Goal: Transaction & Acquisition: Purchase product/service

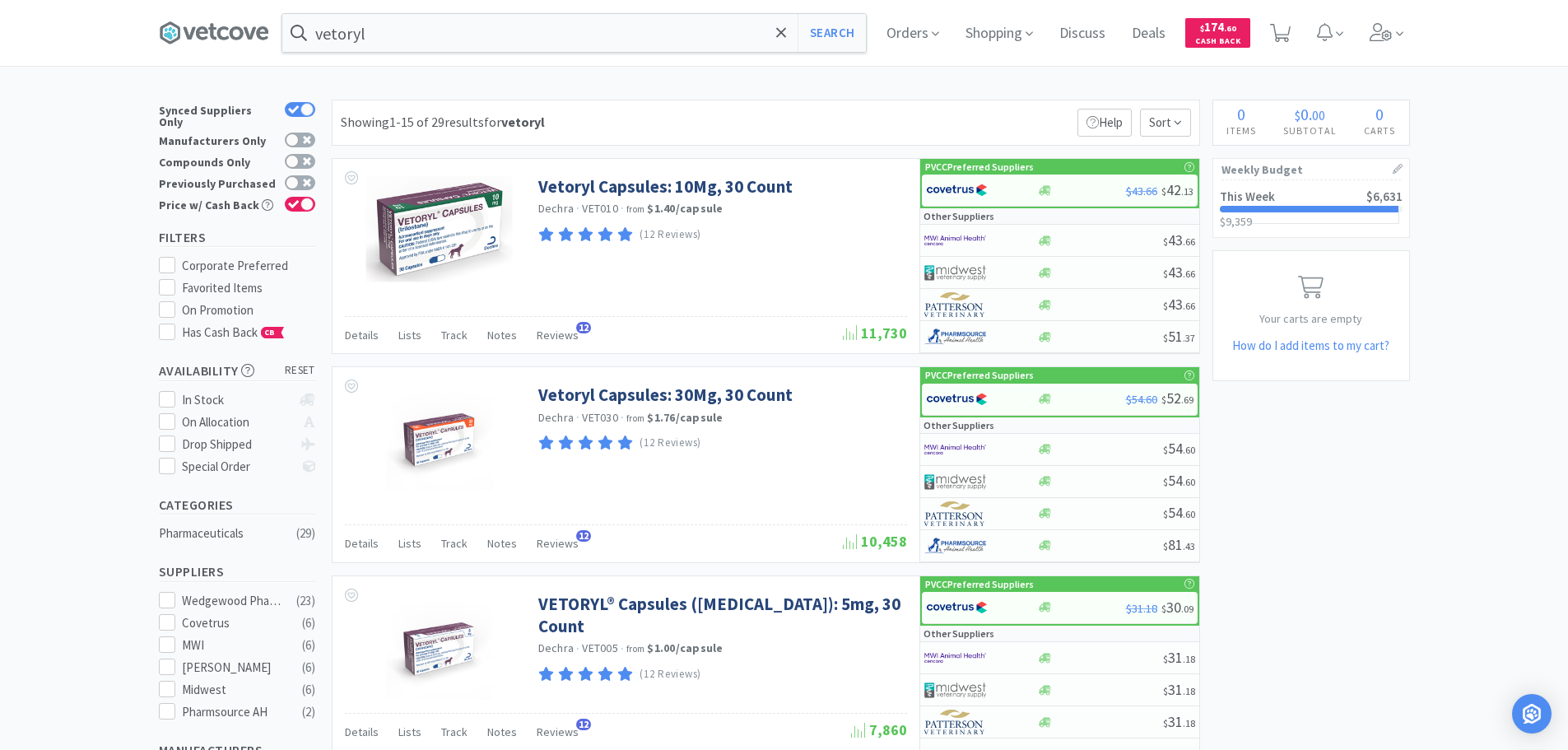
click at [1383, 31] on icon at bounding box center [1381, 31] width 22 height 18
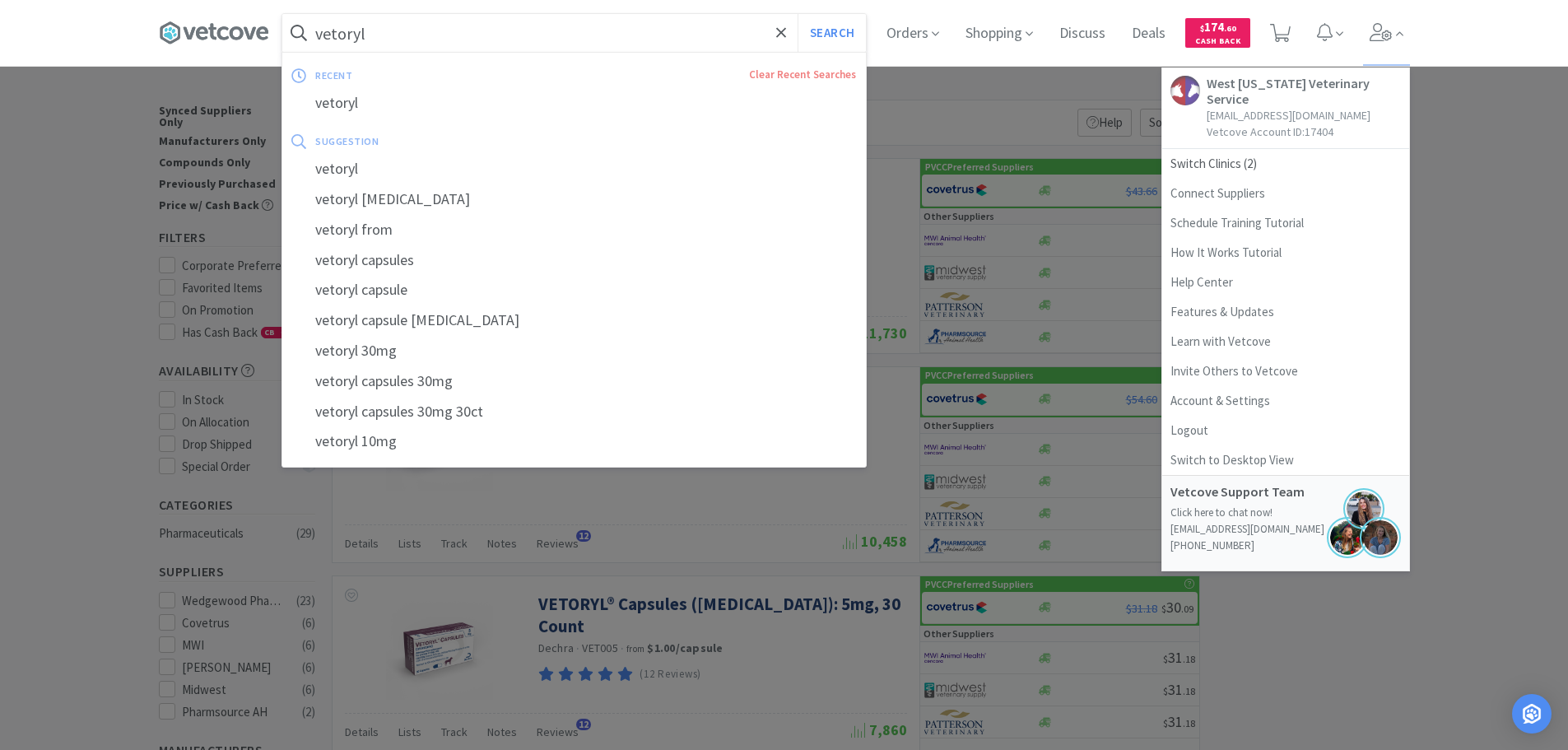
click at [727, 40] on input "vetoryl" at bounding box center [574, 32] width 584 height 38
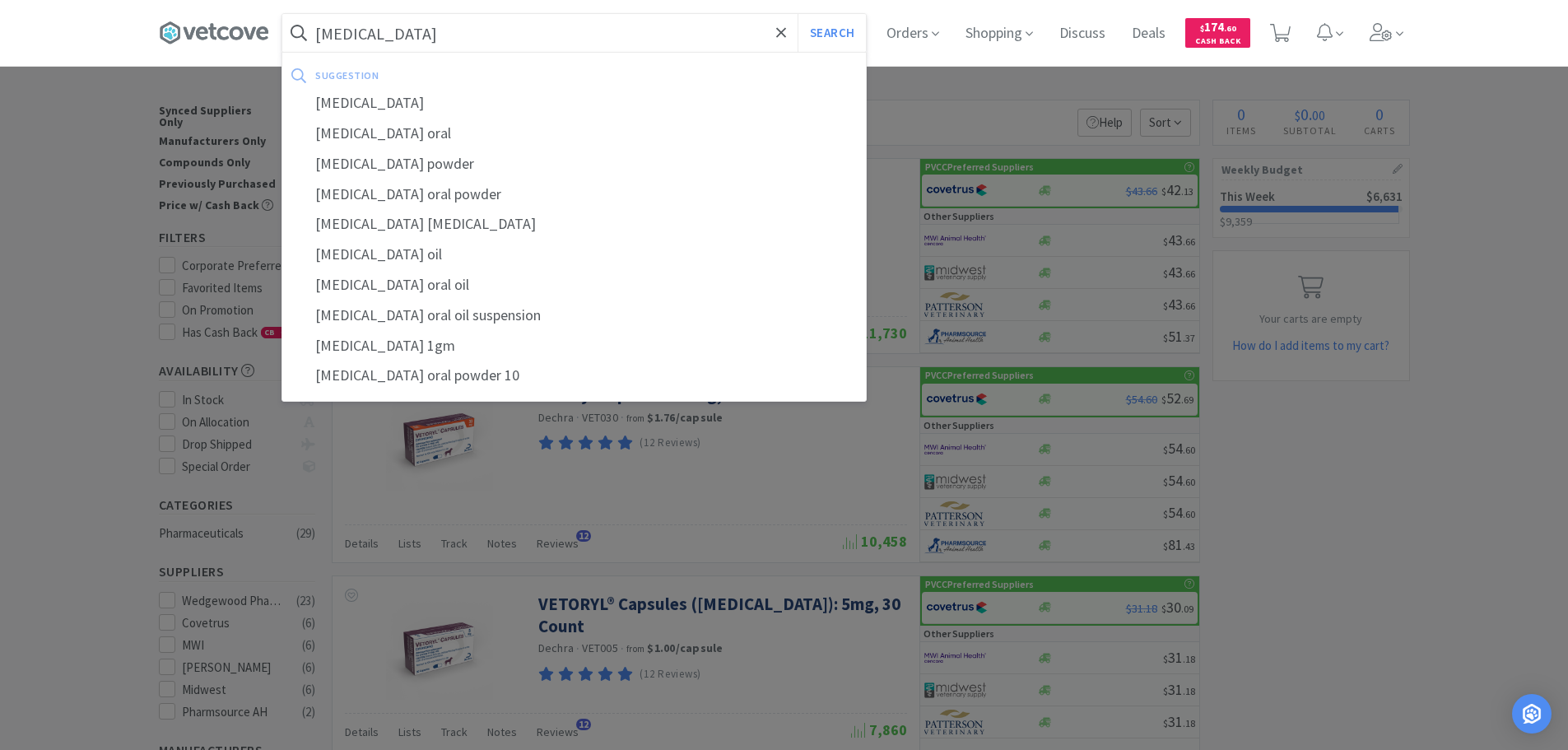
type input "[MEDICAL_DATA]"
click at [797, 14] on button "Search" at bounding box center [831, 32] width 68 height 38
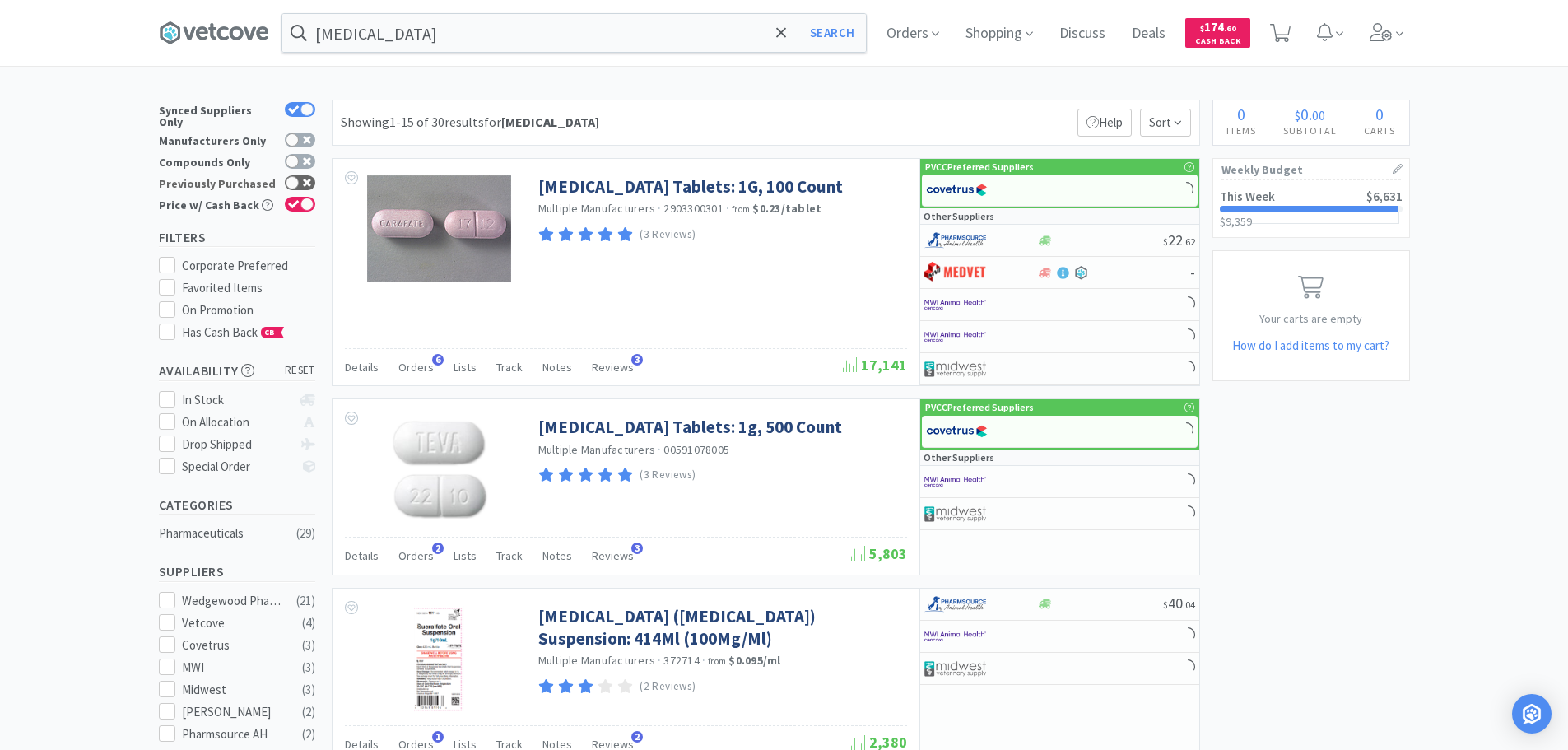
click at [292, 176] on div at bounding box center [292, 182] width 13 height 13
checkbox input "true"
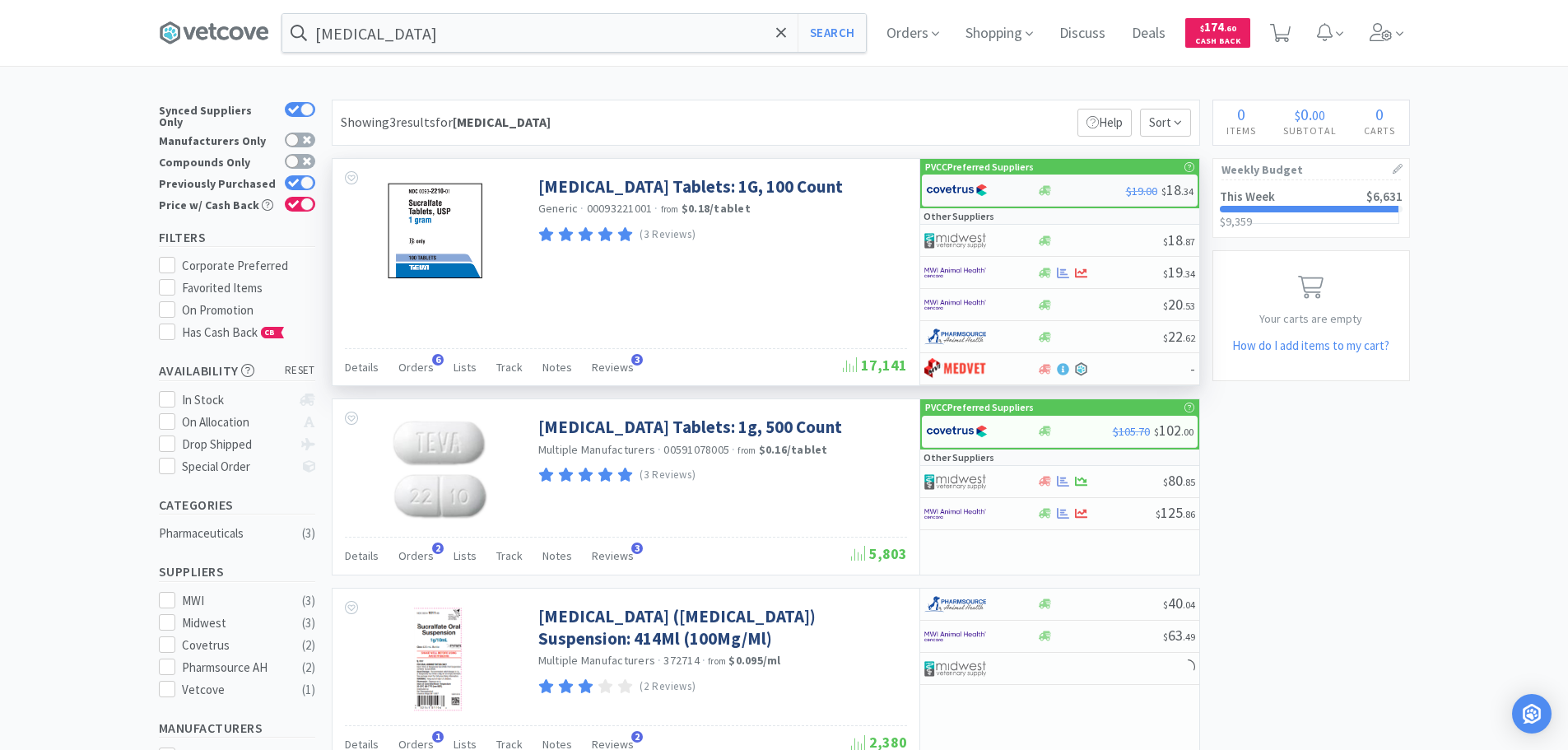
click at [961, 190] on img at bounding box center [957, 190] width 62 height 25
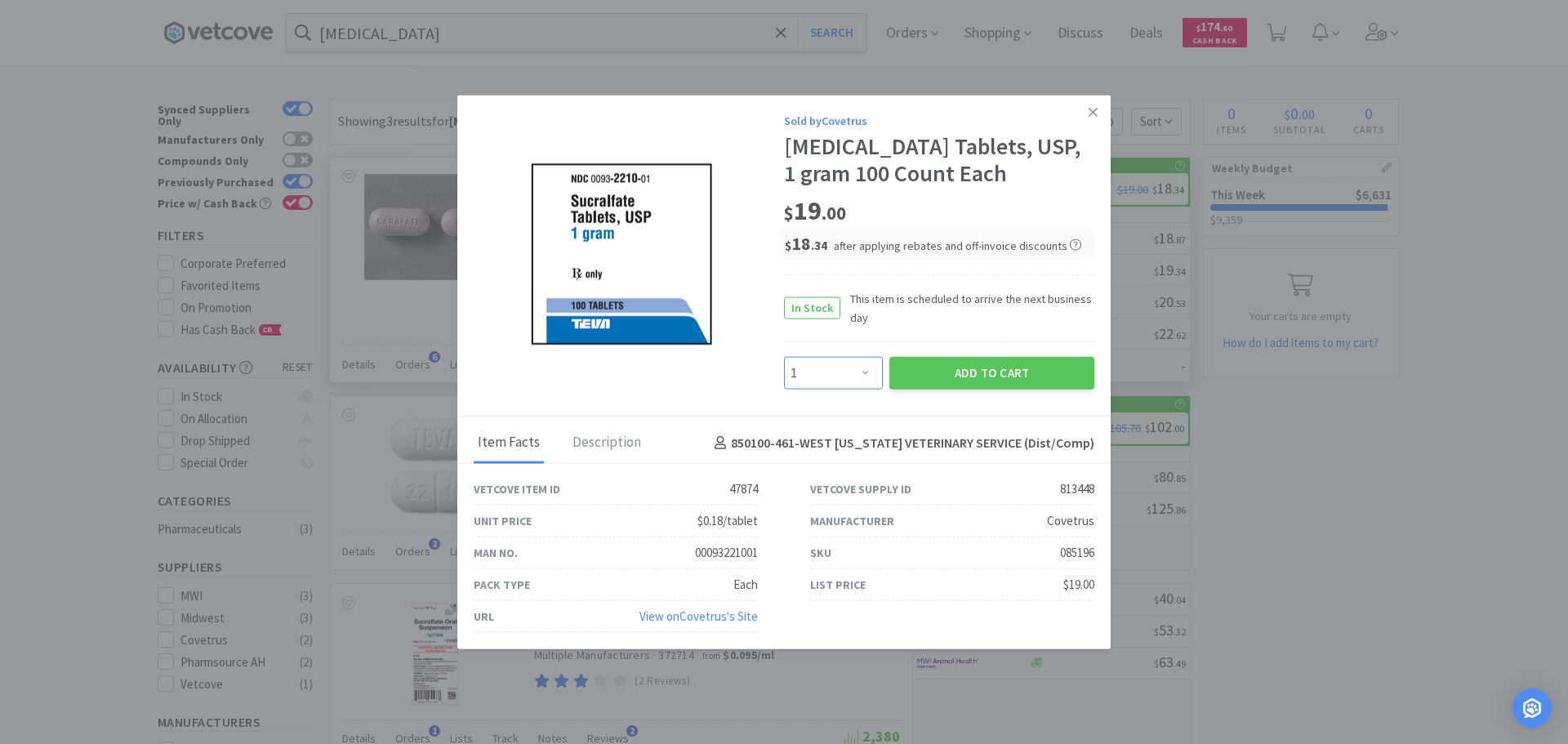
click at [844, 367] on select "Enter Quantity 1 2 3 4 5 6 7 8 9 10 11 12 13 14 15 16 17 18 19 20 Enter Quantity" at bounding box center [833, 373] width 99 height 33
select select "2"
click at [784, 357] on select "Enter Quantity 1 2 3 4 5 6 7 8 9 10 11 12 13 14 15 16 17 18 19 20 Enter Quantity" at bounding box center [833, 373] width 99 height 33
click at [995, 371] on button "Add to Cart" at bounding box center [992, 373] width 205 height 33
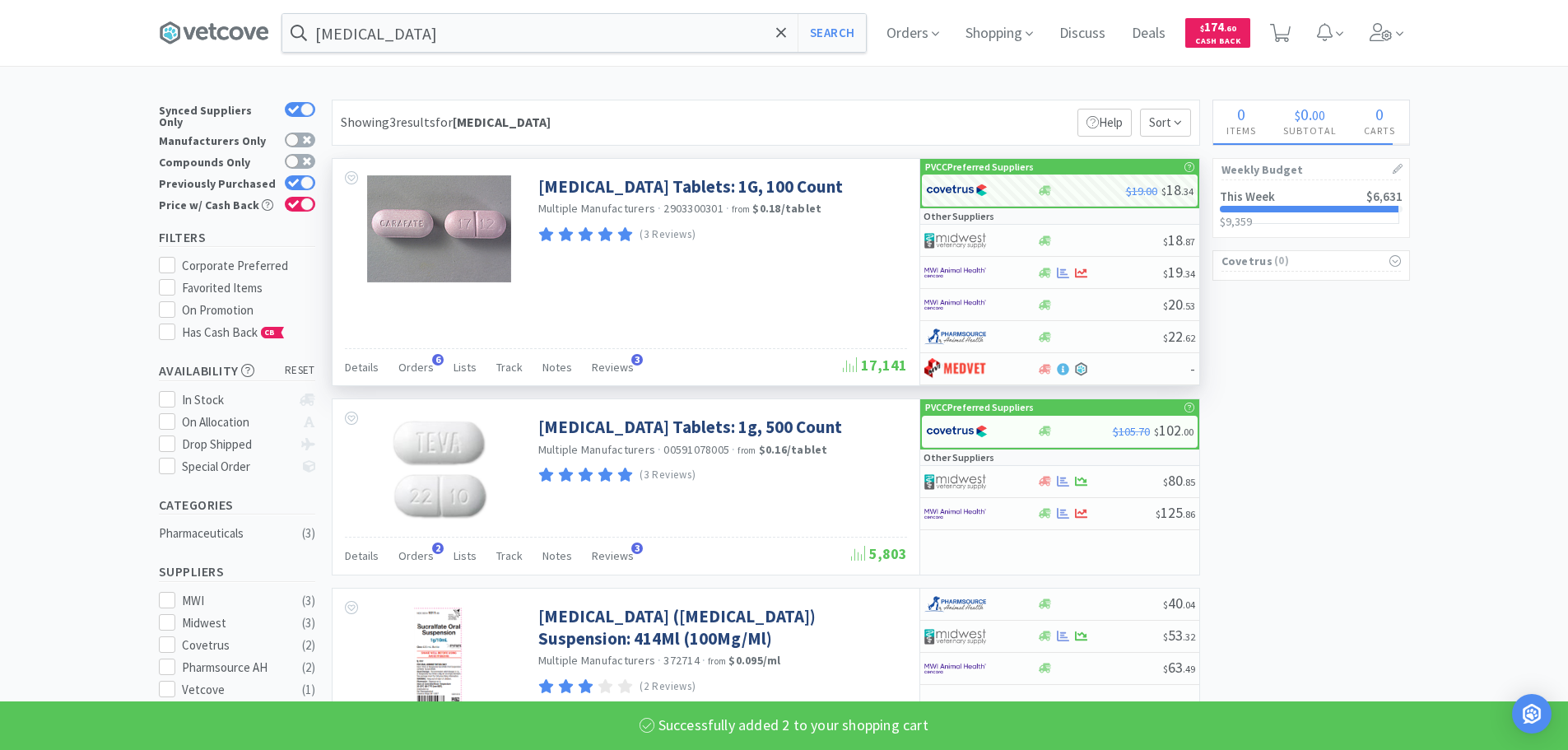
select select "2"
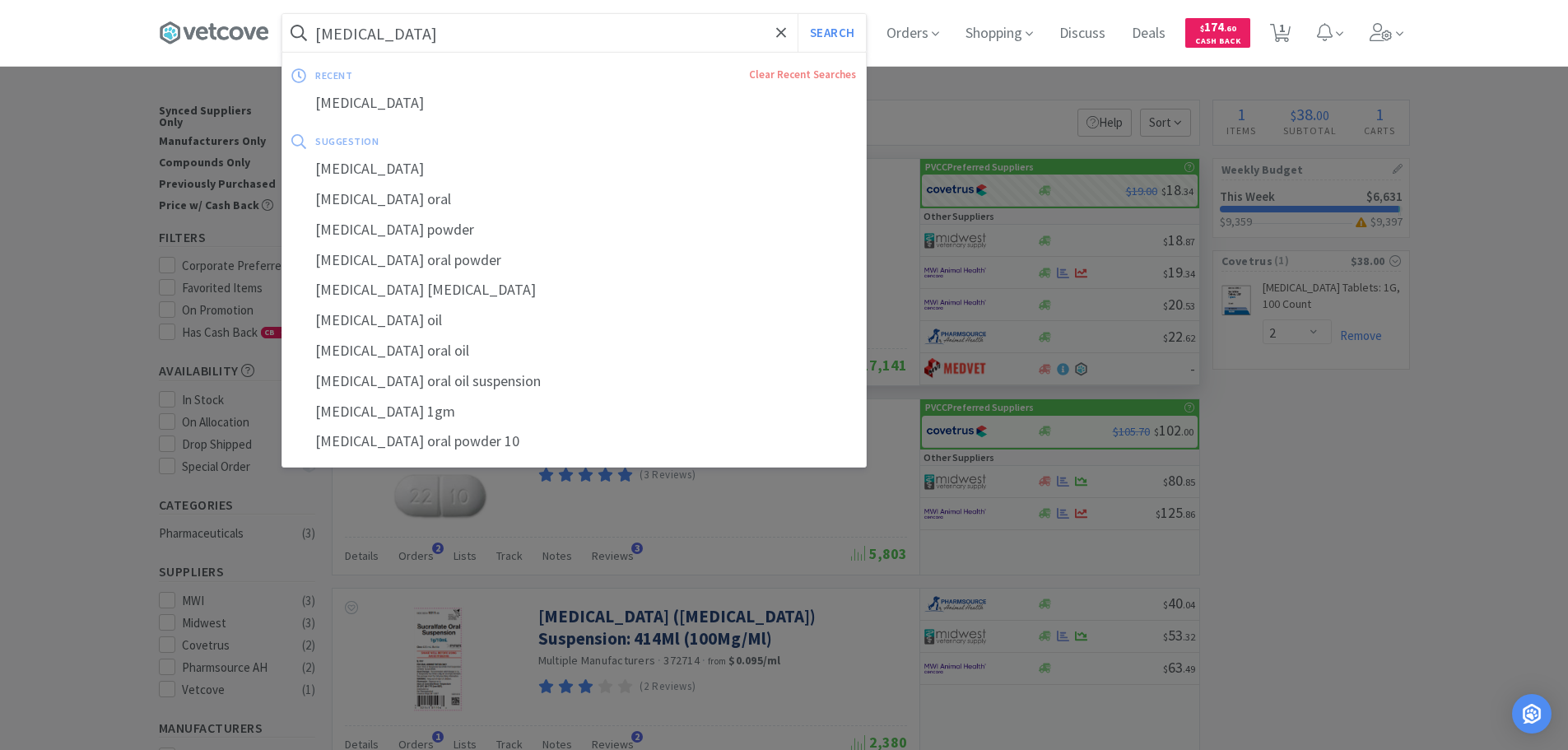
click at [627, 50] on input "[MEDICAL_DATA]" at bounding box center [574, 32] width 584 height 38
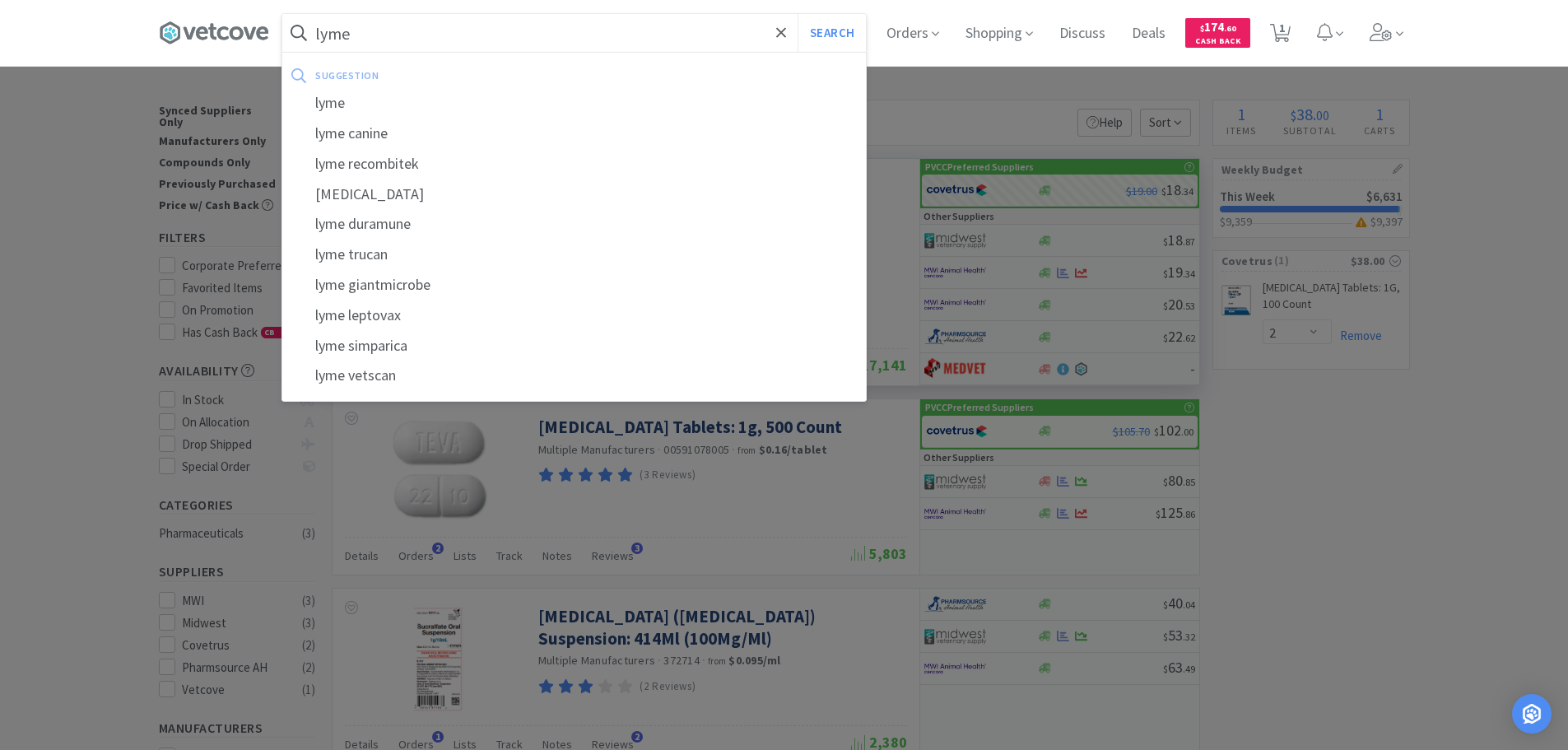
click at [797, 14] on button "Search" at bounding box center [831, 32] width 68 height 38
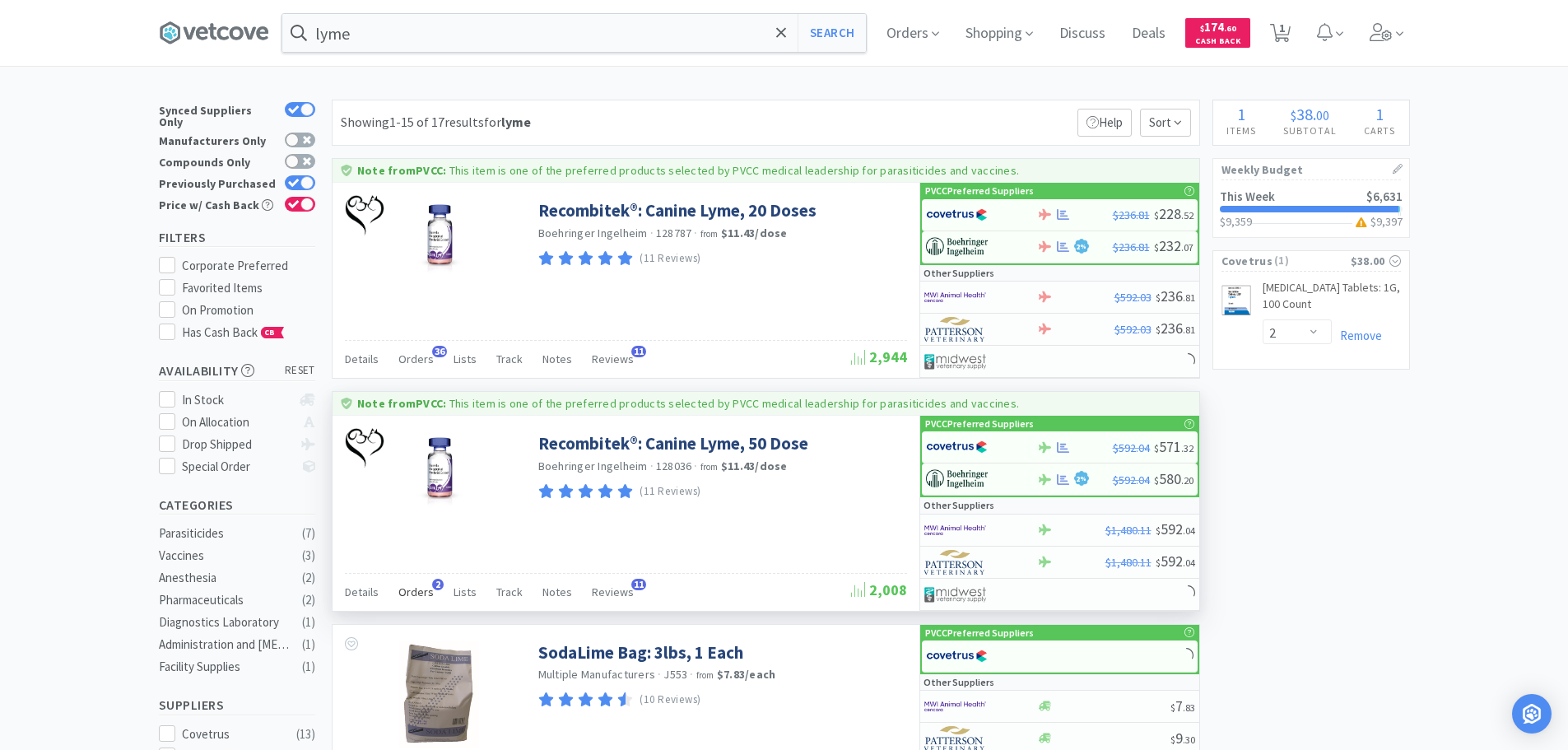
click at [432, 589] on span "2" at bounding box center [438, 585] width 12 height 12
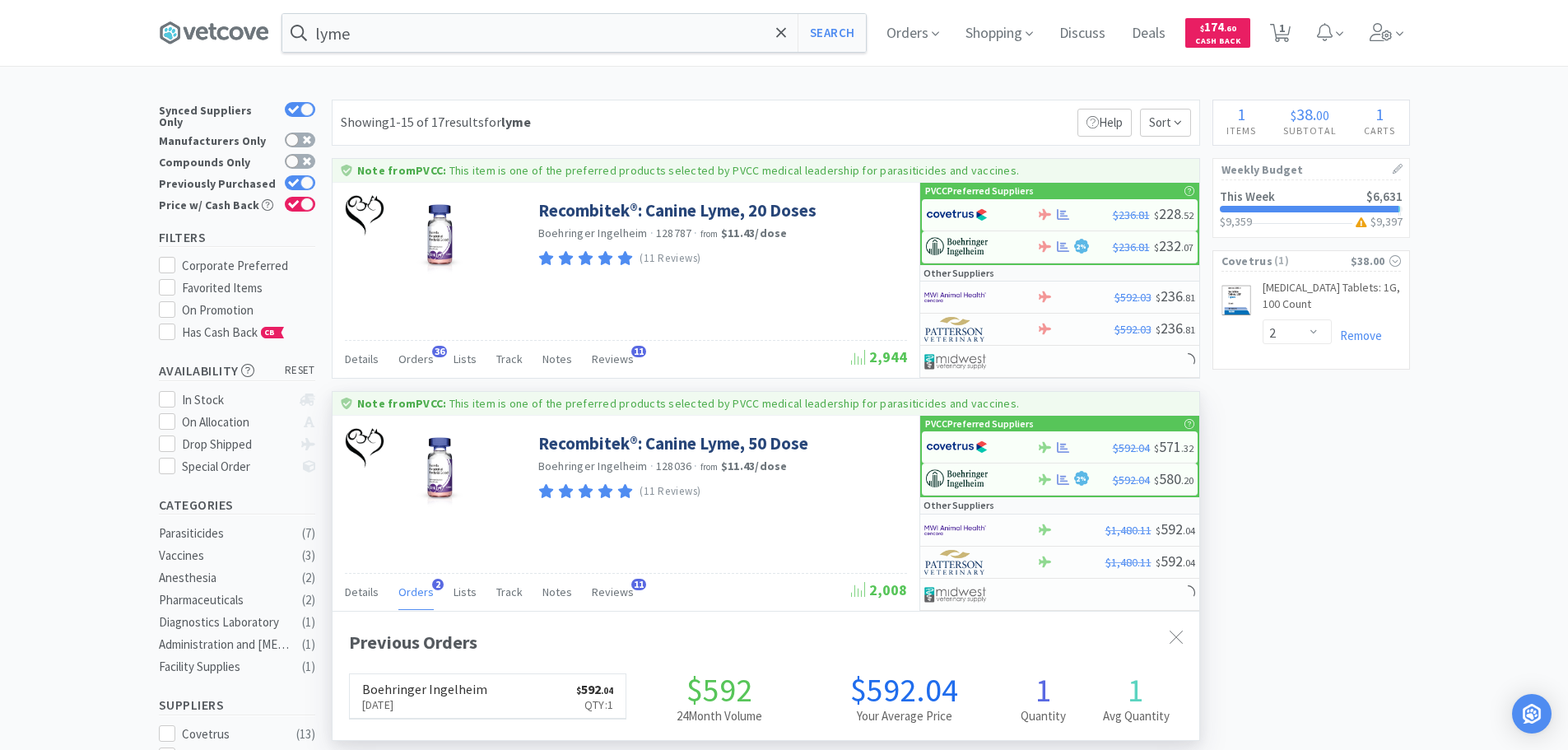
scroll to position [427, 867]
click at [444, 690] on h6 "Boehringer Ingelheim" at bounding box center [424, 689] width 125 height 13
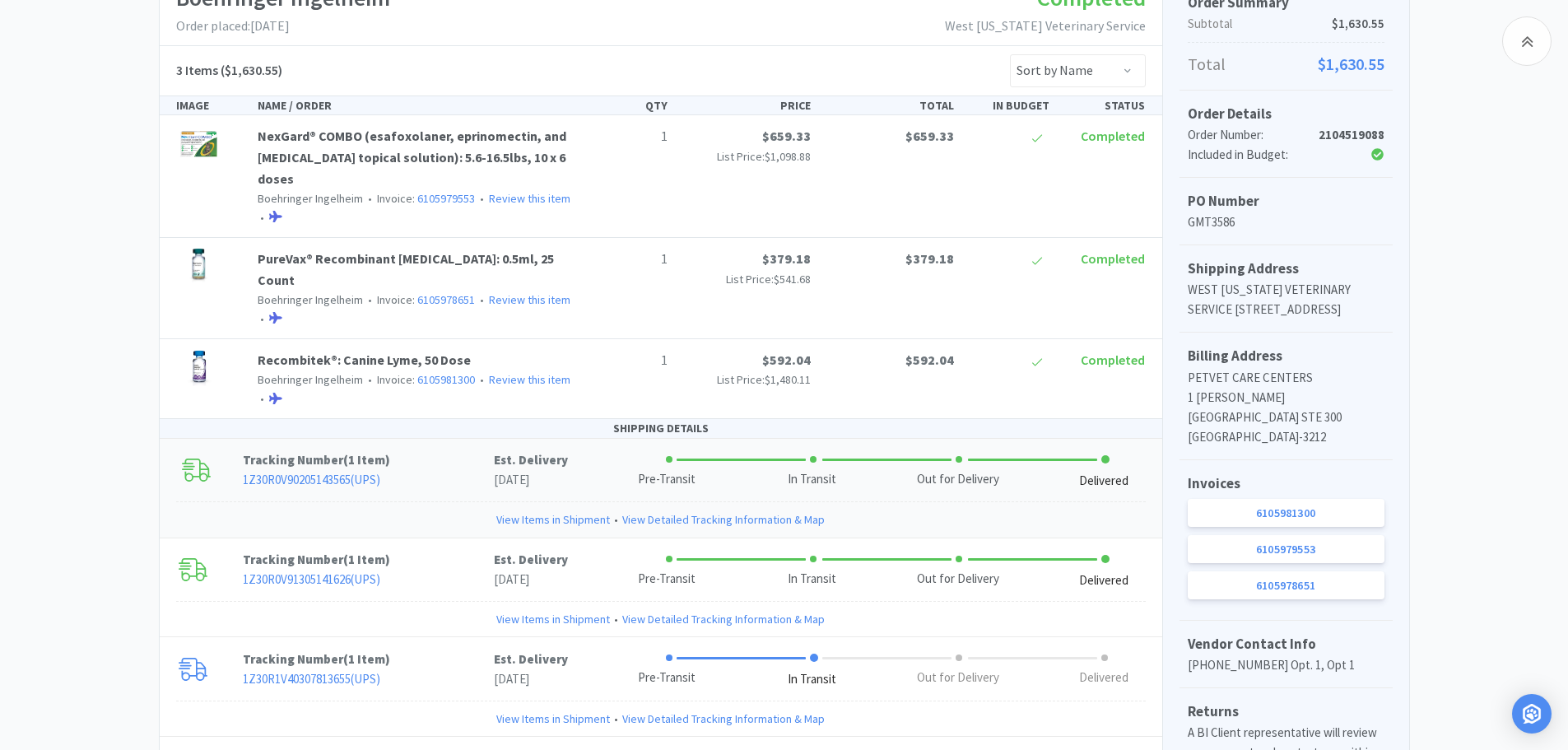
scroll to position [329, 0]
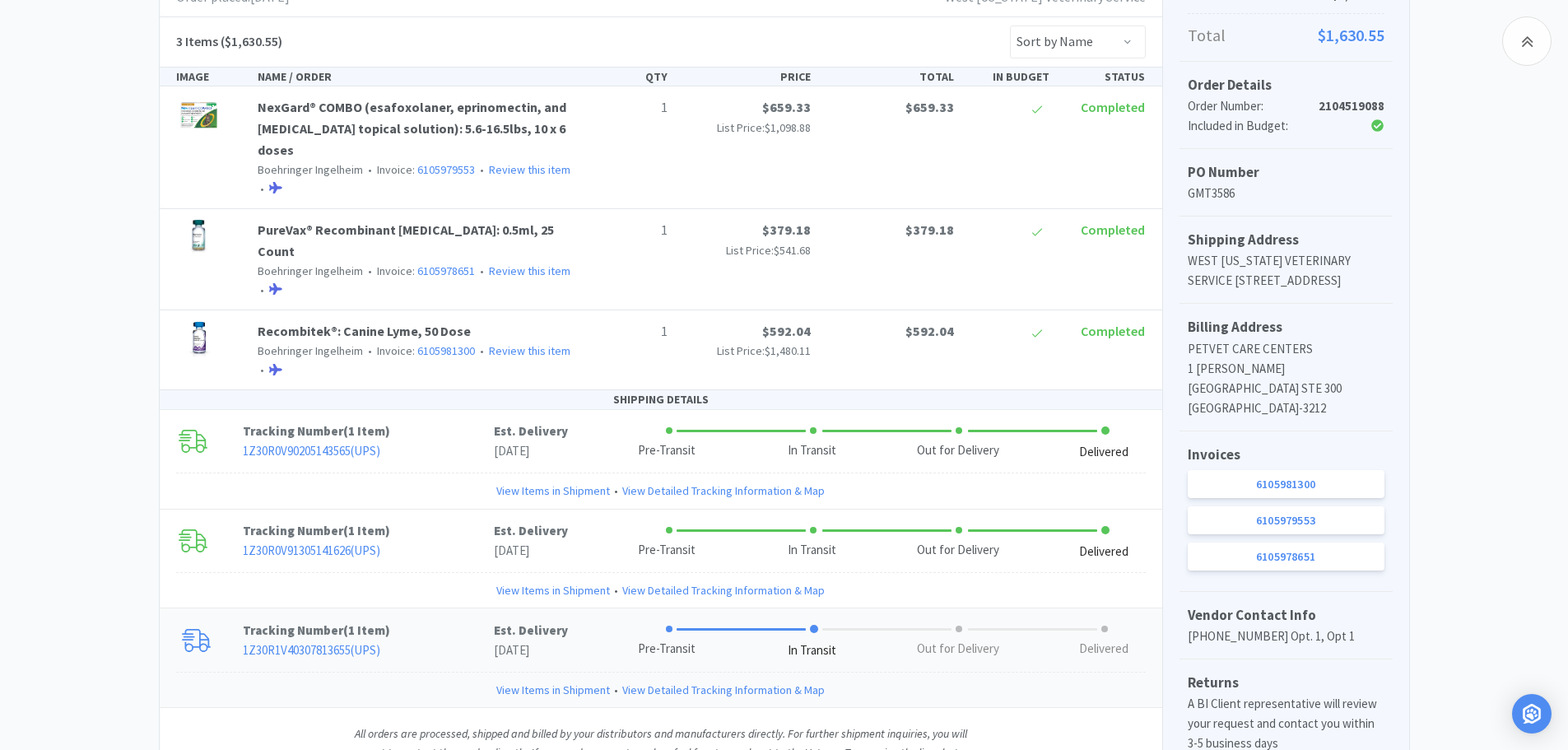
click at [370, 642] on link "1Z30R1V40307813655 ( UPS )" at bounding box center [312, 650] width 138 height 15
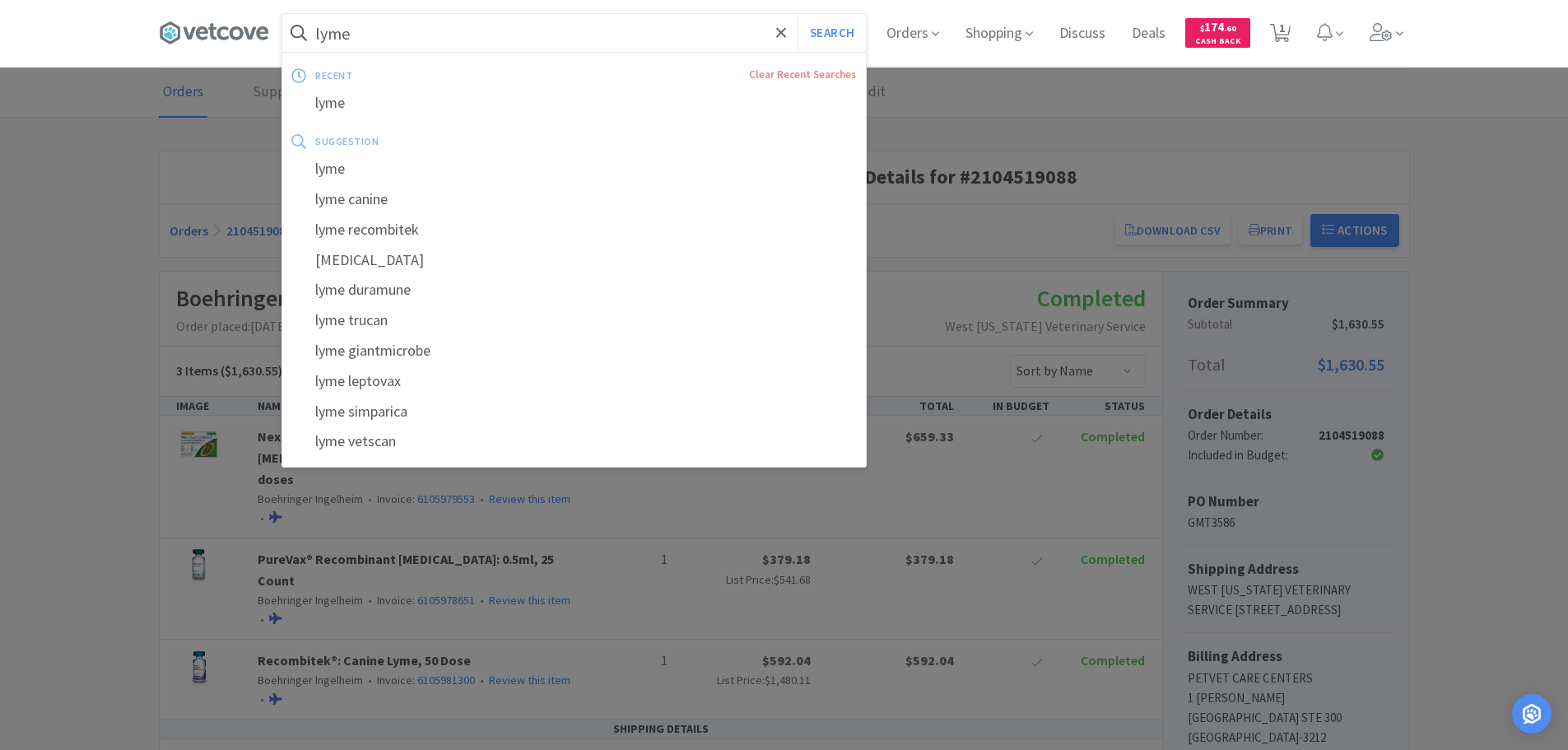
click at [398, 16] on input "lyme" at bounding box center [574, 32] width 584 height 38
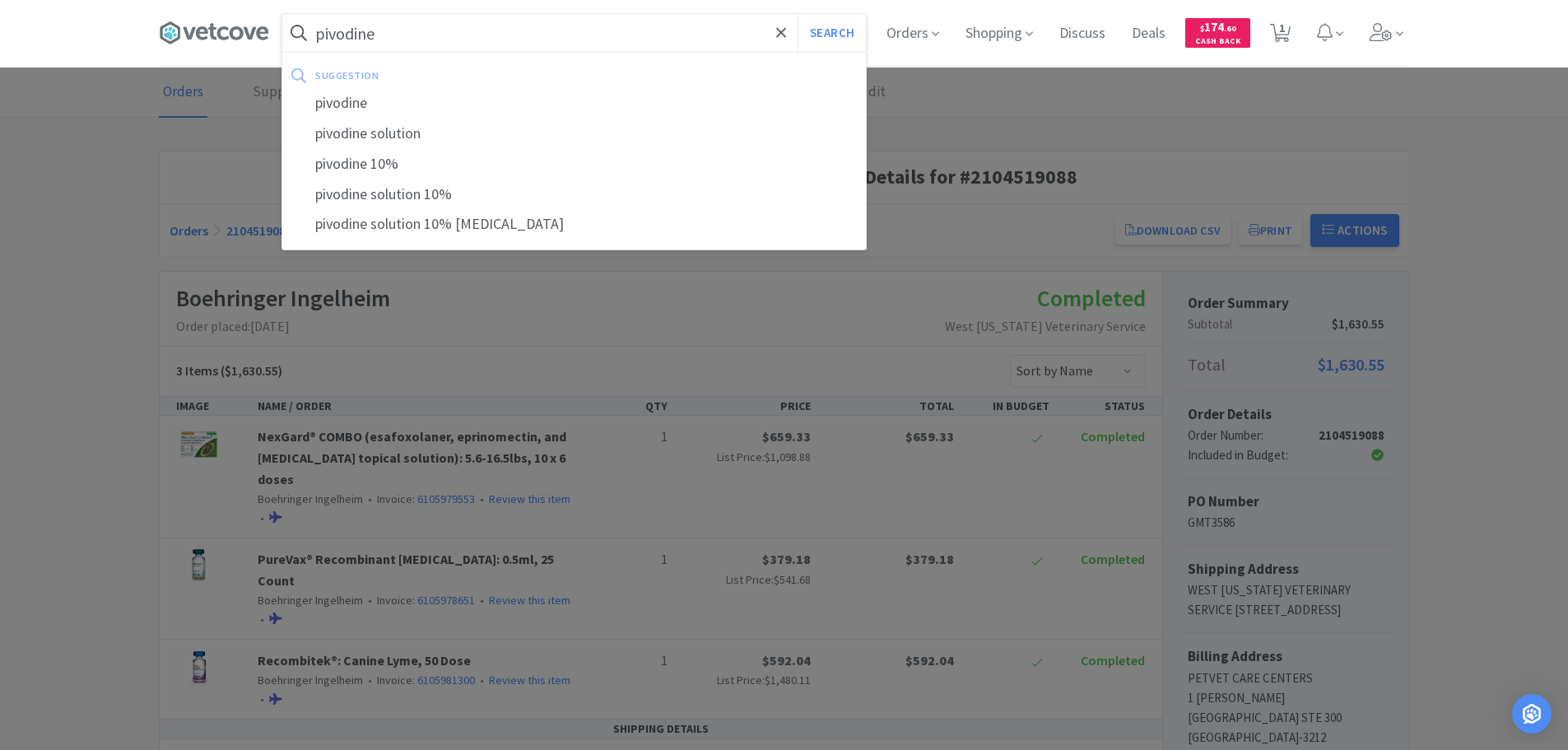
type input "pivodine"
click at [797, 14] on button "Search" at bounding box center [831, 32] width 68 height 38
select select "2"
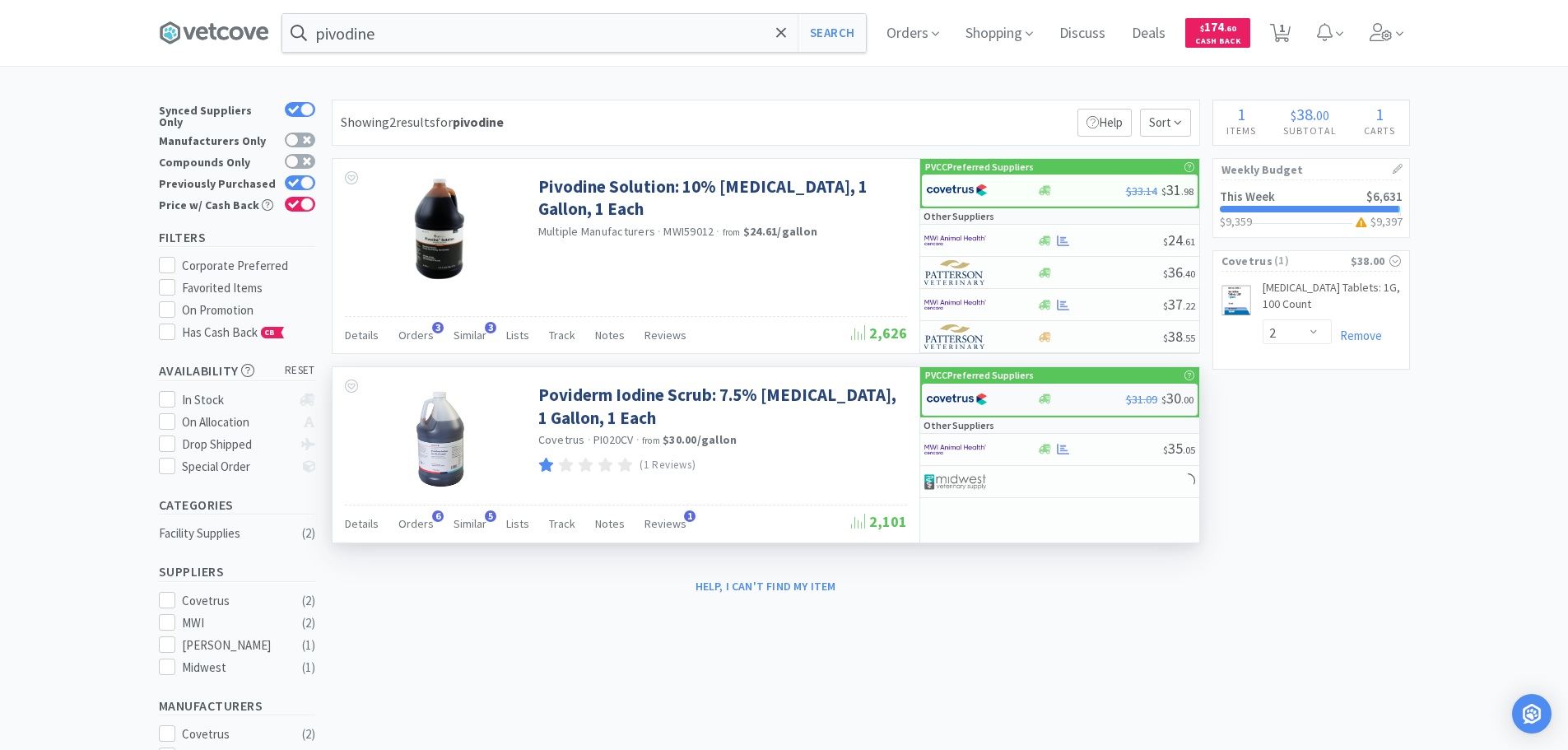
click at [958, 398] on img at bounding box center [957, 399] width 62 height 25
select select "1"
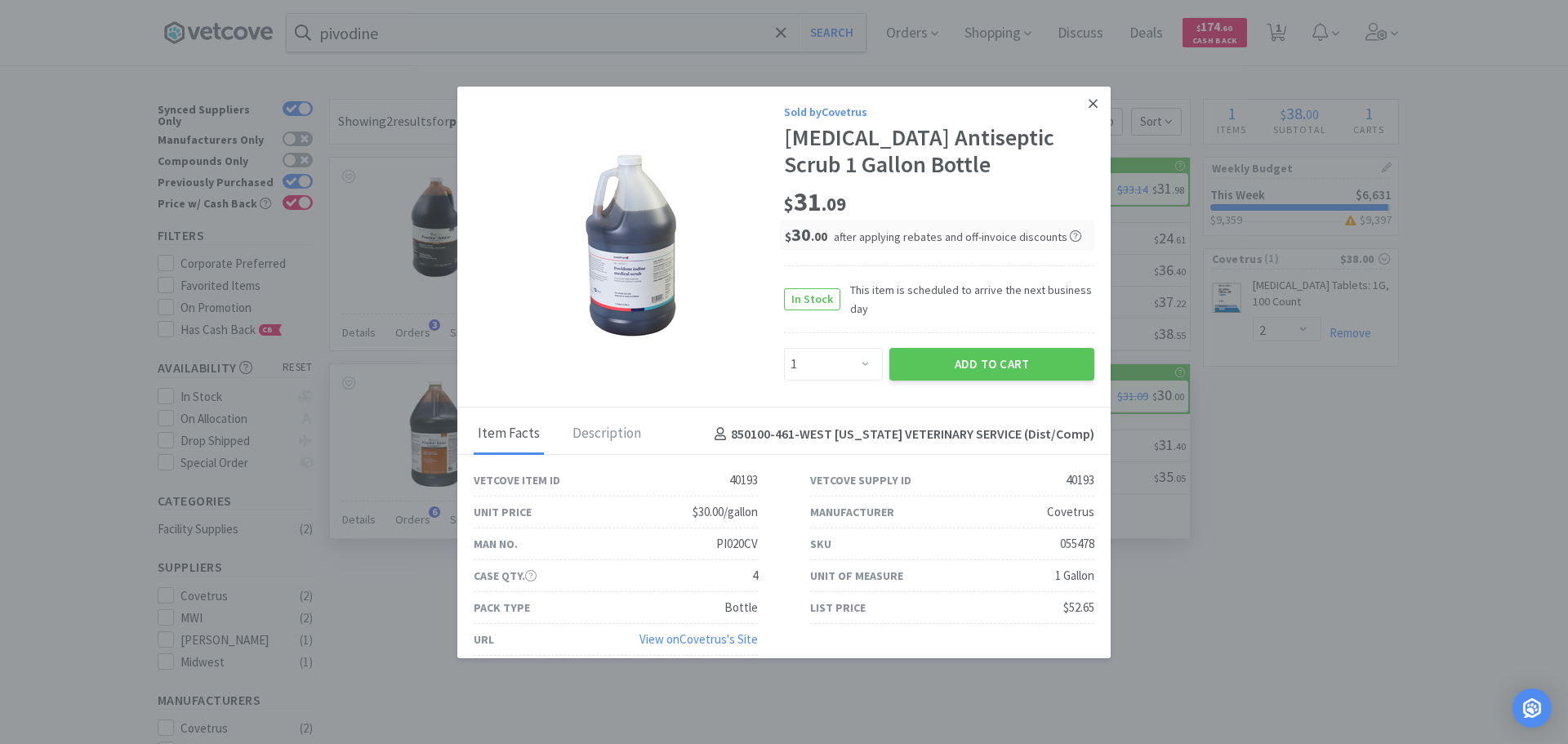
click at [1089, 105] on icon at bounding box center [1093, 103] width 9 height 9
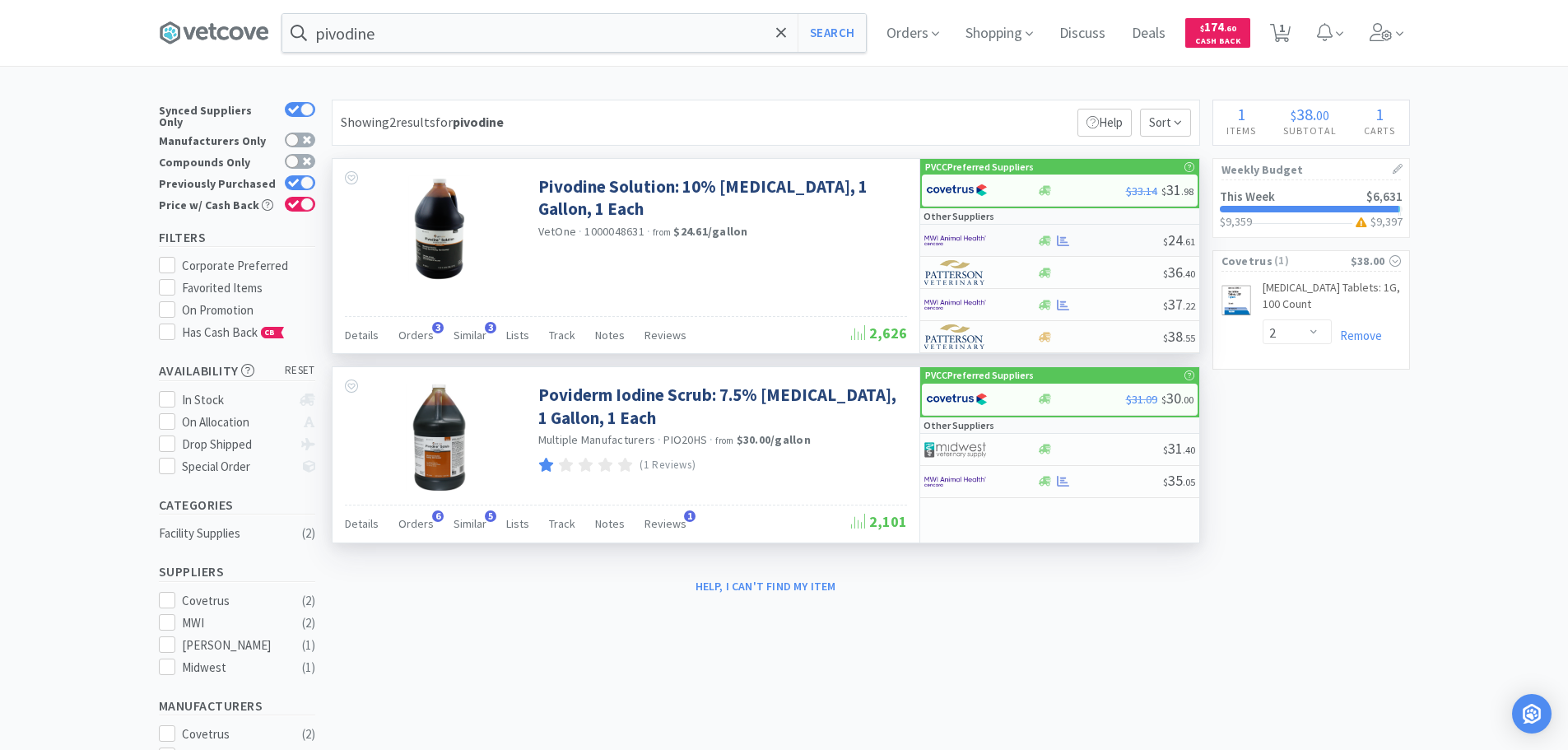
click at [1005, 245] on div at bounding box center [970, 240] width 91 height 28
select select "1"
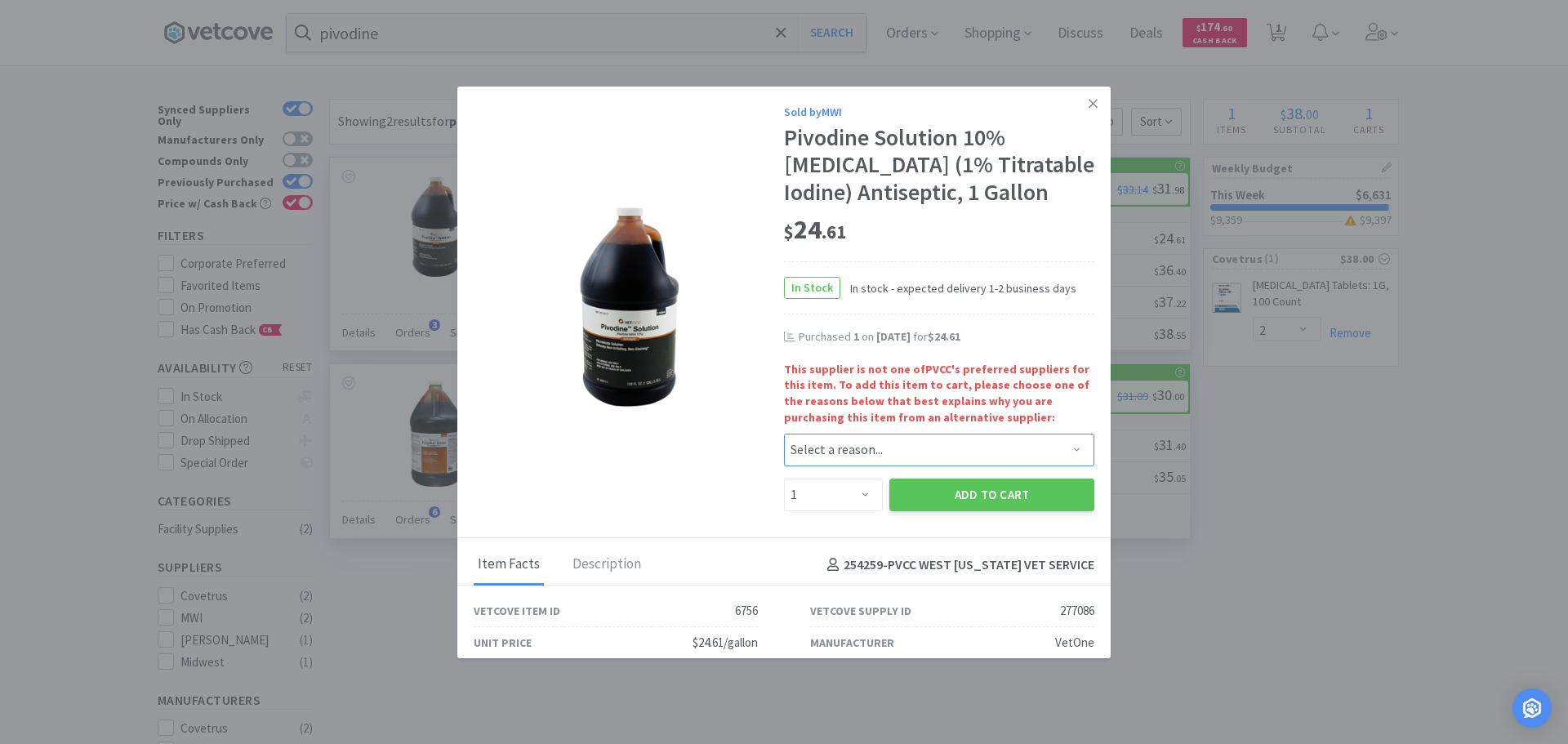
click at [806, 448] on select "Select a reason... Availability - This item is out of stock at the preferred su…" at bounding box center [940, 450] width 310 height 33
select select "pricing"
click at [784, 434] on select "Select a reason... Availability - This item is out of stock at the preferred su…" at bounding box center [940, 450] width 310 height 33
click at [962, 489] on button "Add to Cart" at bounding box center [992, 495] width 205 height 33
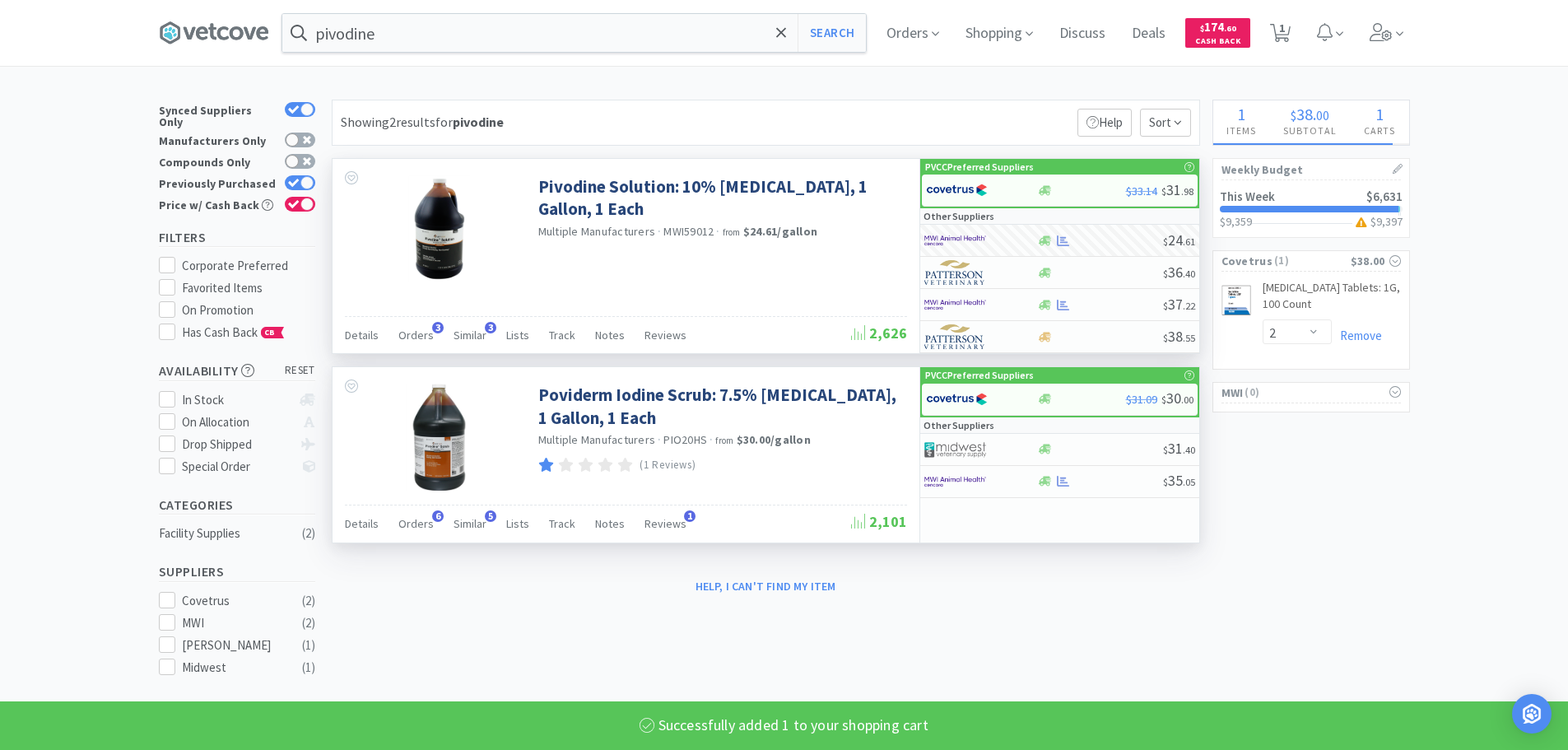
select select "1"
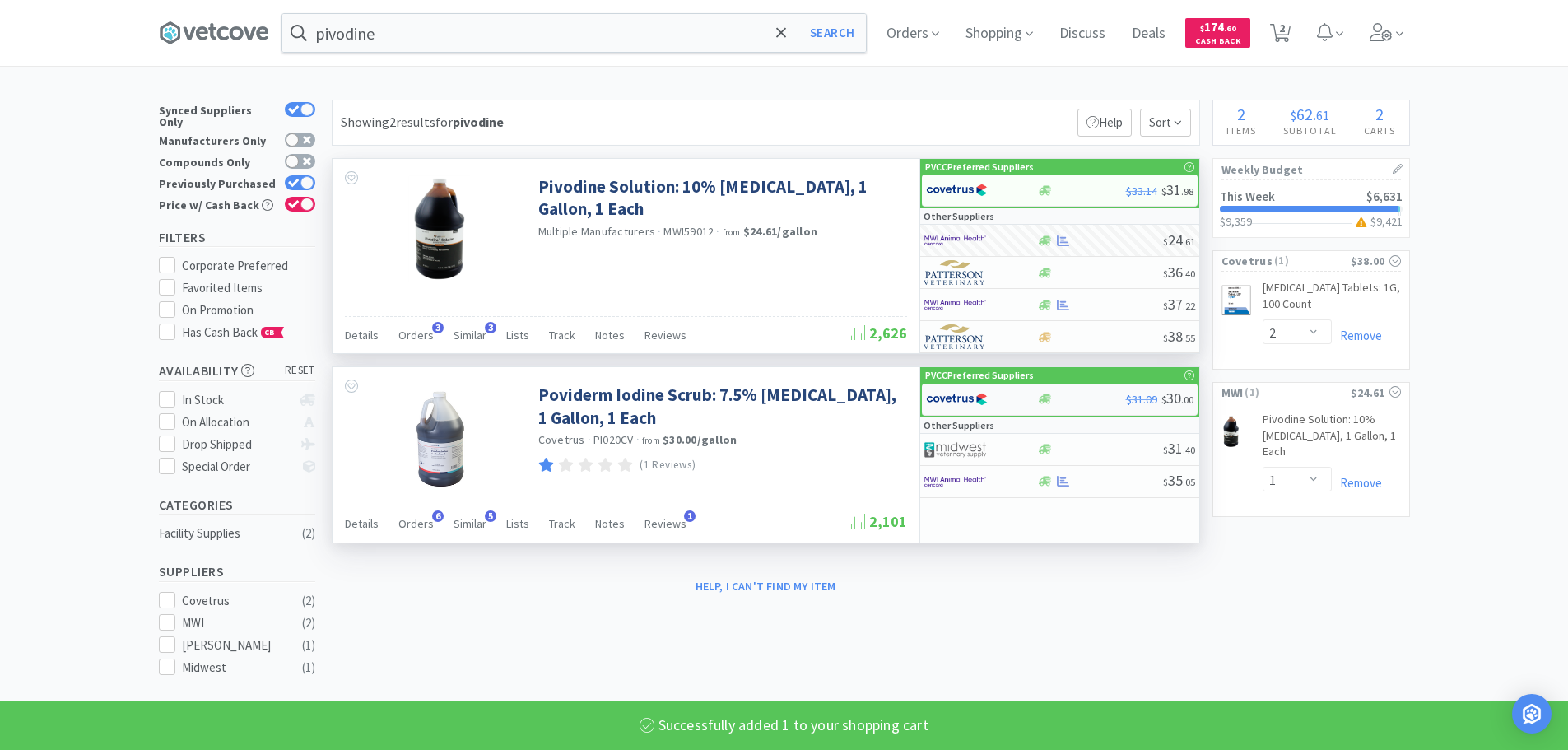
click at [954, 405] on img at bounding box center [957, 399] width 62 height 25
select select "1"
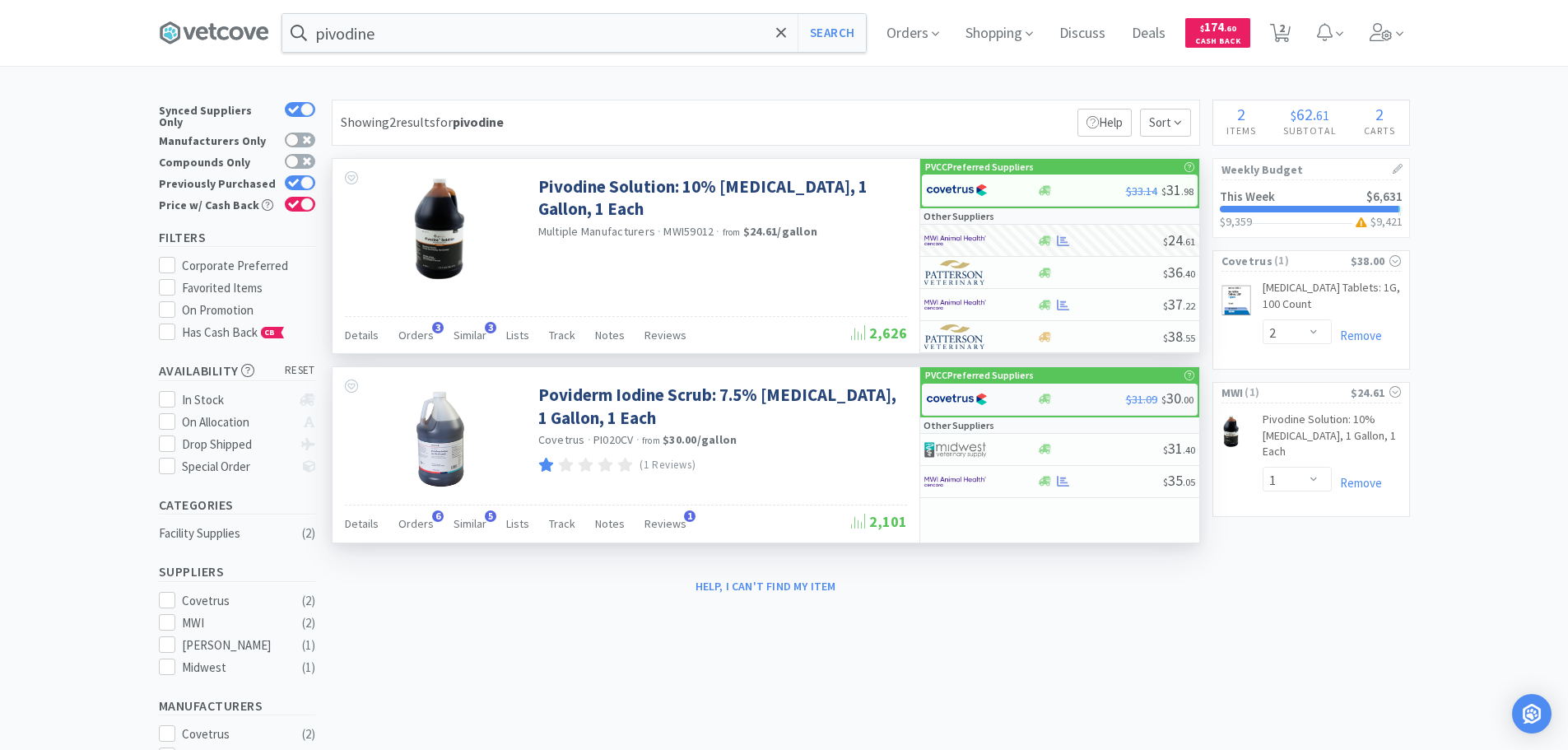
click at [960, 402] on img at bounding box center [957, 399] width 62 height 25
select select "1"
click at [962, 447] on img at bounding box center [955, 449] width 62 height 25
select select "1"
click at [961, 402] on img at bounding box center [957, 399] width 62 height 25
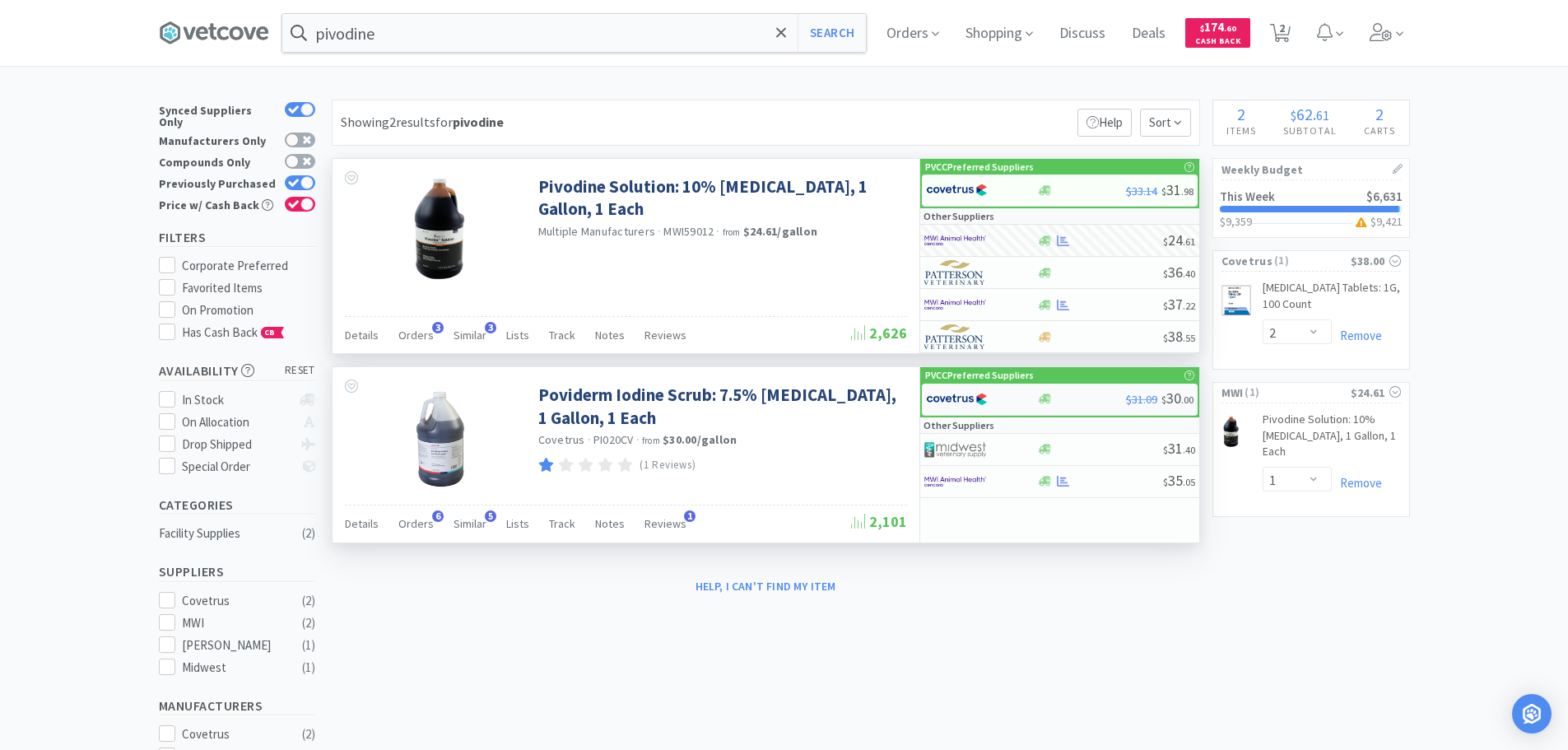
select select "1"
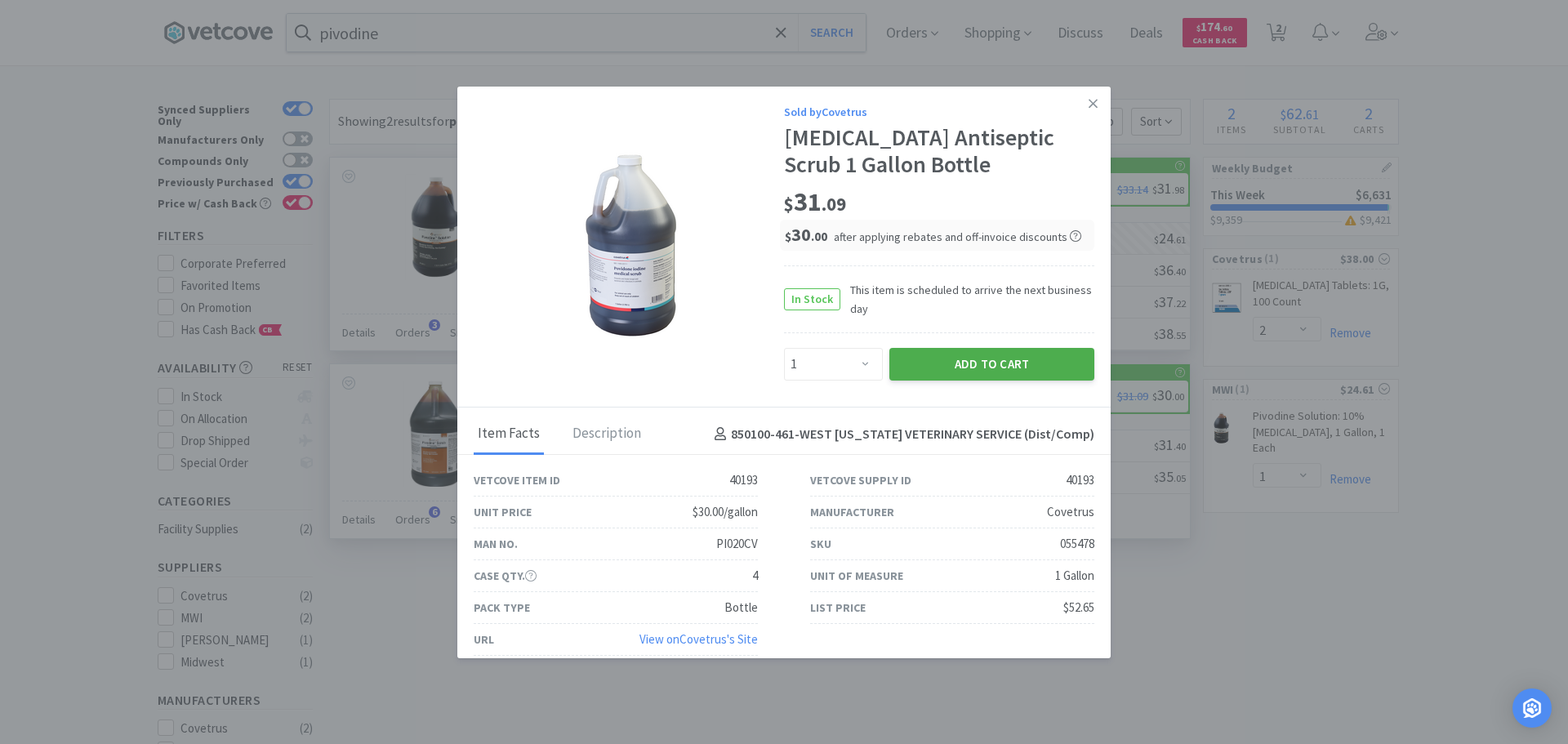
click at [957, 376] on button "Add to Cart" at bounding box center [992, 364] width 205 height 33
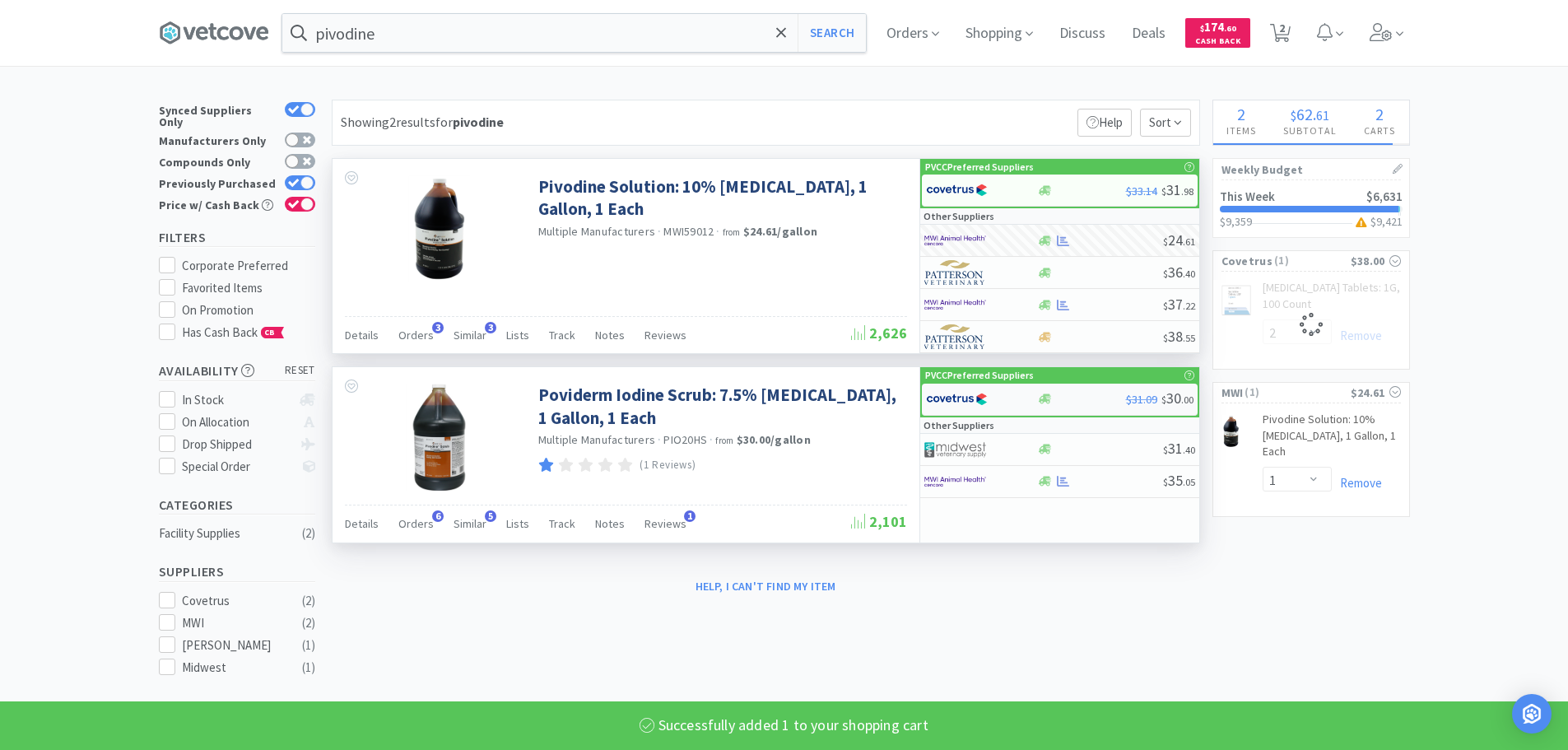
select select "1"
select select "2"
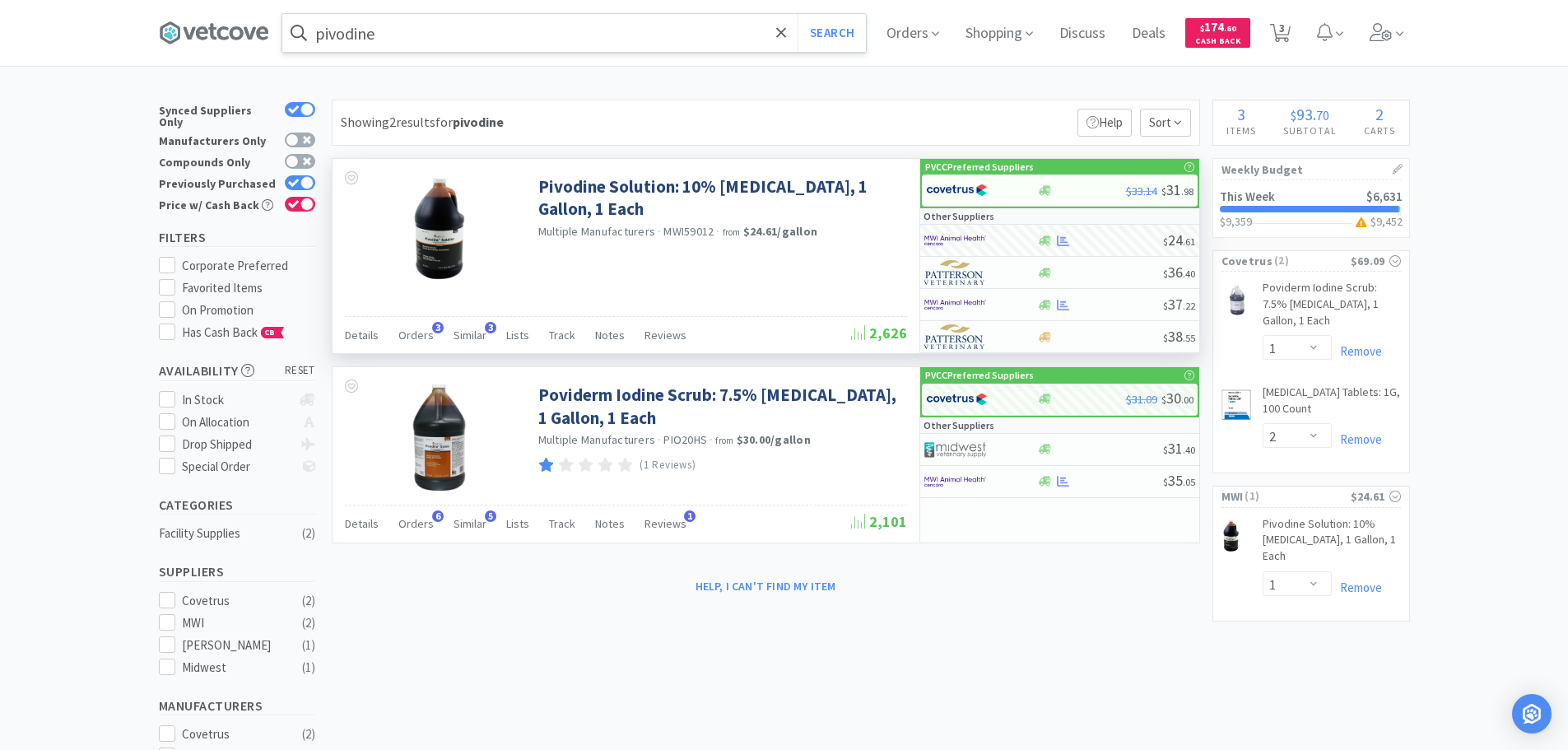
click at [427, 29] on input "pivodine" at bounding box center [574, 32] width 584 height 38
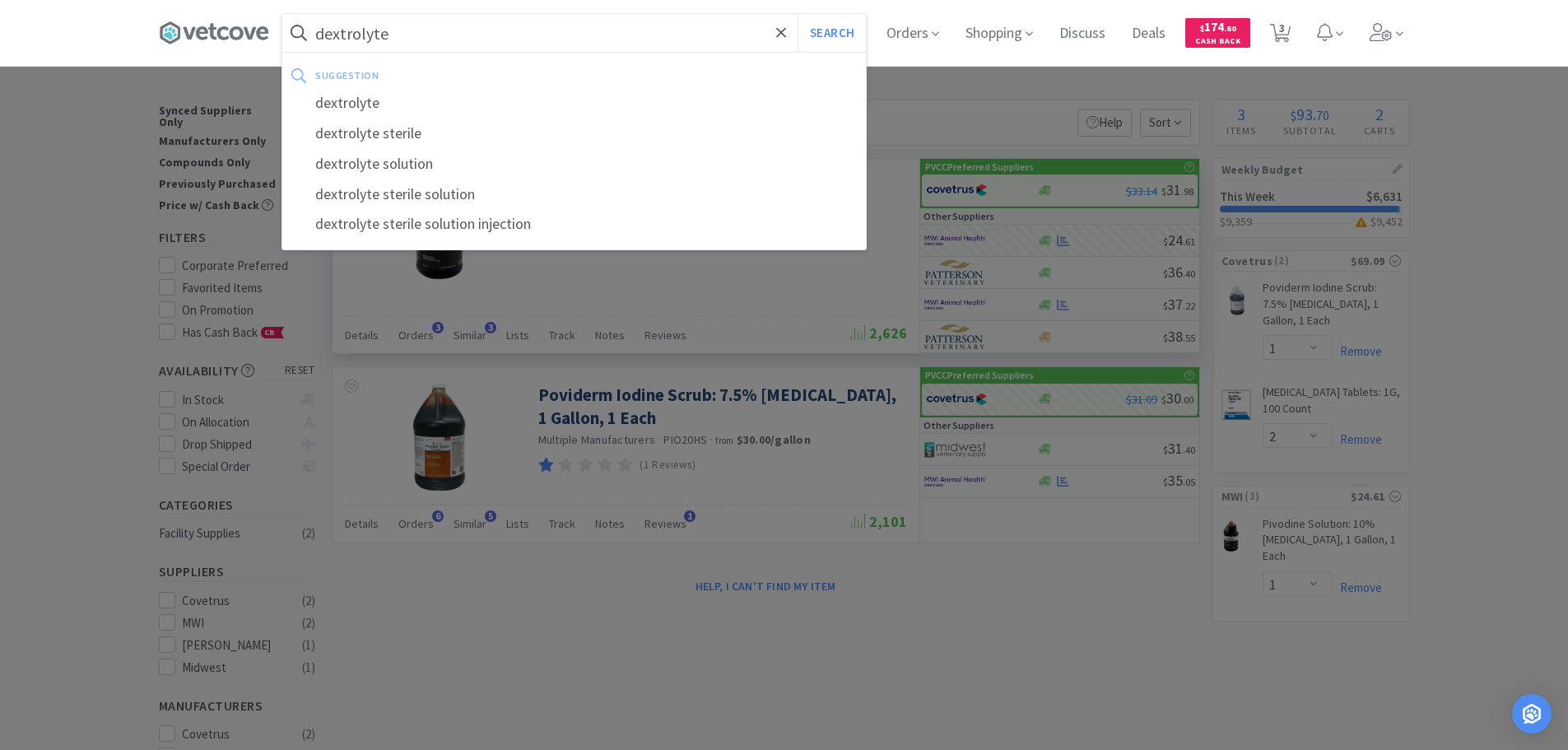
type input "dextrolyte"
click at [797, 14] on button "Search" at bounding box center [831, 32] width 68 height 38
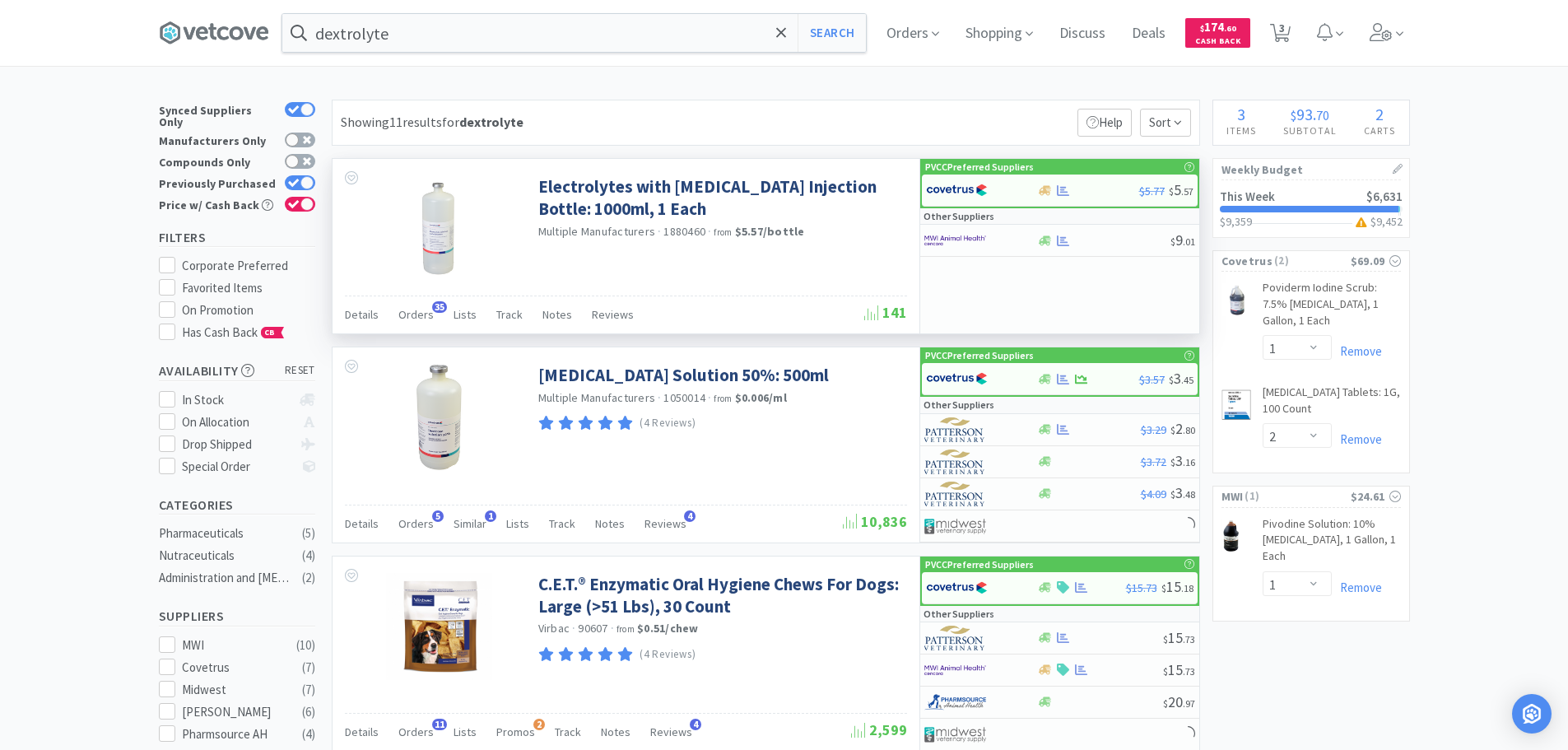
click at [943, 222] on p "Other Suppliers" at bounding box center [959, 216] width 71 height 15
click at [965, 201] on img at bounding box center [957, 190] width 62 height 25
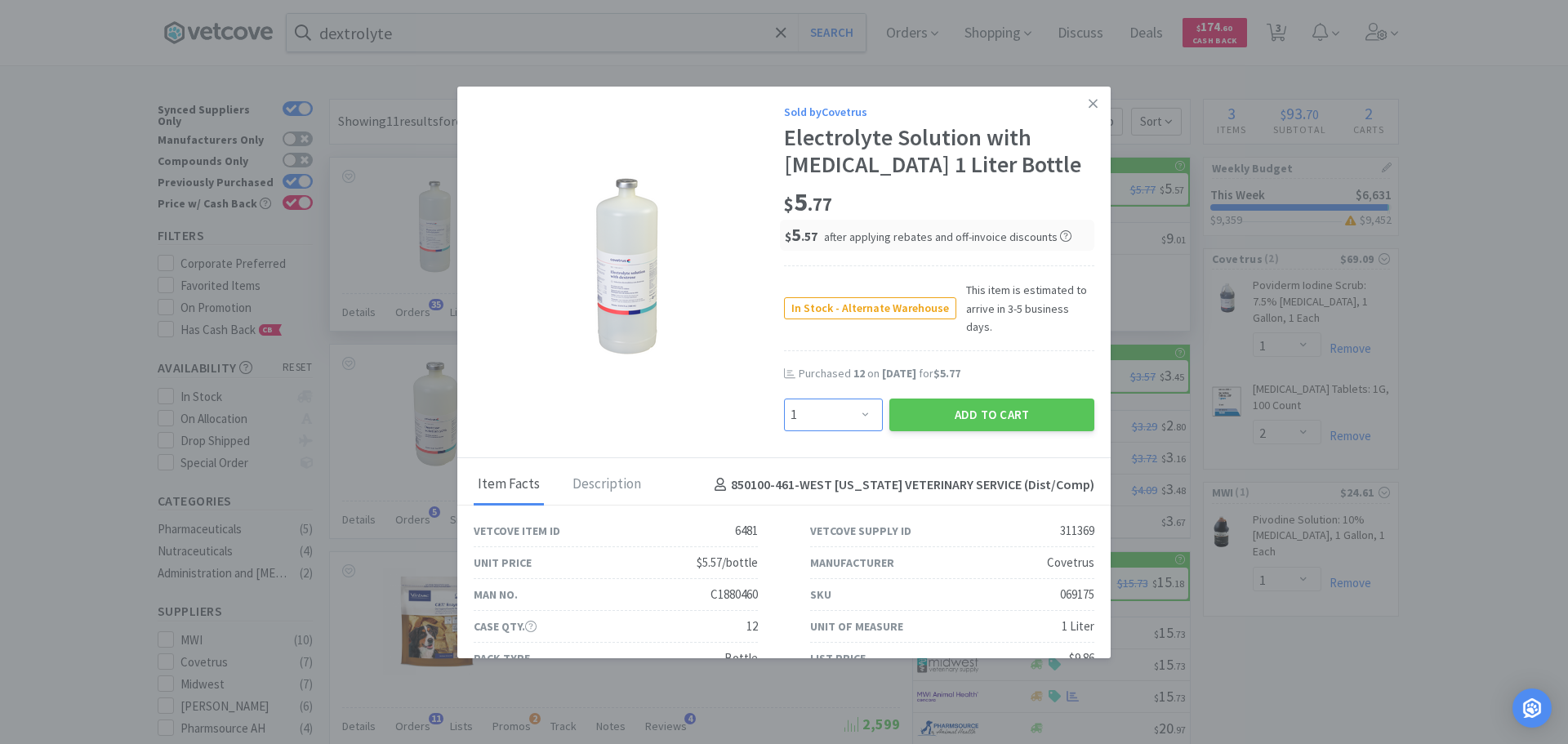
click at [850, 400] on select "Enter Quantity 1 2 3 4 5 6 7 8 9 10 11 12 13 14 15 16 17 18 19 20 Enter Quantity" at bounding box center [833, 415] width 99 height 33
select select "12"
click at [784, 399] on select "Enter Quantity 1 2 3 4 5 6 7 8 9 10 11 12 13 14 15 16 17 18 19 20 Enter Quantity" at bounding box center [833, 415] width 99 height 33
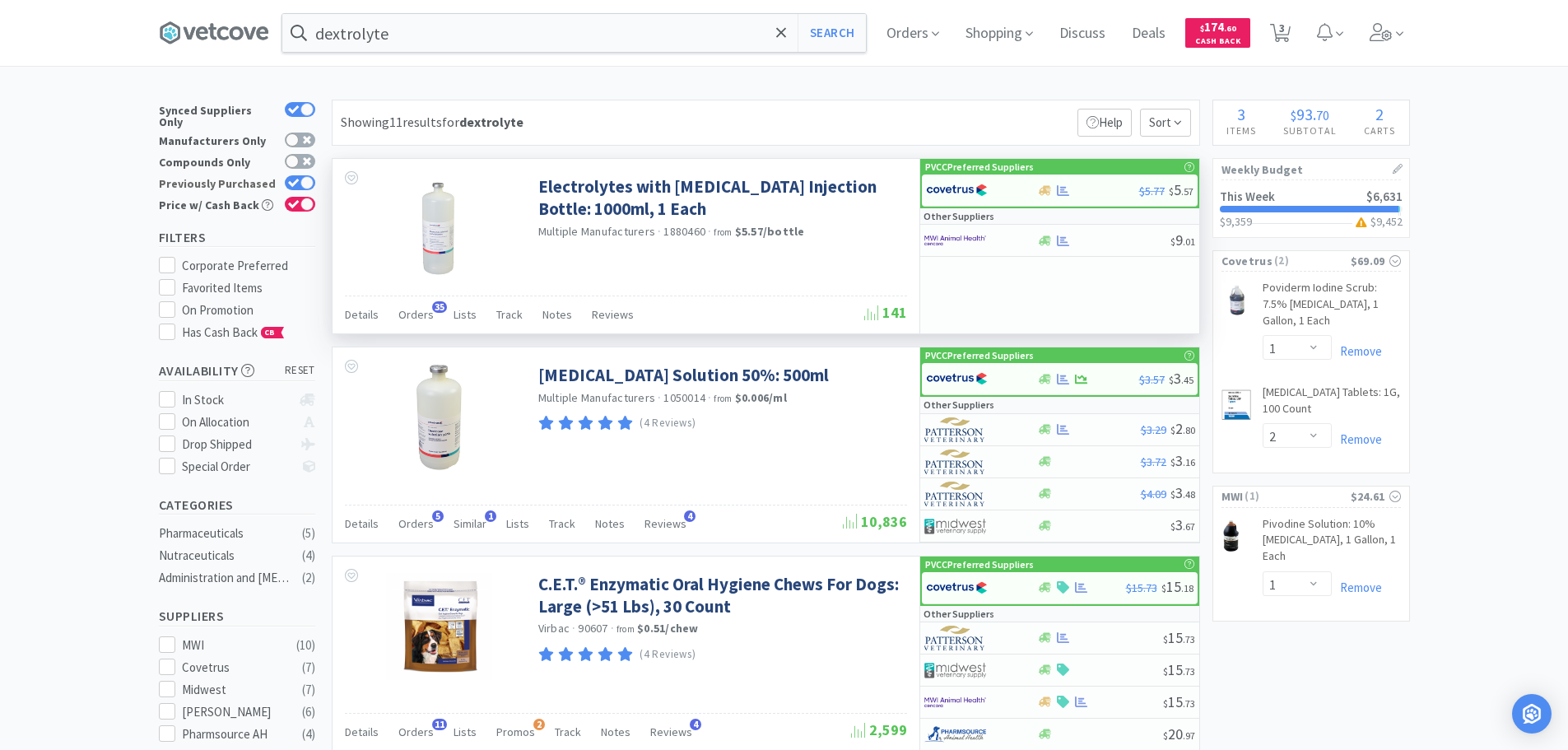
click at [301, 176] on div at bounding box center [306, 182] width 13 height 13
checkbox input "false"
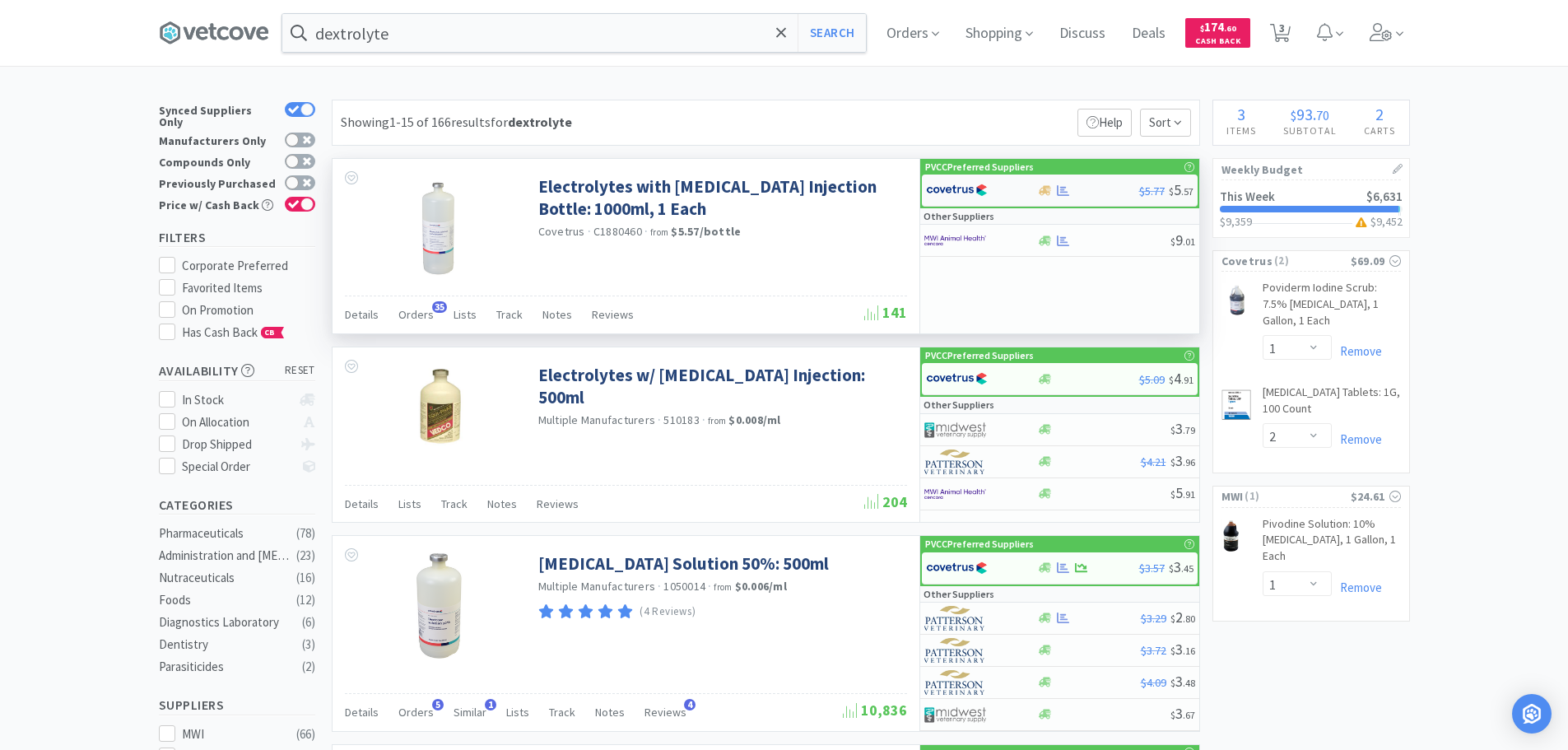
click at [1021, 194] on div at bounding box center [982, 190] width 111 height 28
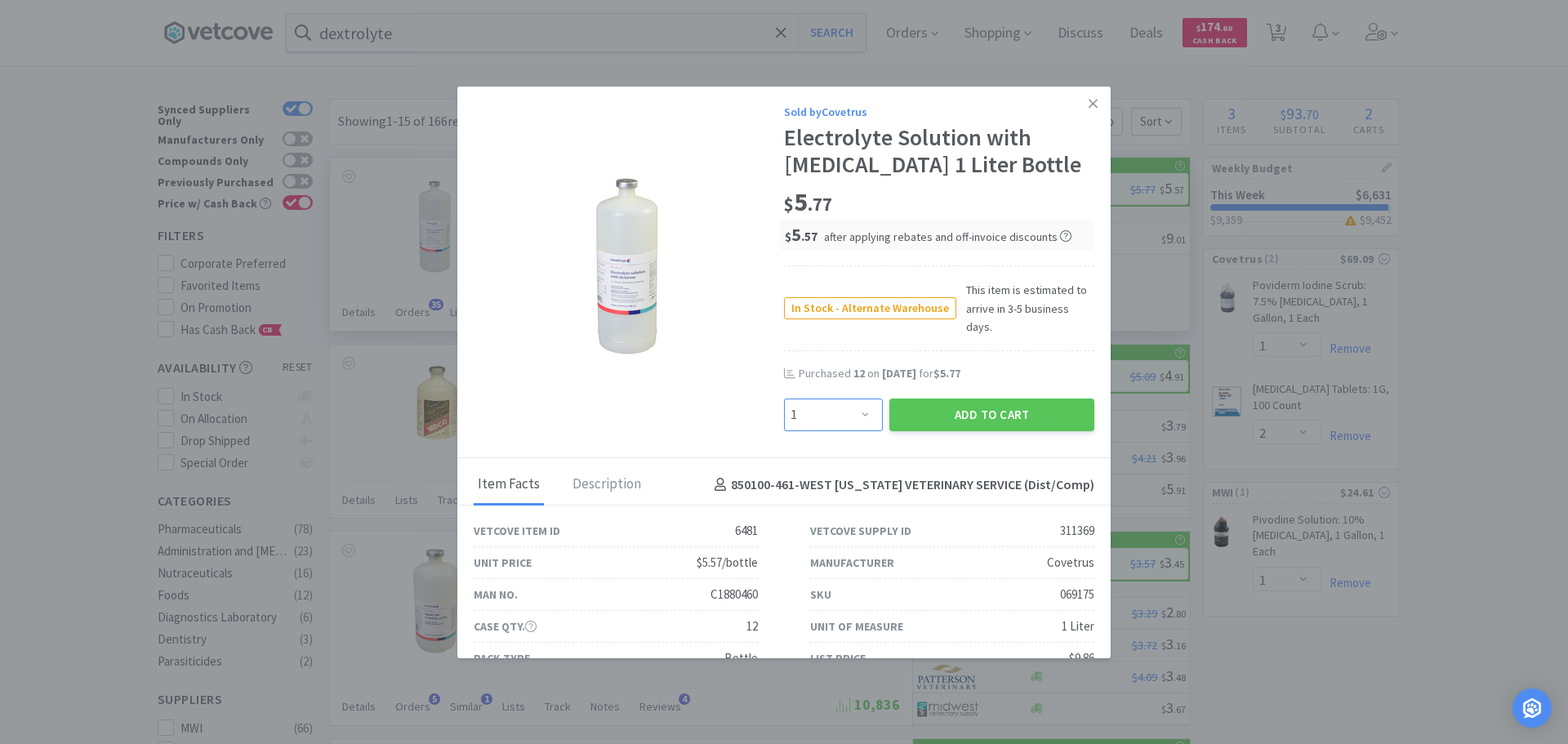
click at [833, 407] on select "Enter Quantity 1 2 3 4 5 6 7 8 9 10 11 12 13 14 15 16 17 18 19 20 Enter Quantity" at bounding box center [833, 415] width 99 height 33
select select "12"
click at [784, 399] on select "Enter Quantity 1 2 3 4 5 6 7 8 9 10 11 12 13 14 15 16 17 18 19 20 Enter Quantity" at bounding box center [833, 415] width 99 height 33
click at [963, 399] on button "Add to Cart" at bounding box center [992, 415] width 205 height 33
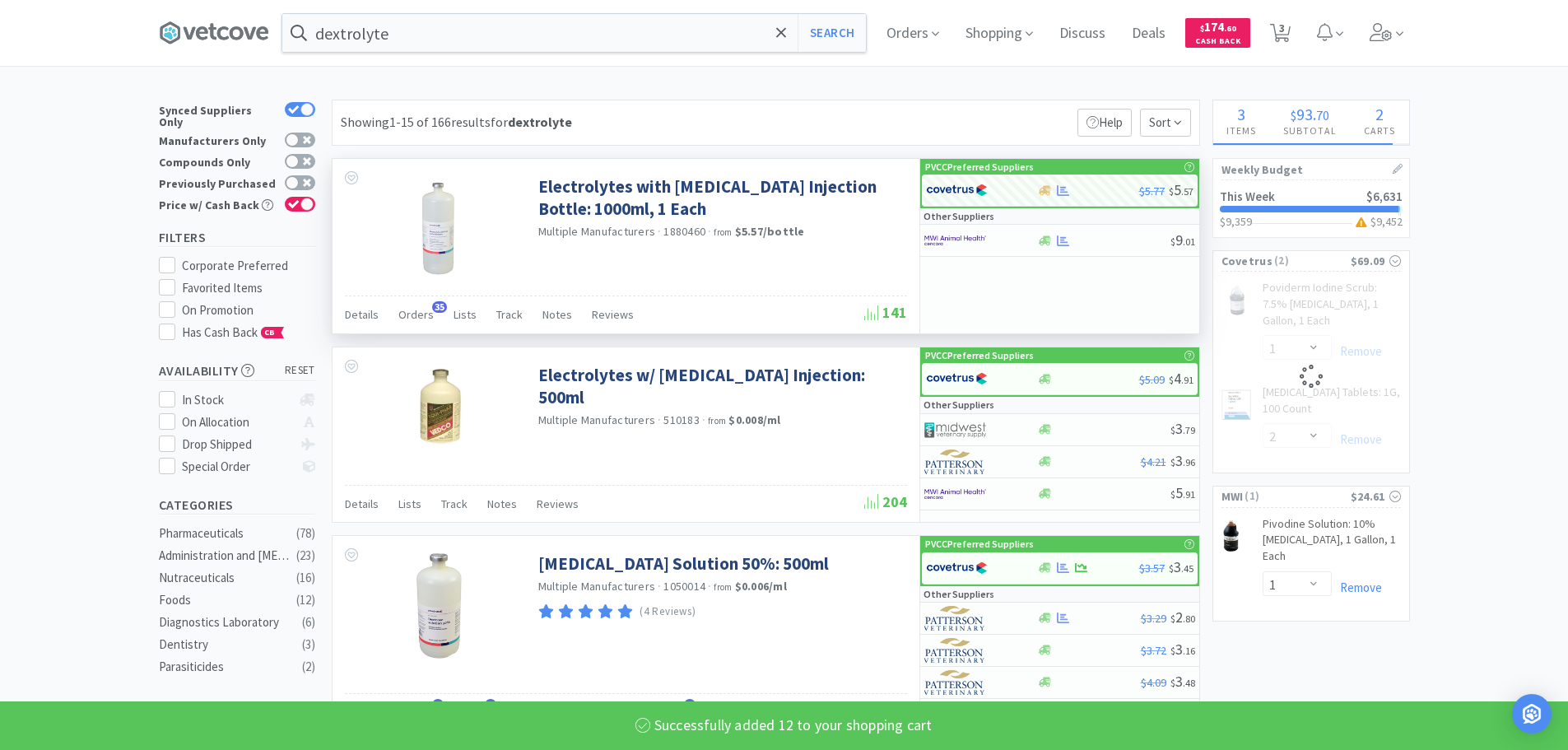
select select "12"
select select "1"
select select "2"
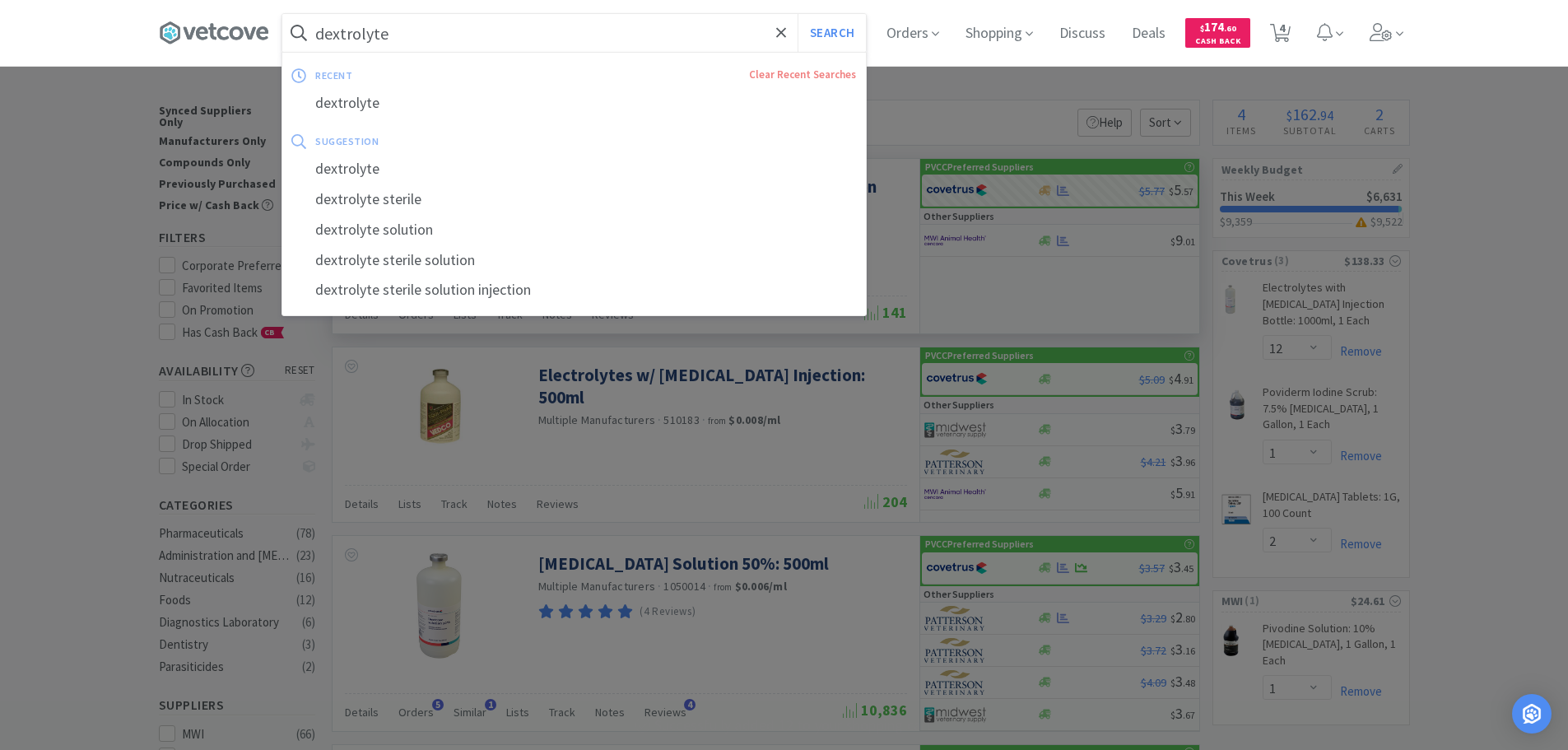
click at [608, 42] on input "dextrolyte" at bounding box center [574, 32] width 584 height 38
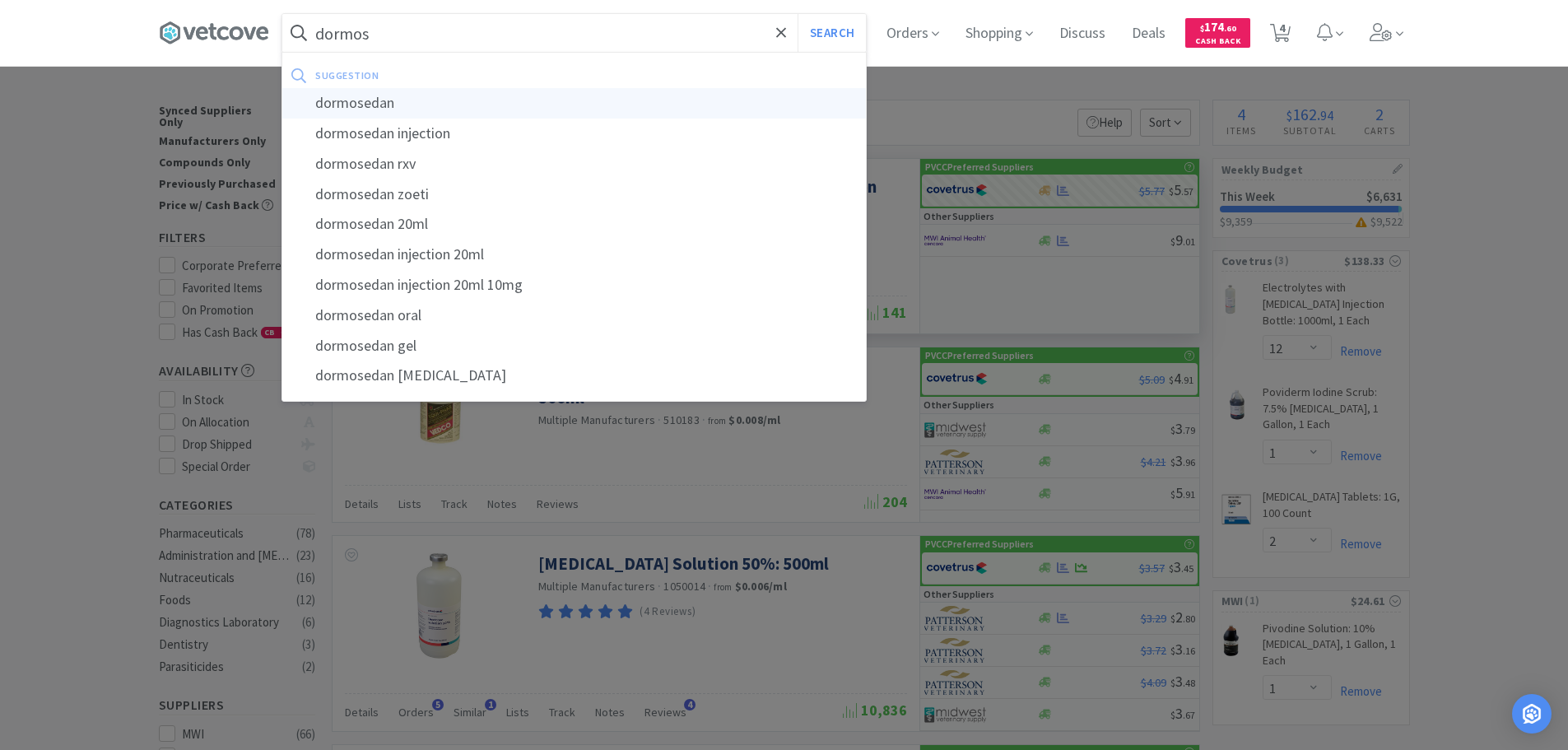
click at [618, 101] on div "dormosedan" at bounding box center [574, 104] width 584 height 31
type input "dormosedan"
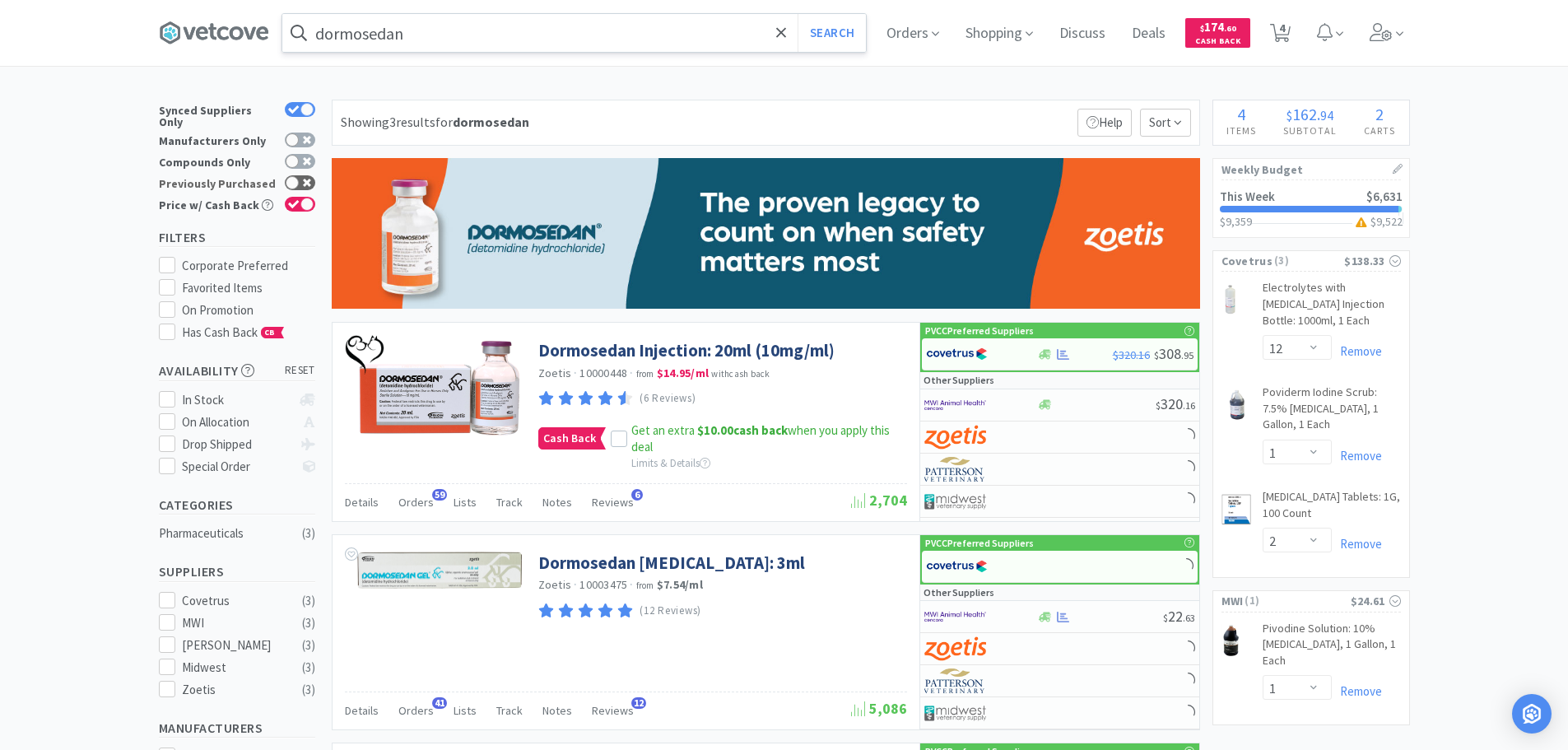
click at [303, 175] on div at bounding box center [300, 182] width 31 height 14
checkbox input "true"
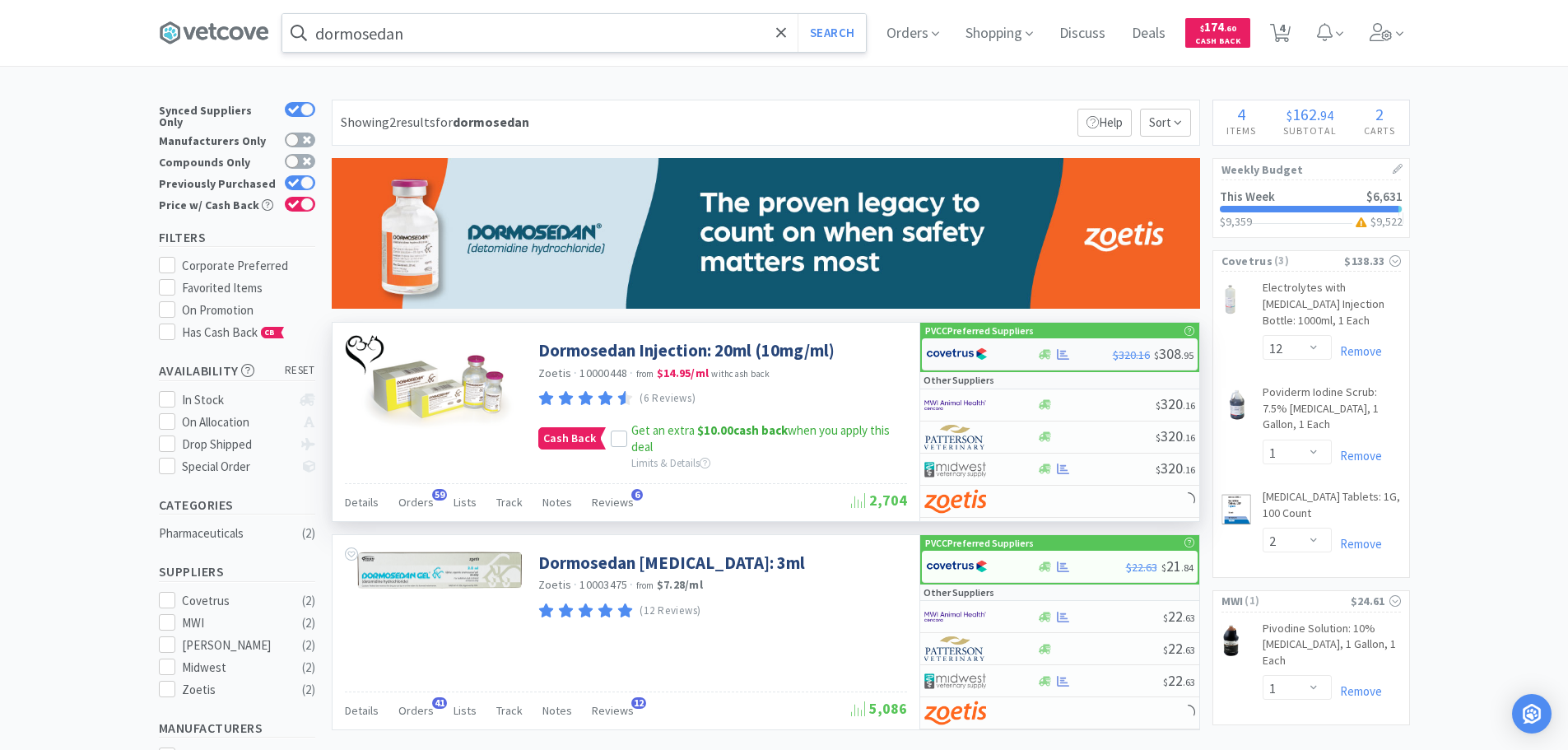
click at [999, 354] on div at bounding box center [971, 354] width 91 height 28
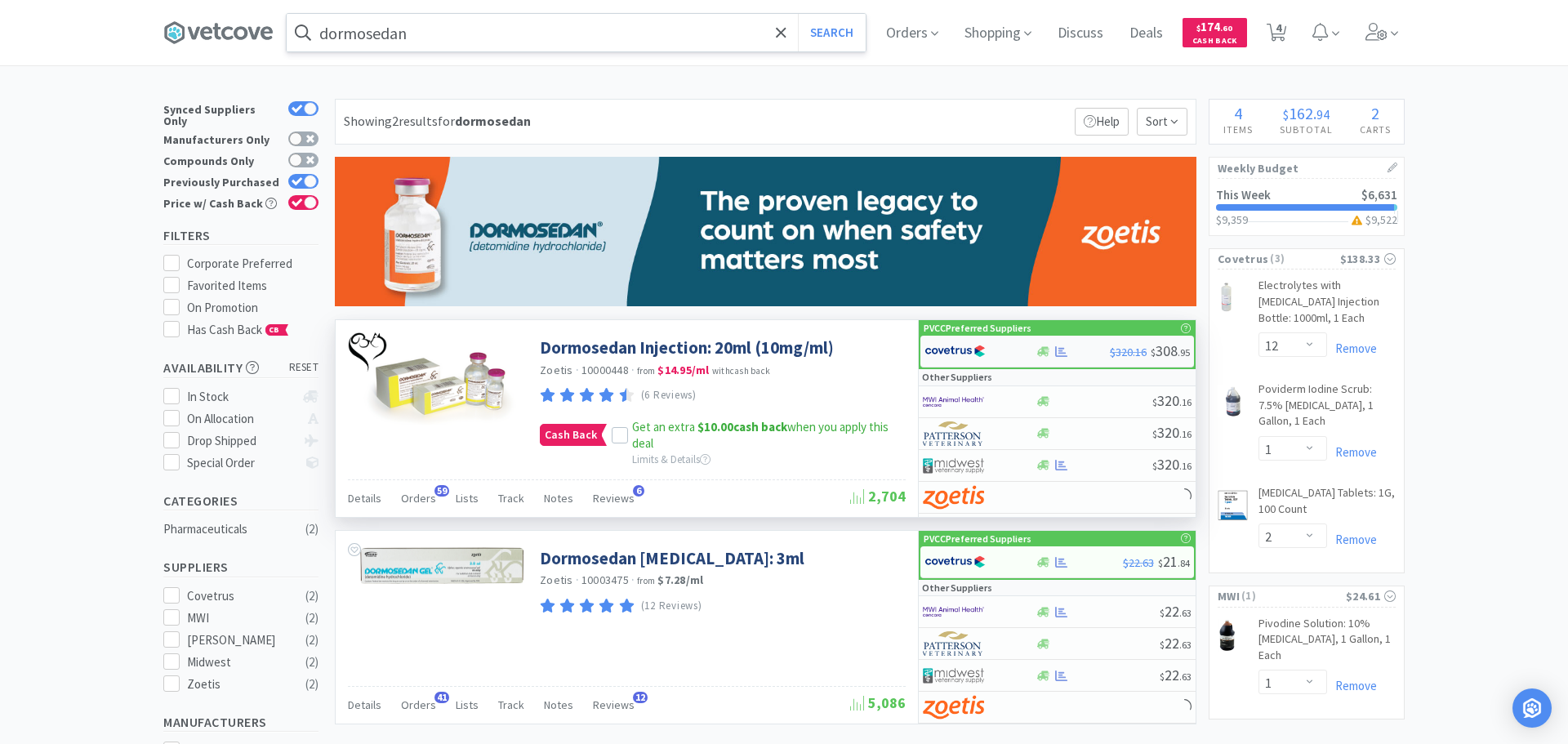
select select "1"
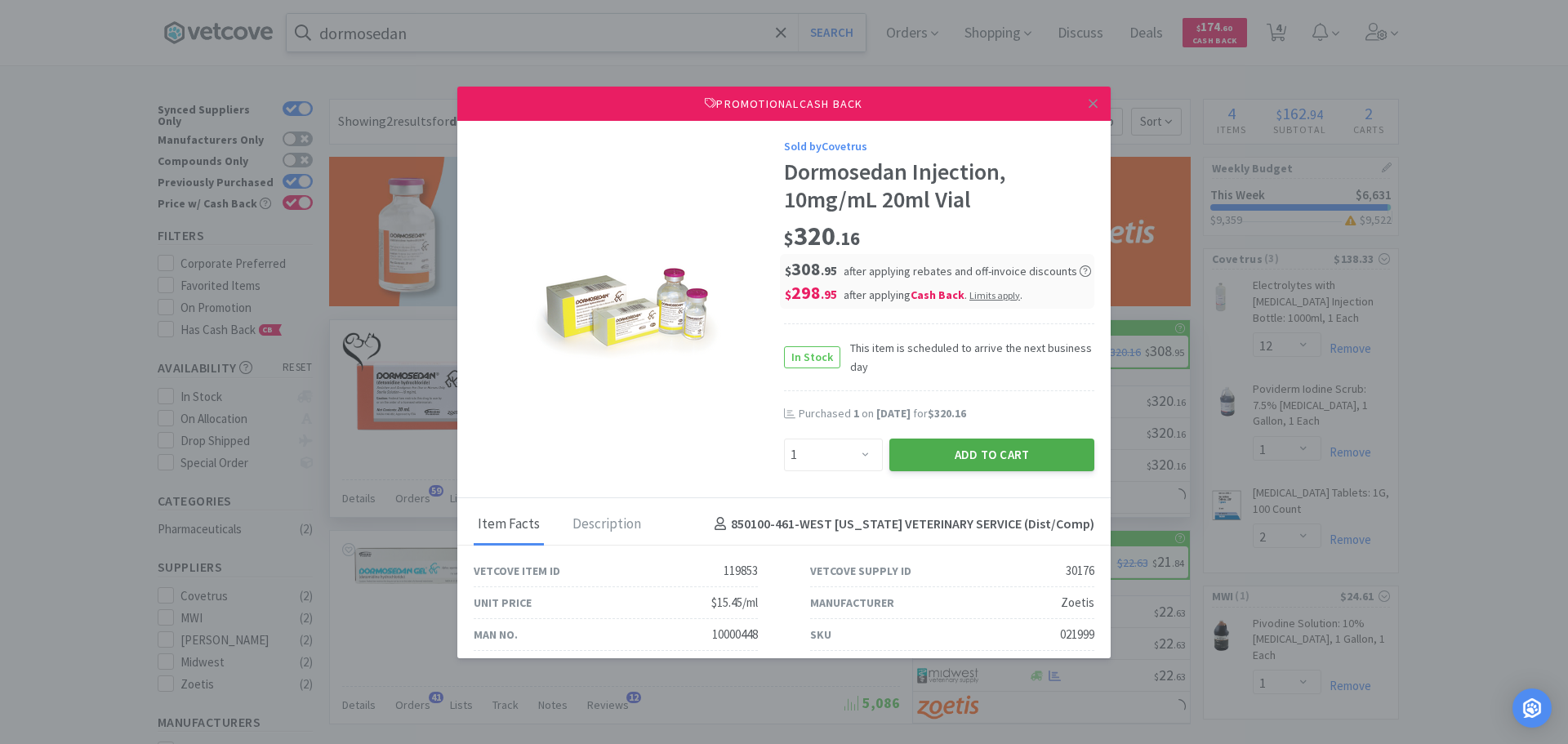
click at [1005, 453] on button "Add to Cart" at bounding box center [992, 455] width 205 height 33
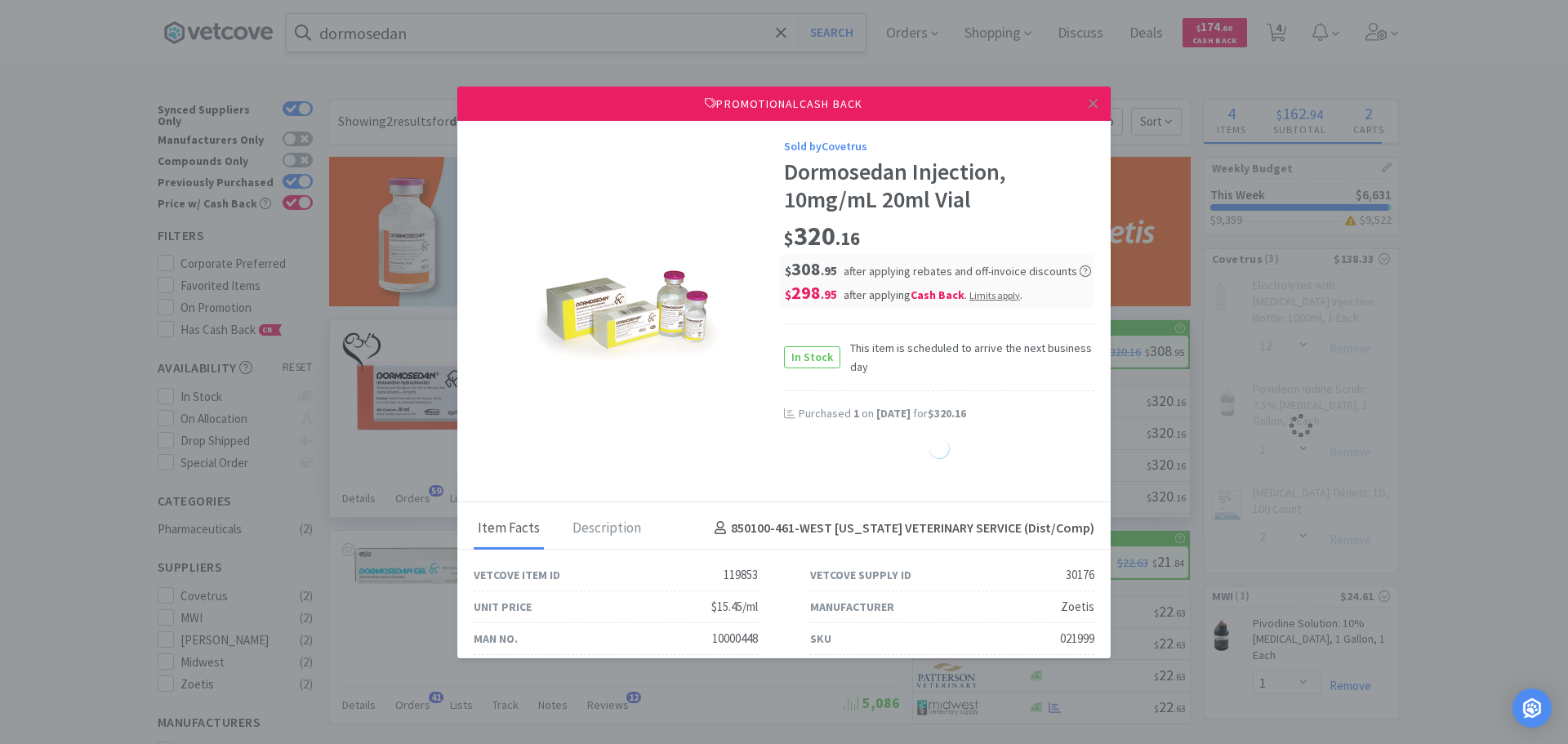
select select "1"
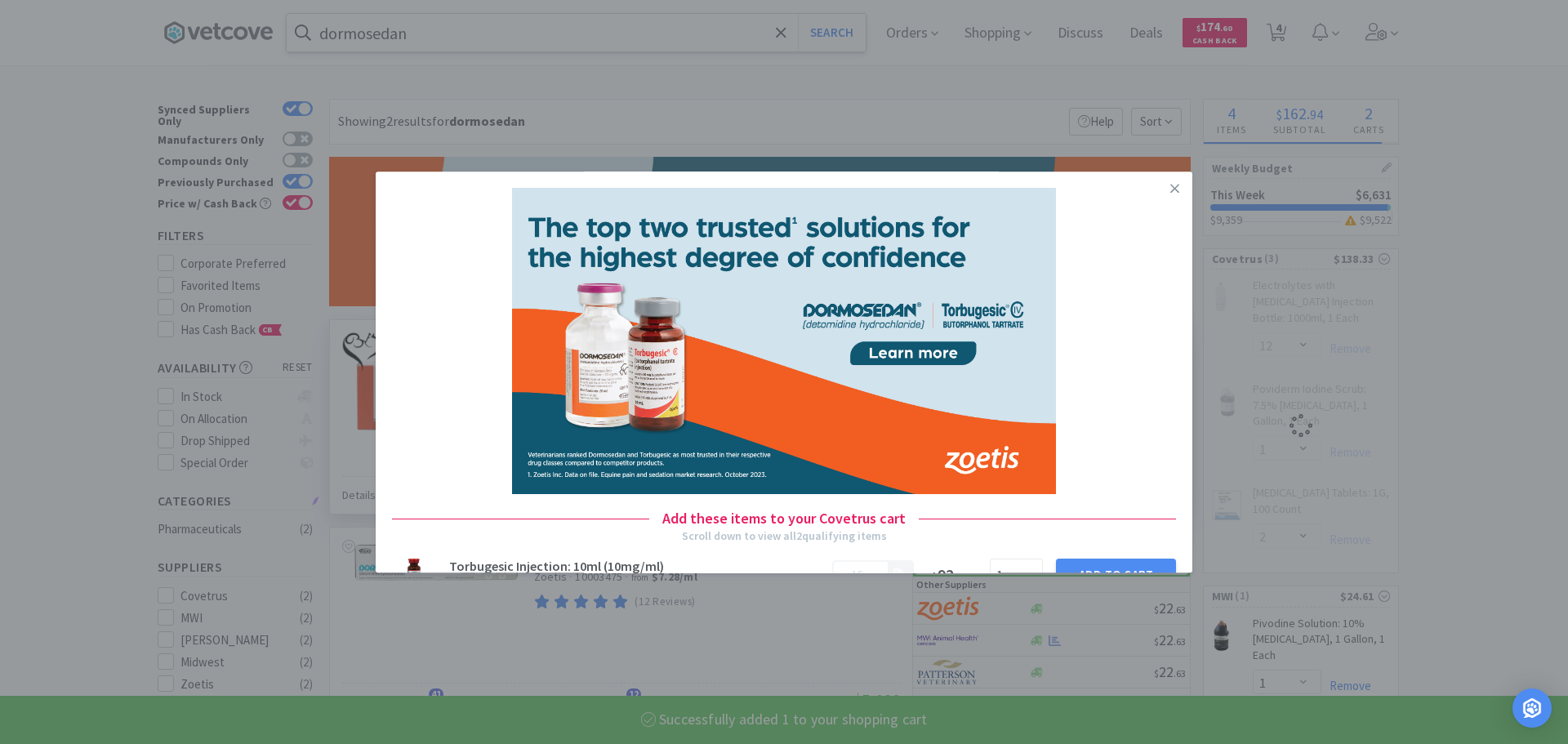
select select "1"
select select "12"
select select "1"
select select "2"
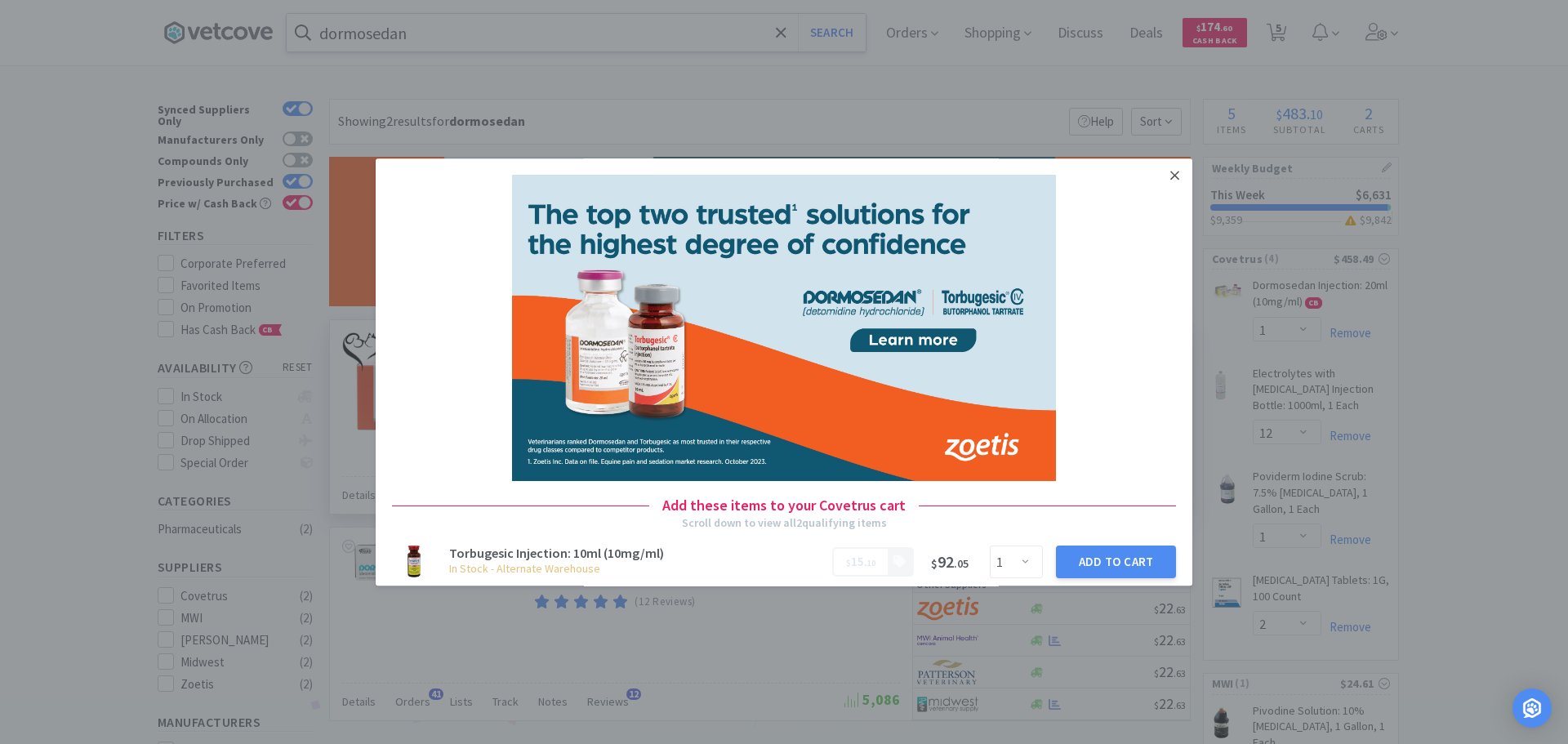
click at [1161, 183] on link at bounding box center [1175, 176] width 29 height 35
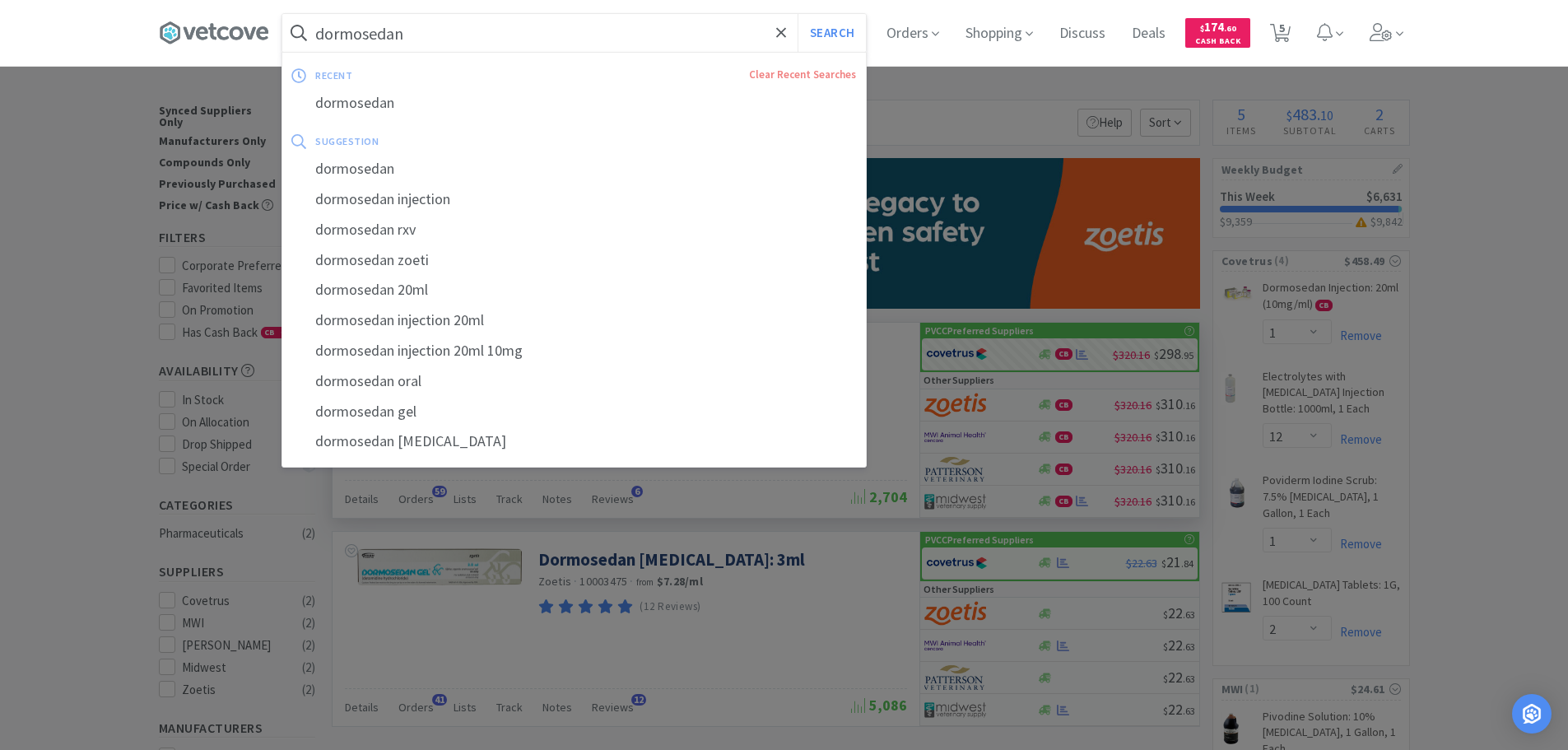
click at [478, 29] on input "dormosedan" at bounding box center [574, 32] width 584 height 38
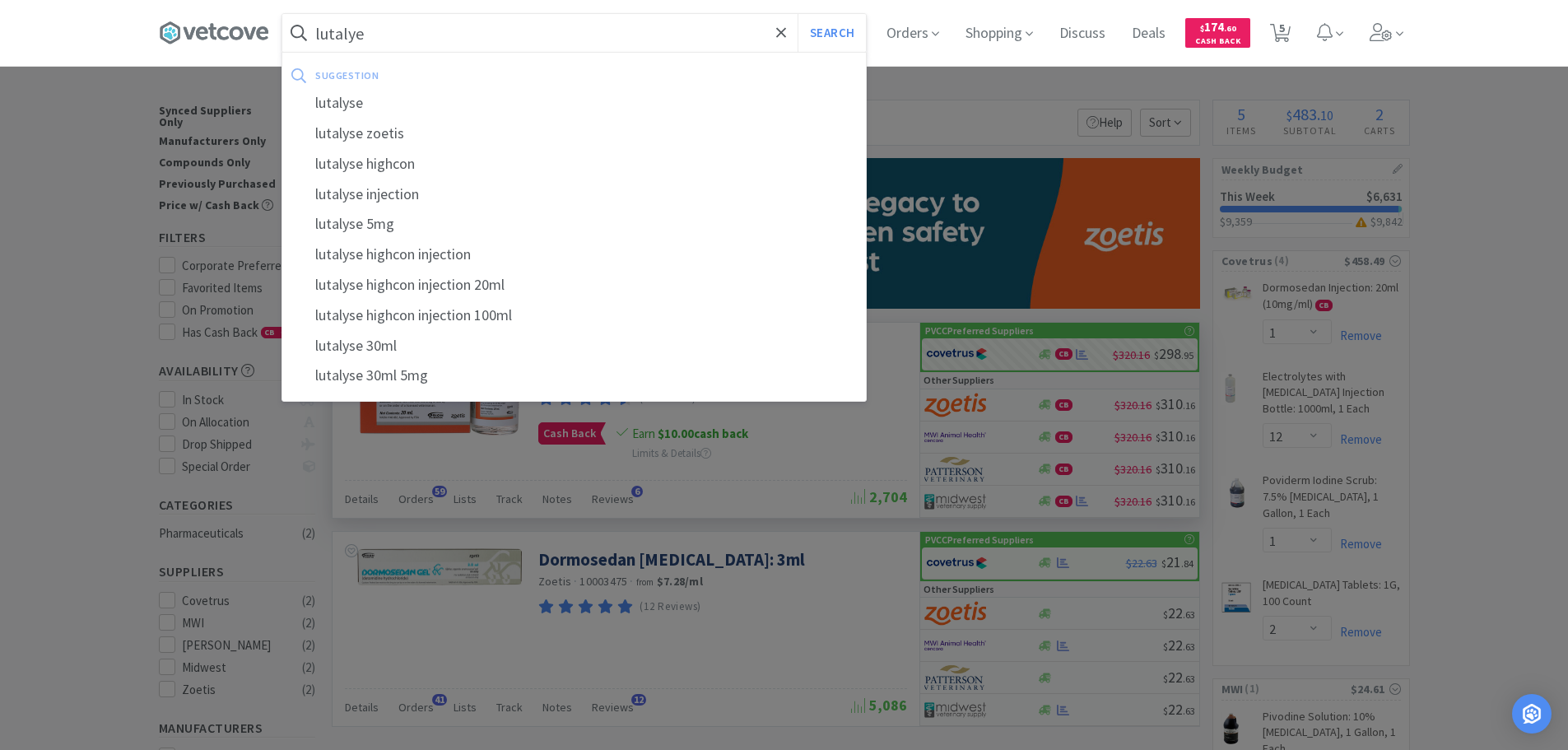
type input "lutalye"
click at [797, 14] on button "Search" at bounding box center [831, 32] width 68 height 38
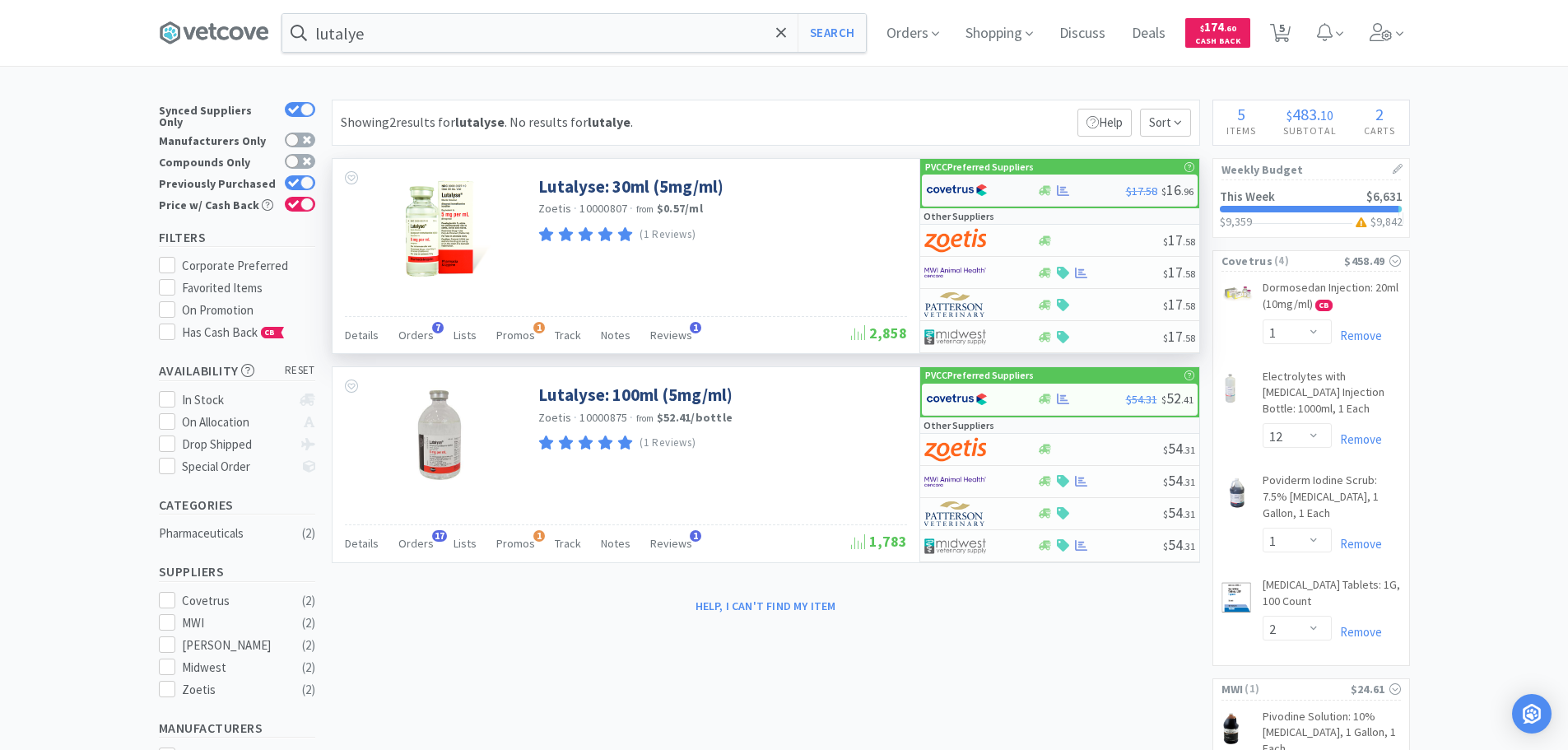
click at [1071, 193] on div at bounding box center [1063, 190] width 16 height 13
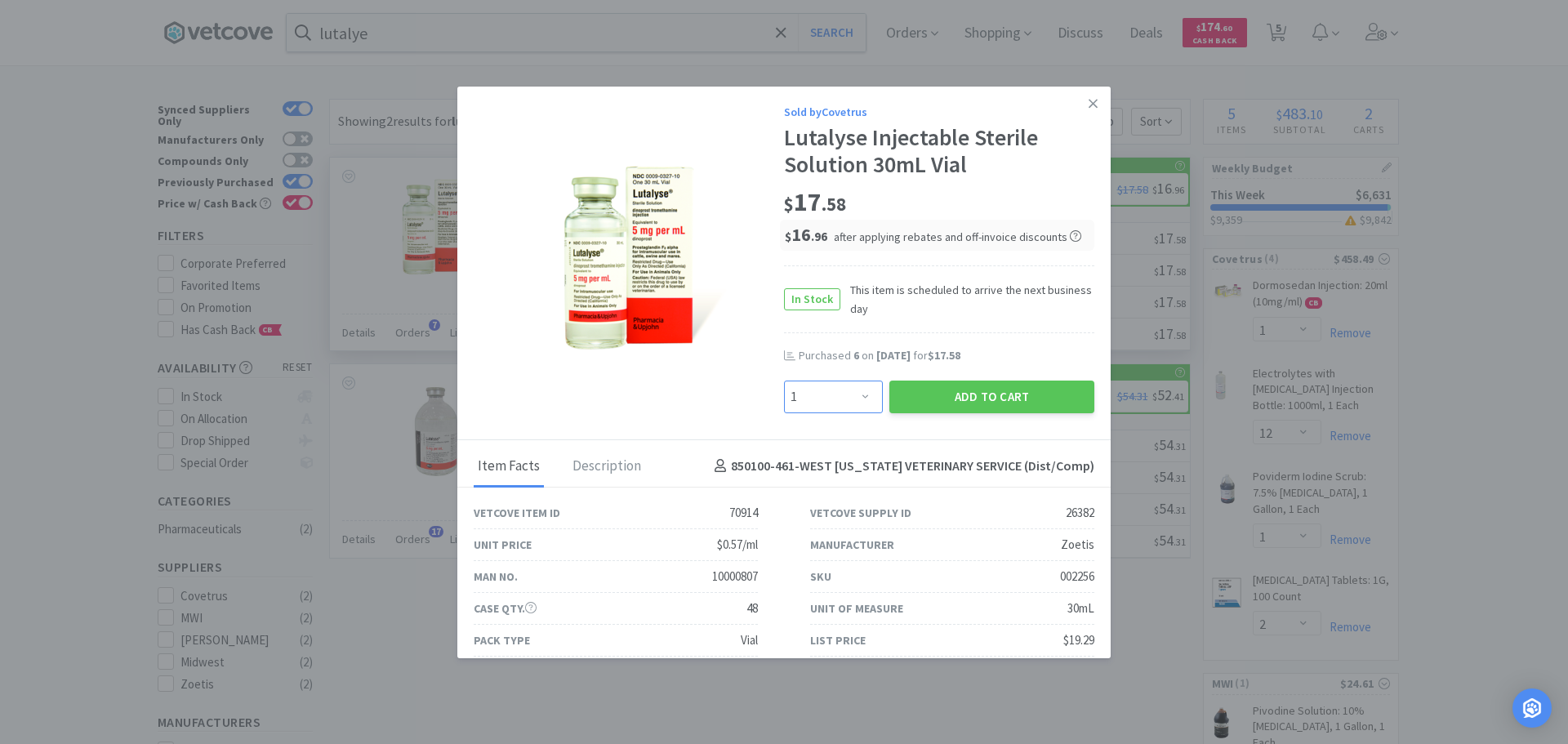
click at [856, 398] on select "Enter Quantity 1 2 3 4 5 6 7 8 9 10 11 12 13 14 15 16 17 18 19 20 Enter Quantity" at bounding box center [833, 396] width 99 height 33
select select "6"
click at [784, 380] on select "Enter Quantity 1 2 3 4 5 6 7 8 9 10 11 12 13 14 15 16 17 18 19 20 Enter Quantity" at bounding box center [833, 396] width 99 height 33
click at [971, 391] on button "Add to Cart" at bounding box center [992, 396] width 205 height 33
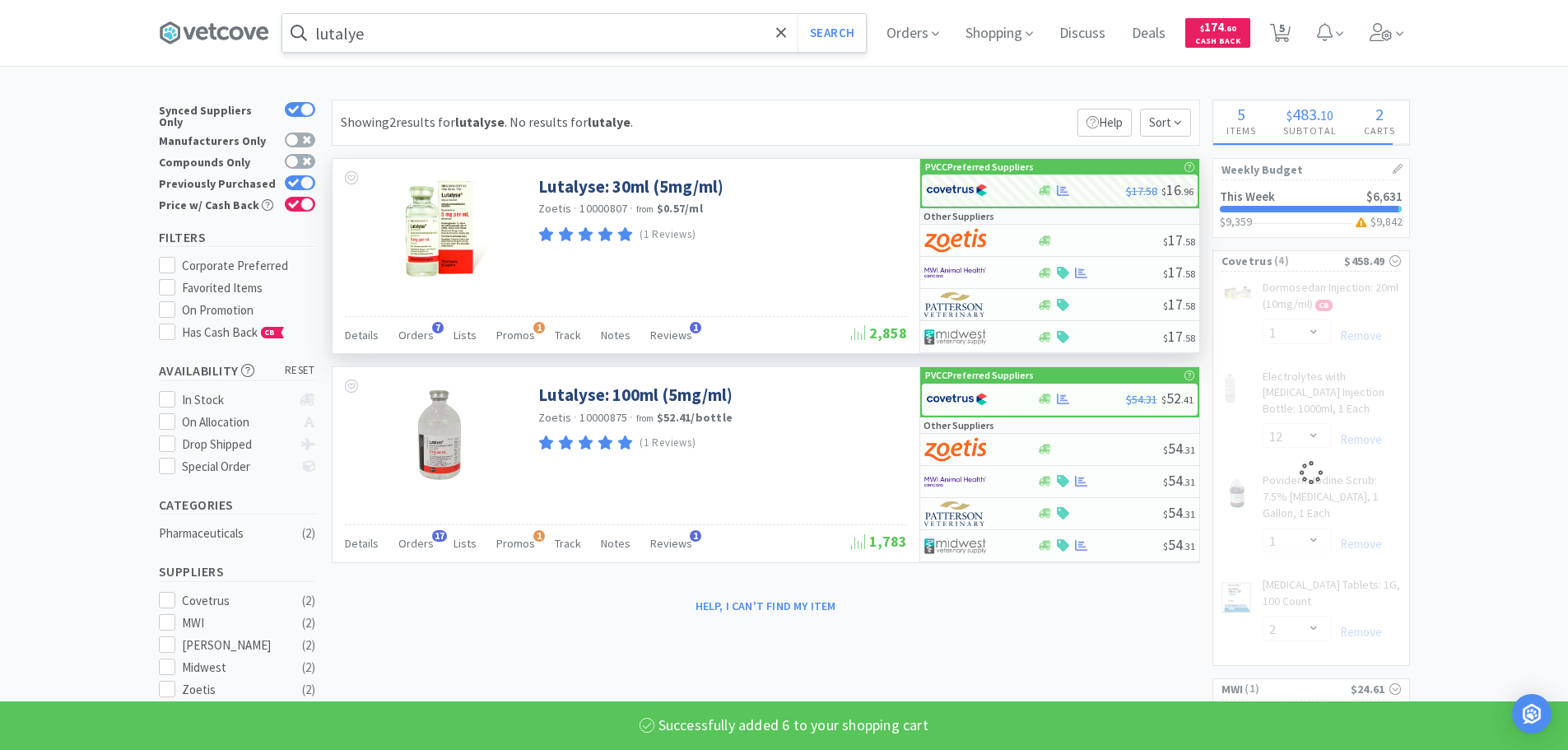
select select "6"
select select "1"
select select "2"
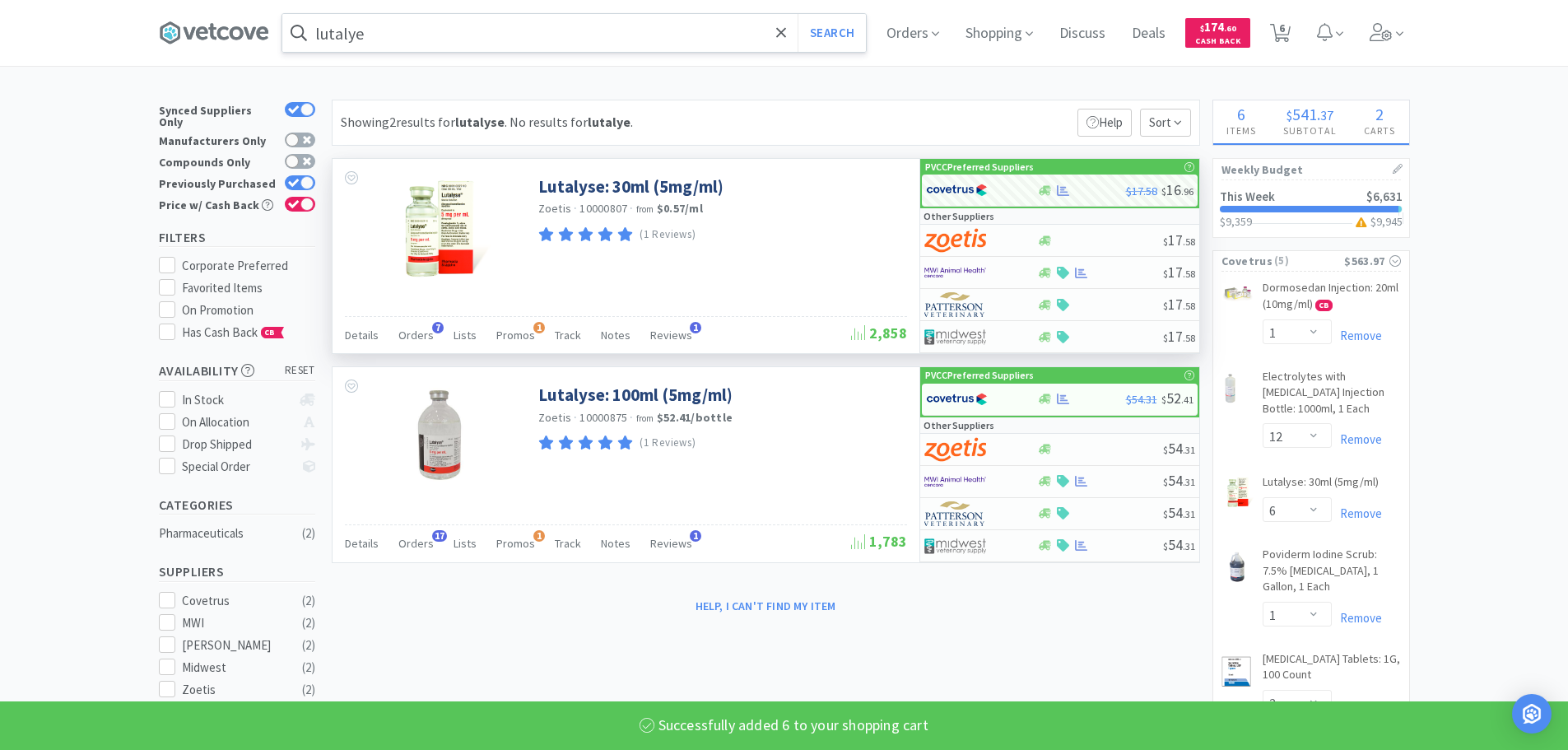
click at [540, 40] on input "lutalye" at bounding box center [574, 32] width 584 height 38
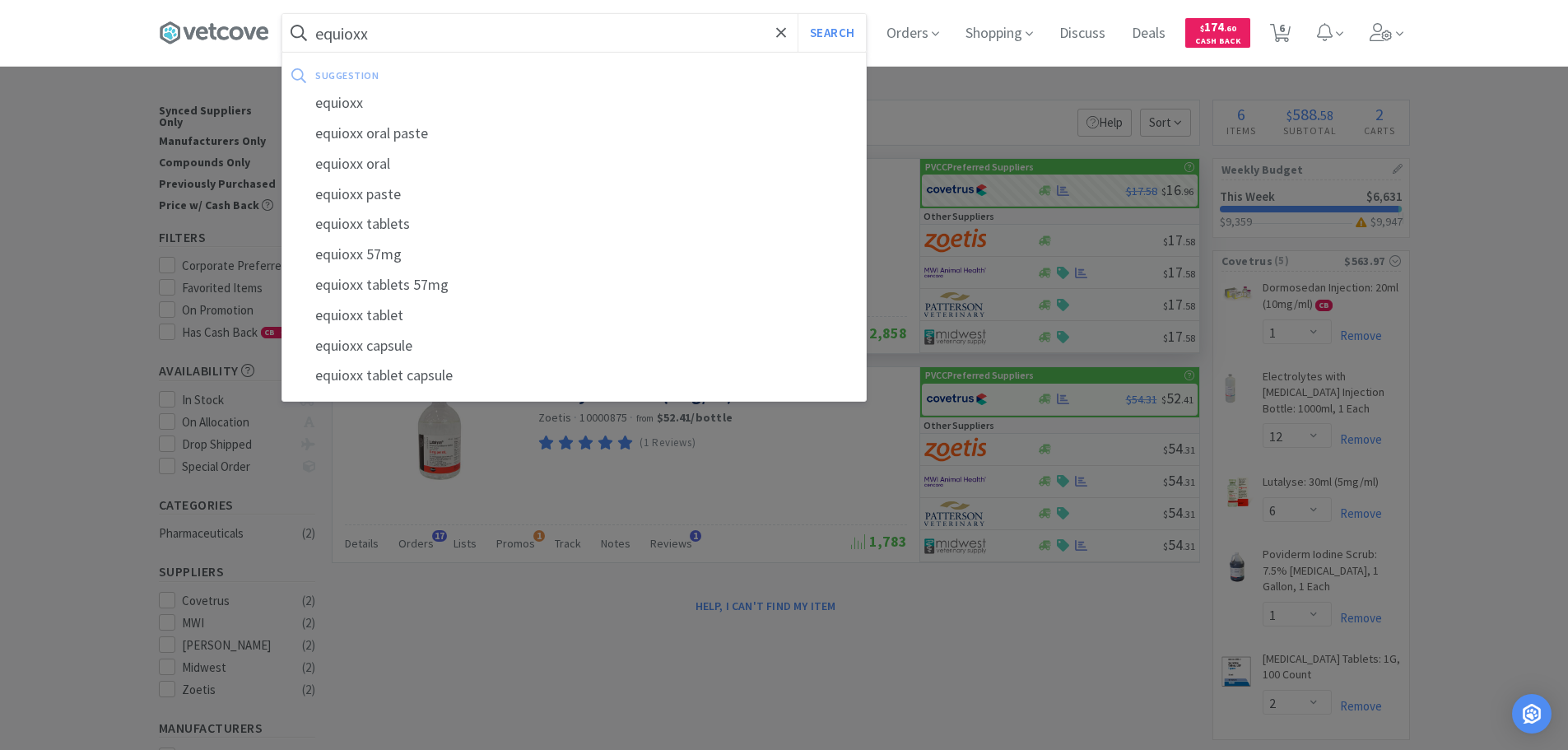
type input "equioxx"
click at [797, 14] on button "Search" at bounding box center [831, 32] width 68 height 38
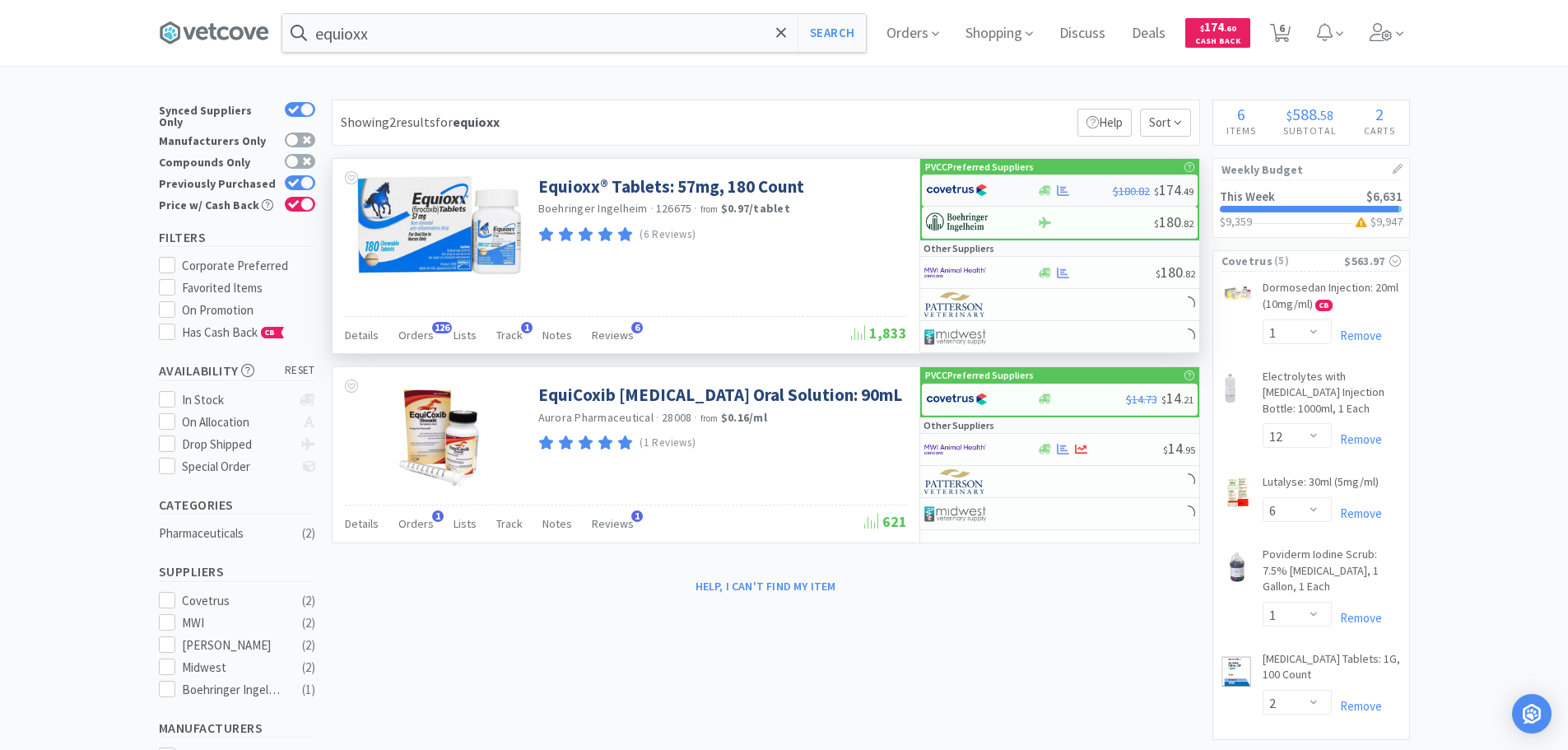
click at [1014, 183] on div at bounding box center [971, 190] width 91 height 28
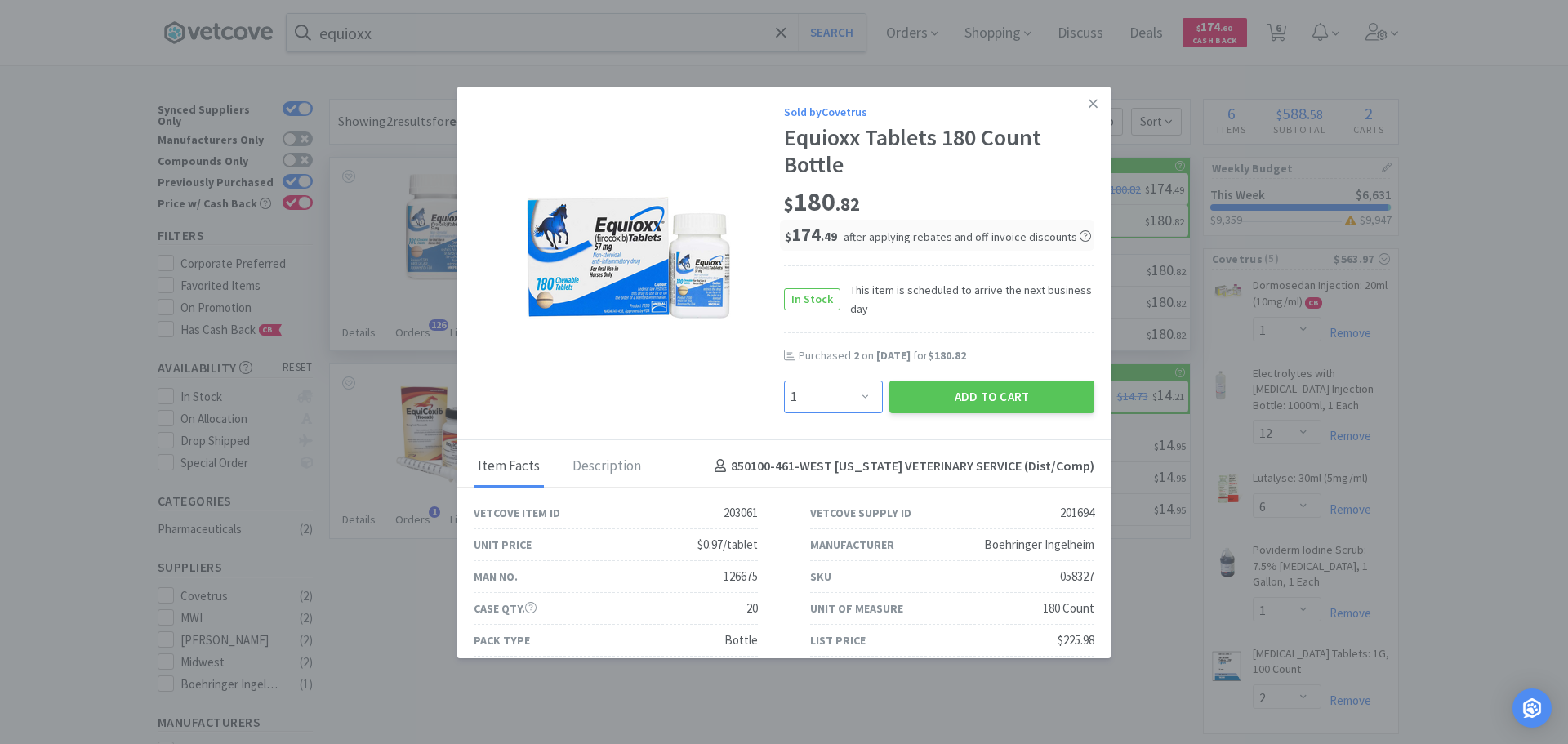
click at [855, 388] on select "Enter Quantity 1 2 3 4 5 6 7 8 9 10 11 12 13 14 15 16 17 18 19 20 Enter Quantity" at bounding box center [833, 396] width 99 height 33
select select "2"
click at [784, 380] on select "Enter Quantity 1 2 3 4 5 6 7 8 9 10 11 12 13 14 15 16 17 18 19 20 Enter Quantity" at bounding box center [833, 396] width 99 height 33
click at [909, 392] on button "Add to Cart" at bounding box center [992, 396] width 205 height 33
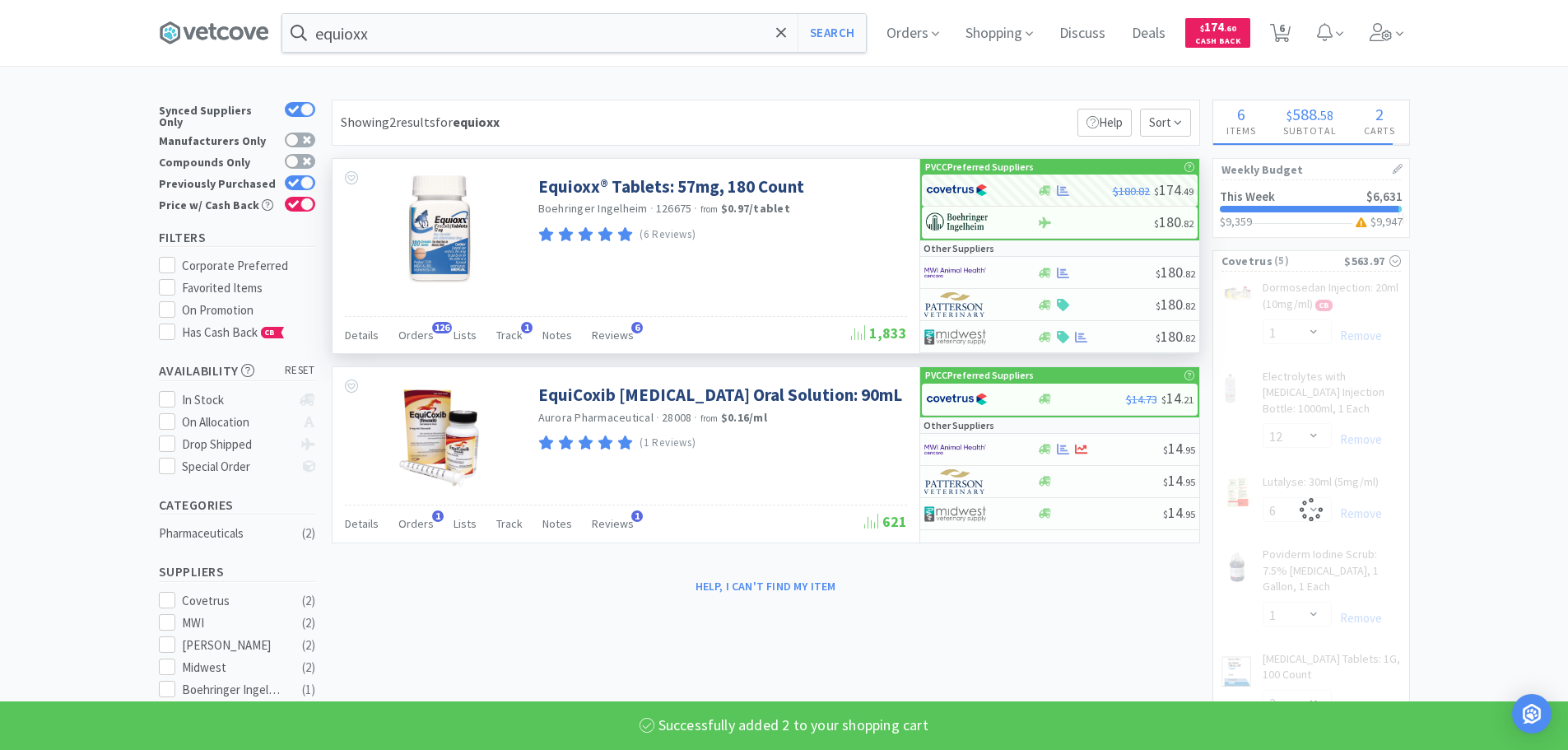
select select "2"
select select "6"
select select "1"
select select "2"
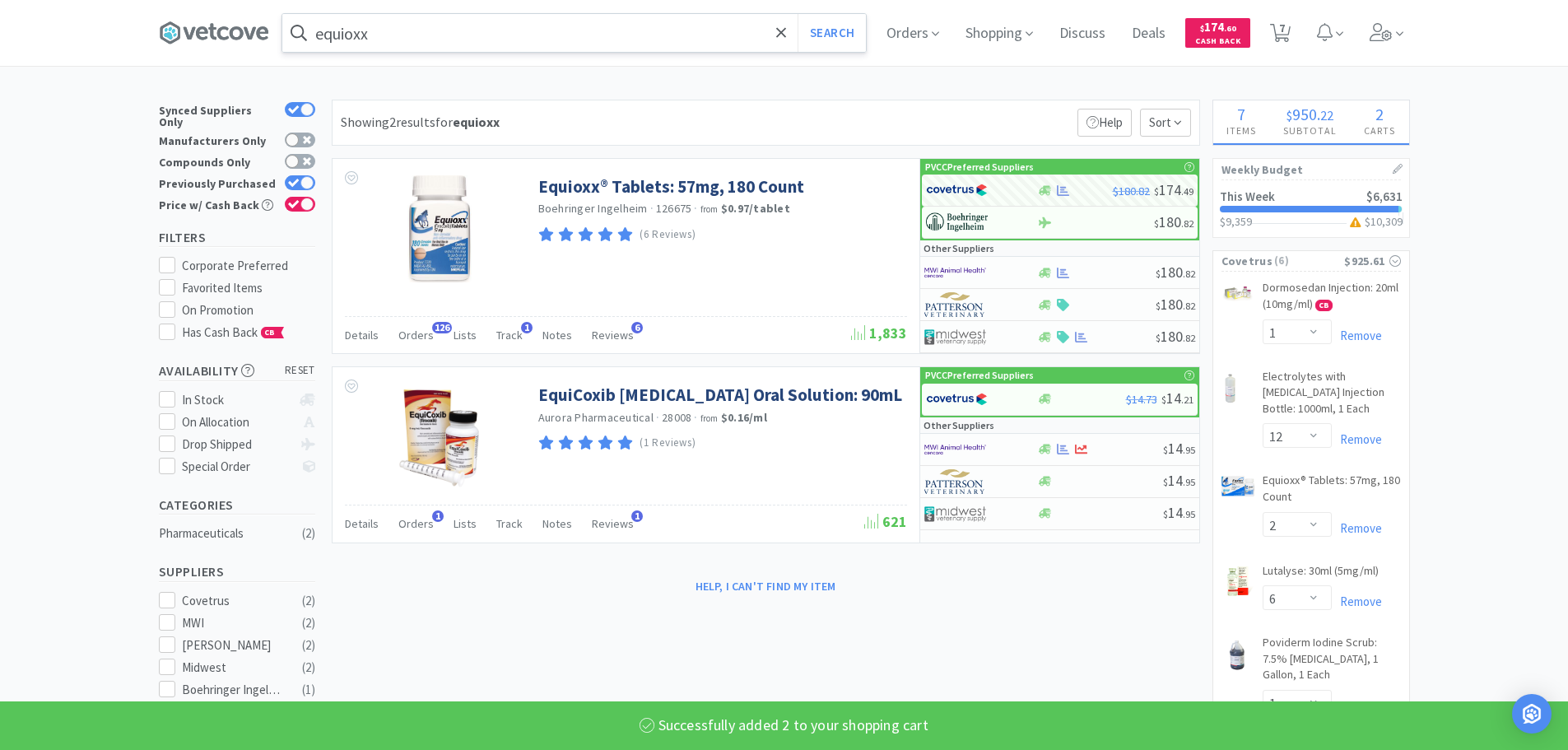
click at [648, 39] on input "equioxx" at bounding box center [574, 32] width 584 height 38
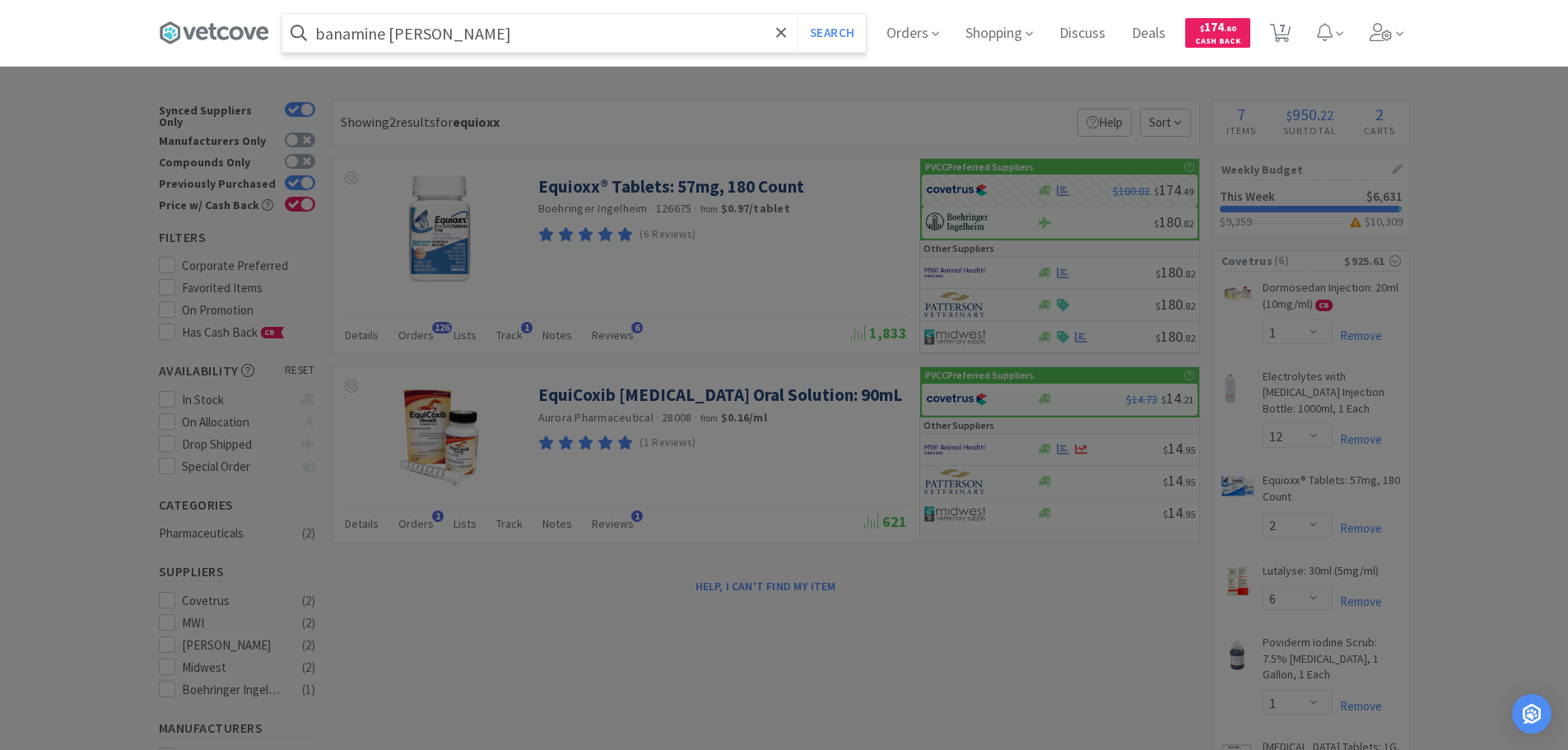
type input "banamine [PERSON_NAME]"
click at [797, 14] on button "Search" at bounding box center [831, 32] width 68 height 38
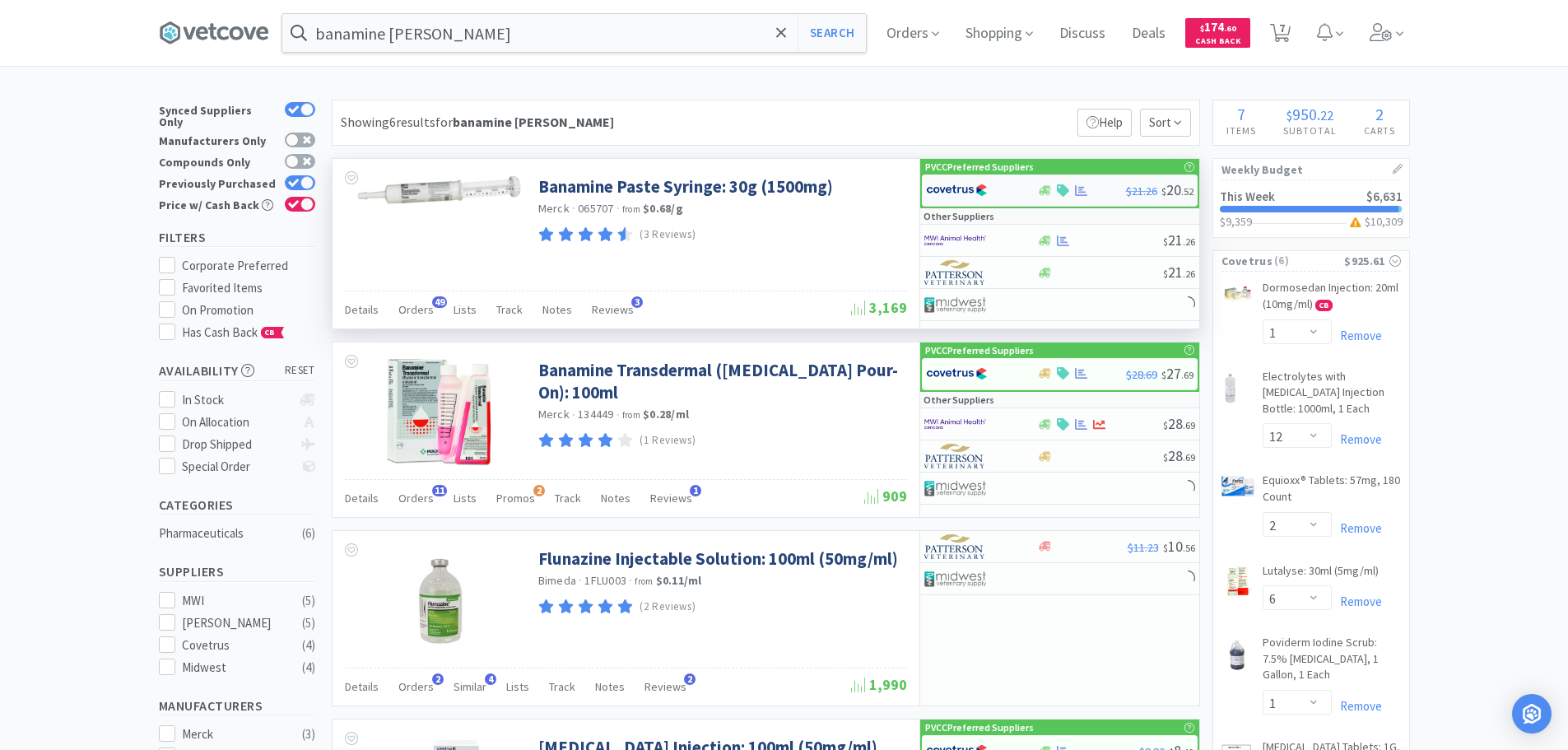
click at [977, 190] on img at bounding box center [957, 190] width 62 height 25
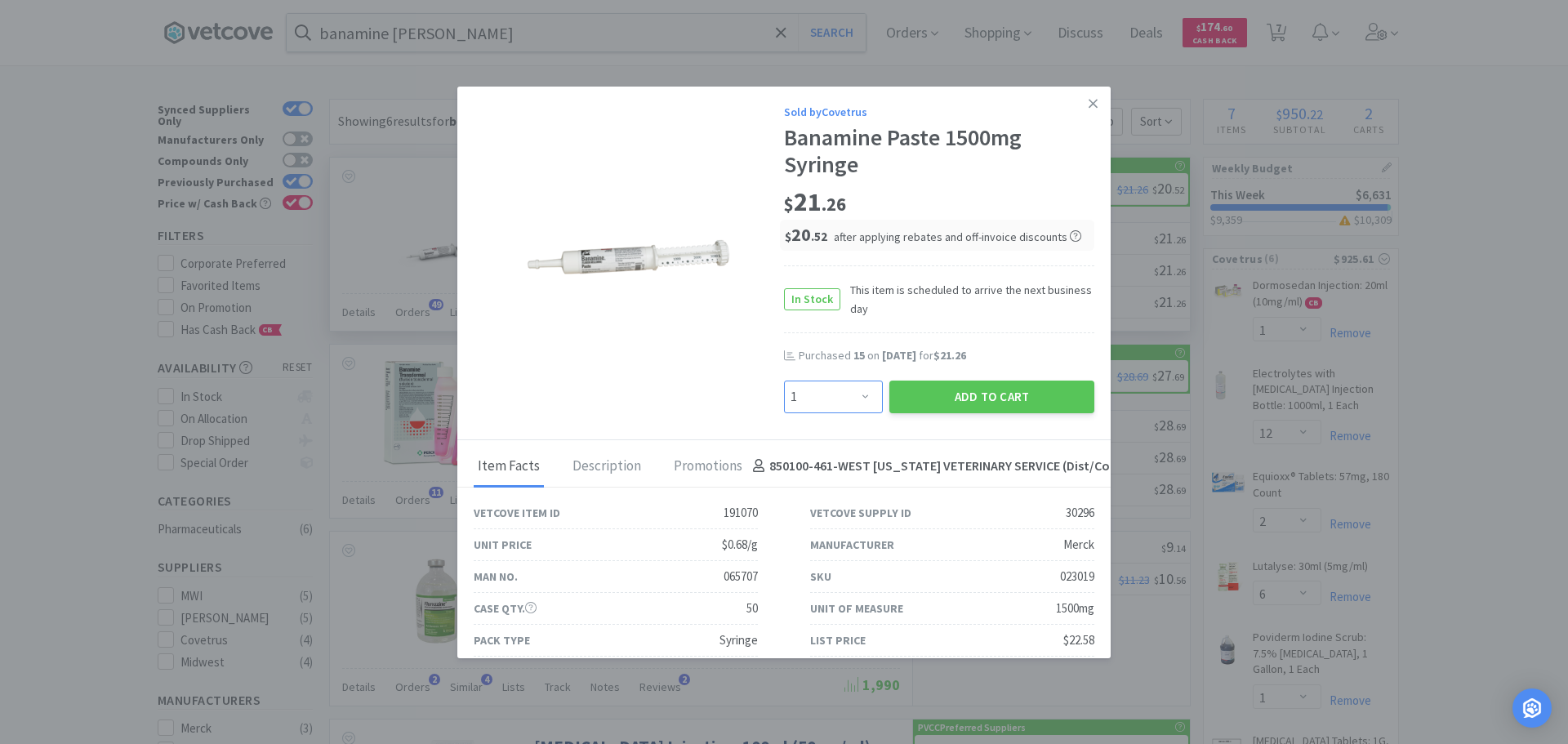
drag, startPoint x: 848, startPoint y: 395, endPoint x: 838, endPoint y: 380, distance: 18.0
click at [848, 395] on select "Enter Quantity 1 2 3 4 5 6 7 8 9 10 11 12 13 14 15 16 17 18 19 20 Enter Quantity" at bounding box center [833, 396] width 99 height 33
select select "20"
click at [784, 380] on select "Enter Quantity 1 2 3 4 5 6 7 8 9 10 11 12 13 14 15 16 17 18 19 20 Enter Quantity" at bounding box center [833, 396] width 99 height 33
click at [931, 396] on button "Add to Cart" at bounding box center [992, 396] width 205 height 33
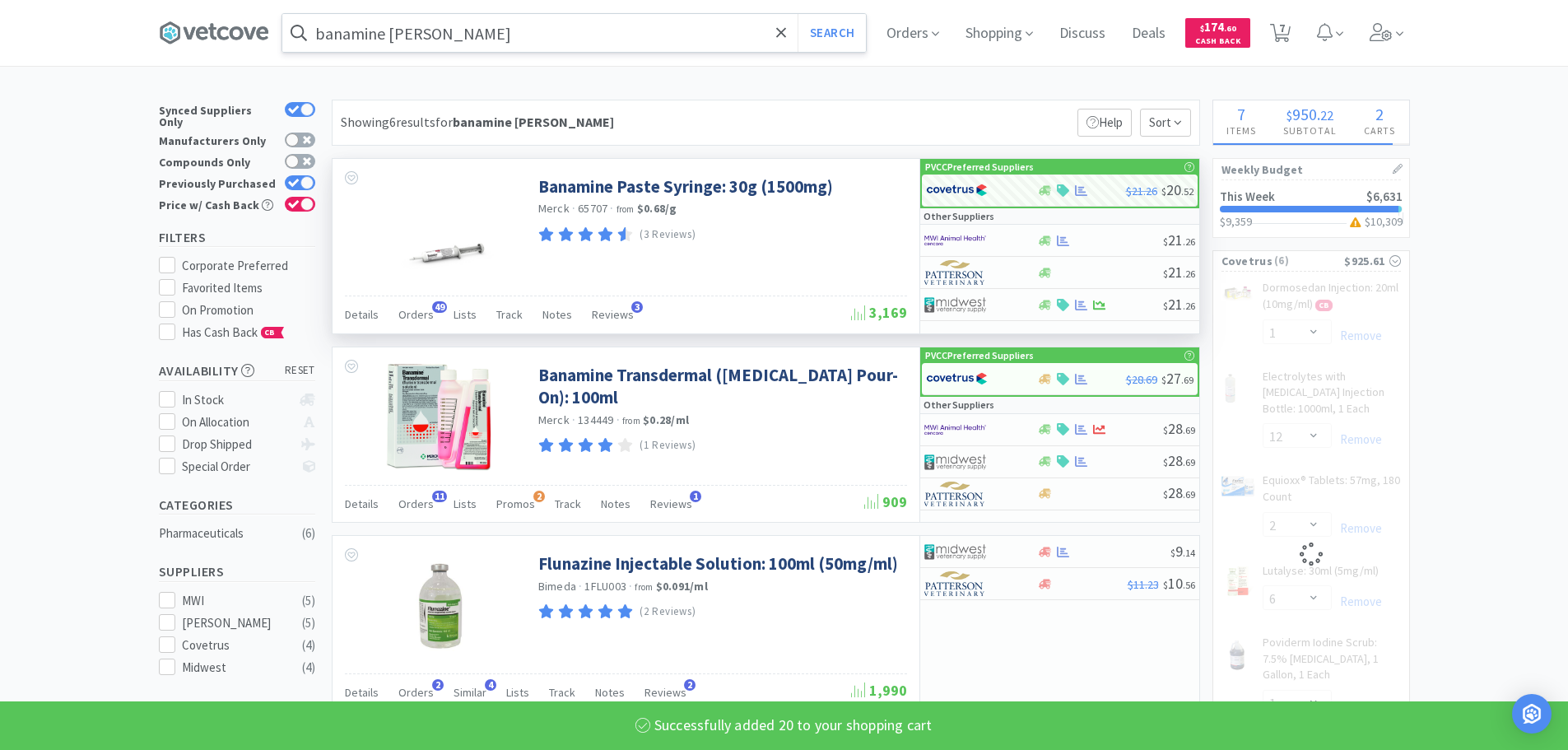
click at [530, 44] on input "banamine [PERSON_NAME]" at bounding box center [574, 32] width 584 height 38
select select "20"
select select "1"
select select "12"
select select "2"
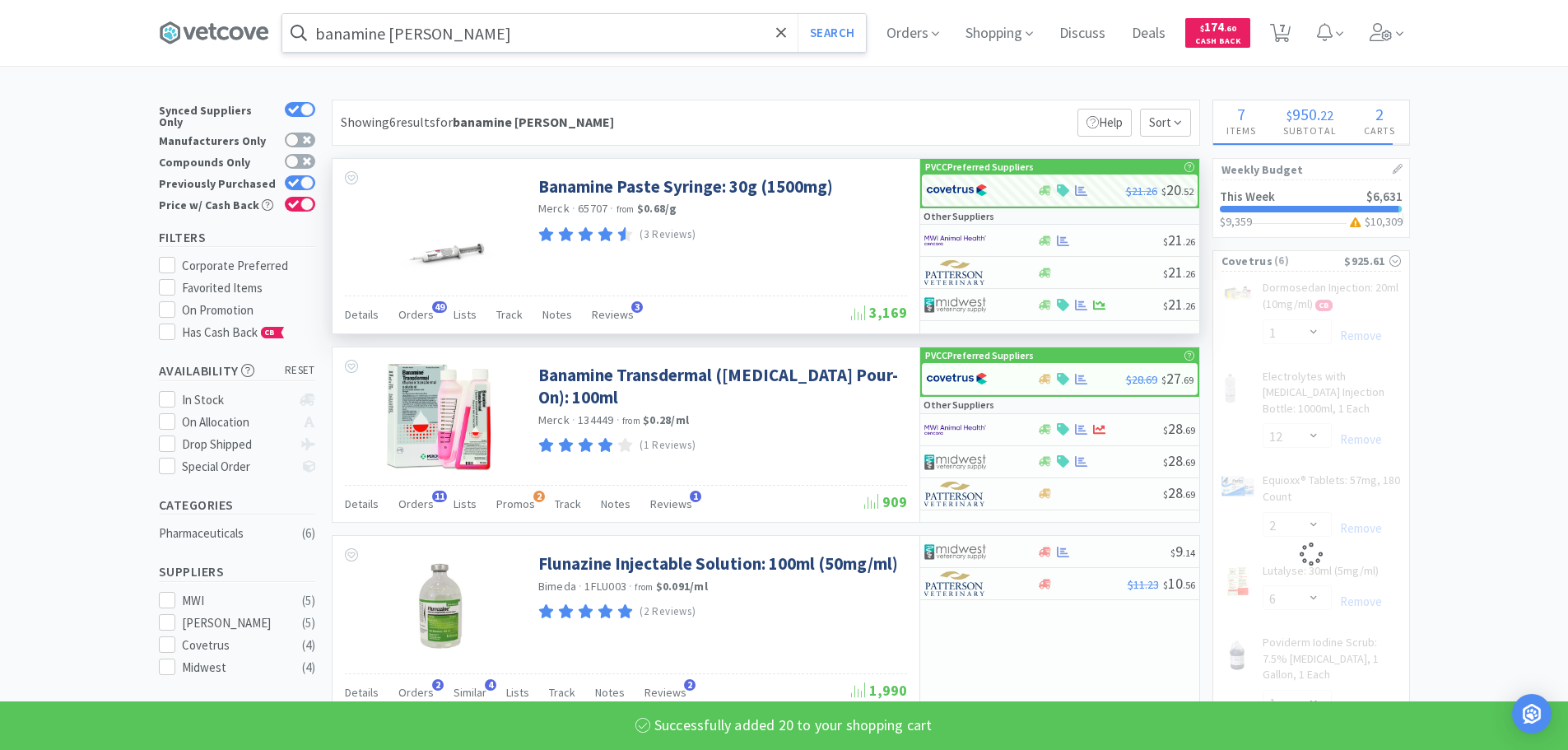
select select "6"
select select "1"
select select "2"
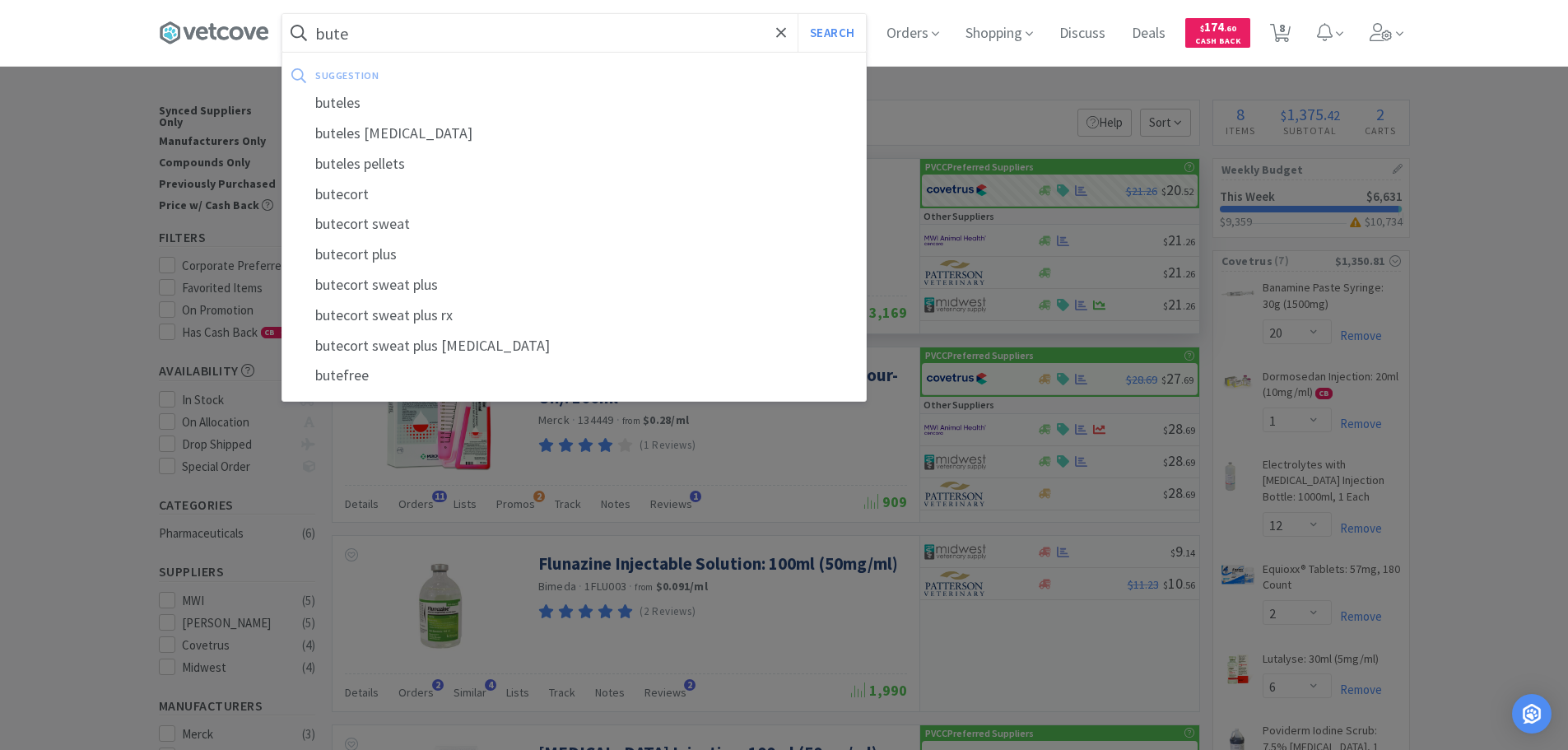
type input "bute"
click at [797, 14] on button "Search" at bounding box center [831, 32] width 68 height 38
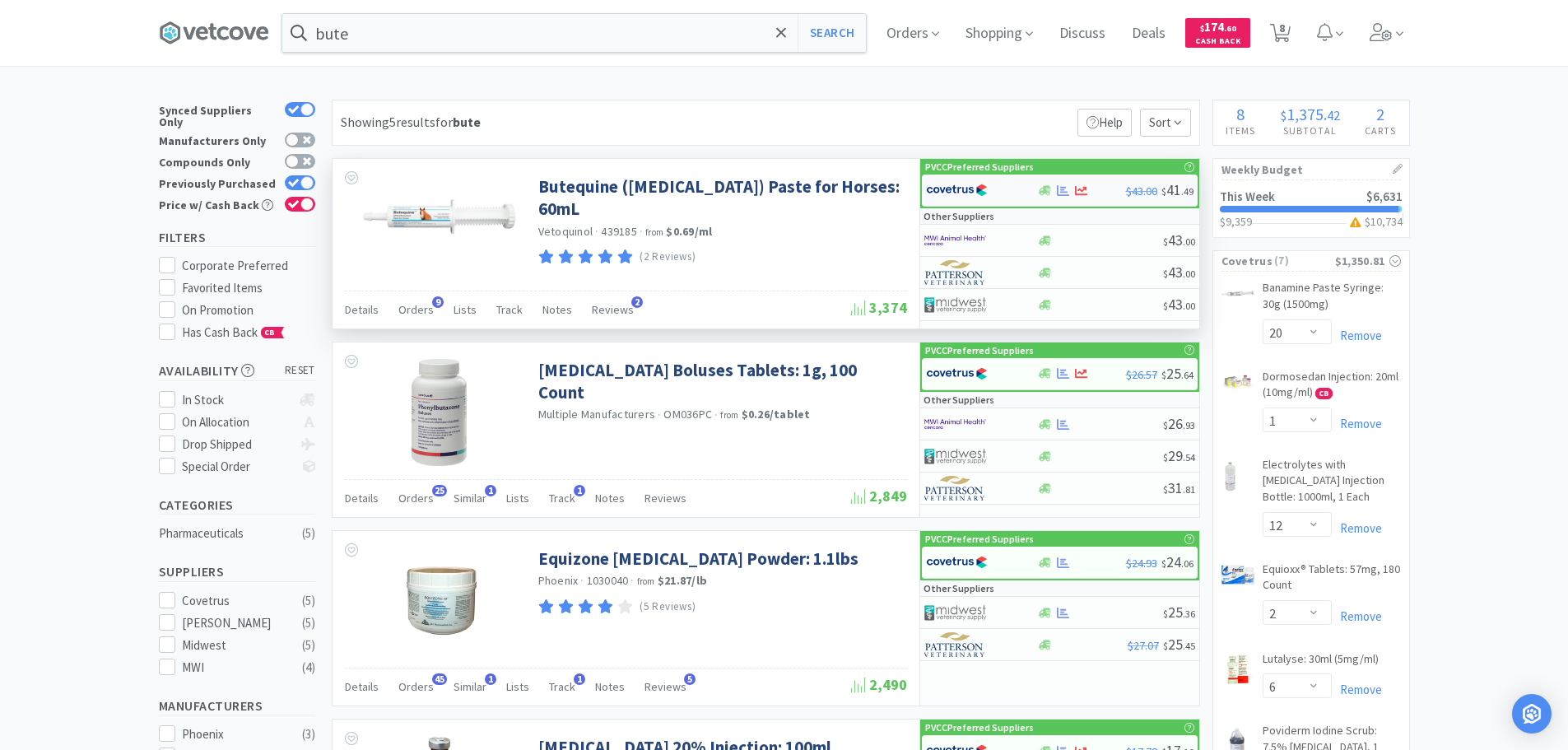
click at [1012, 182] on div at bounding box center [971, 190] width 91 height 28
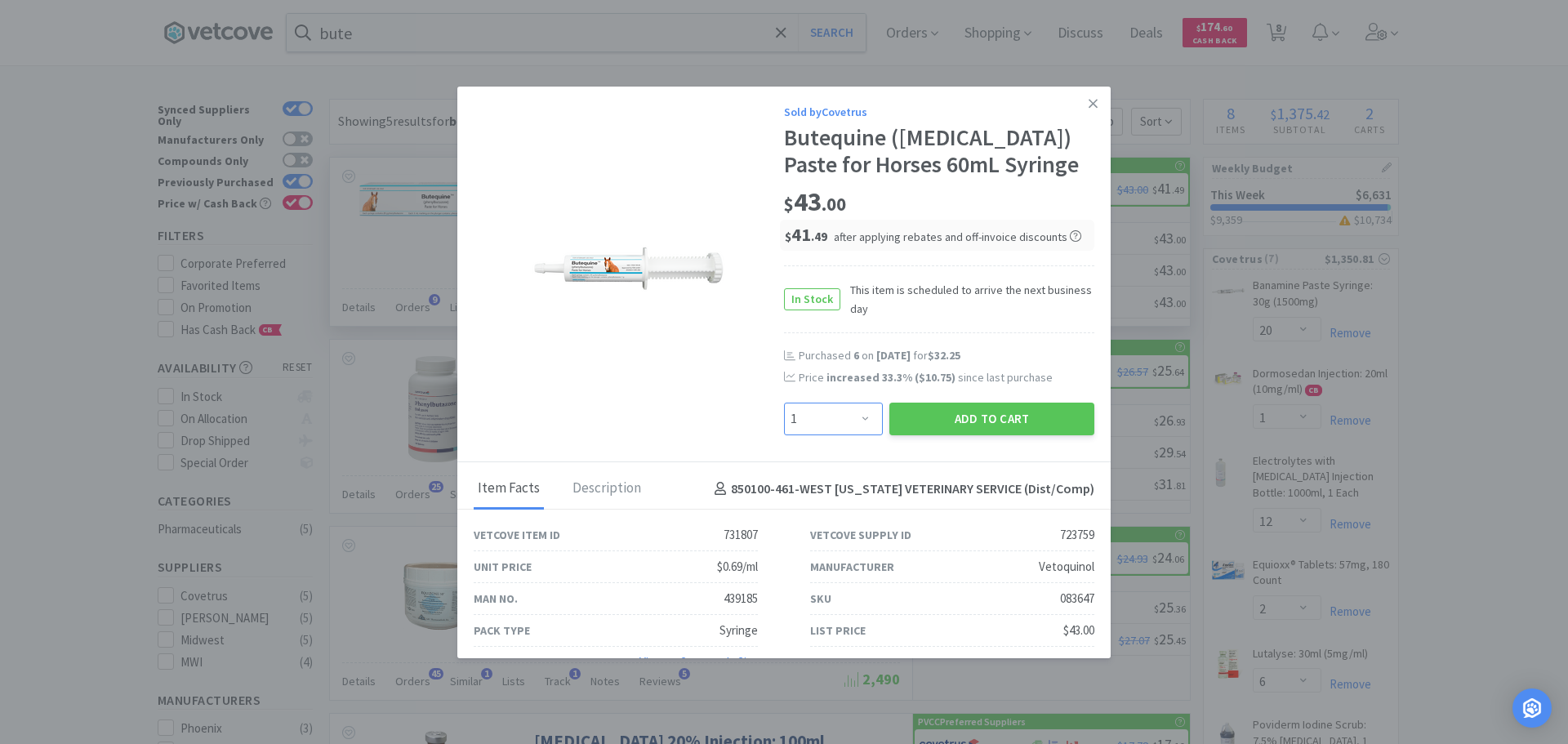
drag, startPoint x: 817, startPoint y: 426, endPoint x: 821, endPoint y: 412, distance: 14.6
click at [817, 426] on select "Enter Quantity 1 2 3 4 5 6 7 8 9 10 11 12 13 14 15 16 17 18 19 20 Enter Quantity" at bounding box center [833, 418] width 99 height 33
select select "3"
click at [784, 402] on select "Enter Quantity 1 2 3 4 5 6 7 8 9 10 11 12 13 14 15 16 17 18 19 20 Enter Quantity" at bounding box center [833, 418] width 99 height 33
click at [925, 408] on button "Add to Cart" at bounding box center [992, 418] width 205 height 33
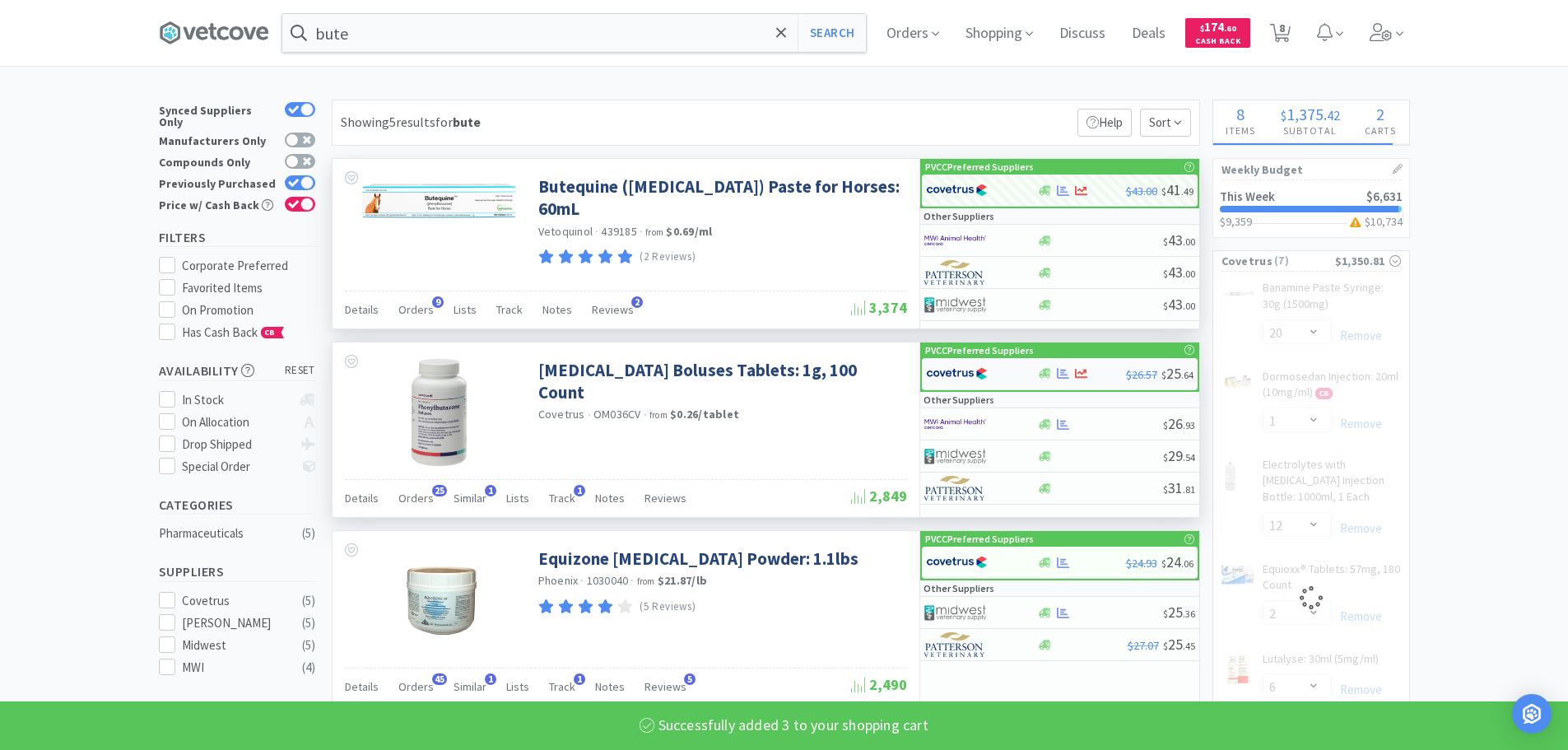
click at [952, 379] on img at bounding box center [957, 373] width 62 height 25
select select "1"
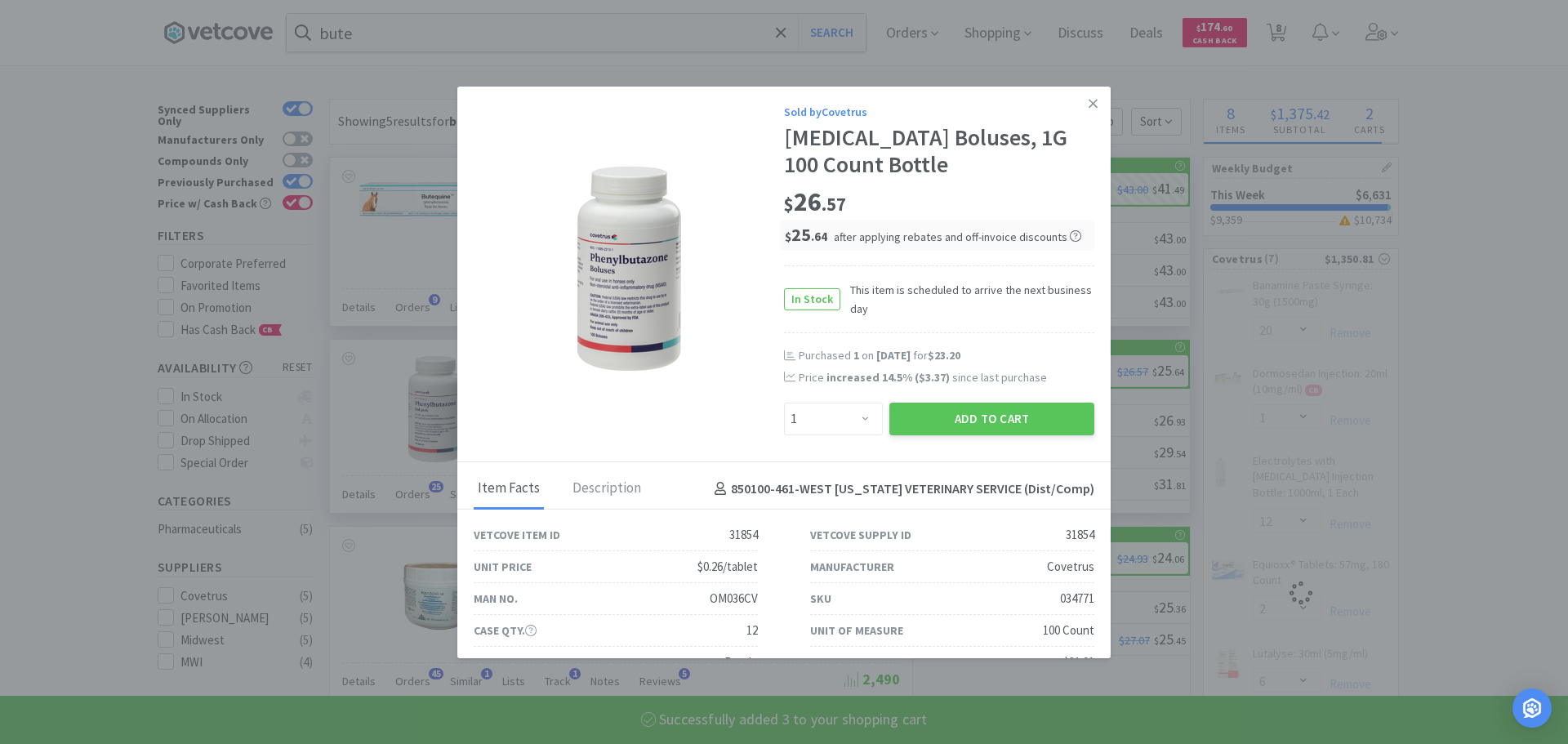
select select "3"
select select "1"
select select "12"
select select "2"
select select "6"
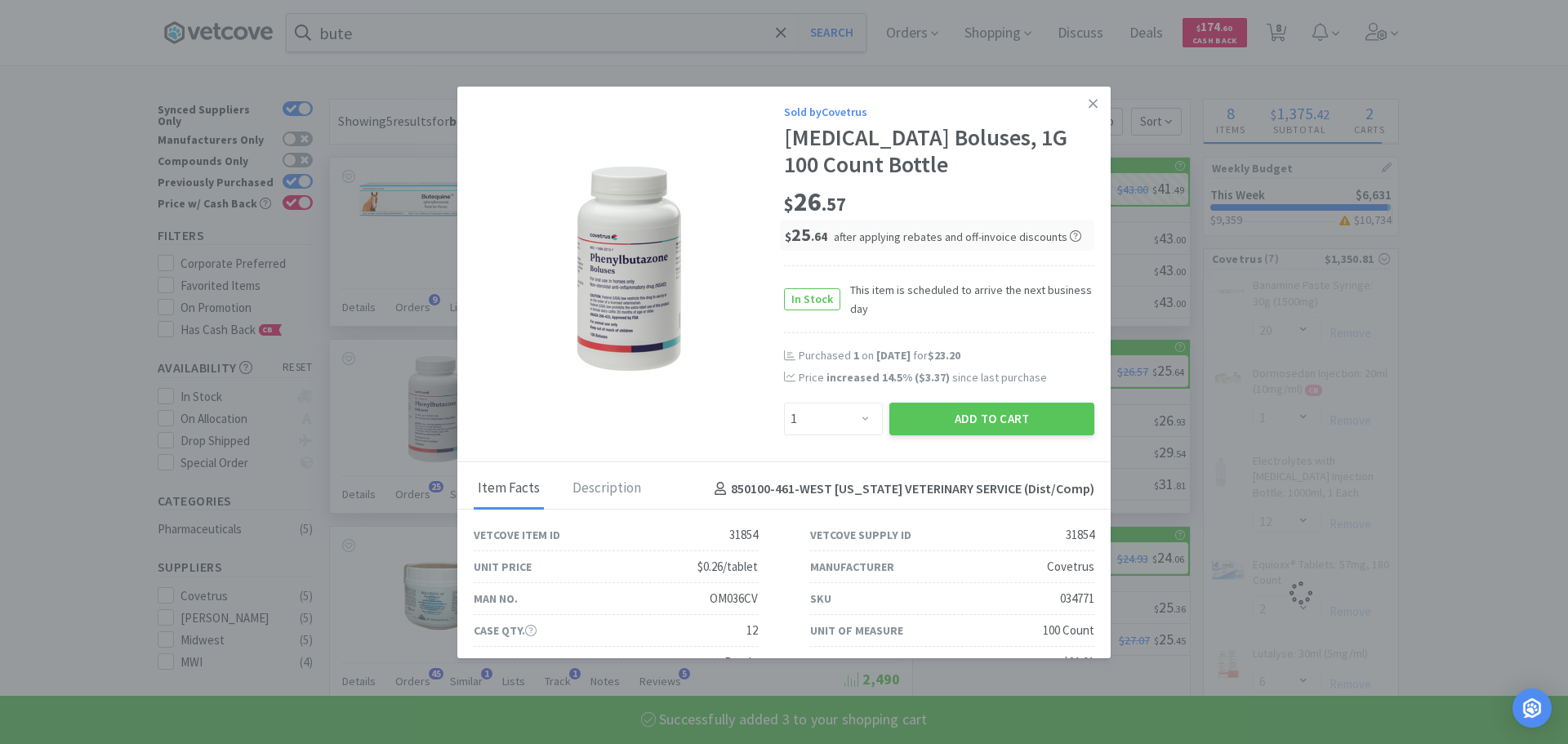
select select "1"
select select "2"
click at [928, 430] on button "Add to Cart" at bounding box center [992, 418] width 205 height 33
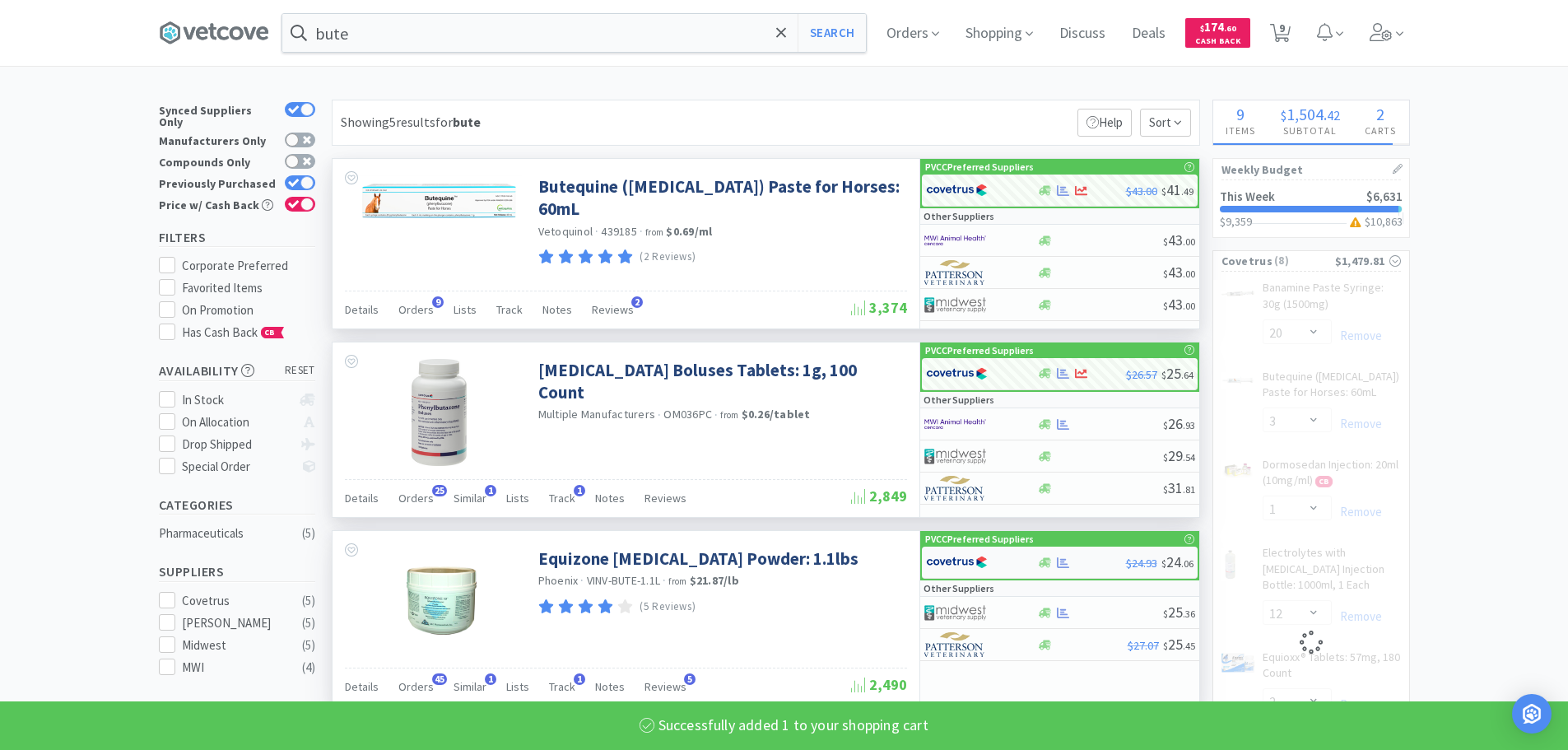
click at [950, 561] on img at bounding box center [957, 562] width 62 height 25
select select "1"
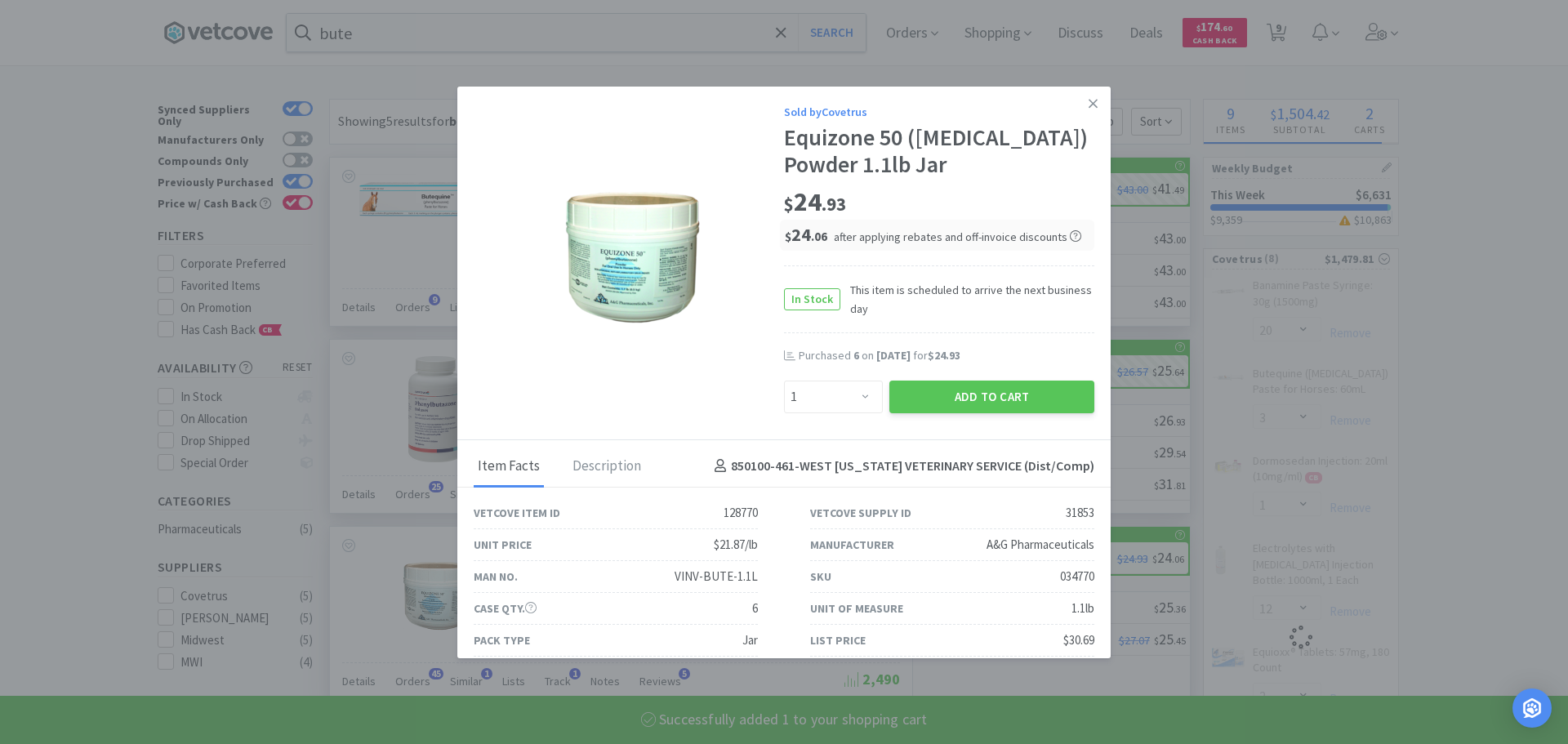
select select "1"
select select "2"
drag, startPoint x: 822, startPoint y: 391, endPoint x: 822, endPoint y: 382, distance: 9.0
click at [822, 391] on select "Enter Quantity 1 2 3 4 5 6 7 8 9 10 11 12 13 14 15 16 17 18 19 20 Enter Quantity" at bounding box center [833, 396] width 99 height 33
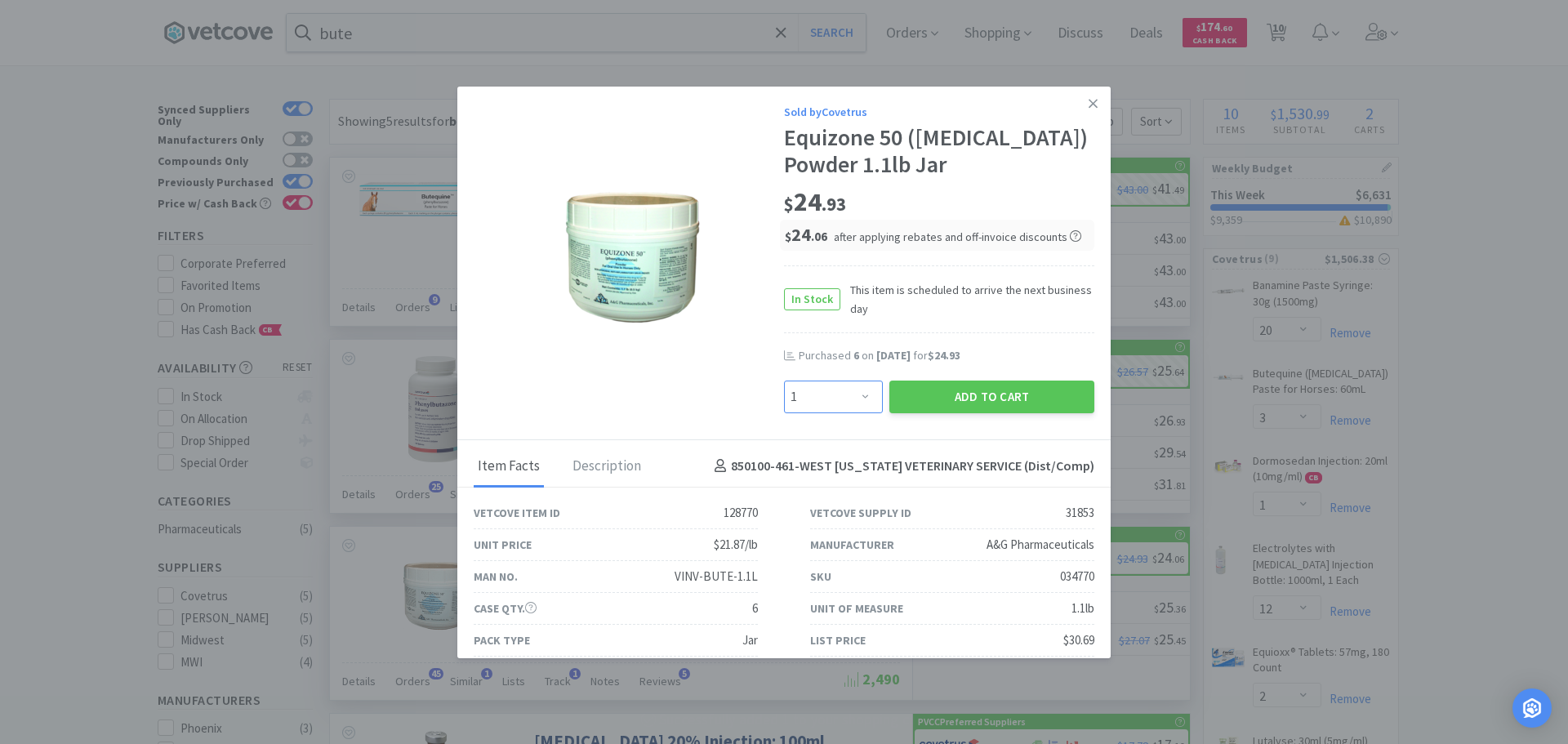
select select "6"
click at [784, 380] on select "Enter Quantity 1 2 3 4 5 6 7 8 9 10 11 12 13 14 15 16 17 18 19 20 Enter Quantity" at bounding box center [833, 396] width 99 height 33
click at [965, 389] on button "Add to Cart" at bounding box center [992, 396] width 205 height 33
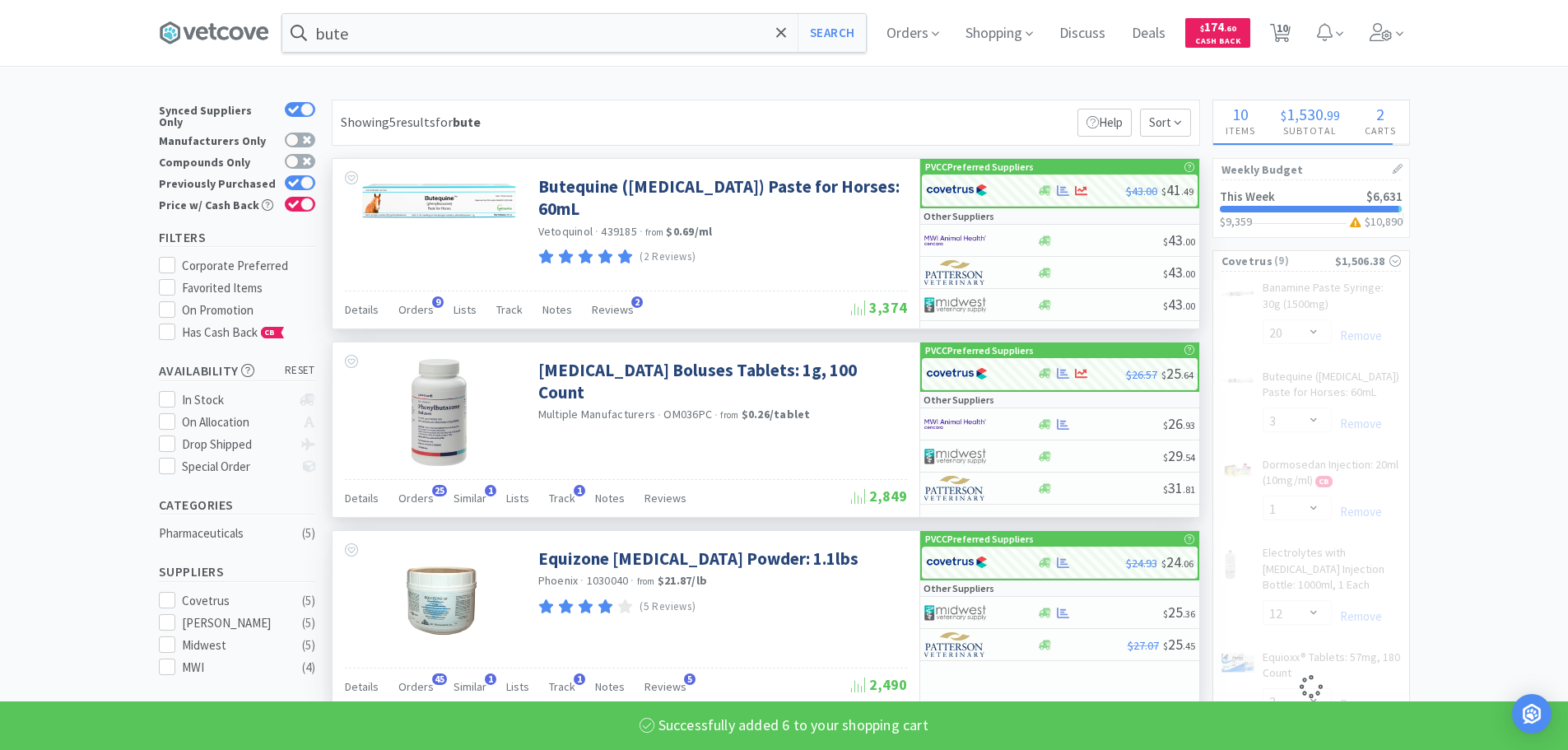
select select "6"
select select "1"
select select "2"
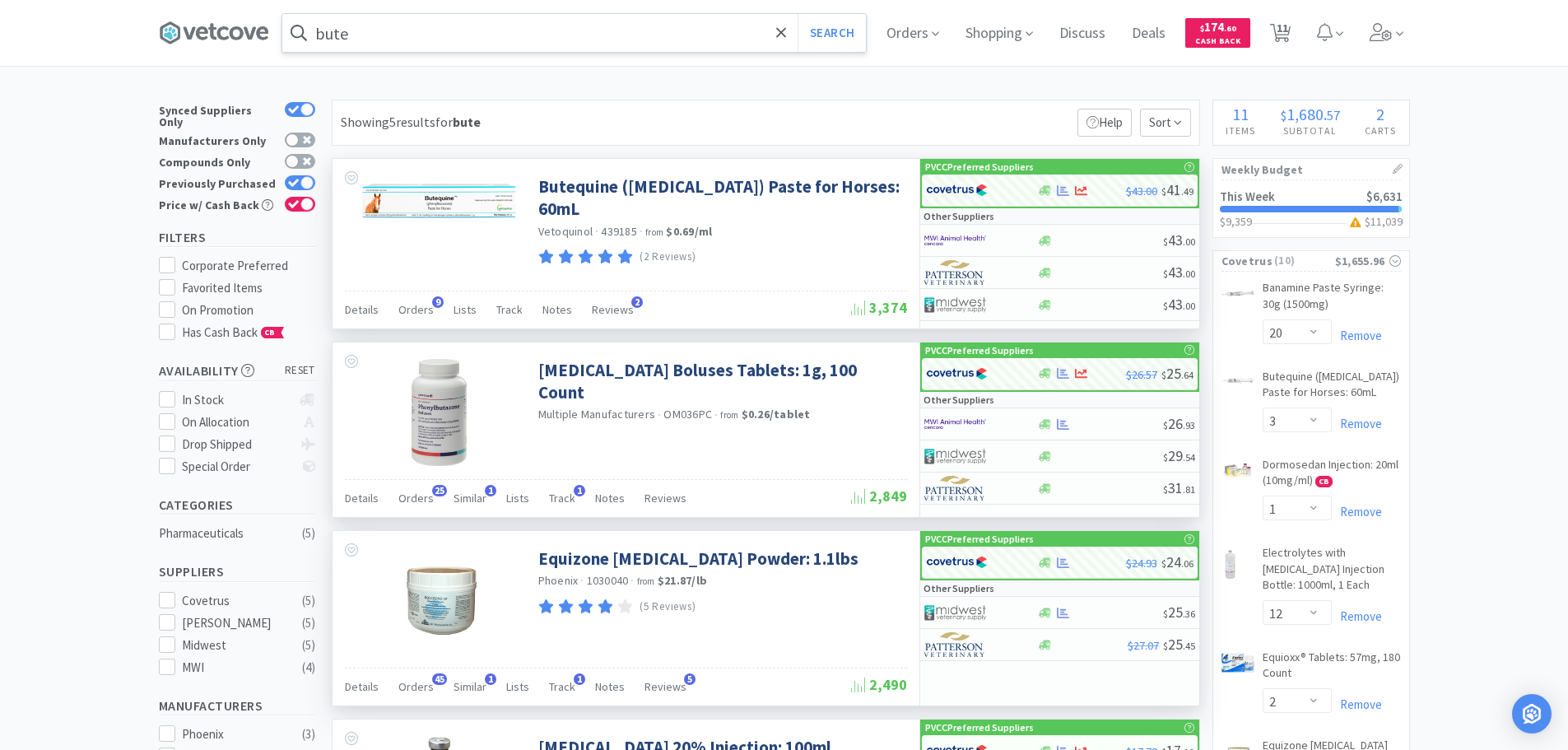
click at [611, 34] on input "bute" at bounding box center [574, 32] width 584 height 38
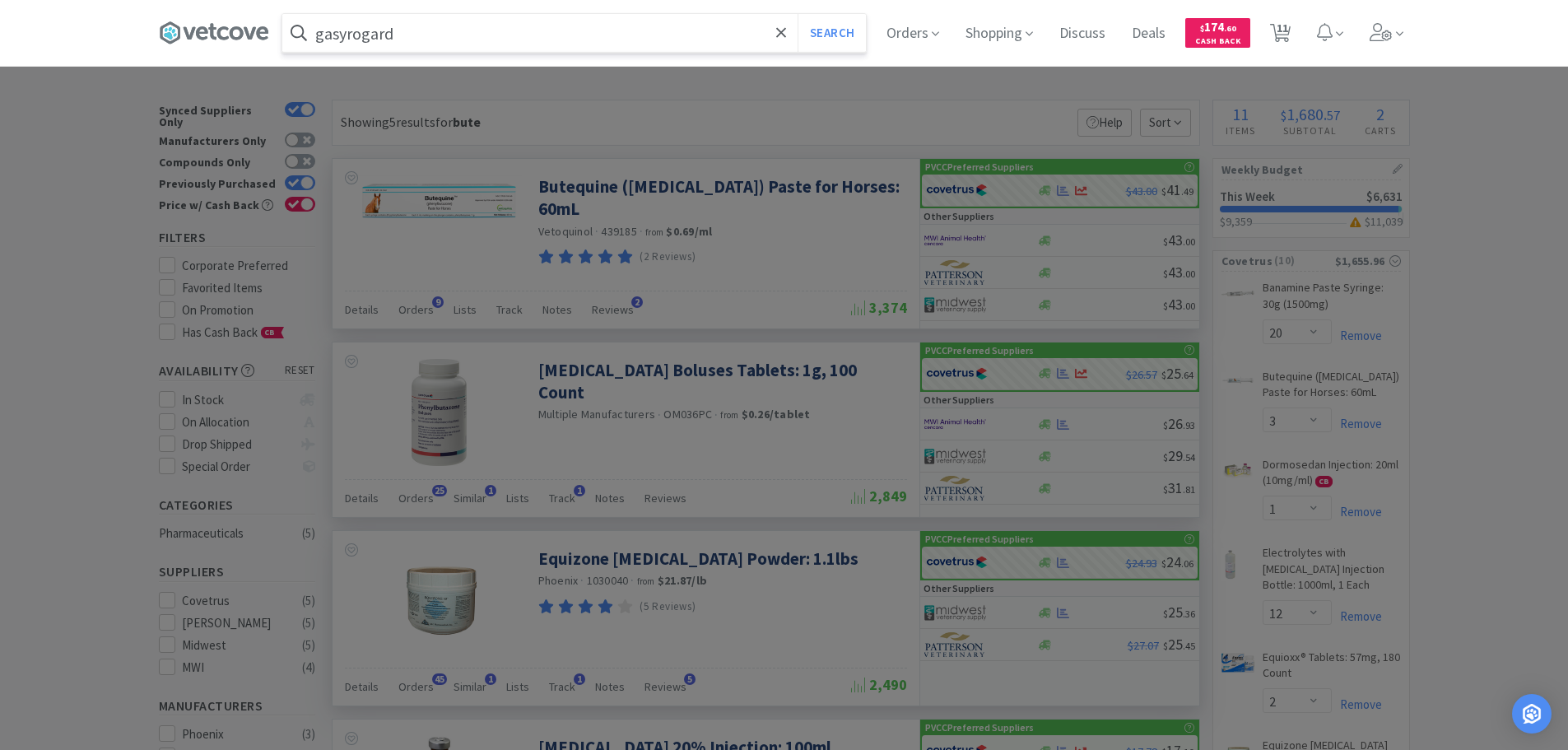
type input "gasyrogard"
click at [797, 14] on button "Search" at bounding box center [831, 32] width 68 height 38
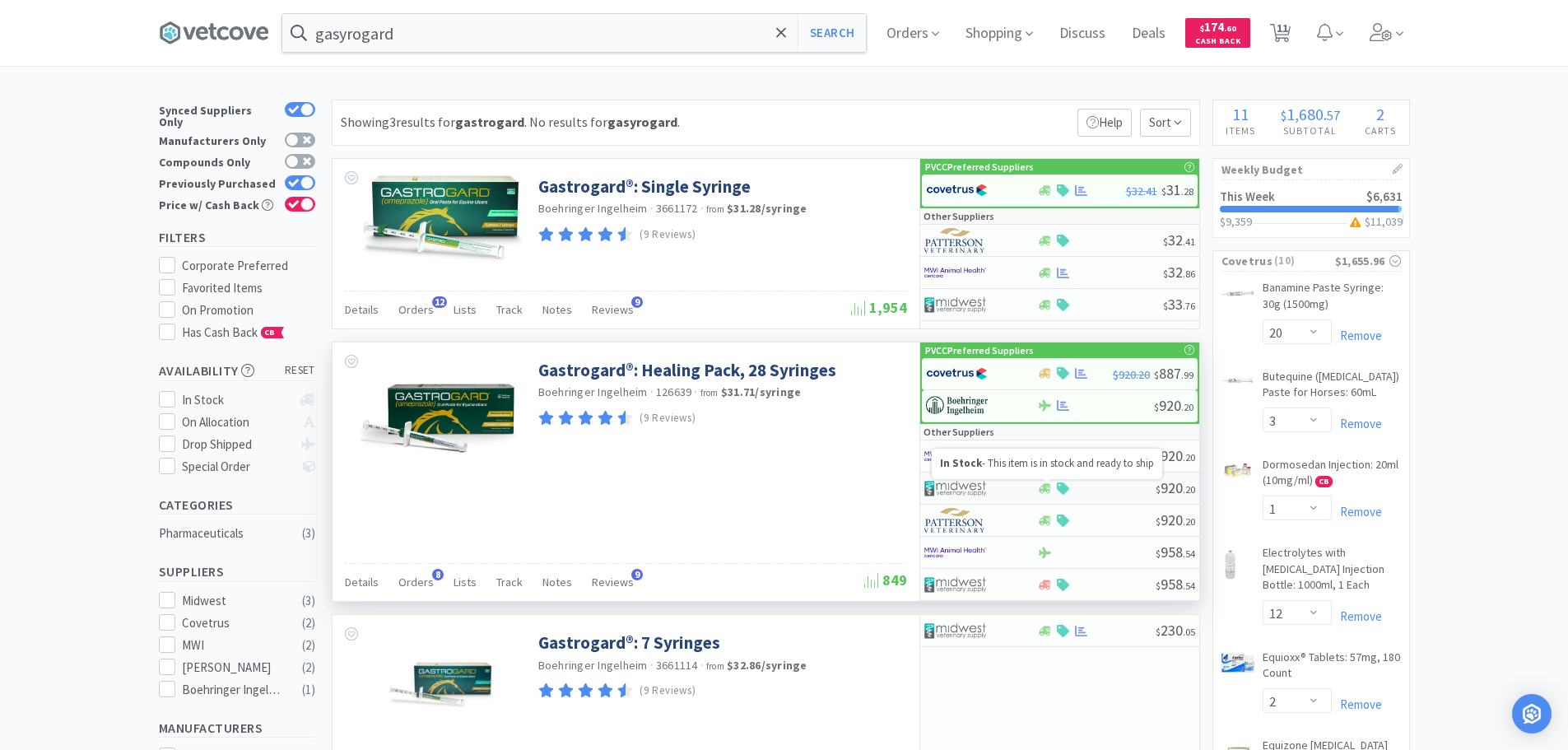
click at [1050, 483] on icon at bounding box center [1044, 489] width 13 height 13
select select "1"
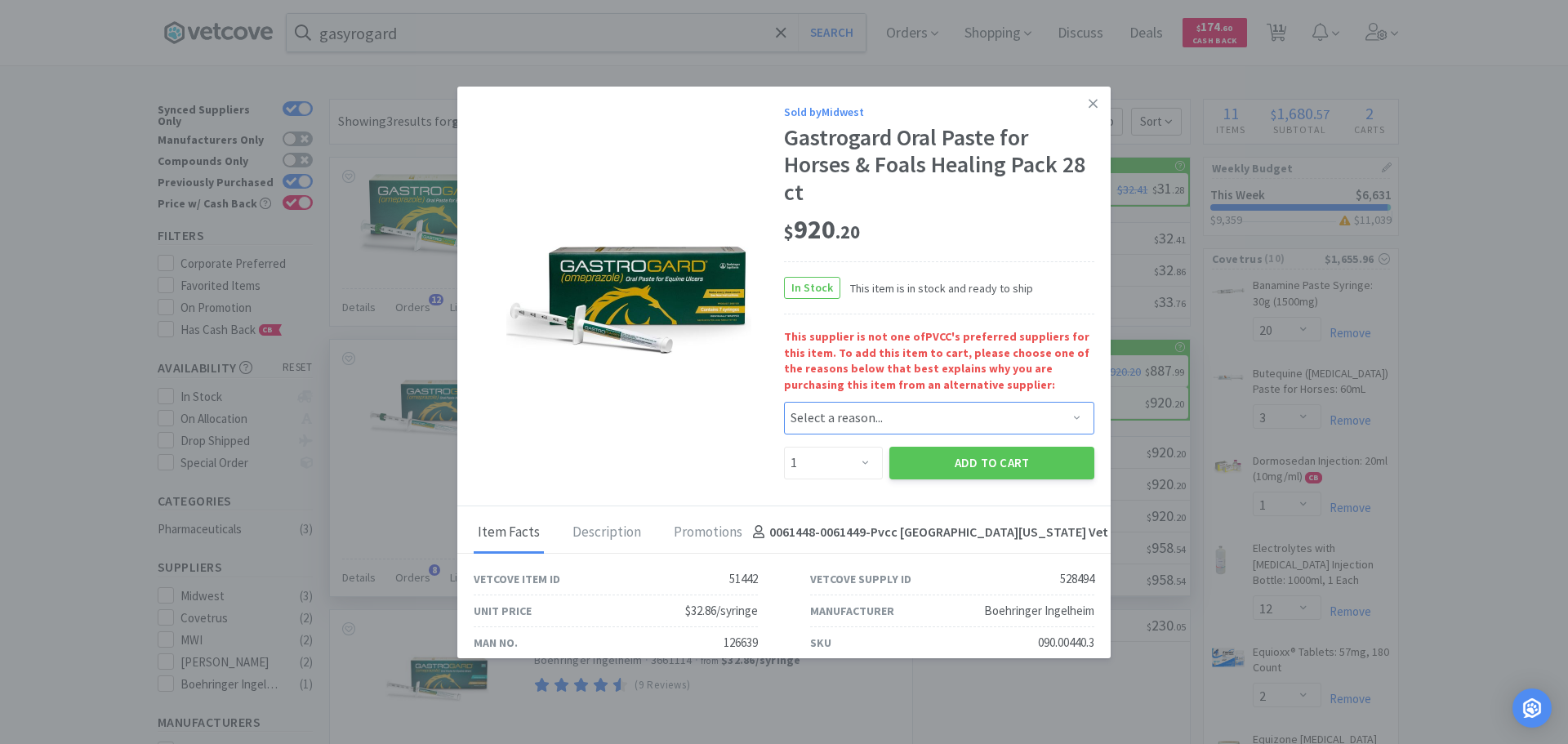
click at [961, 430] on select "Select a reason... Availability - This item is out of stock at the preferred su…" at bounding box center [940, 418] width 310 height 33
select select "shipping_time"
click at [784, 402] on select "Select a reason... Availability - This item is out of stock at the preferred su…" at bounding box center [940, 418] width 310 height 33
click at [951, 457] on button "Add to Cart" at bounding box center [992, 463] width 205 height 33
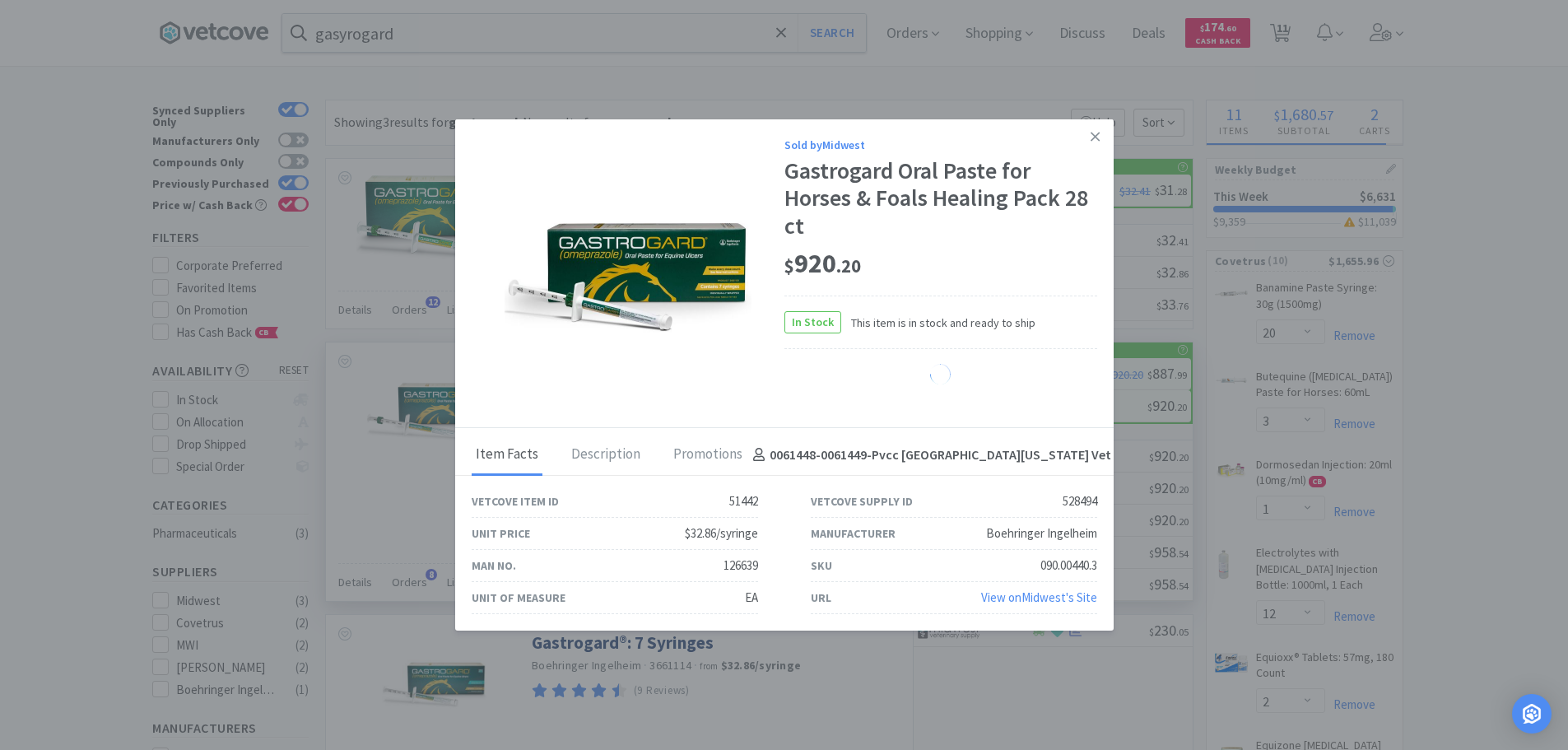
select select "1"
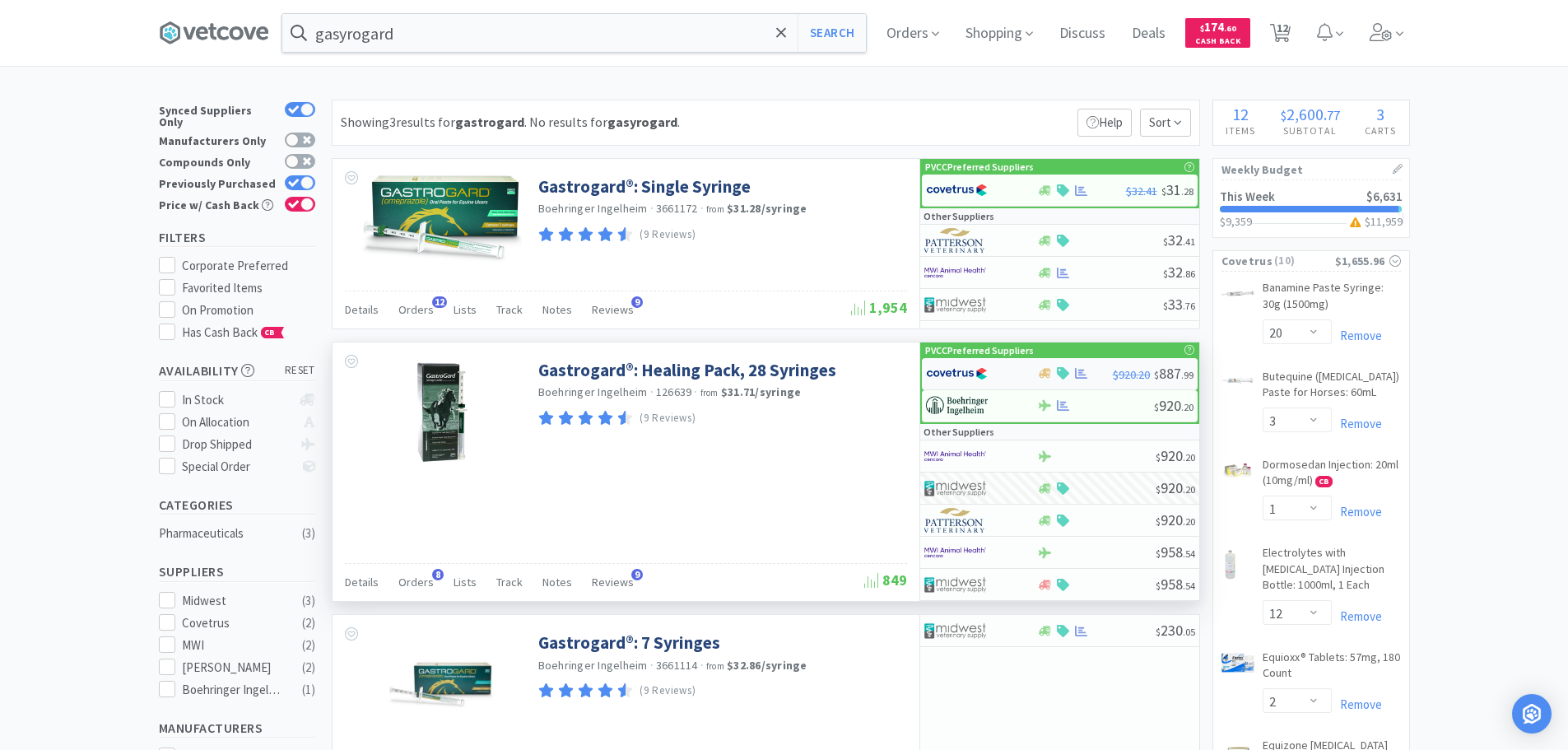
click at [995, 364] on div at bounding box center [971, 373] width 91 height 28
select select "1"
click at [1133, 414] on div "$ 920 . 20" at bounding box center [1060, 406] width 275 height 32
select select "1"
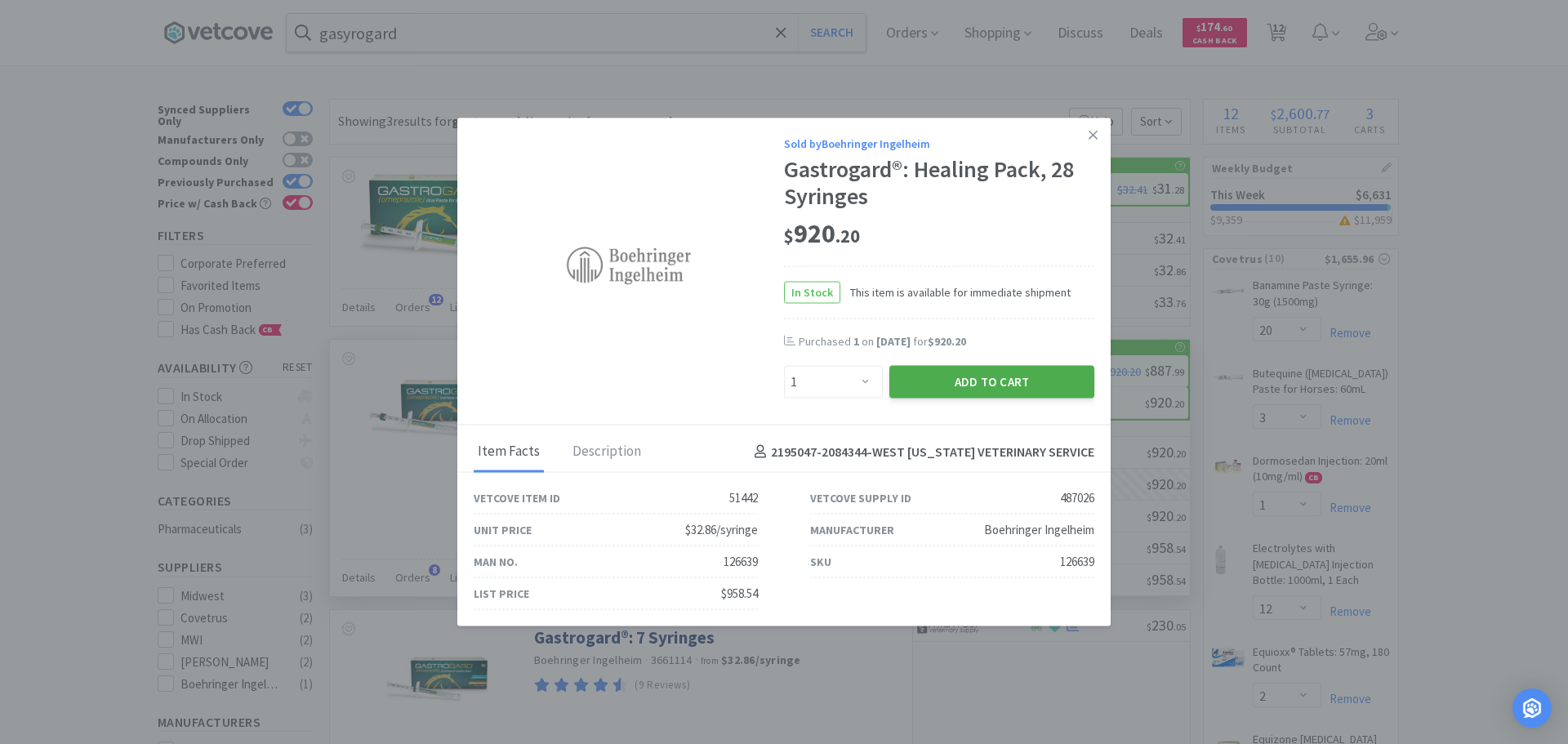
click at [1060, 394] on button "Add to Cart" at bounding box center [992, 382] width 205 height 33
select select "1"
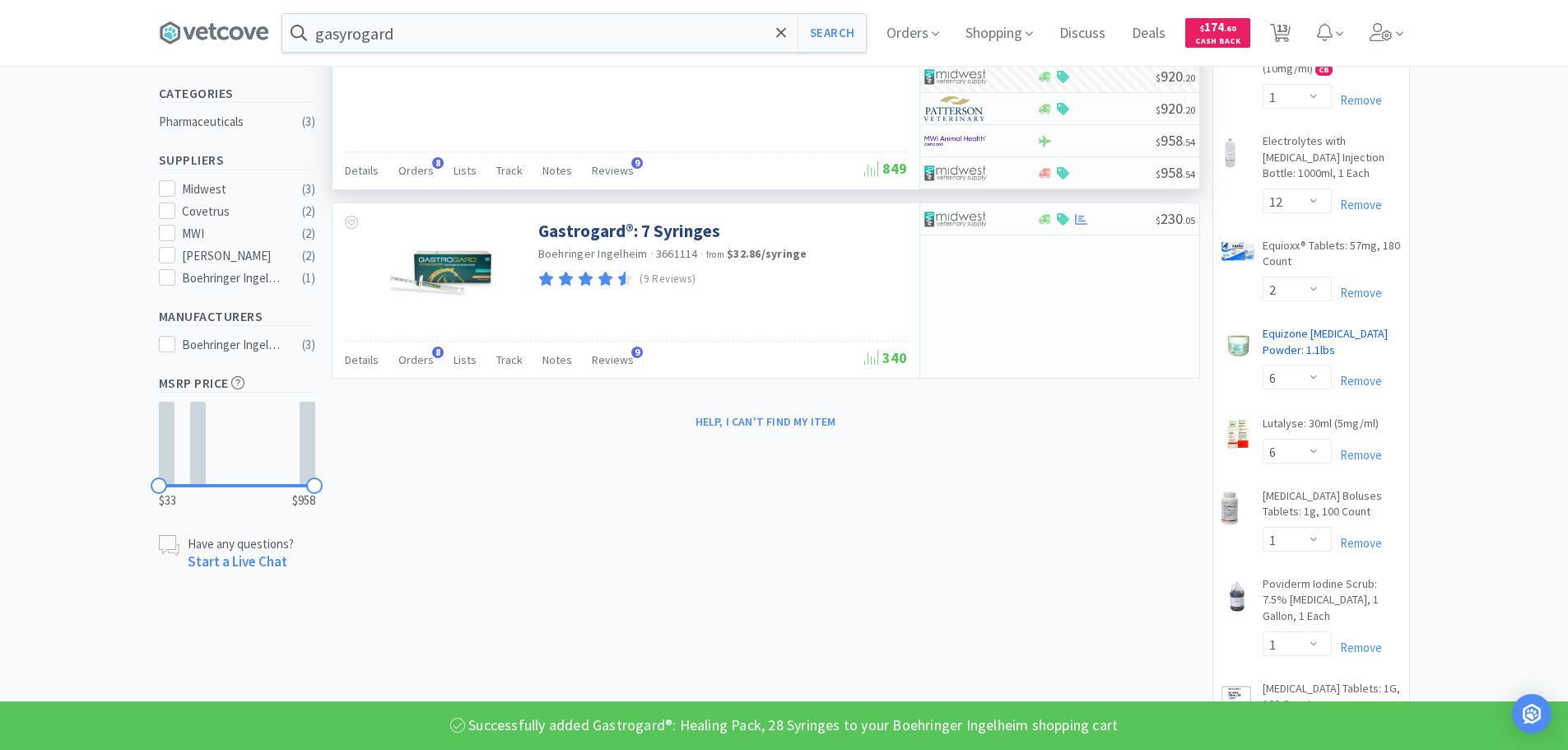
scroll to position [903, 0]
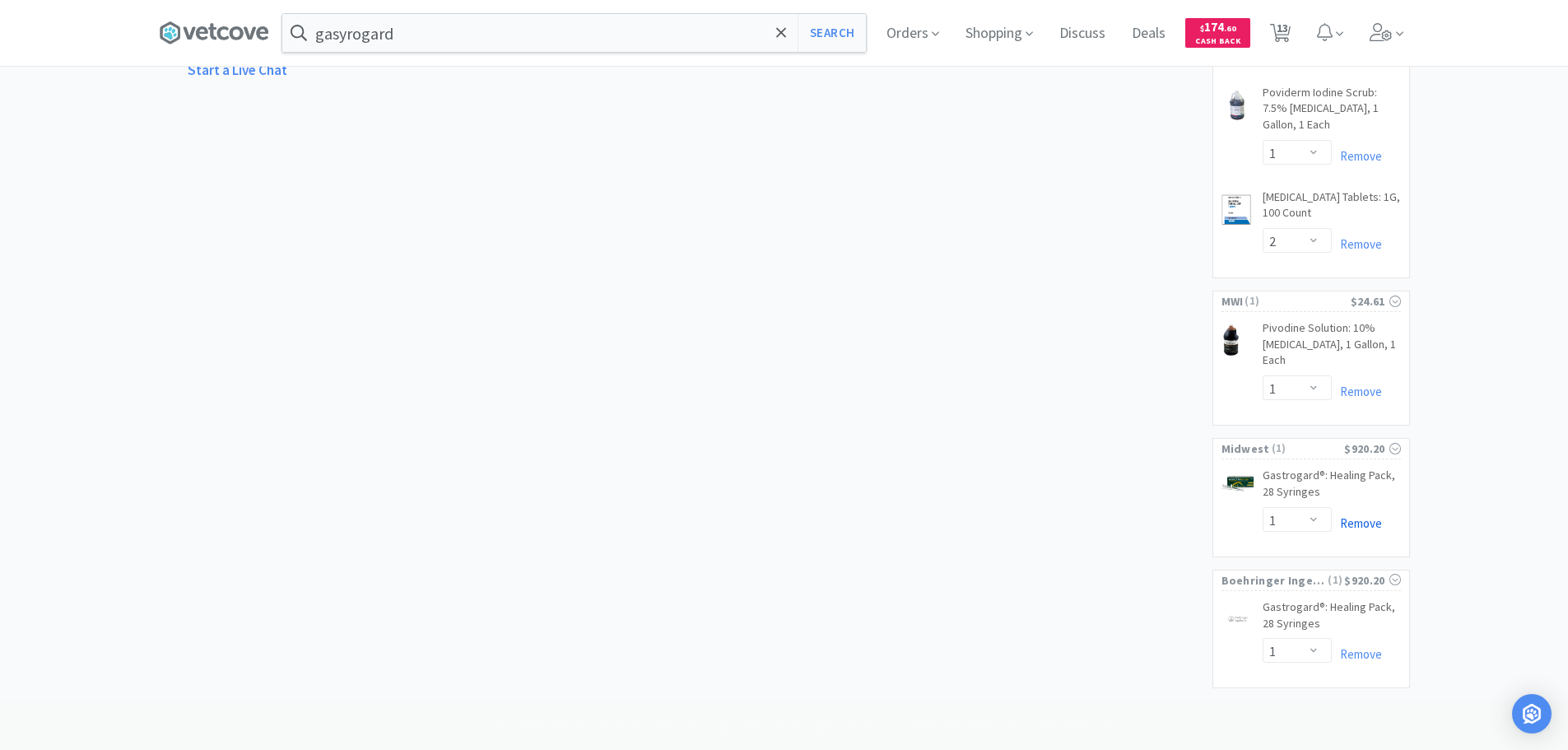
click at [1344, 523] on link "Remove" at bounding box center [1356, 523] width 50 height 15
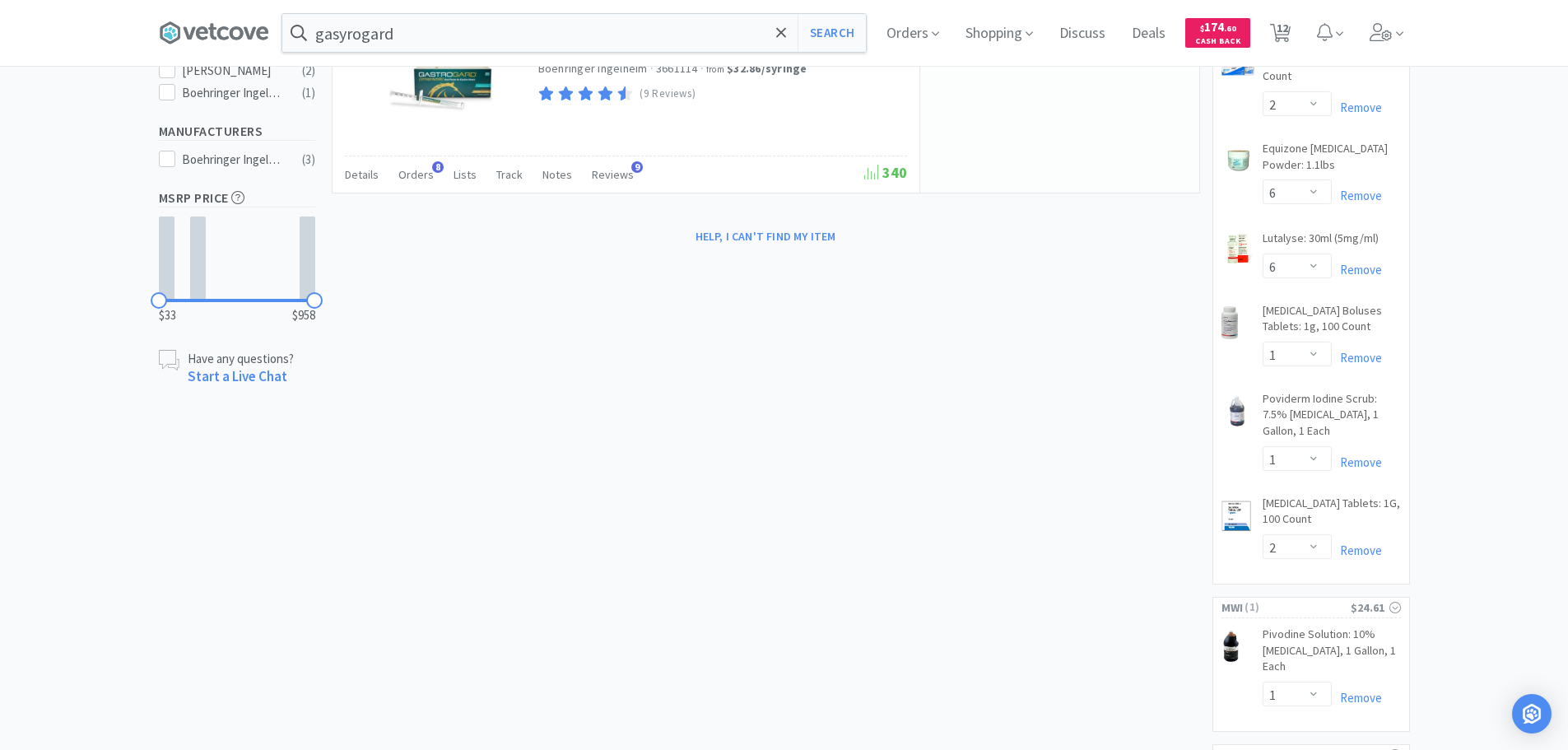
scroll to position [379, 0]
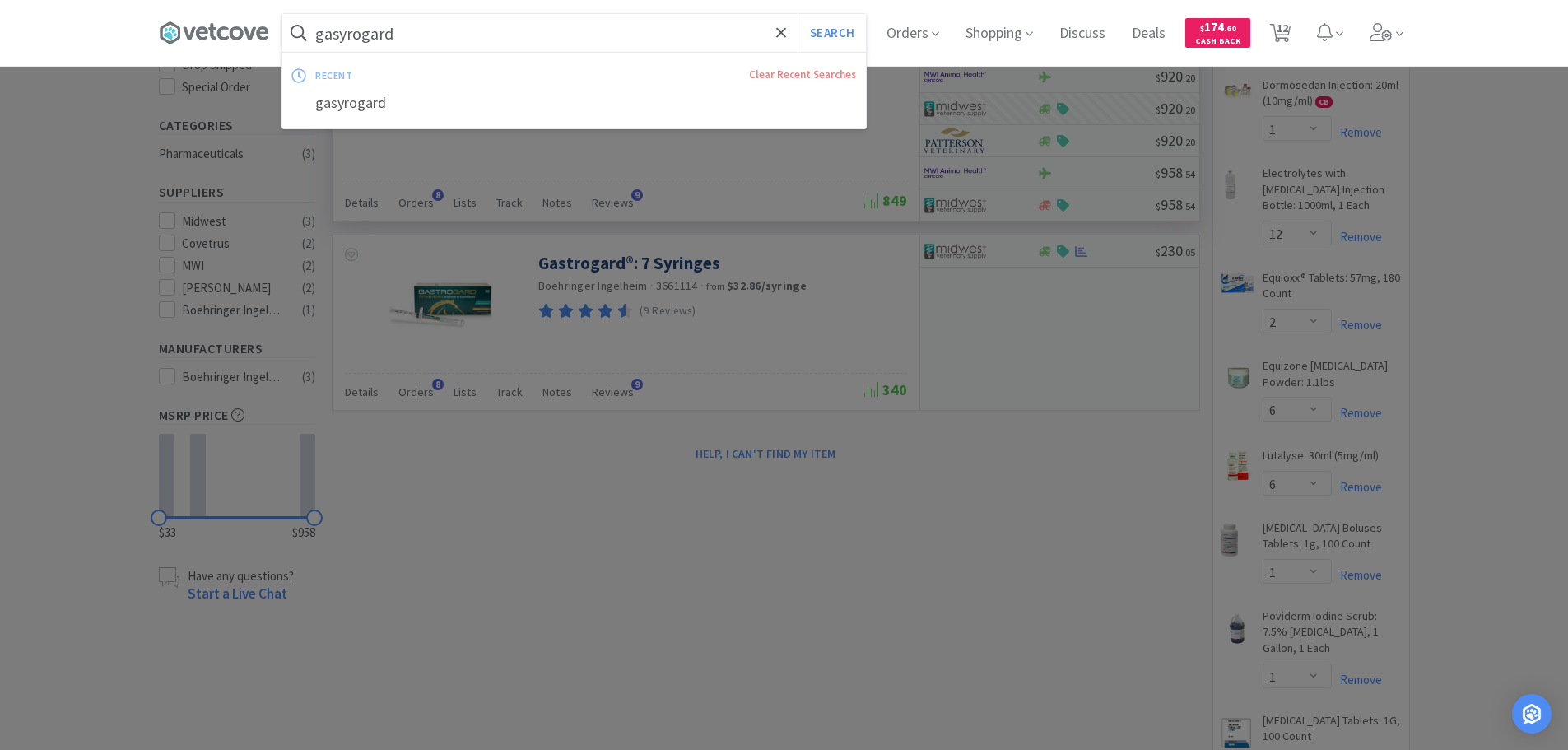
click at [490, 35] on input "gasyrogard" at bounding box center [574, 32] width 584 height 38
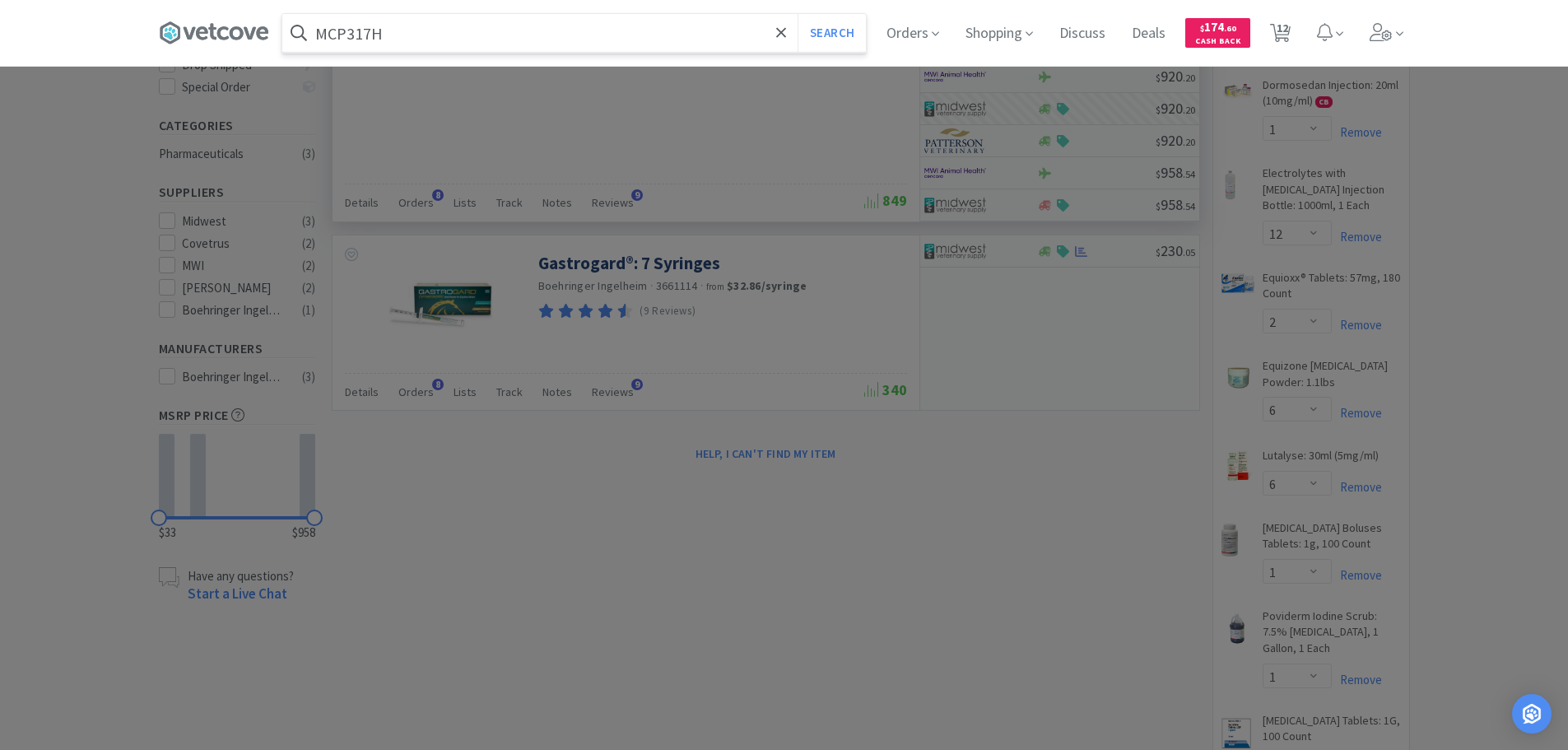
type input "MCP317H"
click at [797, 14] on button "Search" at bounding box center [831, 32] width 68 height 38
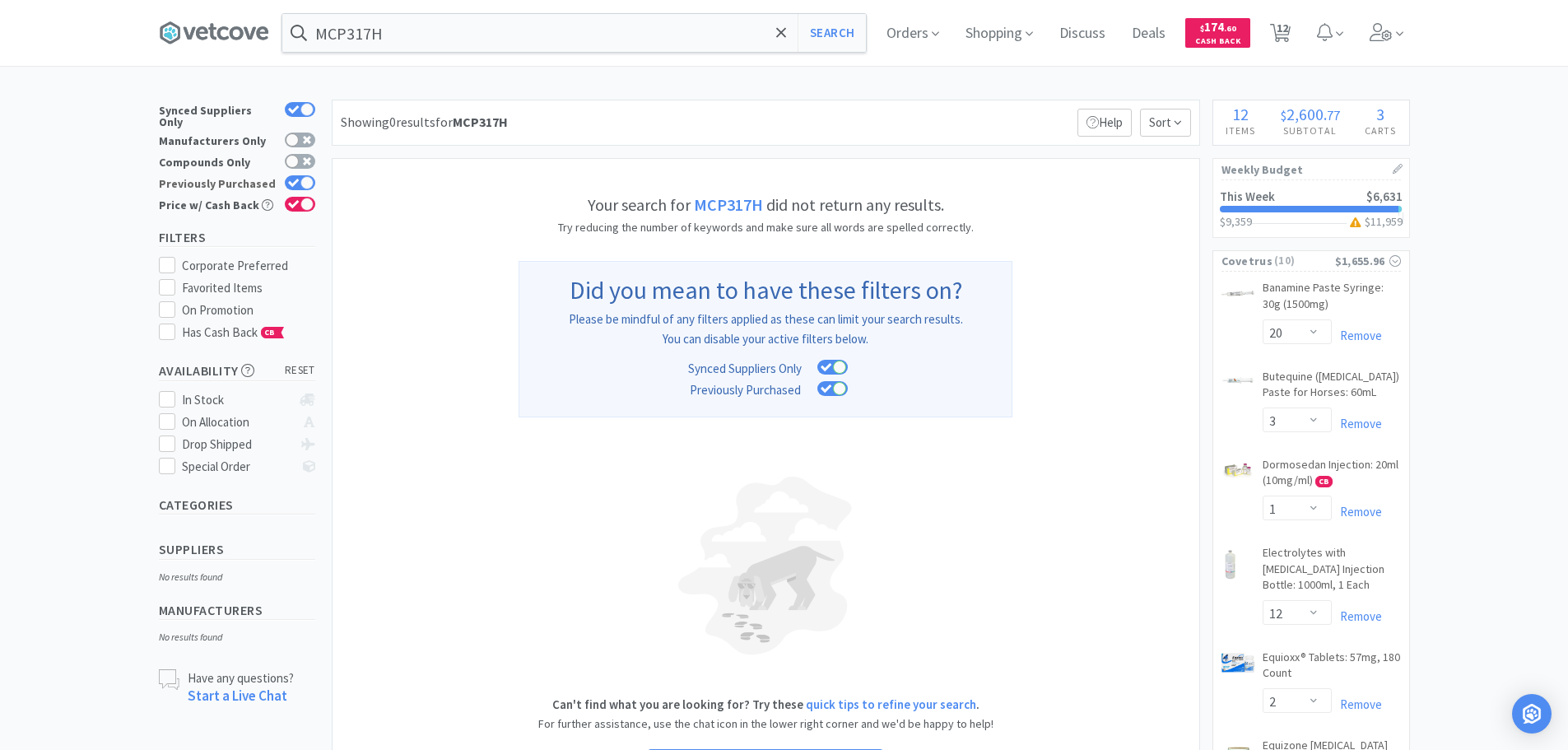
click at [294, 179] on icon at bounding box center [294, 183] width 12 height 9
checkbox input "false"
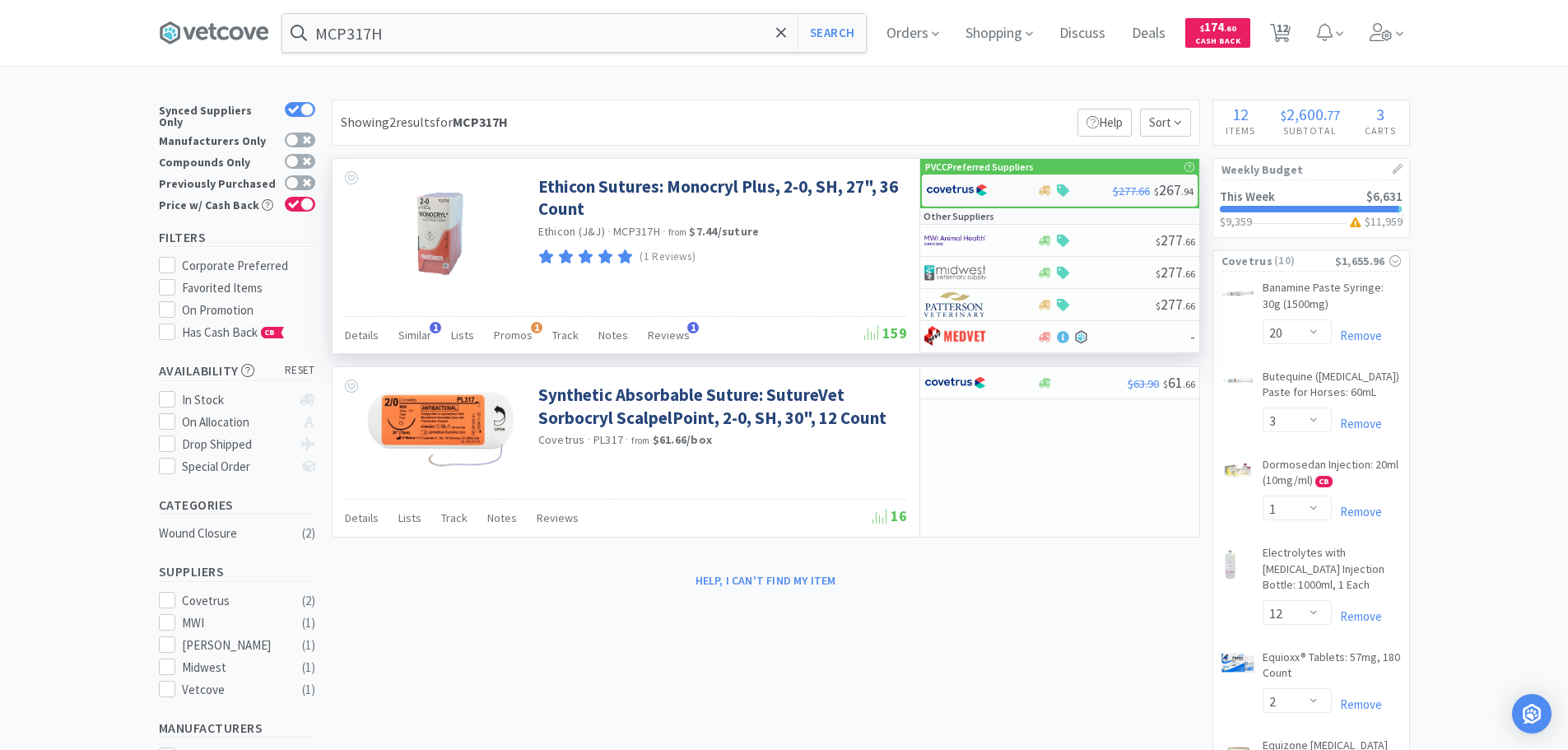
click at [977, 193] on img at bounding box center [957, 190] width 62 height 25
select select "1"
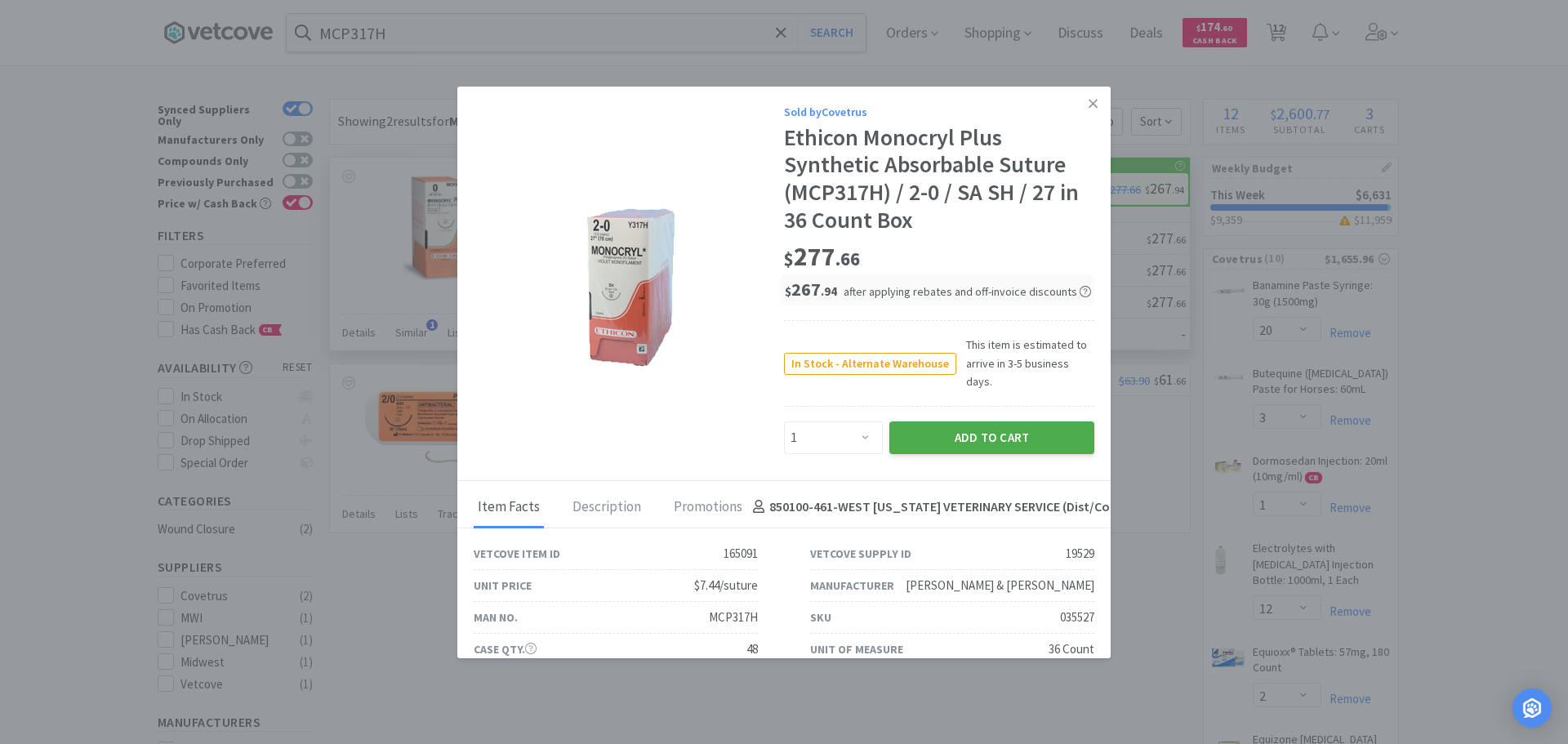
click at [1010, 422] on button "Add to Cart" at bounding box center [992, 438] width 205 height 33
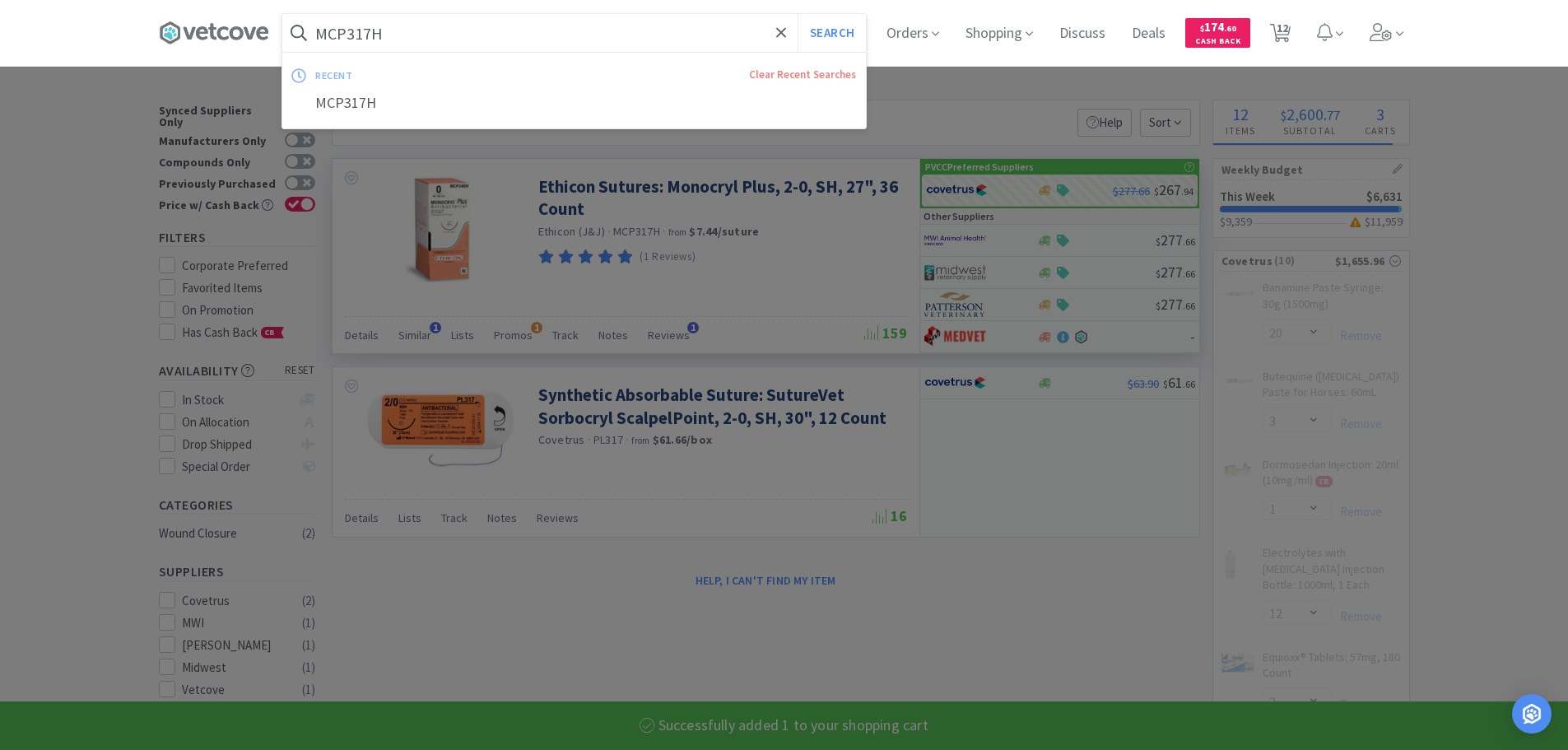
click at [499, 34] on input "MCP317H" at bounding box center [574, 32] width 584 height 38
select select "1"
select select "6"
select select "1"
select select "2"
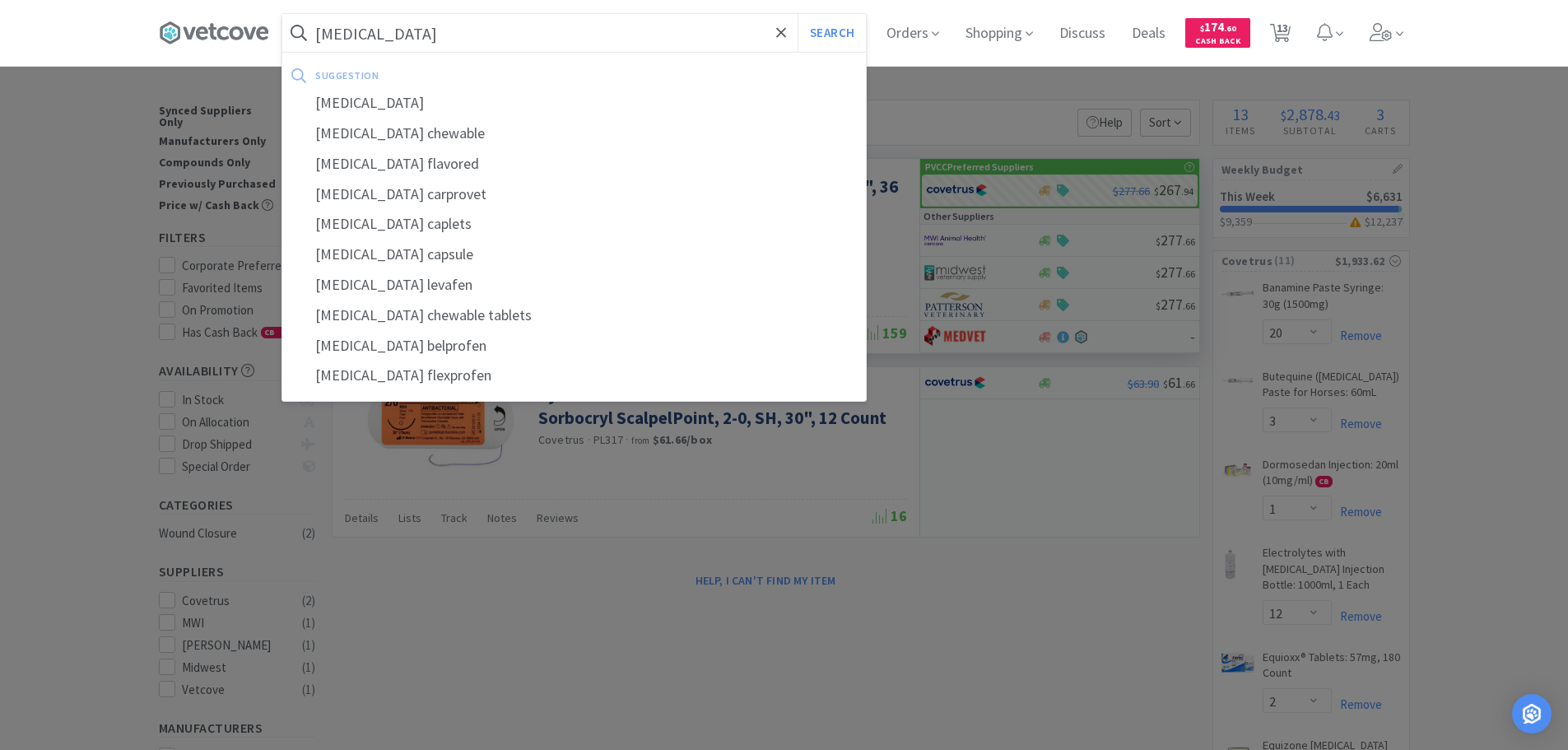
type input "[MEDICAL_DATA]"
click at [797, 14] on button "Search" at bounding box center [831, 32] width 68 height 38
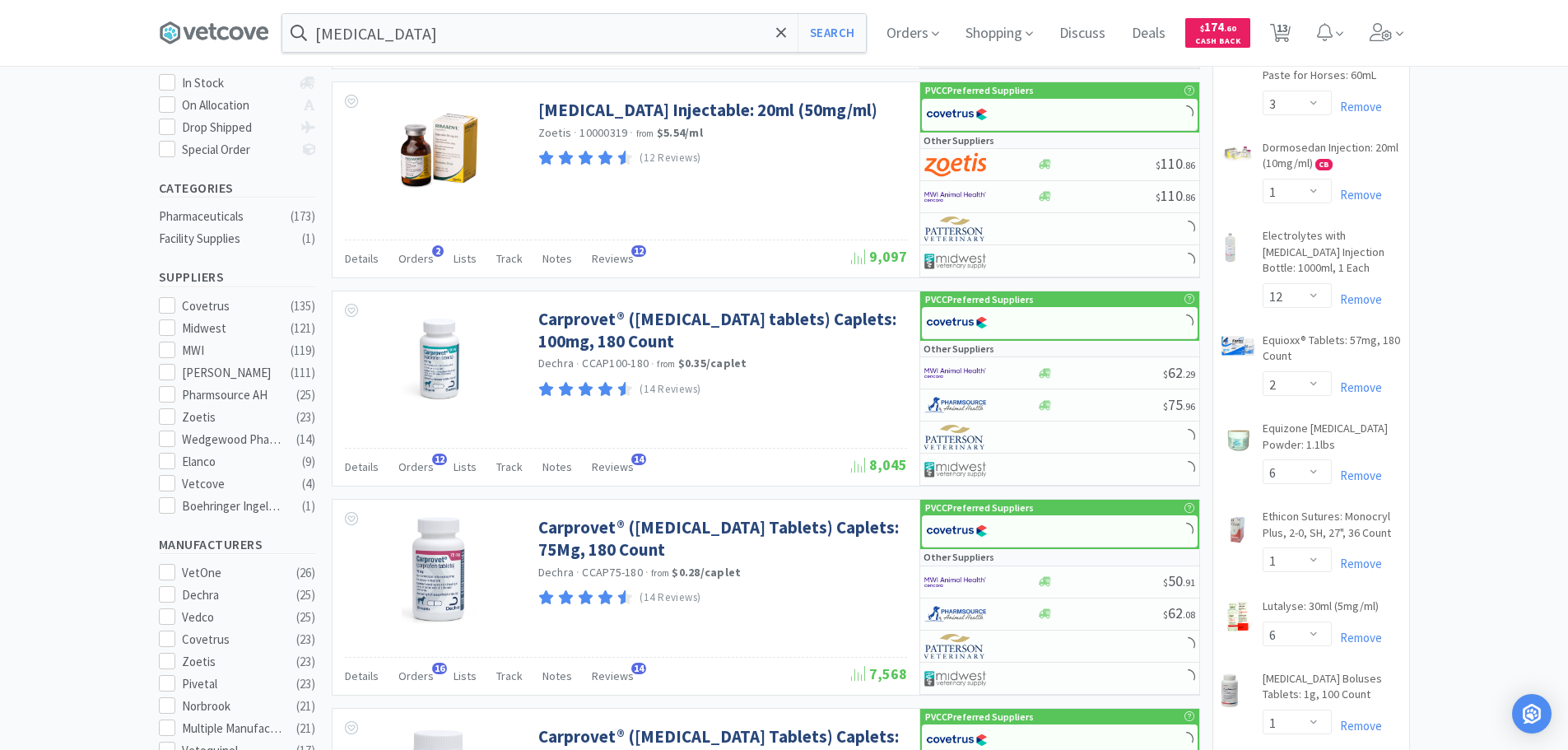
scroll to position [412, 0]
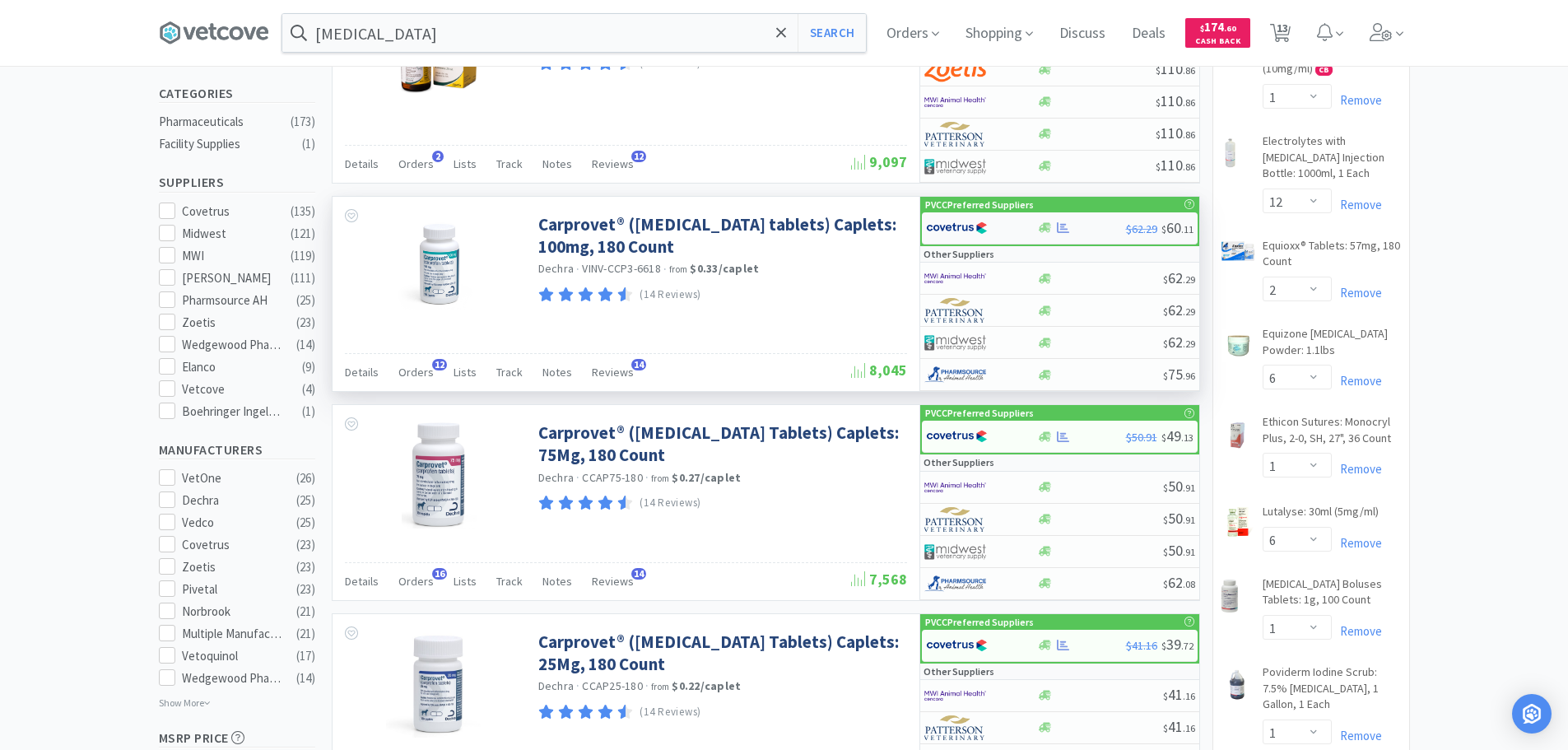
click at [969, 222] on img at bounding box center [957, 228] width 62 height 25
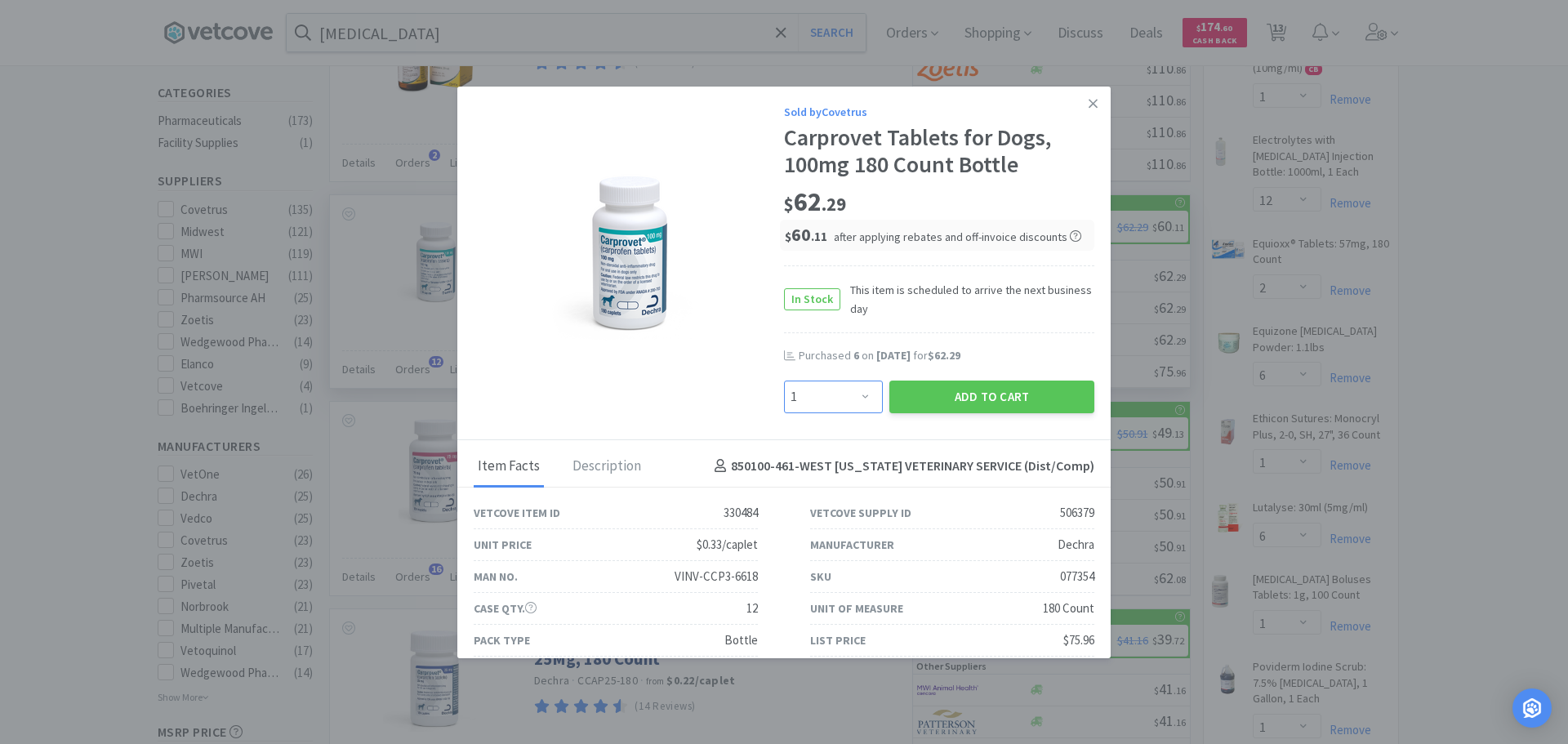
click at [861, 388] on select "Enter Quantity 1 2 3 4 5 6 7 8 9 10 11 12 13 14 15 16 17 18 19 20 Enter Quantity" at bounding box center [833, 396] width 99 height 33
select select "6"
click at [784, 380] on select "Enter Quantity 1 2 3 4 5 6 7 8 9 10 11 12 13 14 15 16 17 18 19 20 Enter Quantity" at bounding box center [833, 396] width 99 height 33
click at [969, 395] on button "Add to Cart" at bounding box center [992, 396] width 205 height 33
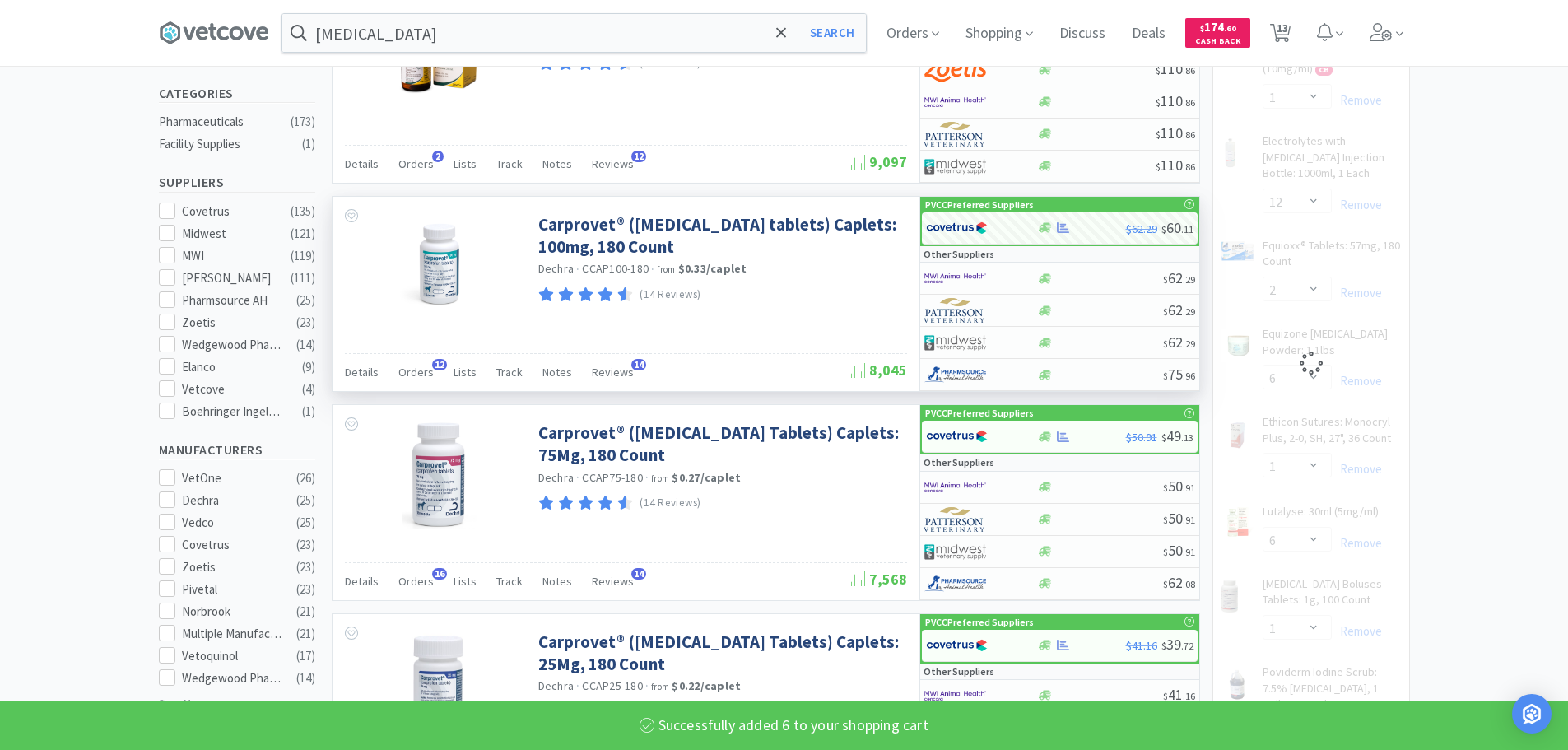
select select "6"
select select "1"
select select "12"
select select "2"
select select "6"
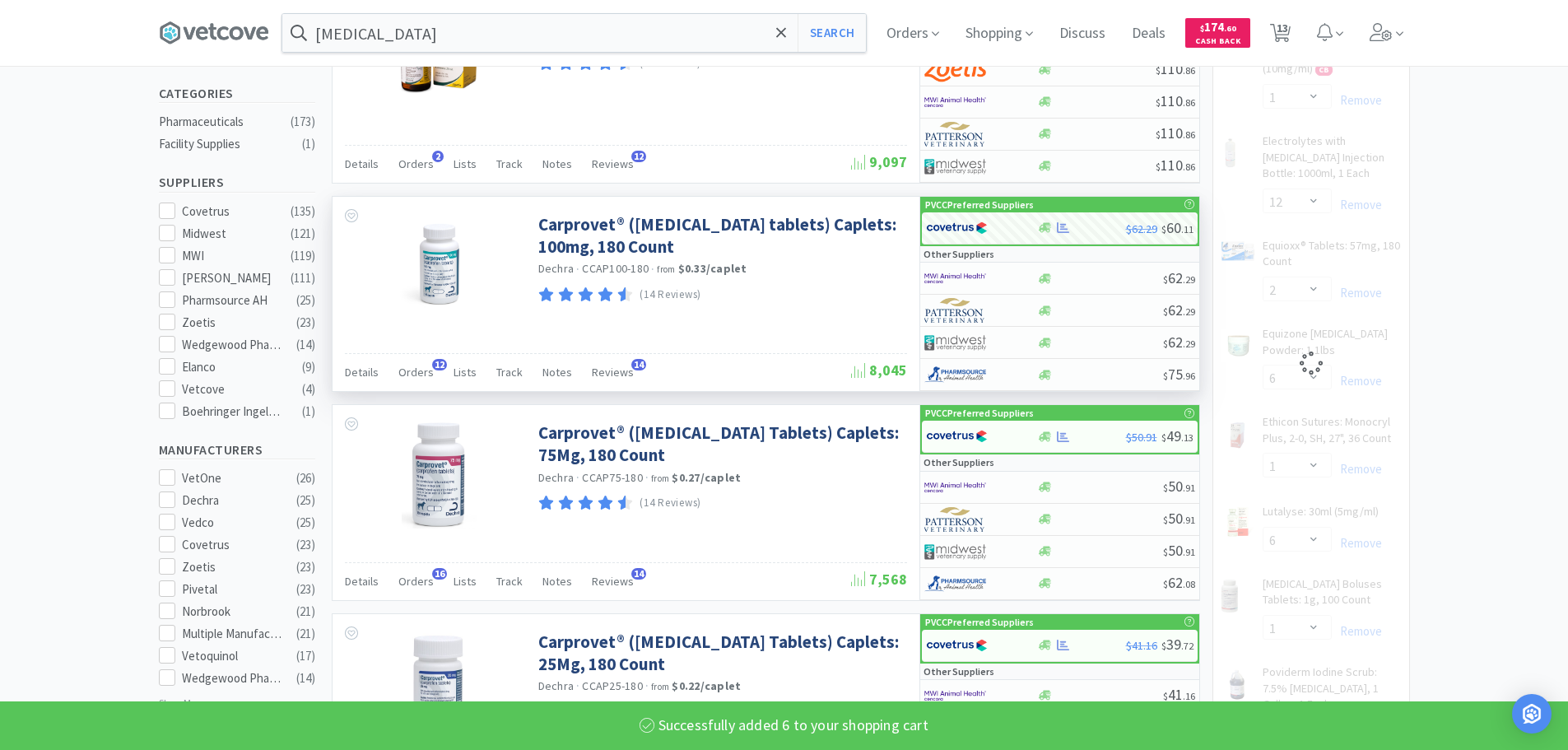
select select "1"
select select "6"
select select "1"
select select "2"
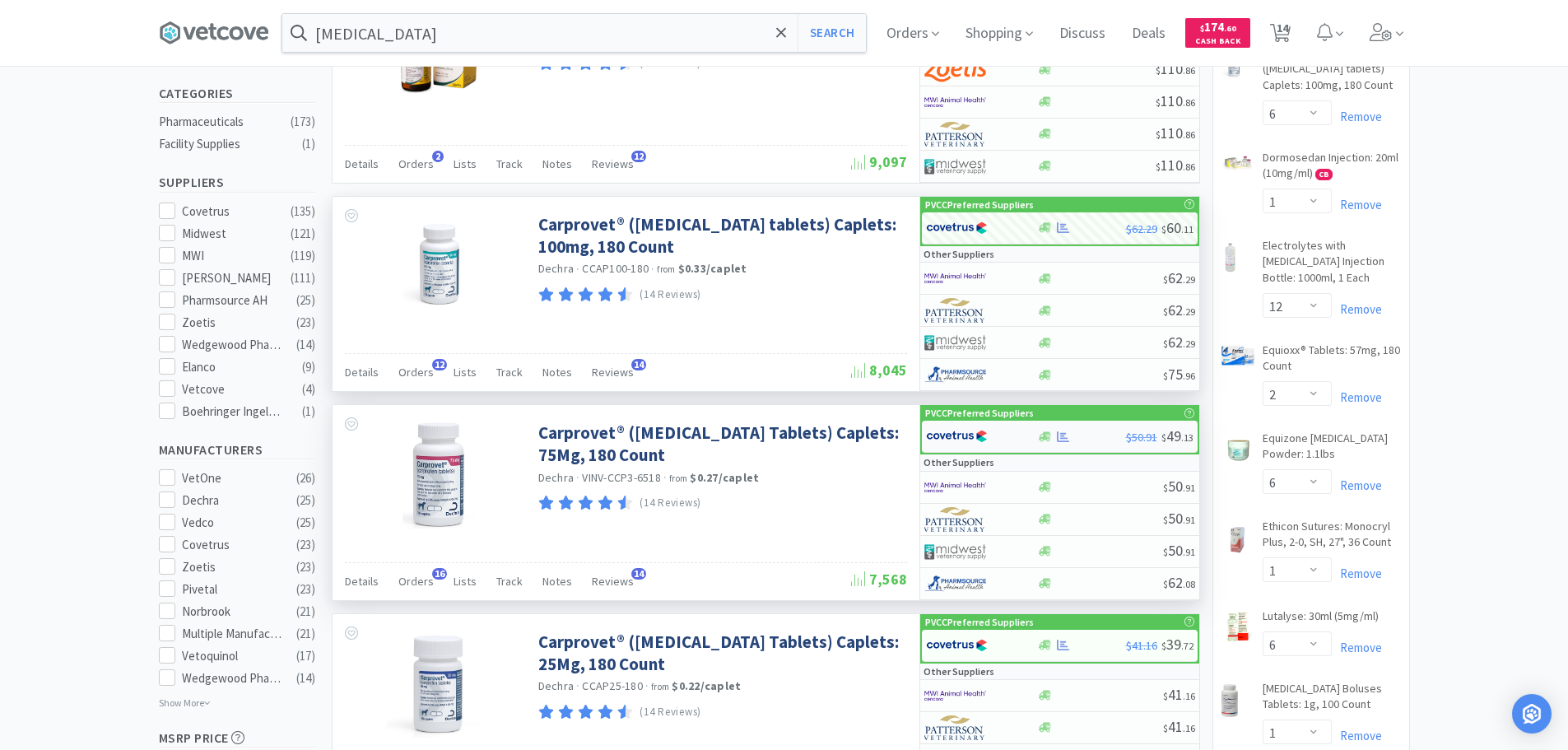
click at [980, 435] on img at bounding box center [957, 436] width 62 height 25
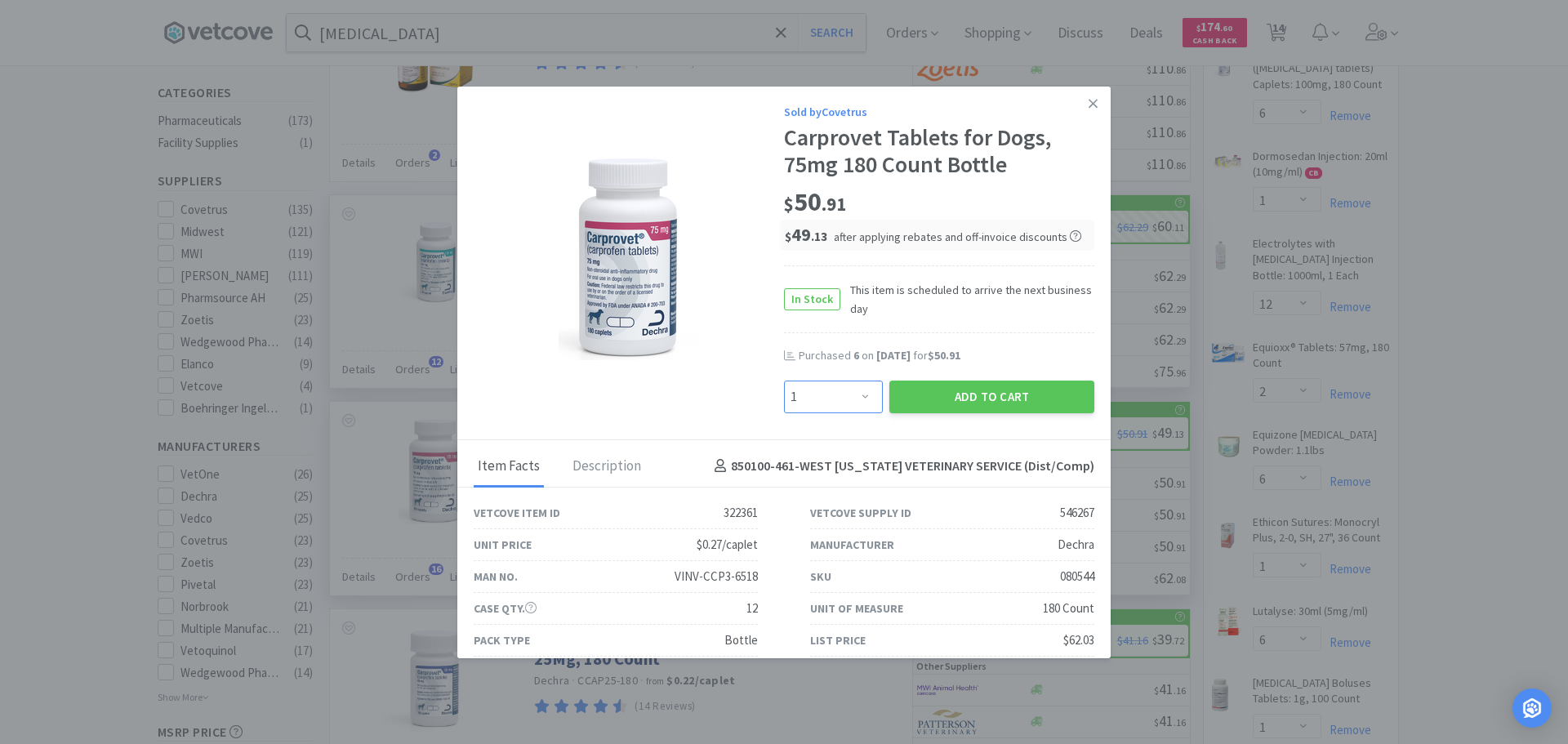
click at [850, 402] on select "Enter Quantity 1 2 3 4 5 6 7 8 9 10 11 12 13 14 15 16 17 18 19 20 Enter Quantity" at bounding box center [833, 396] width 99 height 33
select select "6"
click at [784, 380] on select "Enter Quantity 1 2 3 4 5 6 7 8 9 10 11 12 13 14 15 16 17 18 19 20 Enter Quantity" at bounding box center [833, 396] width 99 height 33
click at [931, 397] on button "Add to Cart" at bounding box center [992, 396] width 205 height 33
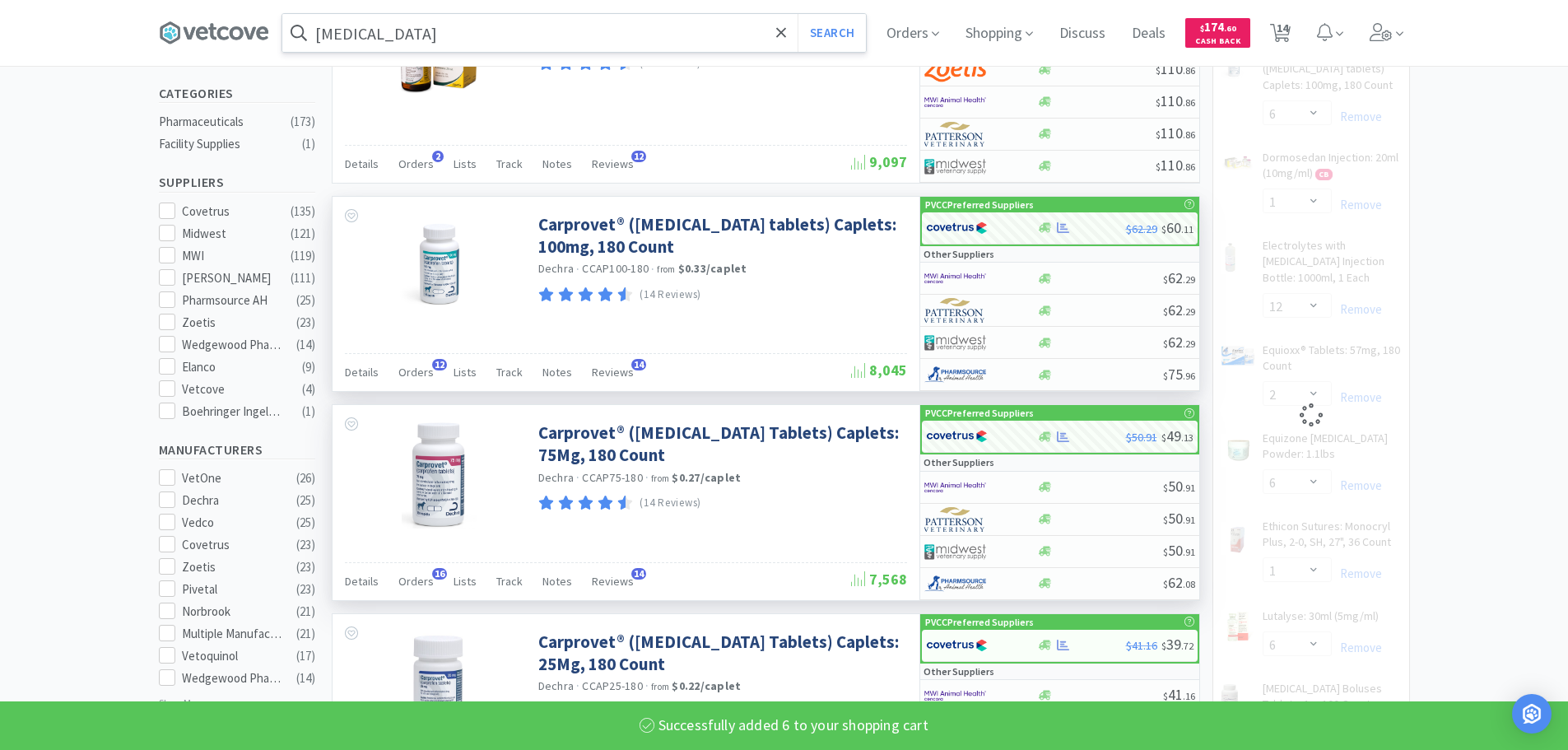
click at [439, 33] on input "[MEDICAL_DATA]" at bounding box center [574, 32] width 584 height 38
select select "6"
select select "1"
select select "12"
select select "2"
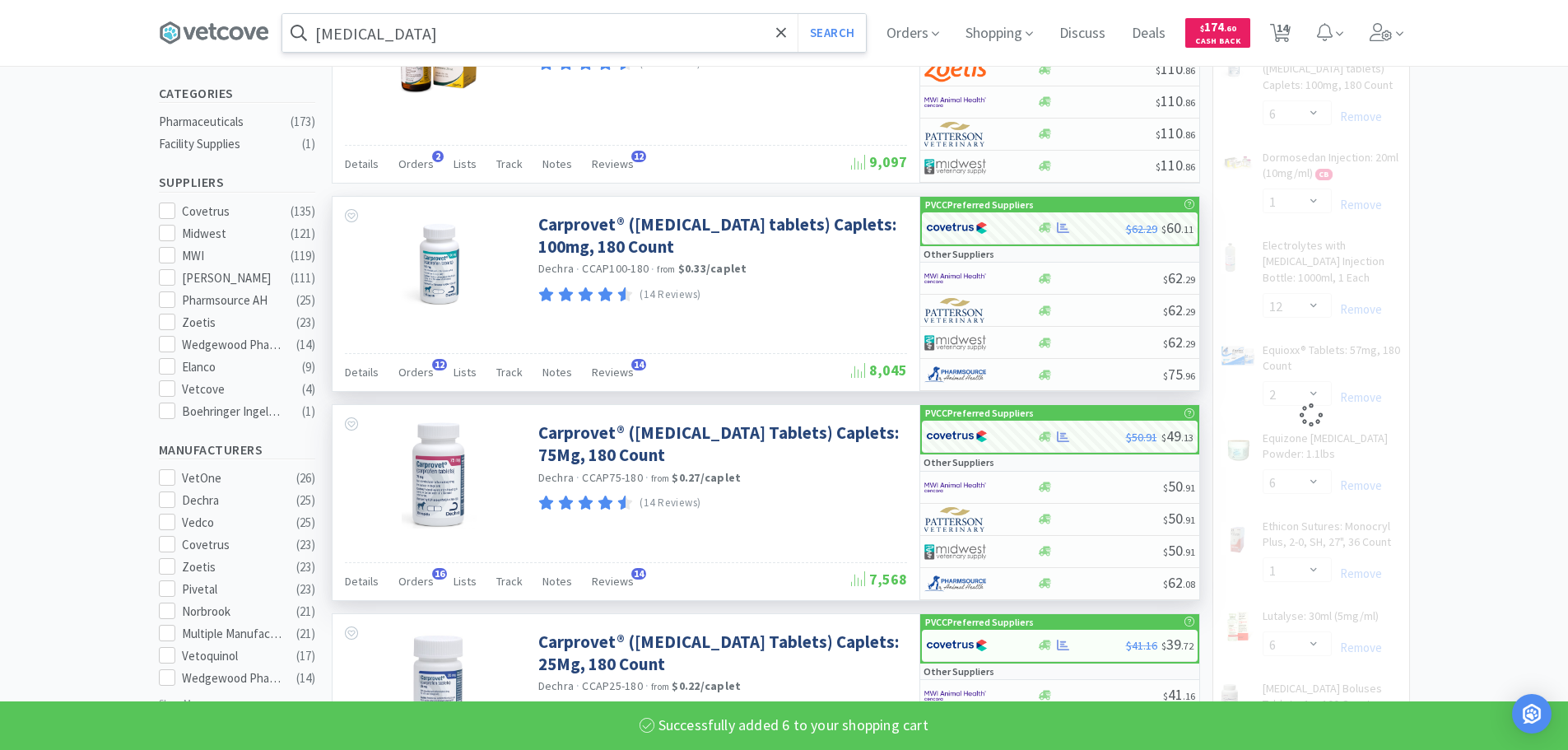
select select "6"
select select "1"
select select "6"
select select "1"
select select "2"
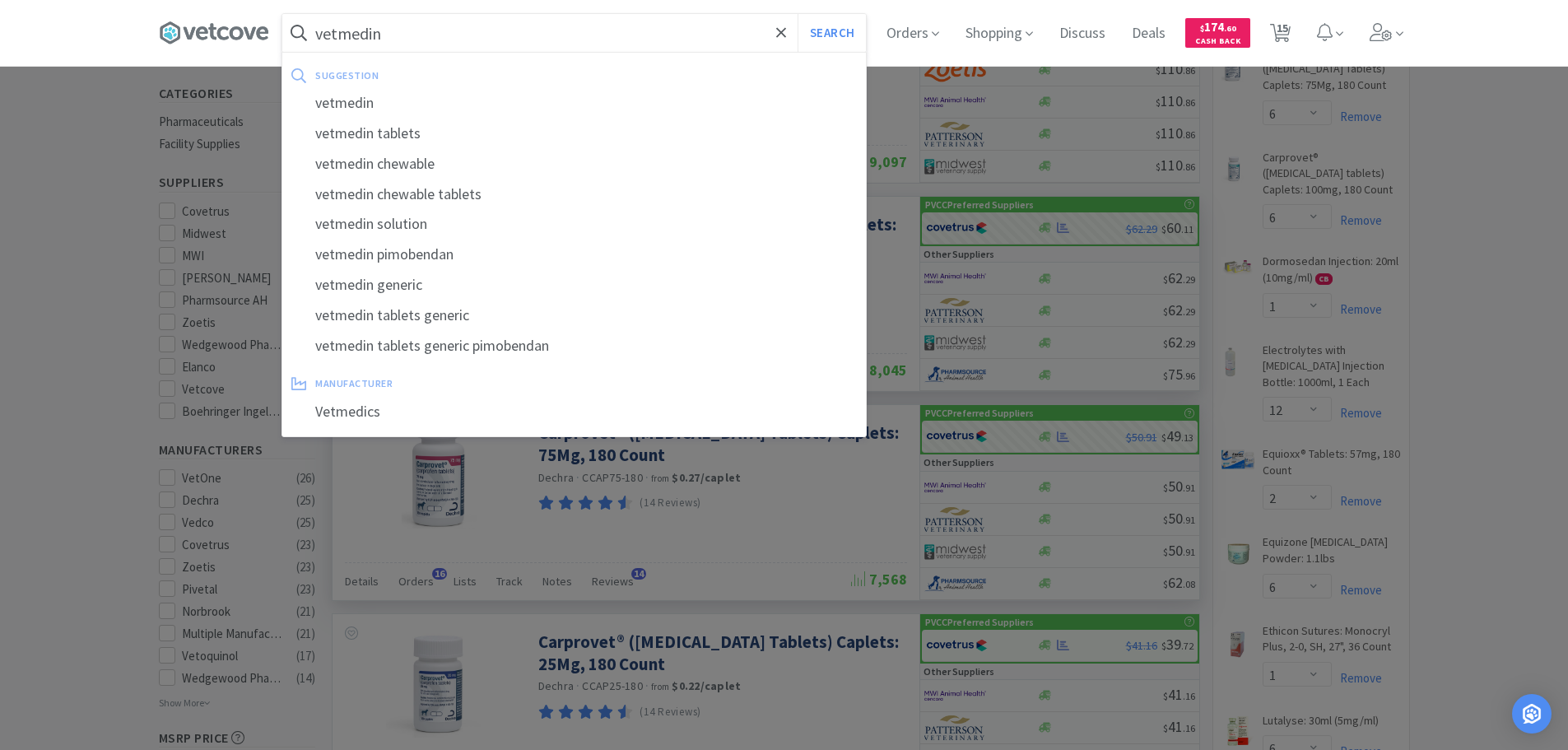
type input "vetmedin"
click at [797, 14] on button "Search" at bounding box center [831, 32] width 68 height 38
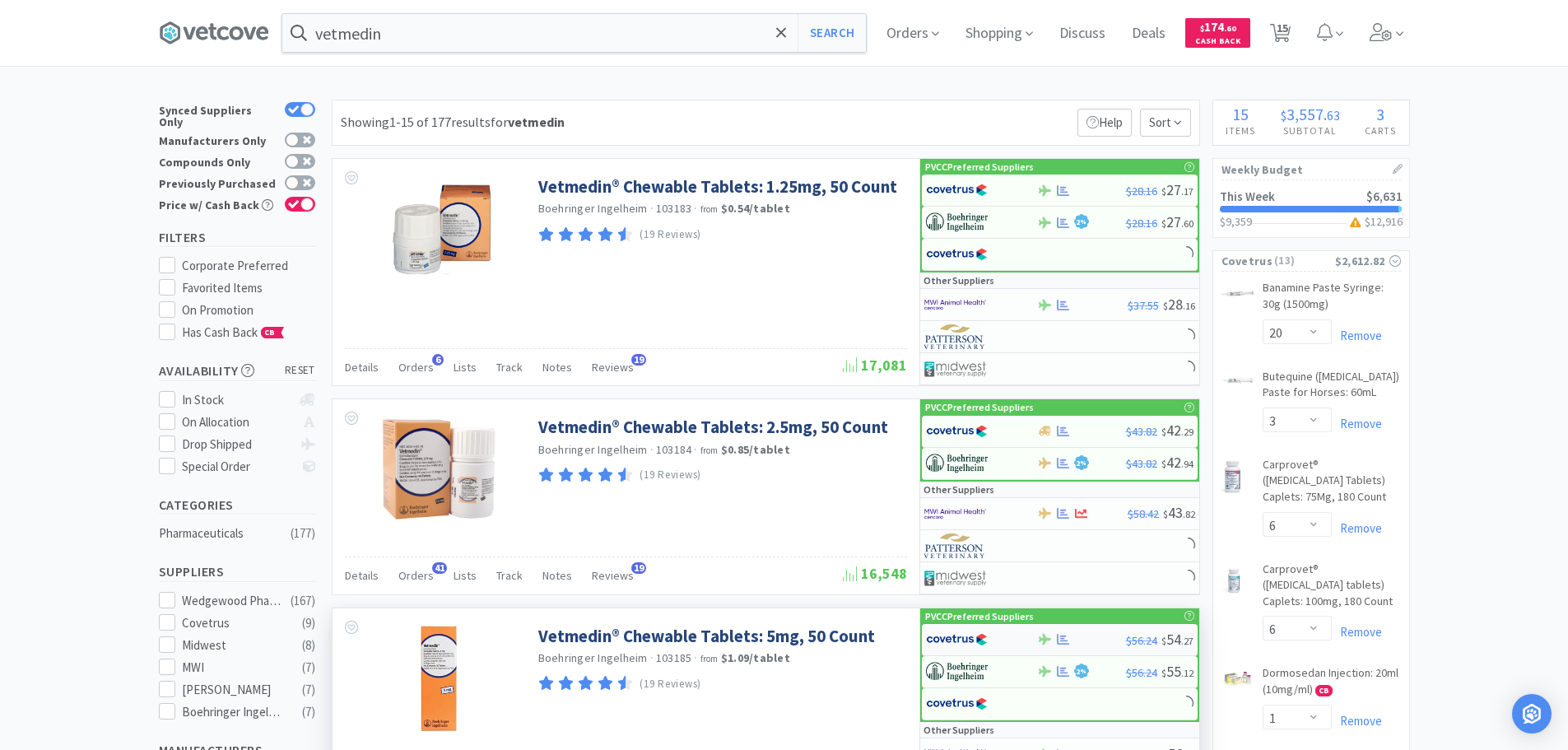
click at [959, 631] on img at bounding box center [957, 639] width 62 height 25
select select "1"
click at [957, 633] on img at bounding box center [957, 639] width 62 height 25
select select "1"
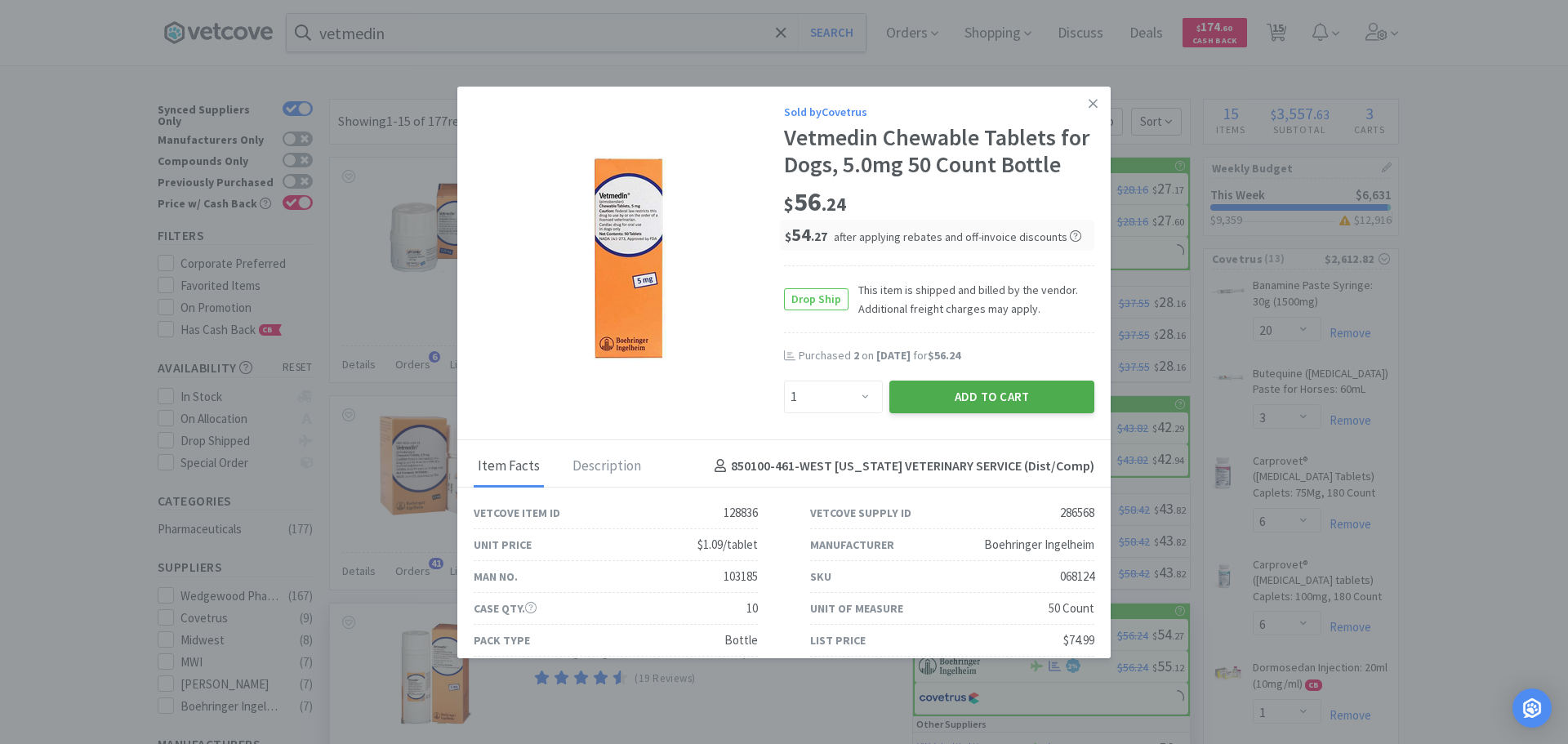
click at [1003, 402] on button "Add to Cart" at bounding box center [992, 396] width 205 height 33
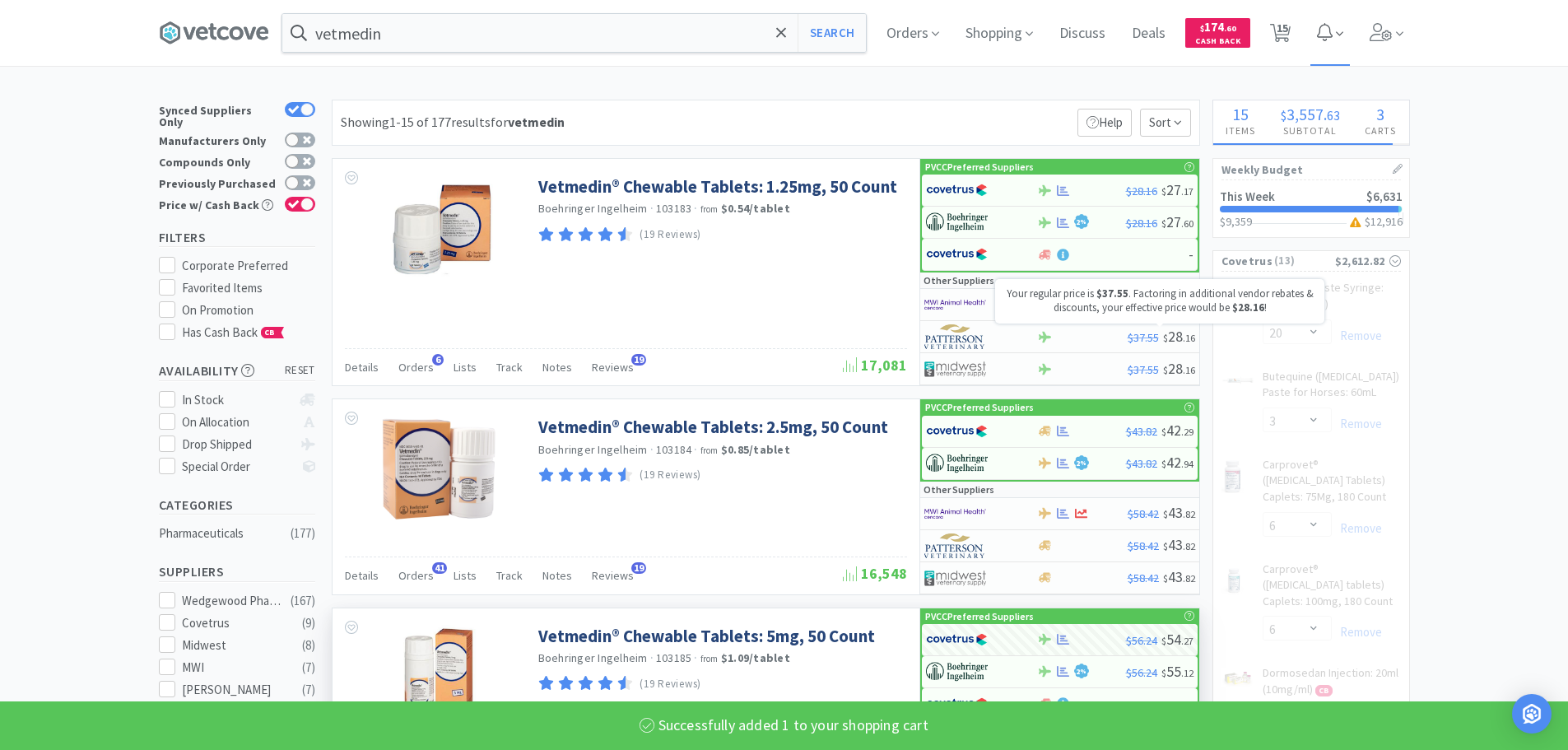
select select "1"
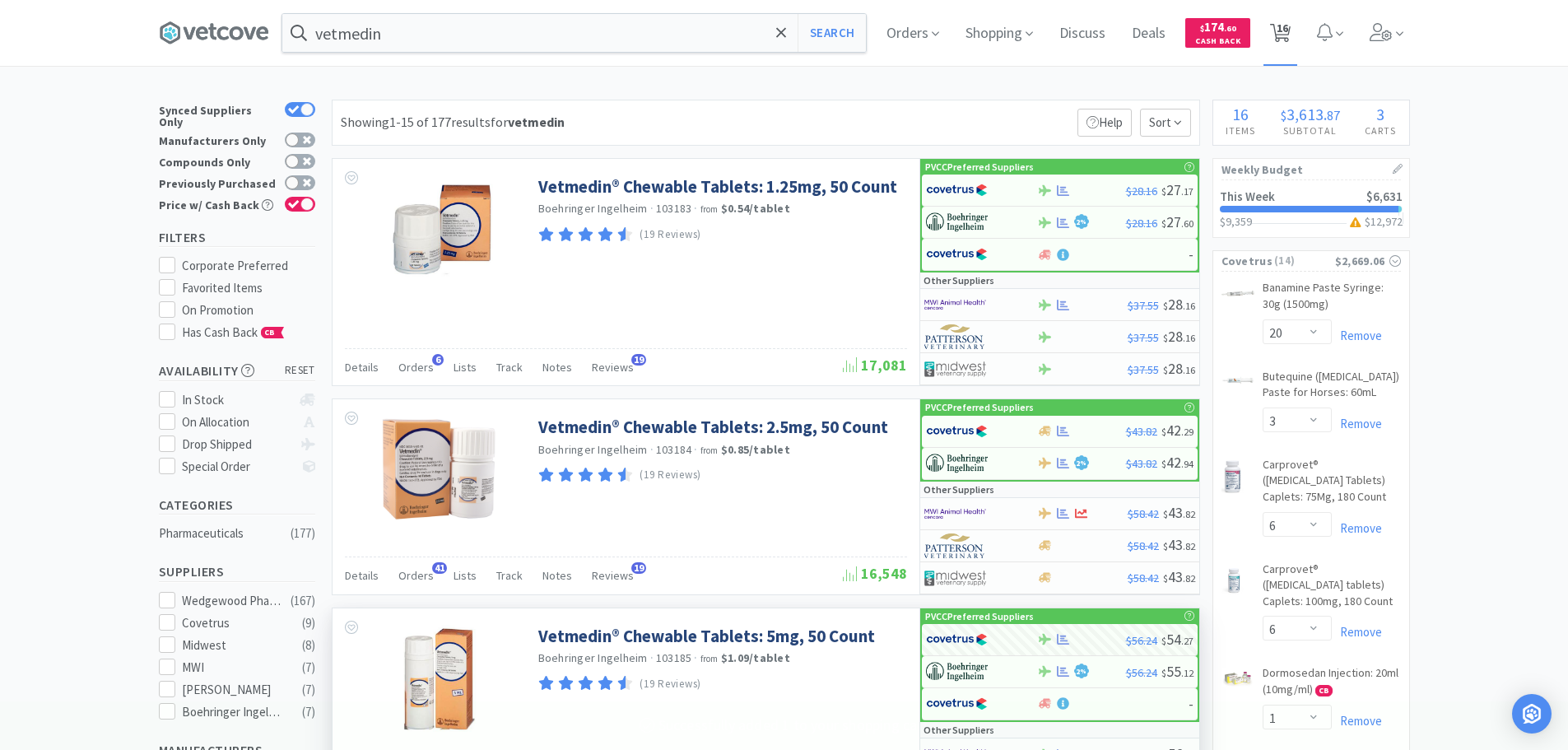
click at [1291, 26] on icon at bounding box center [1280, 32] width 20 height 18
select select "1"
select select "20"
select select "3"
select select "6"
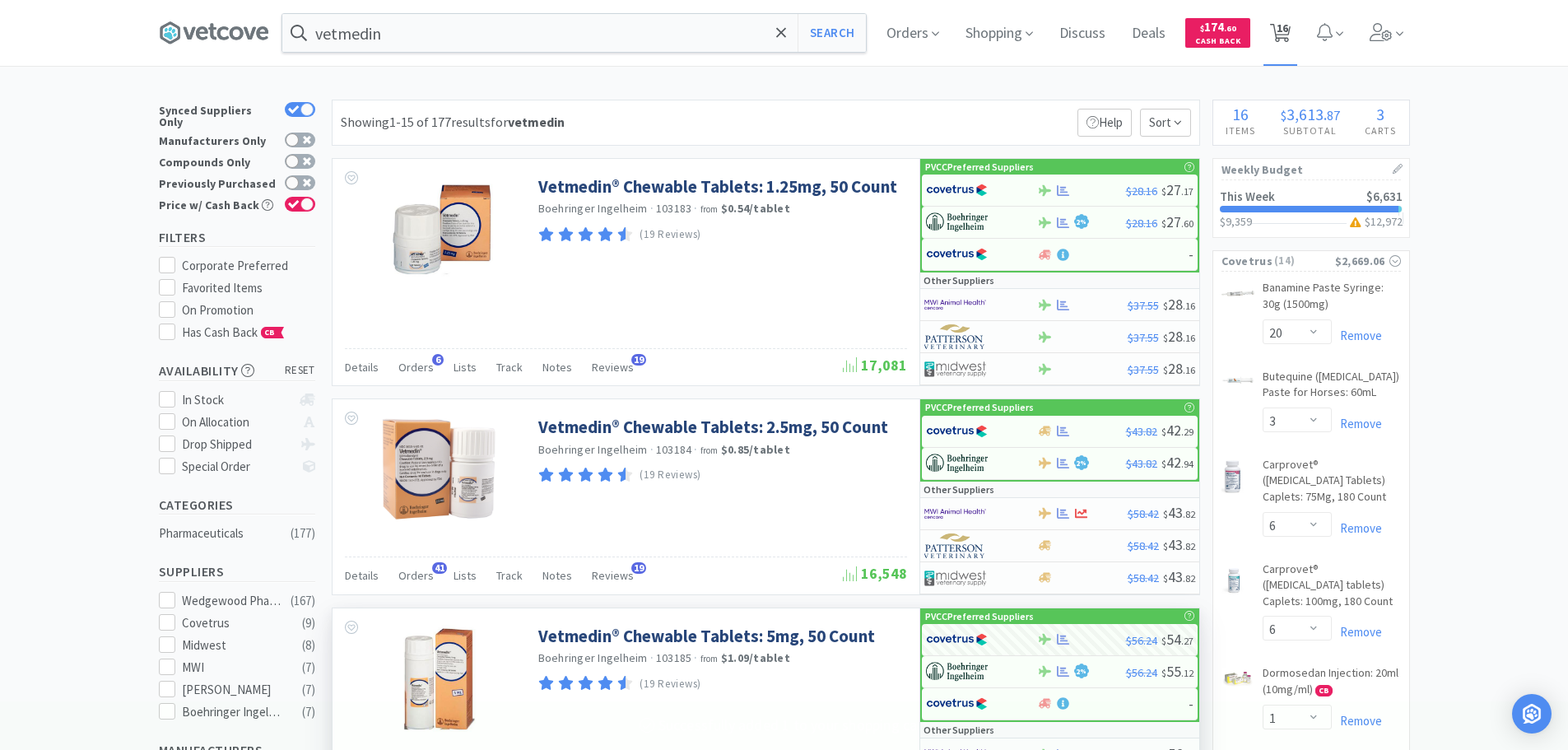
select select "6"
select select "1"
select select "12"
select select "2"
select select "6"
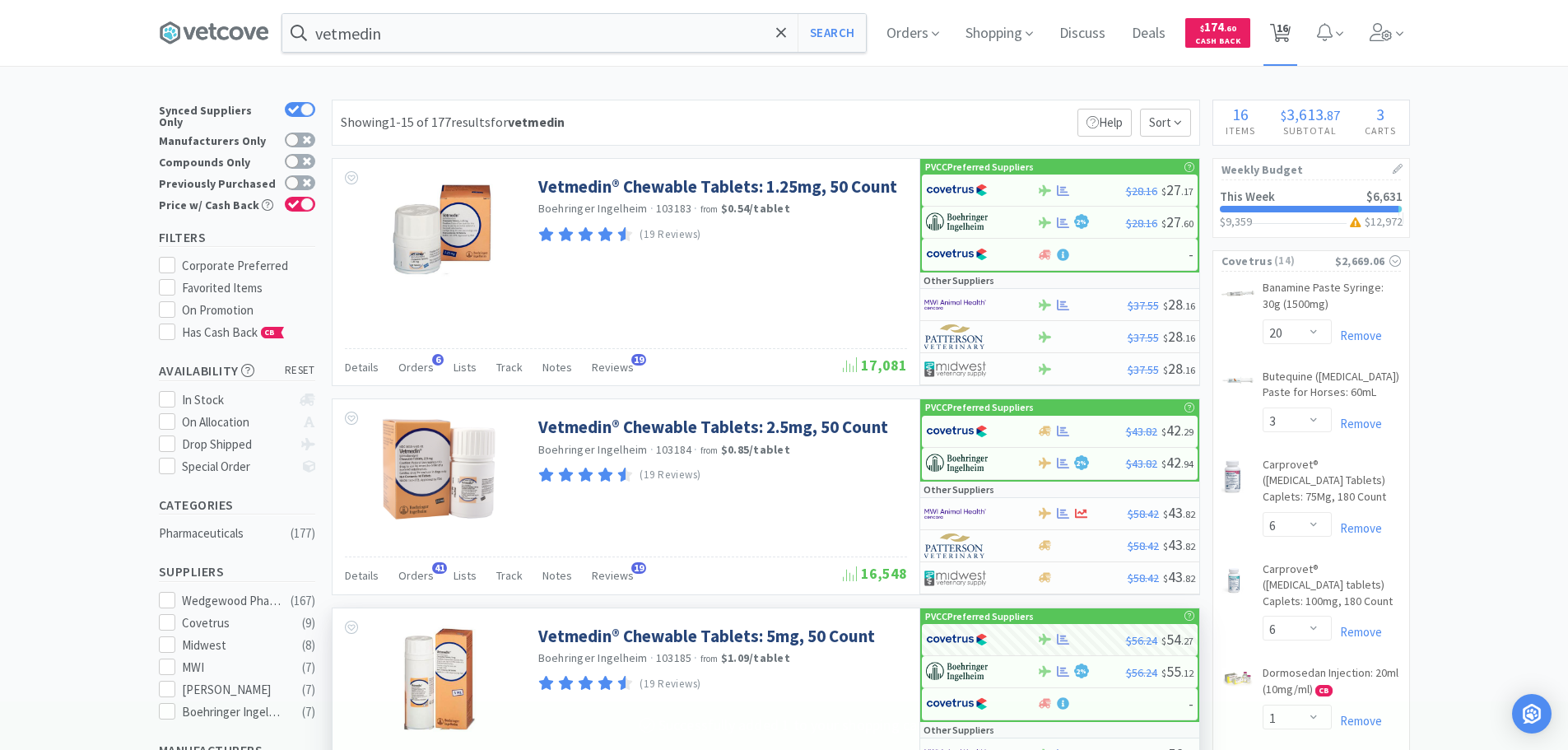
select select "1"
select select "6"
select select "1"
select select "2"
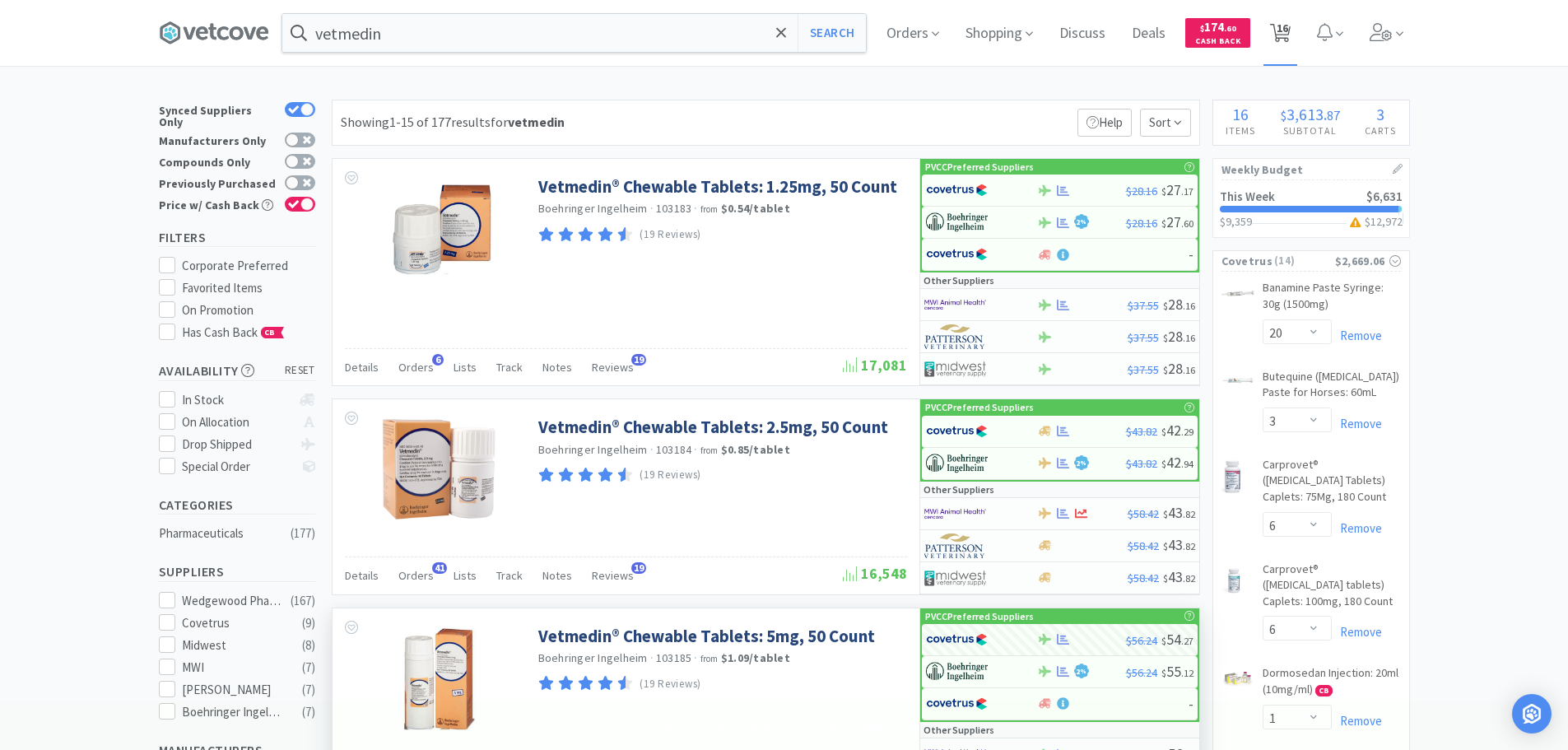
select select "1"
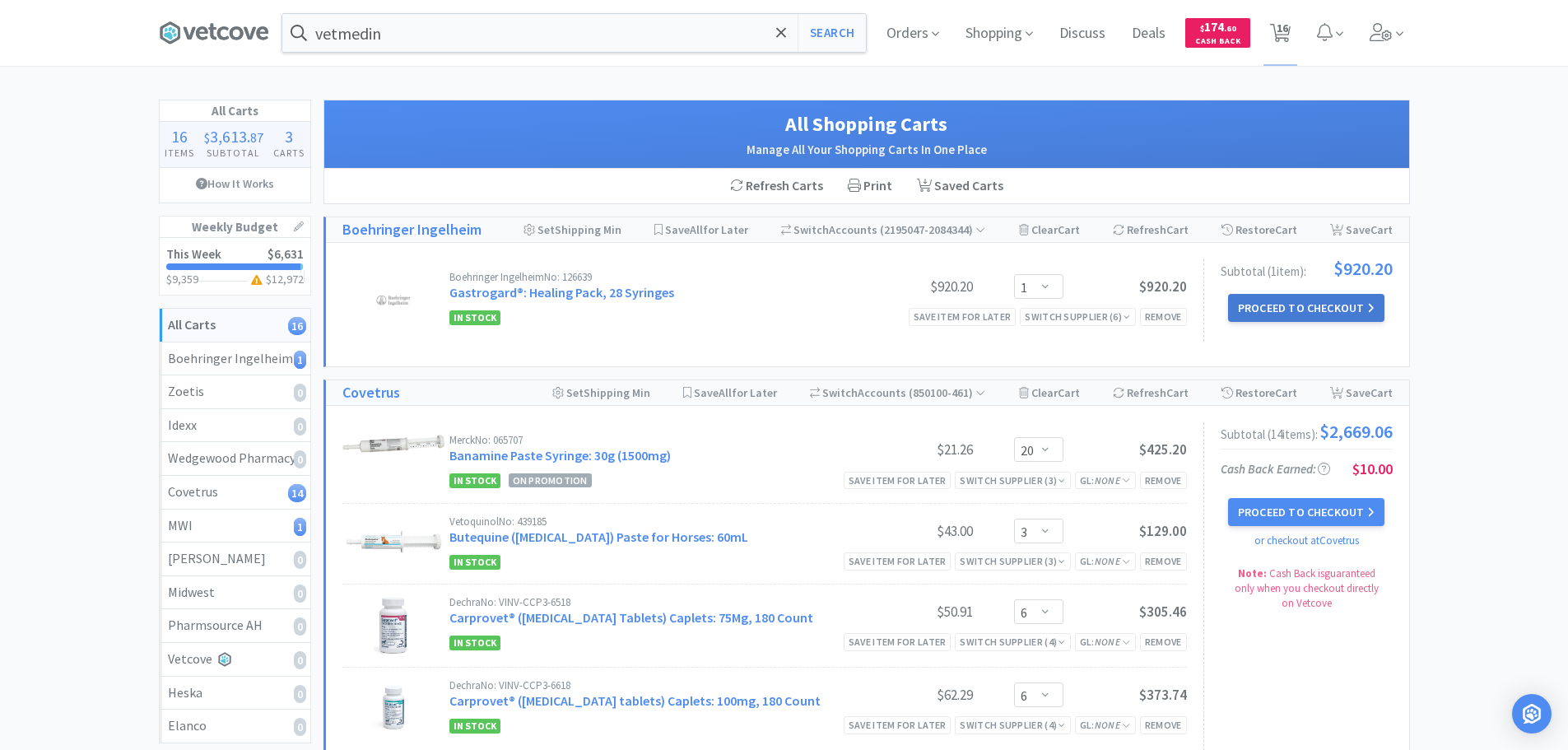
click at [1273, 297] on button "Proceed to Checkout" at bounding box center [1306, 308] width 156 height 28
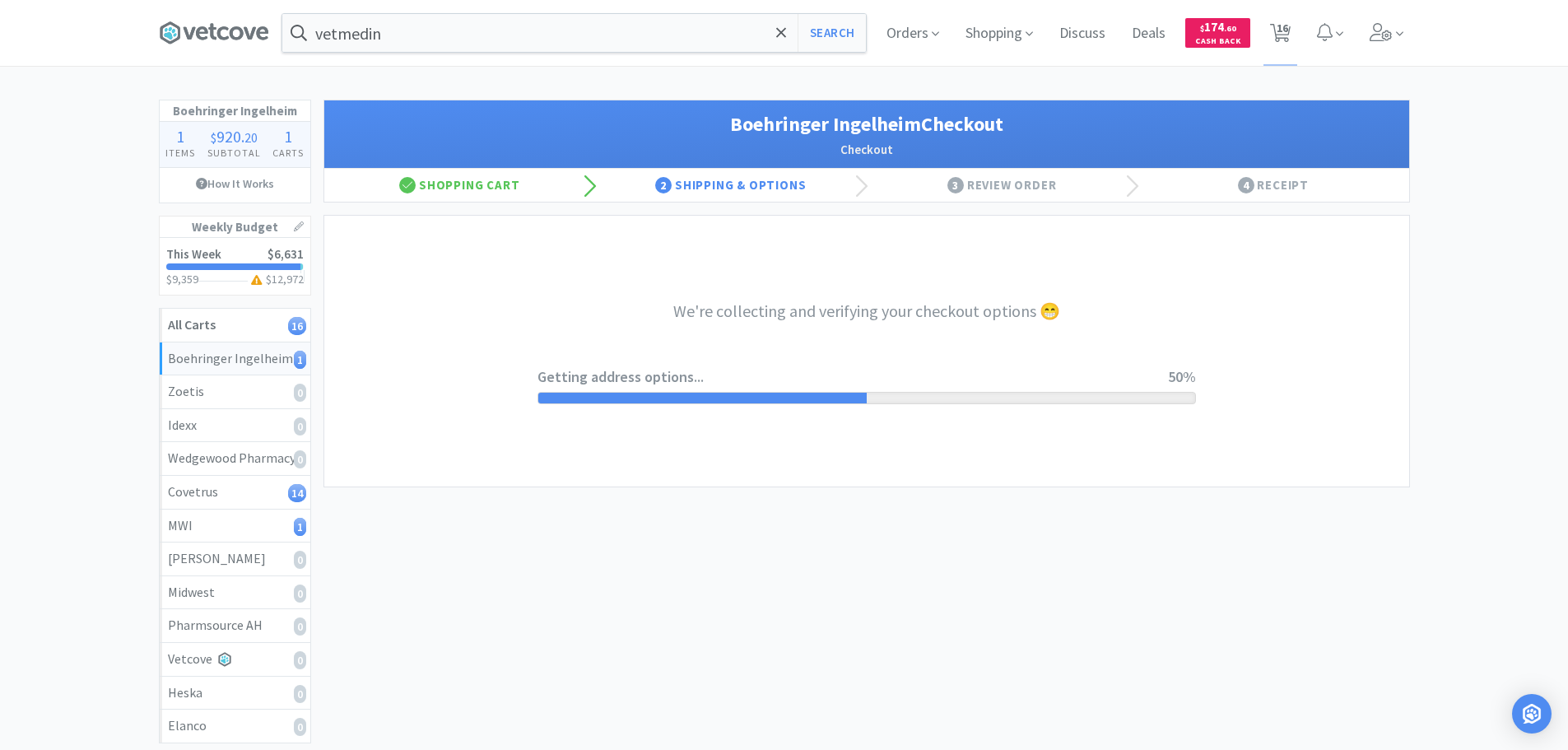
select select "invoice"
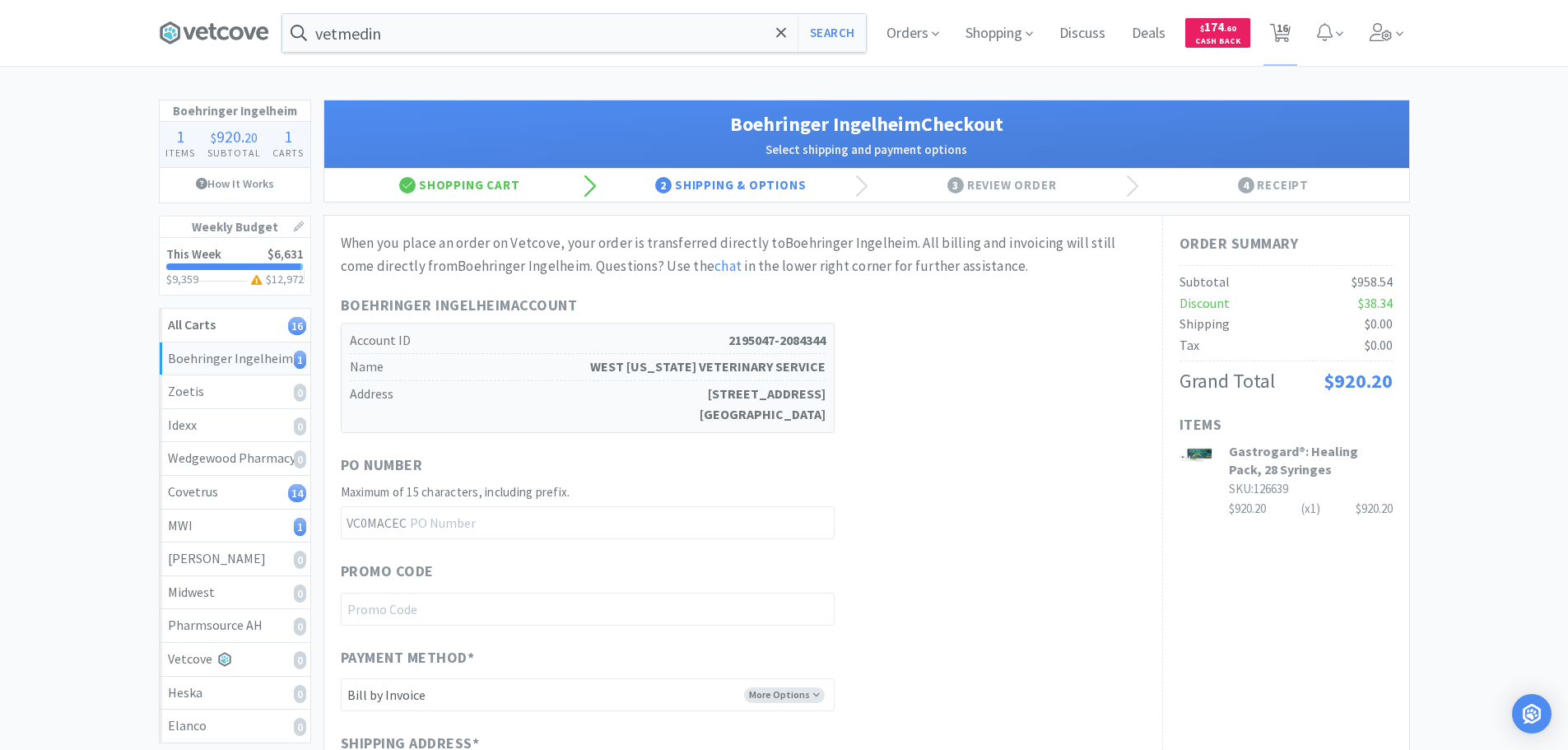
scroll to position [344, 0]
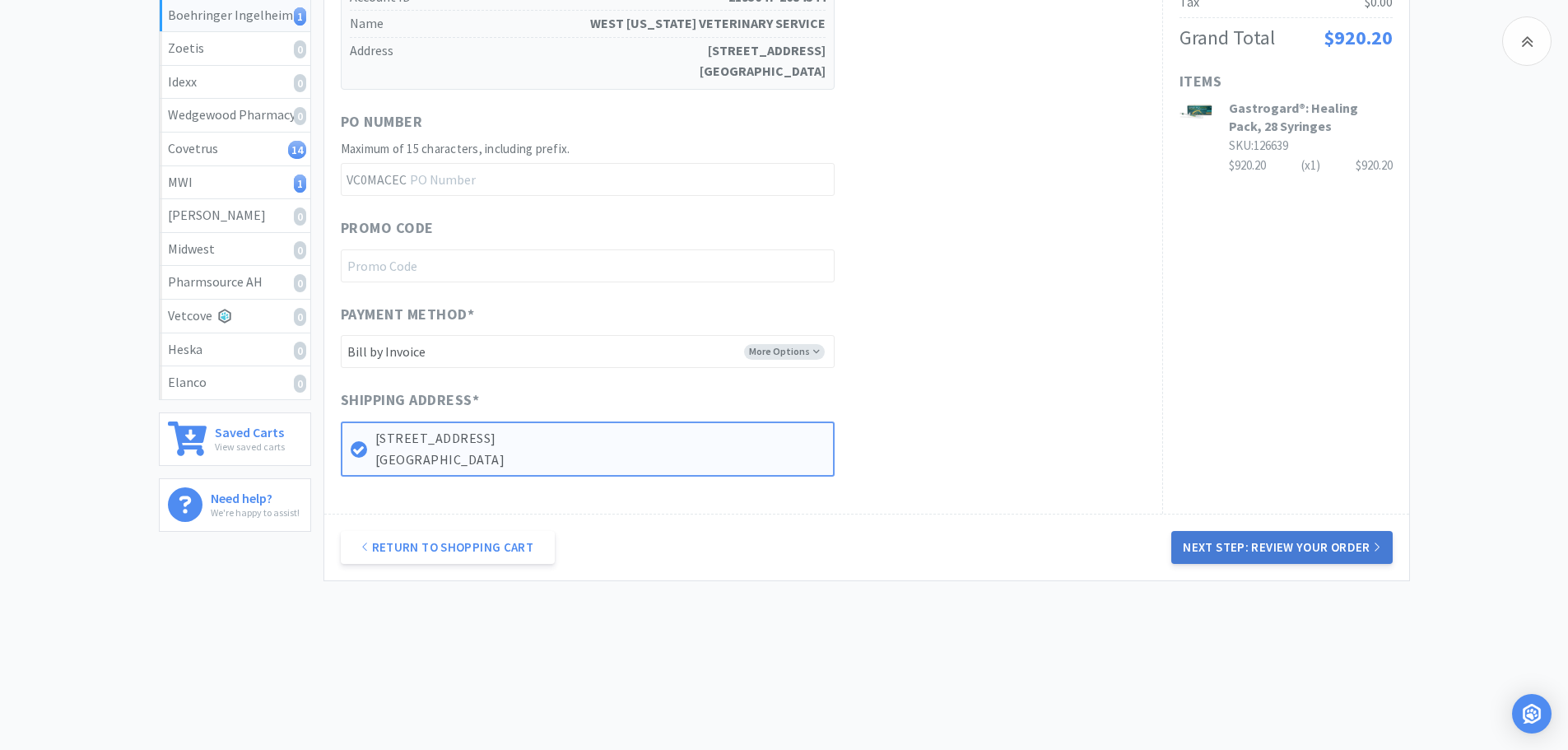
click at [1241, 541] on button "Next Step: Review Your Order" at bounding box center [1282, 548] width 221 height 33
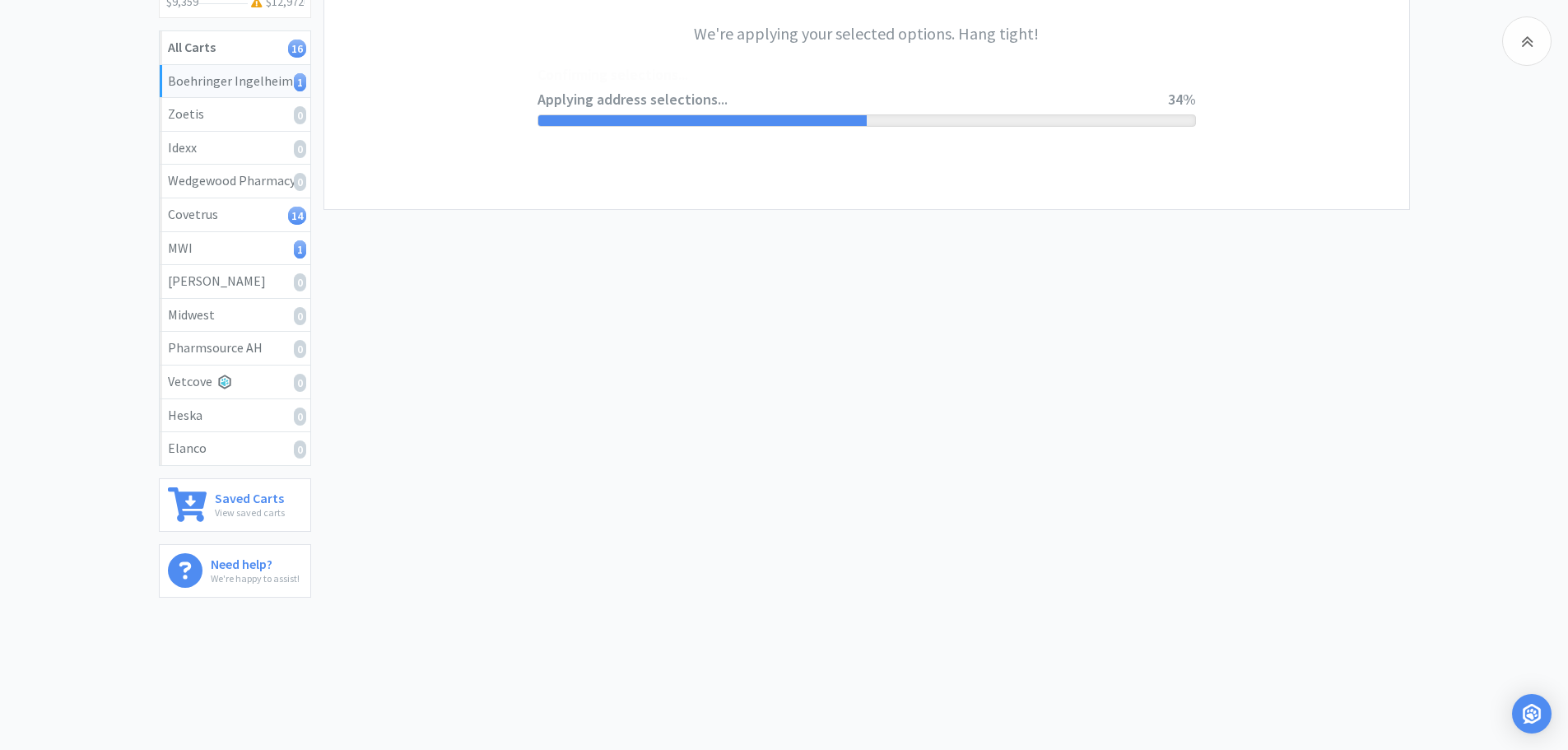
scroll to position [0, 0]
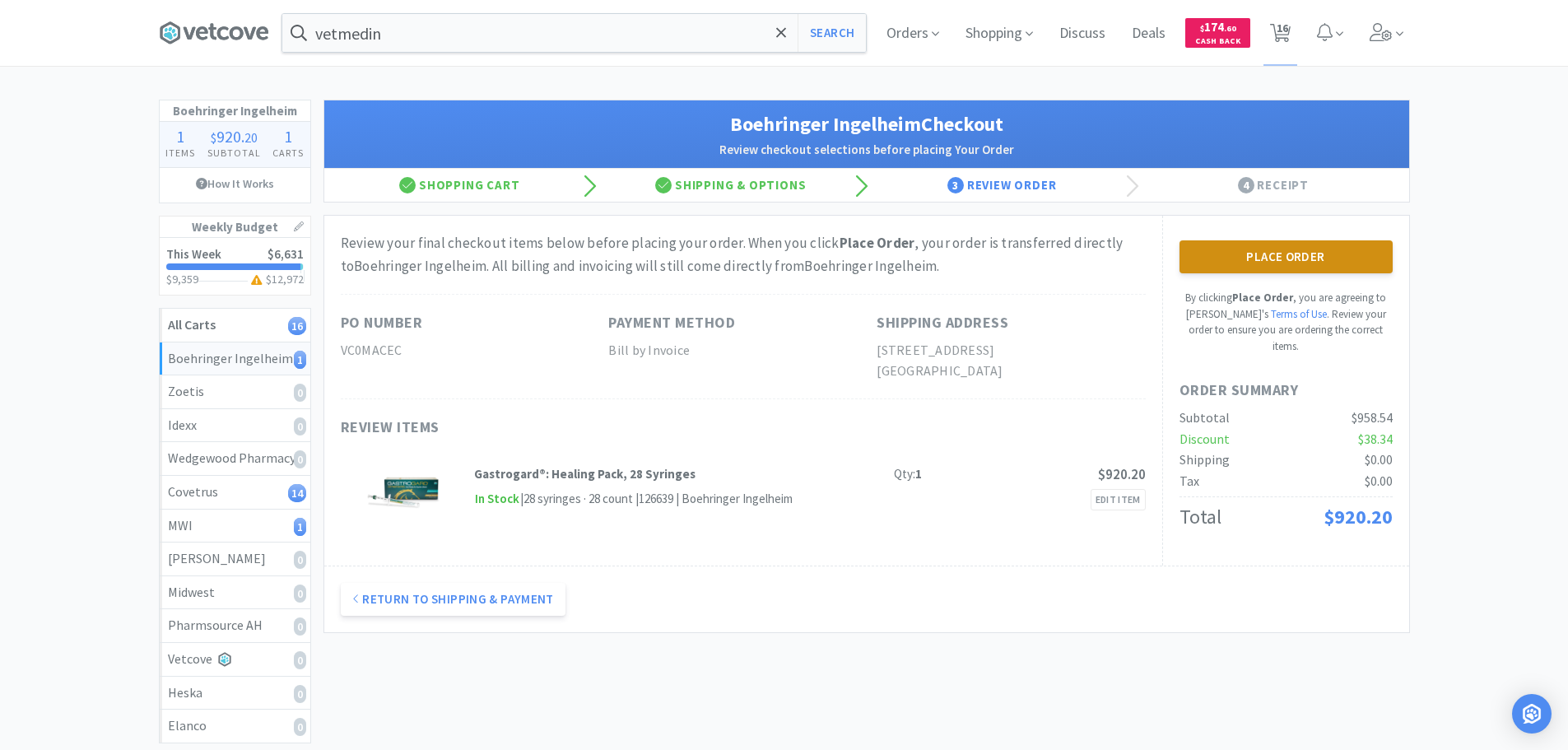
click at [1291, 261] on button "Place Order" at bounding box center [1286, 257] width 213 height 33
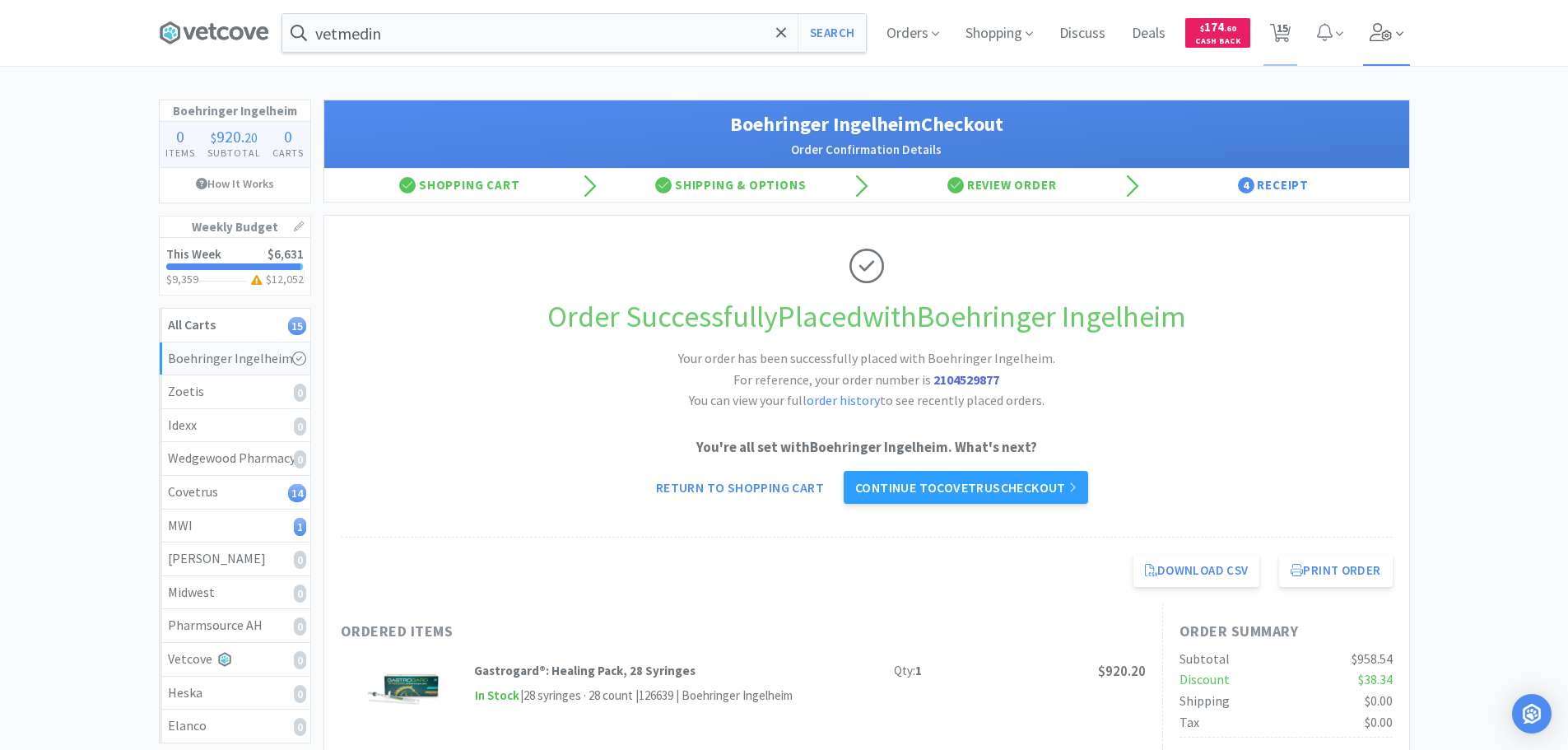
click at [1373, 30] on icon at bounding box center [1381, 31] width 23 height 18
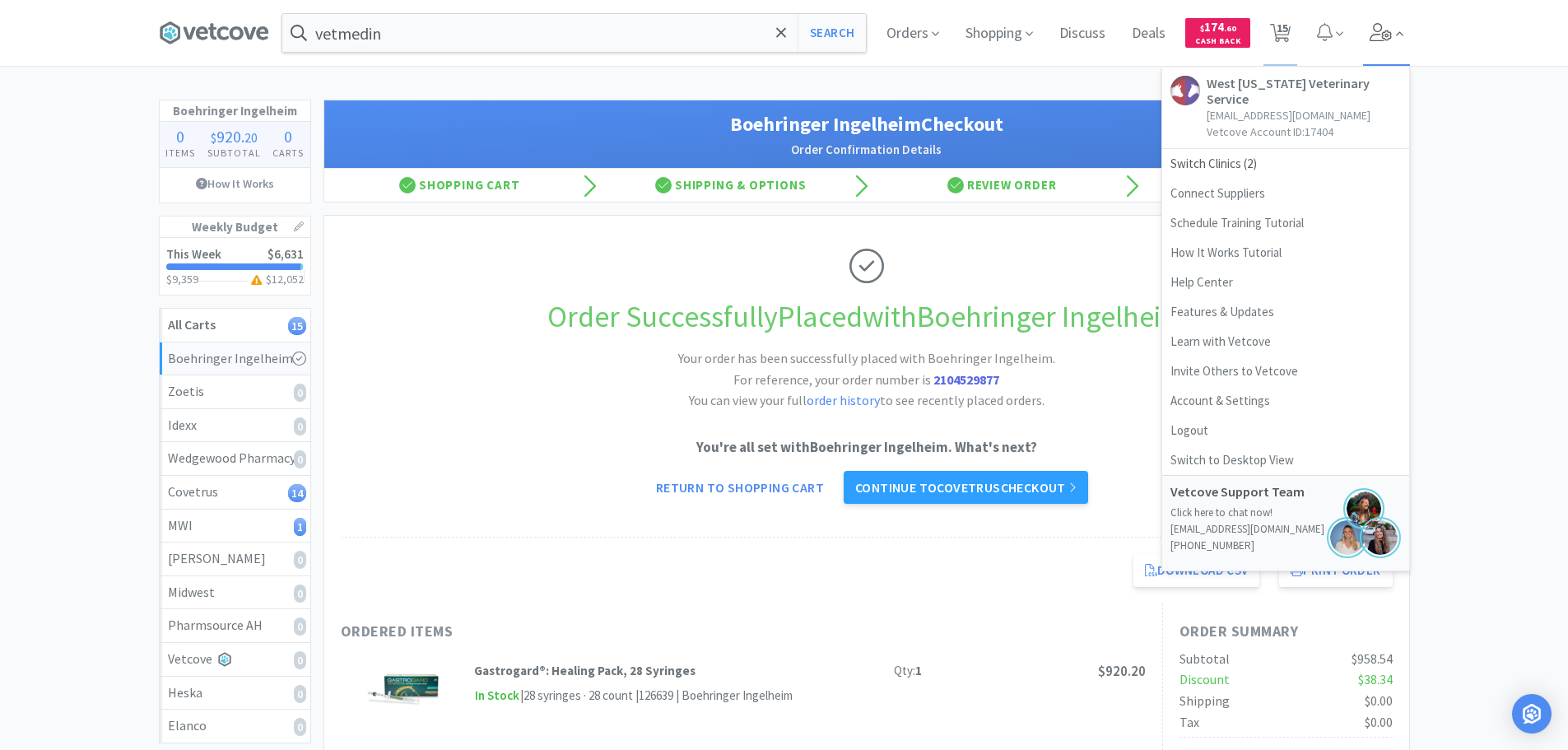
click at [1373, 30] on icon at bounding box center [1381, 31] width 23 height 18
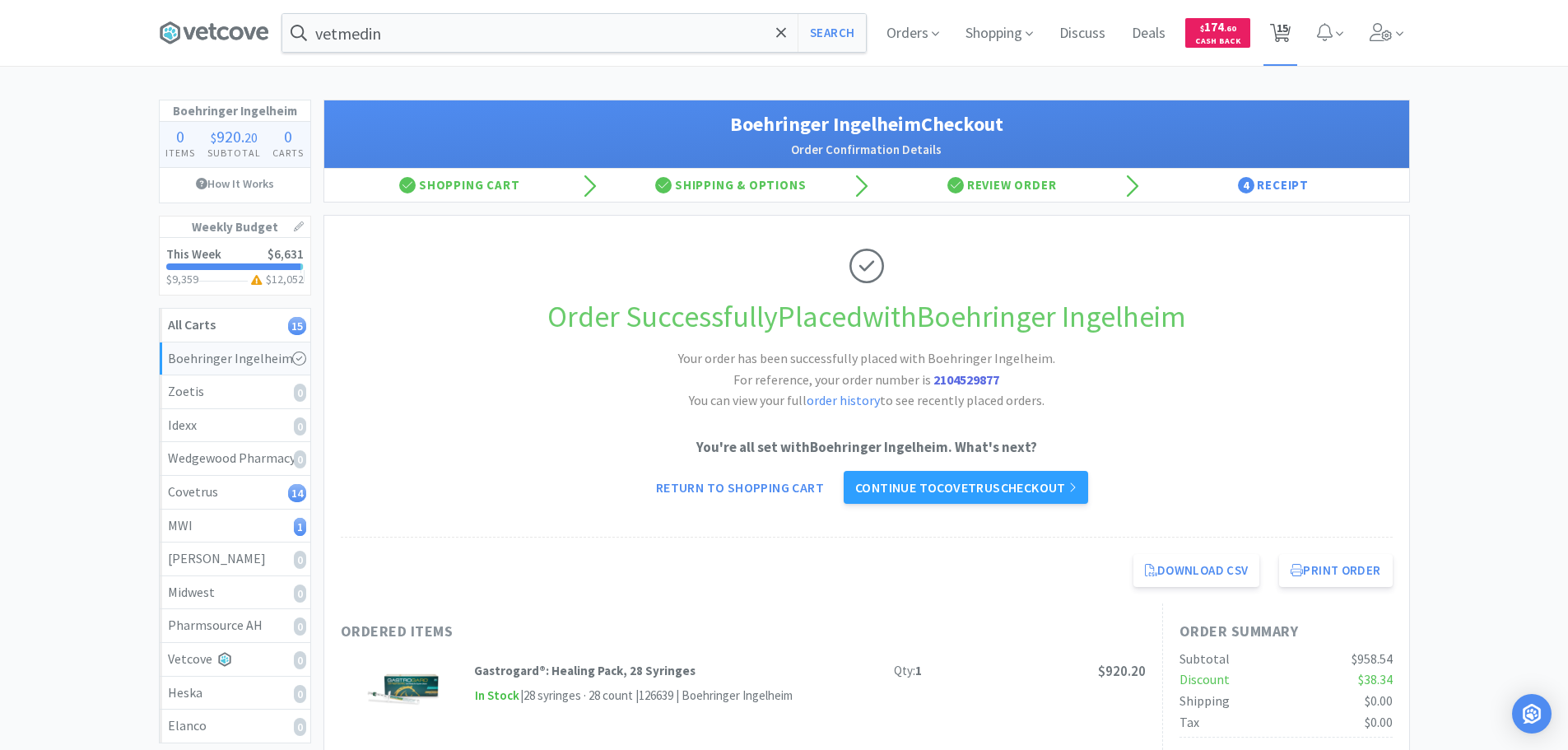
click at [1274, 30] on icon at bounding box center [1280, 32] width 20 height 18
select select "20"
select select "3"
select select "6"
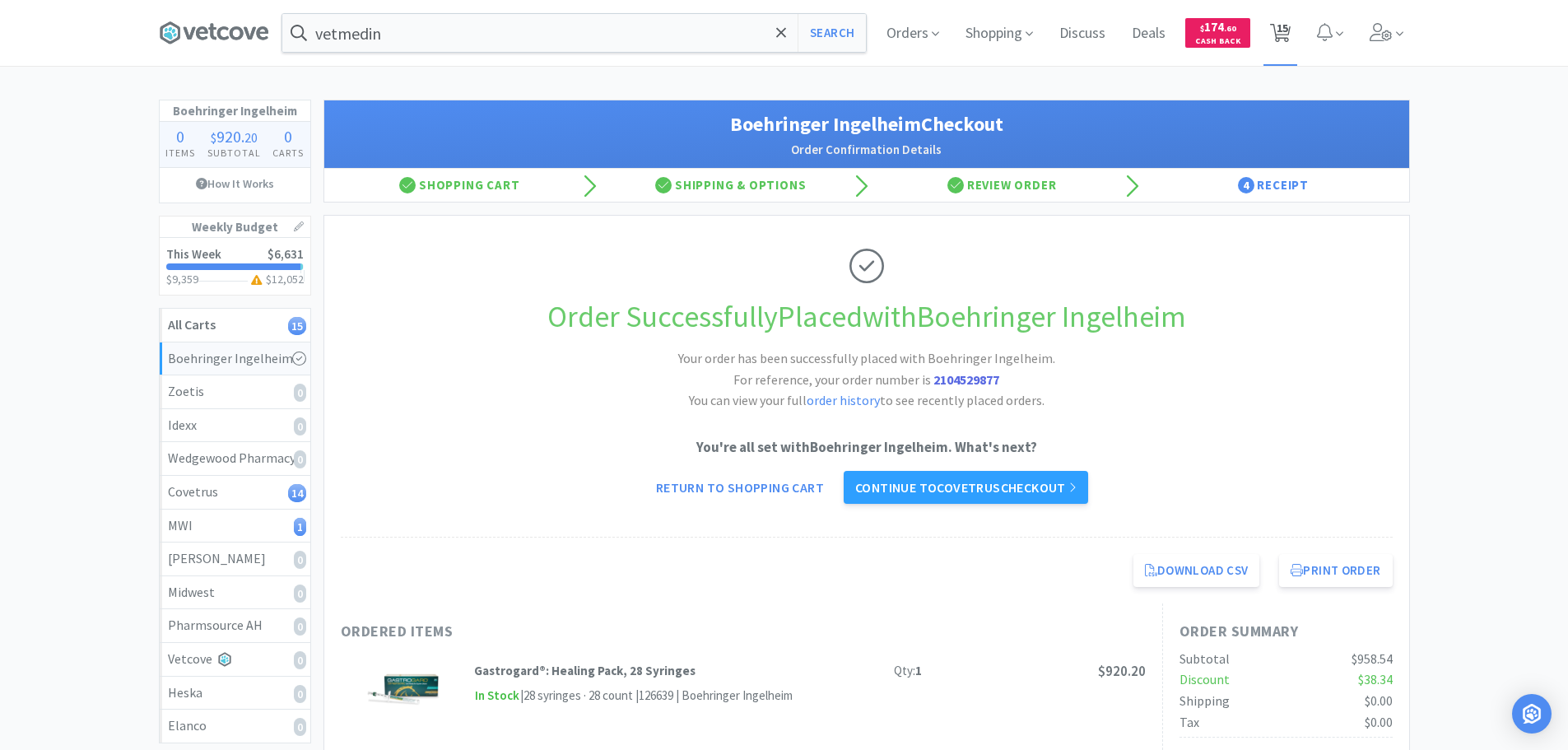
select select "1"
select select "12"
select select "2"
select select "6"
select select "1"
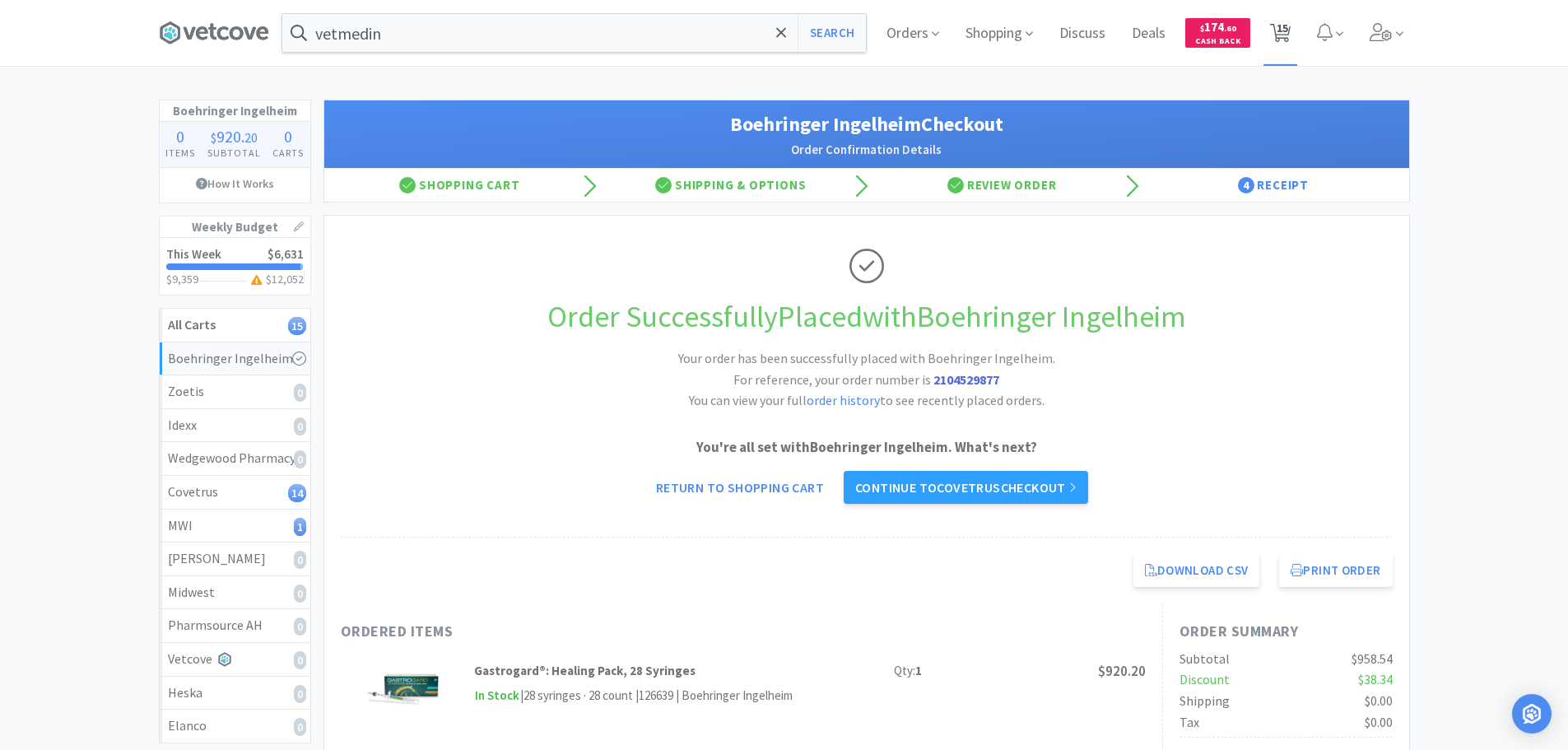
select select "6"
select select "1"
select select "2"
select select "1"
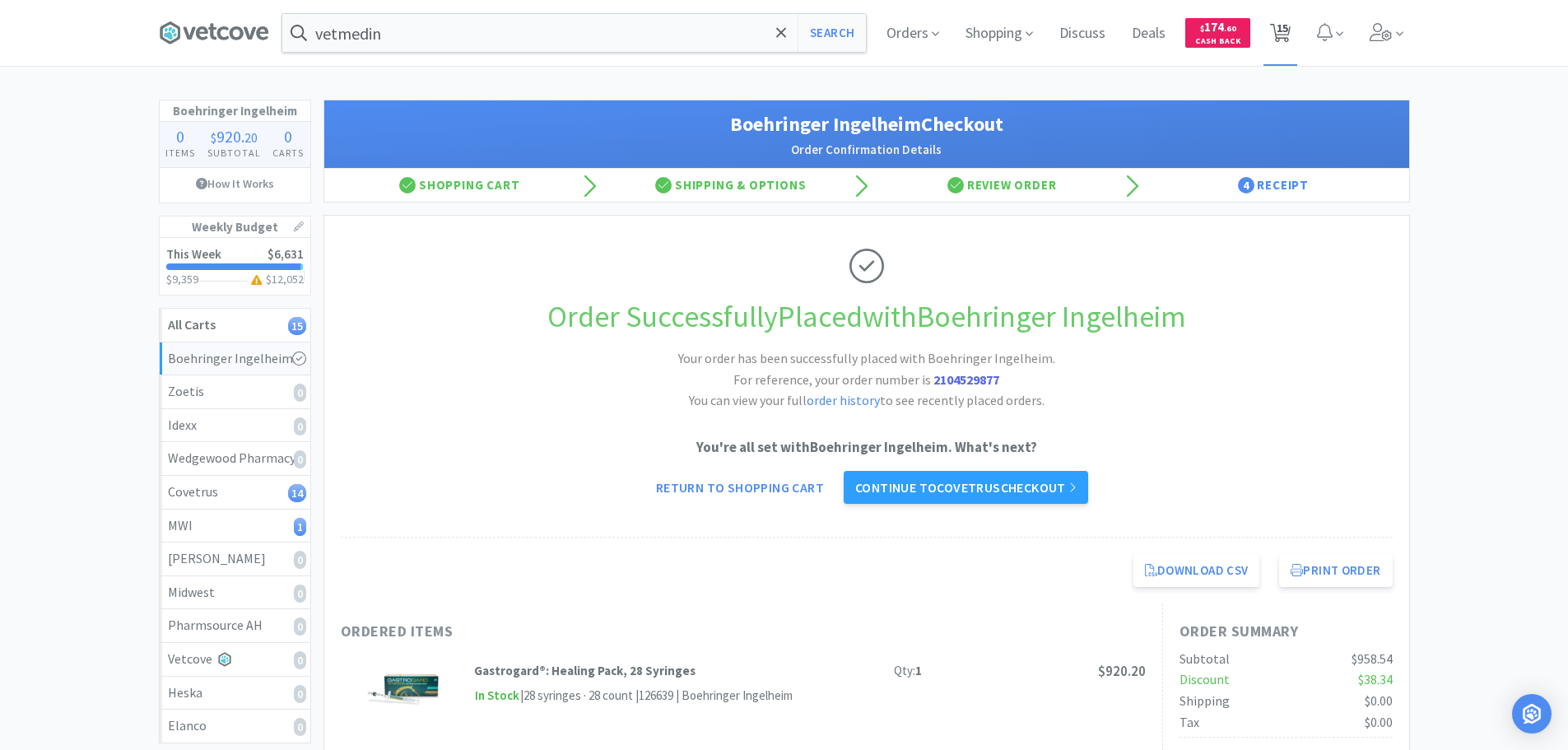
select select "1"
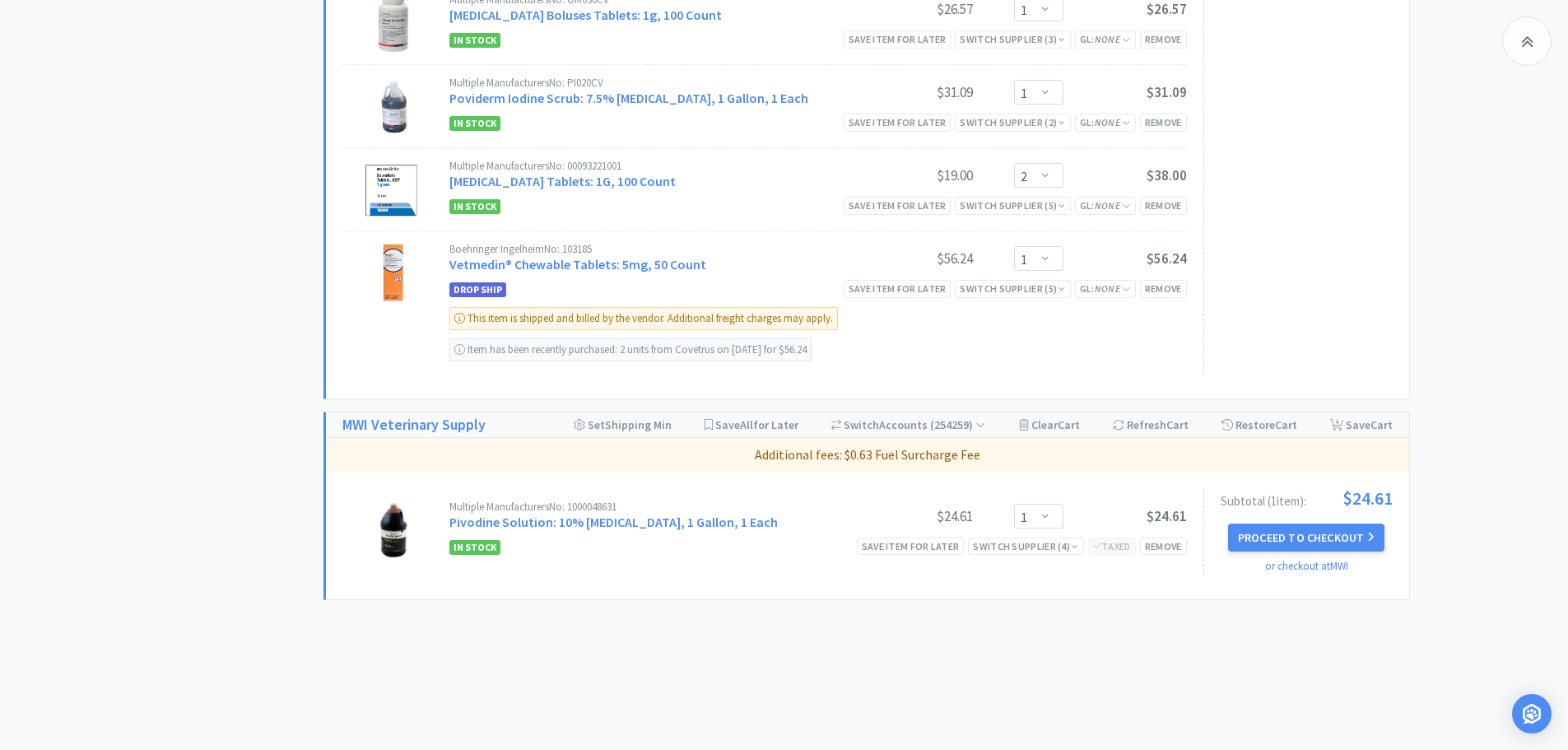
scroll to position [1206, 0]
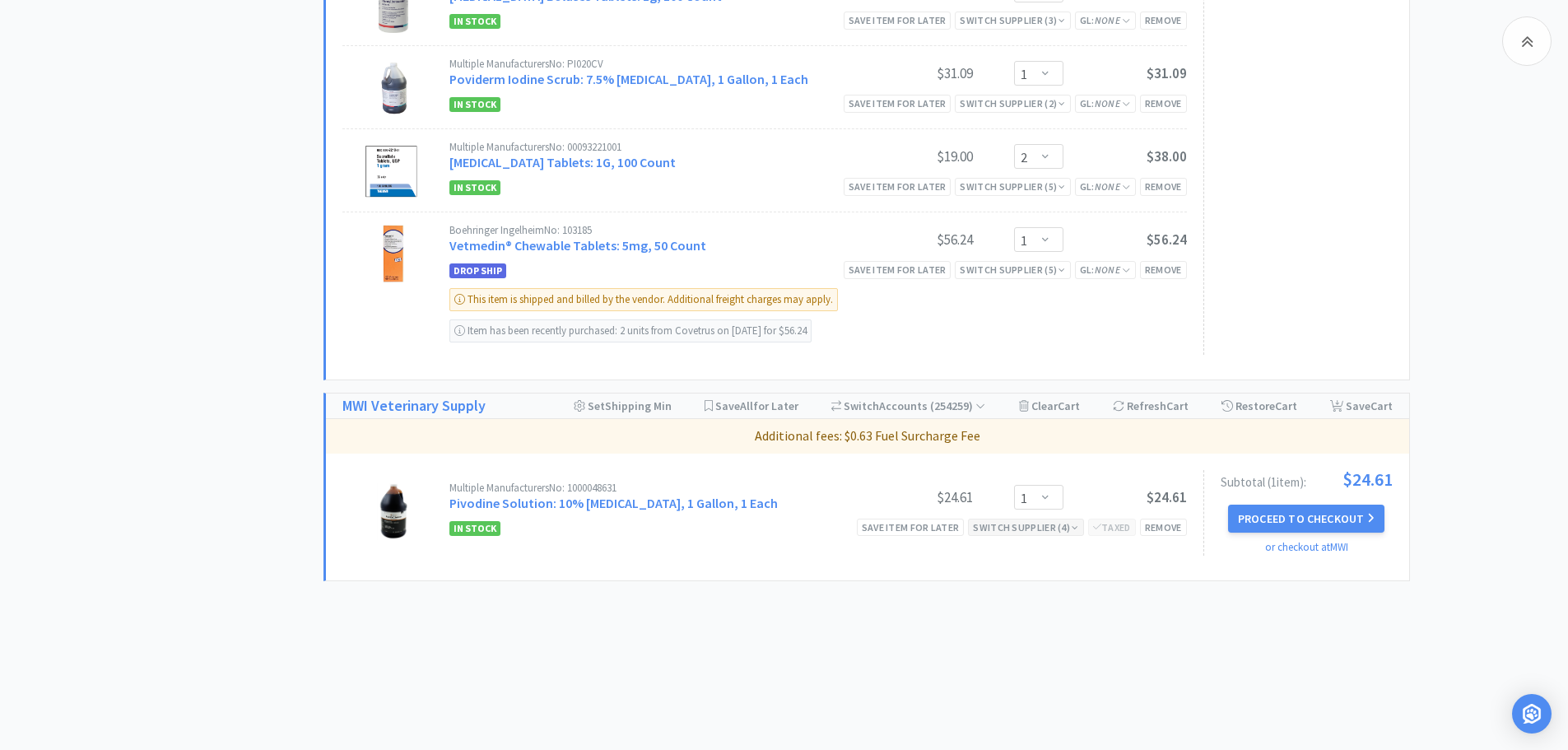
click at [1027, 529] on div "Switch Supplier ( 4 )" at bounding box center [1026, 527] width 105 height 15
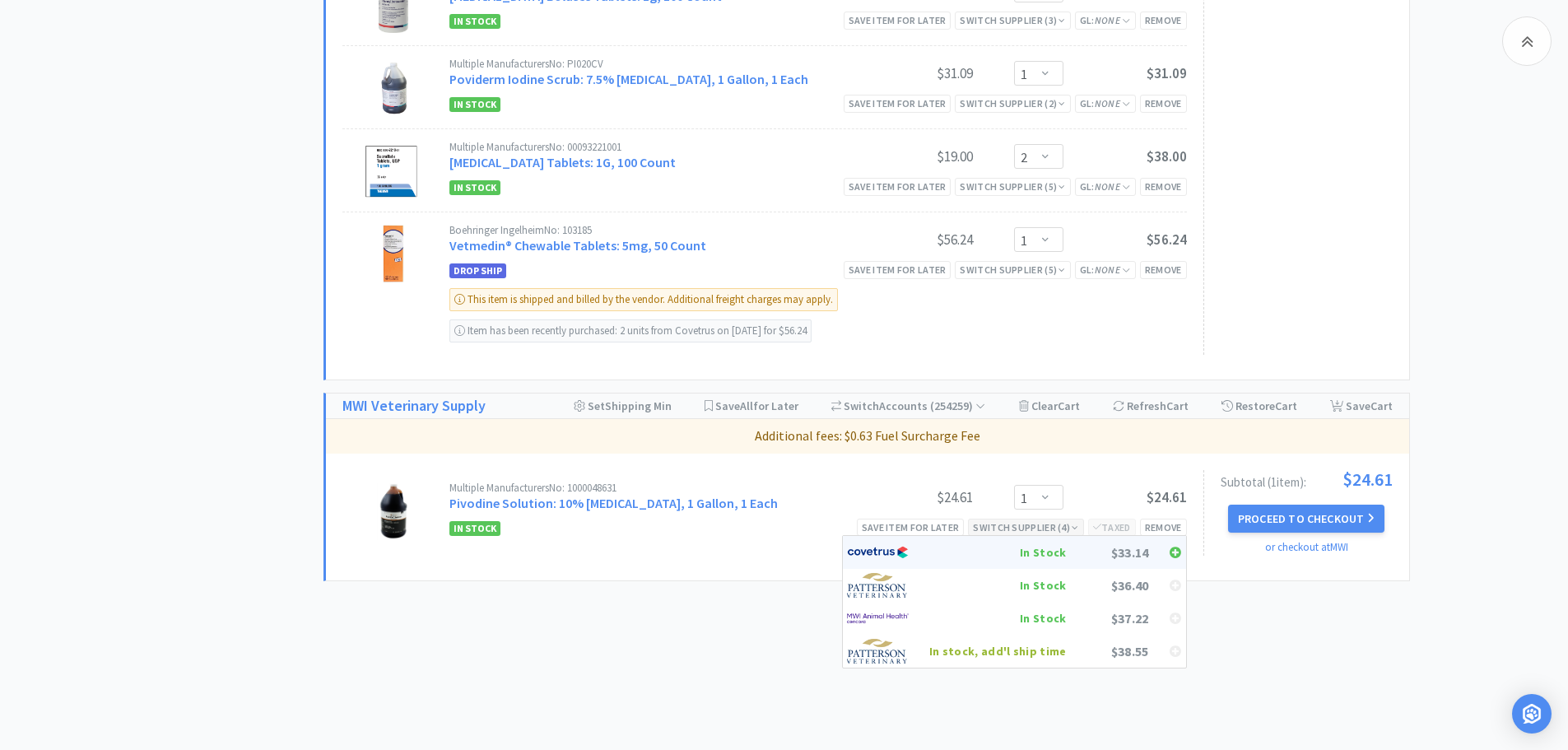
click at [1045, 548] on div "In Stock" at bounding box center [998, 552] width 138 height 25
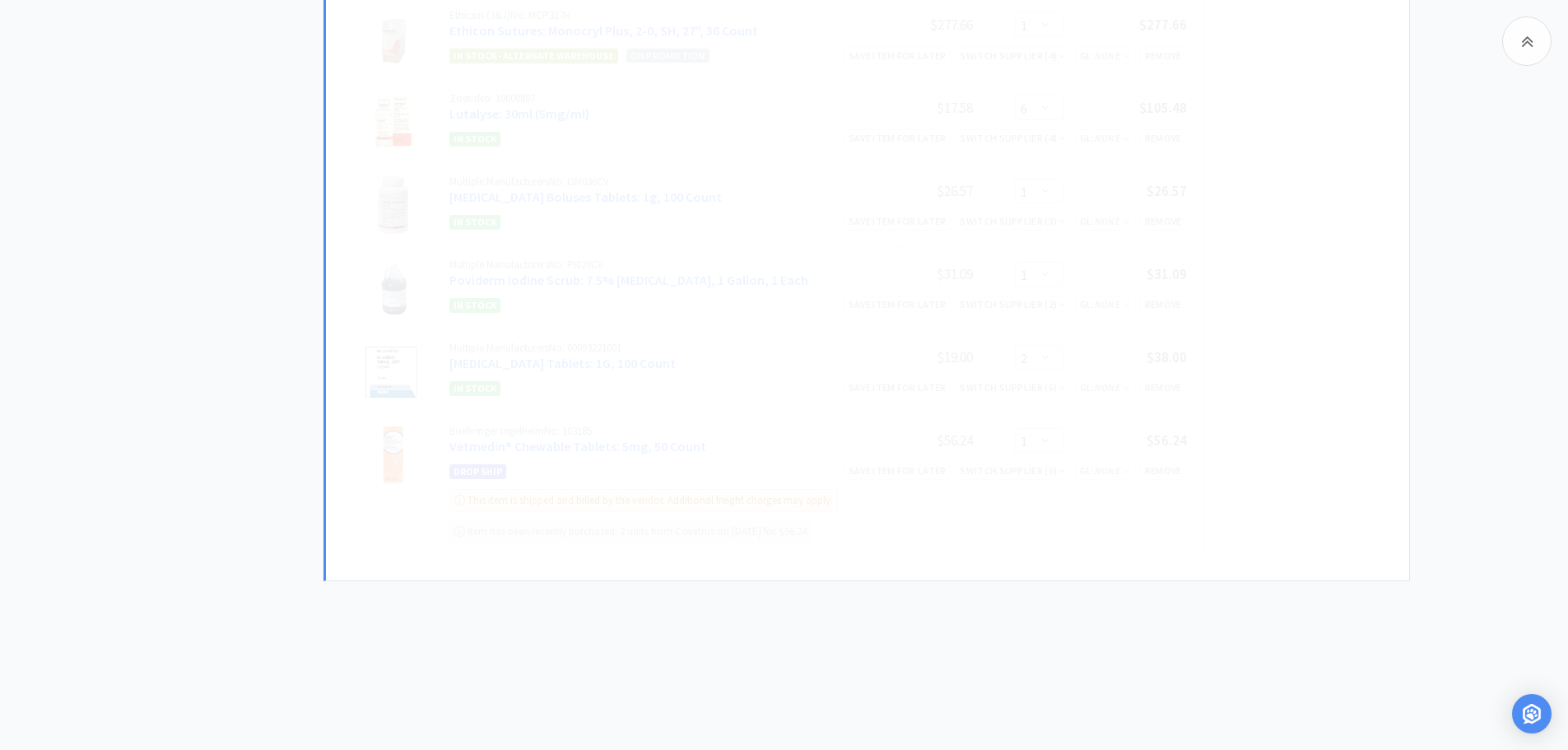
scroll to position [1005, 0]
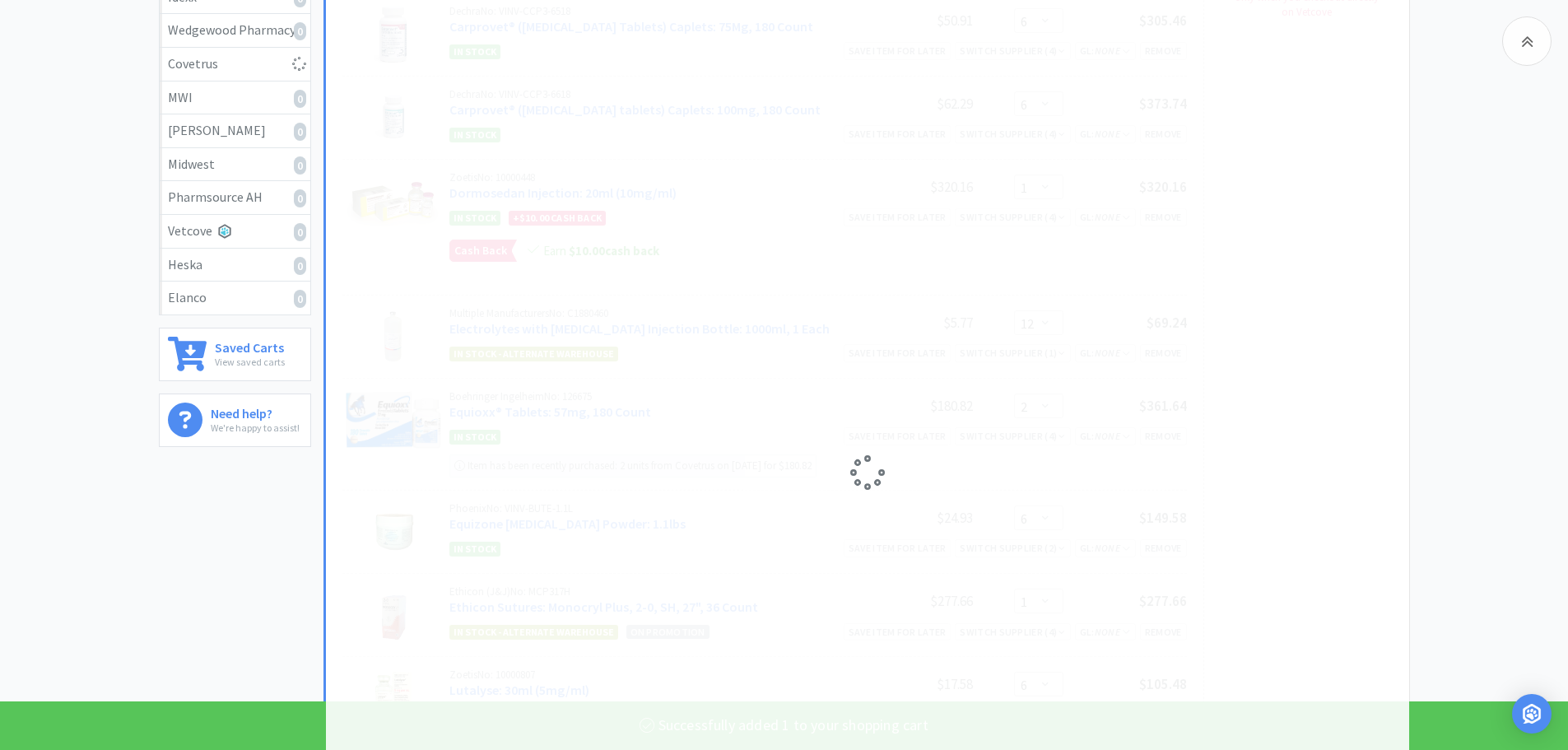
select select "1"
select select "2"
select select "1"
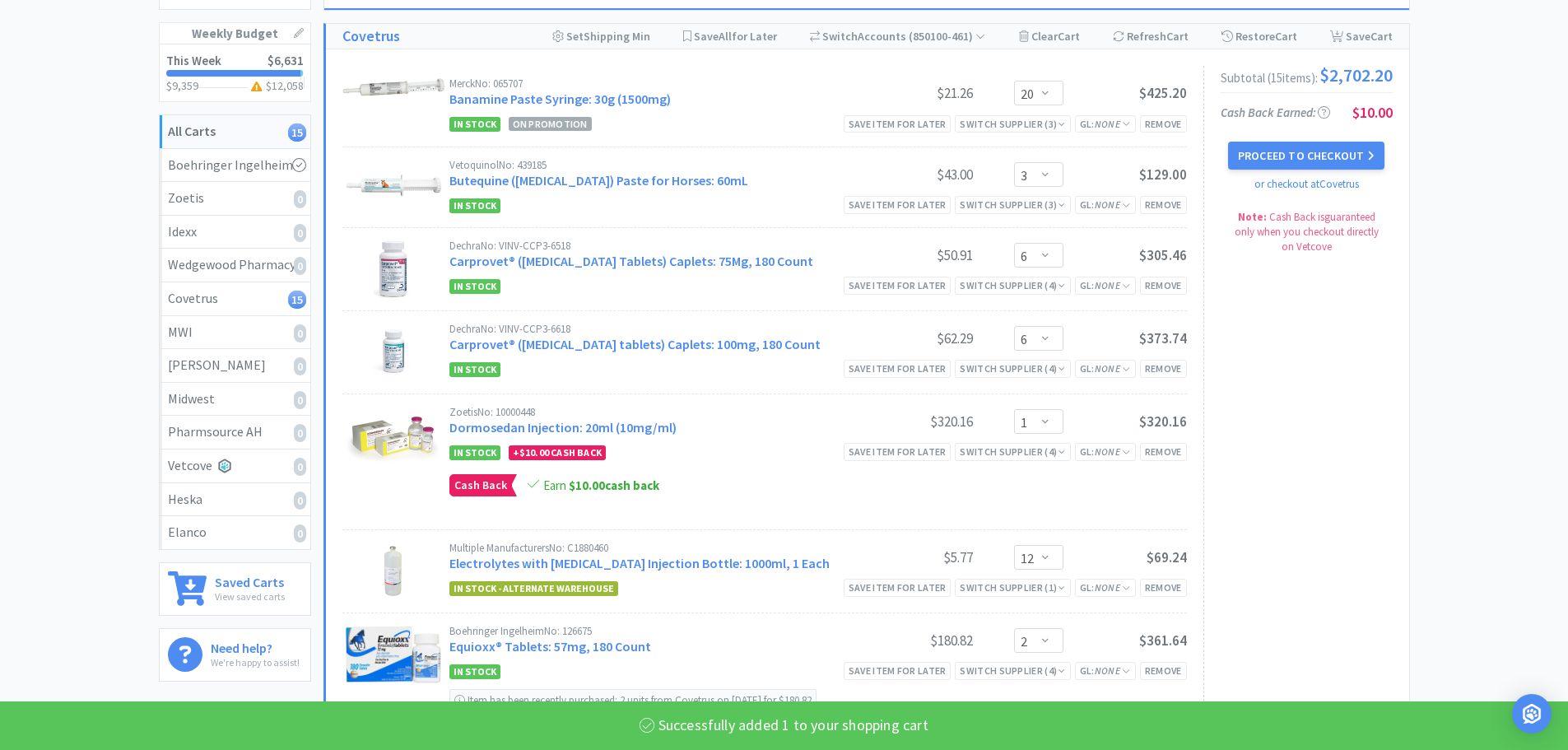
scroll to position [99, 0]
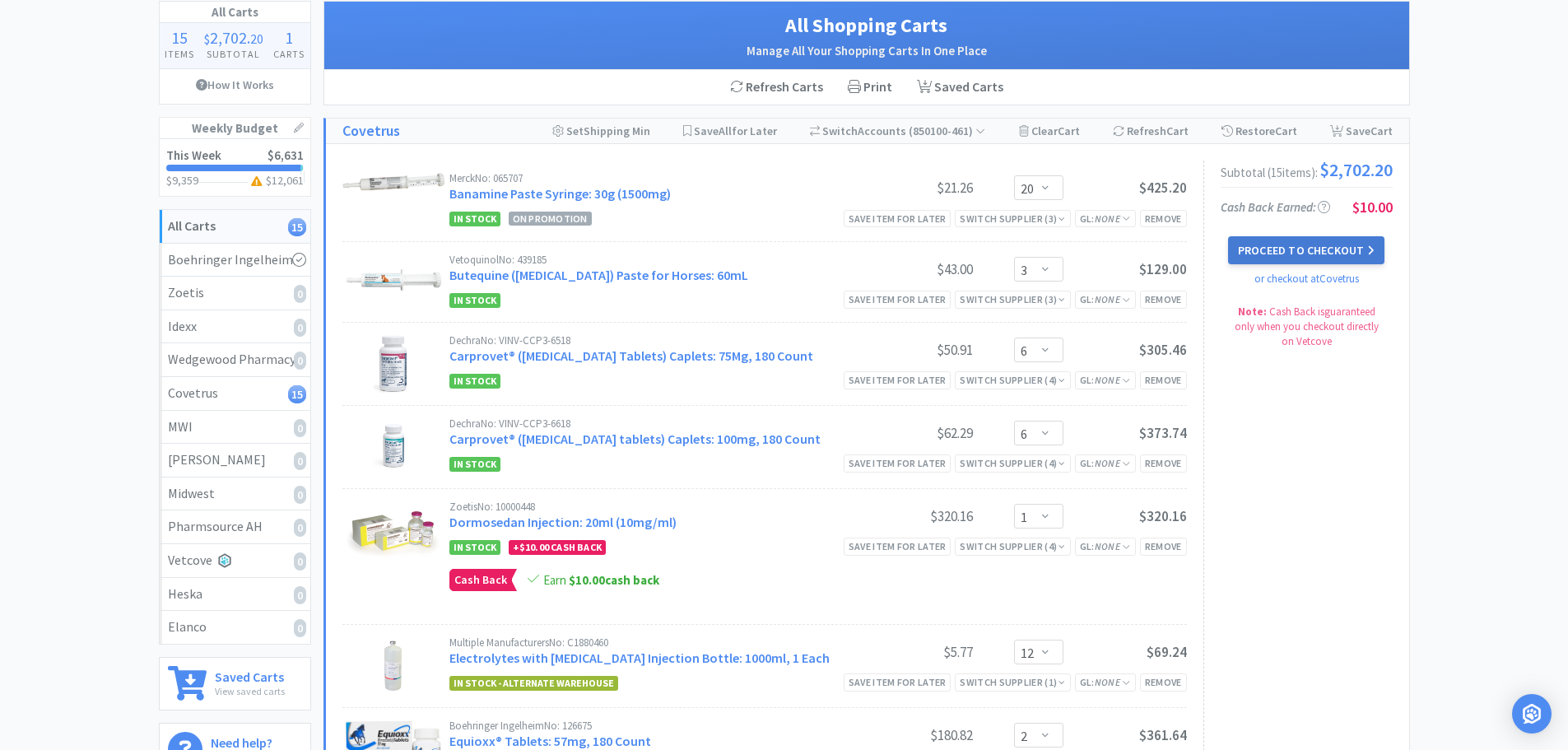
click at [1363, 259] on button "Proceed to Checkout" at bounding box center [1306, 250] width 156 height 28
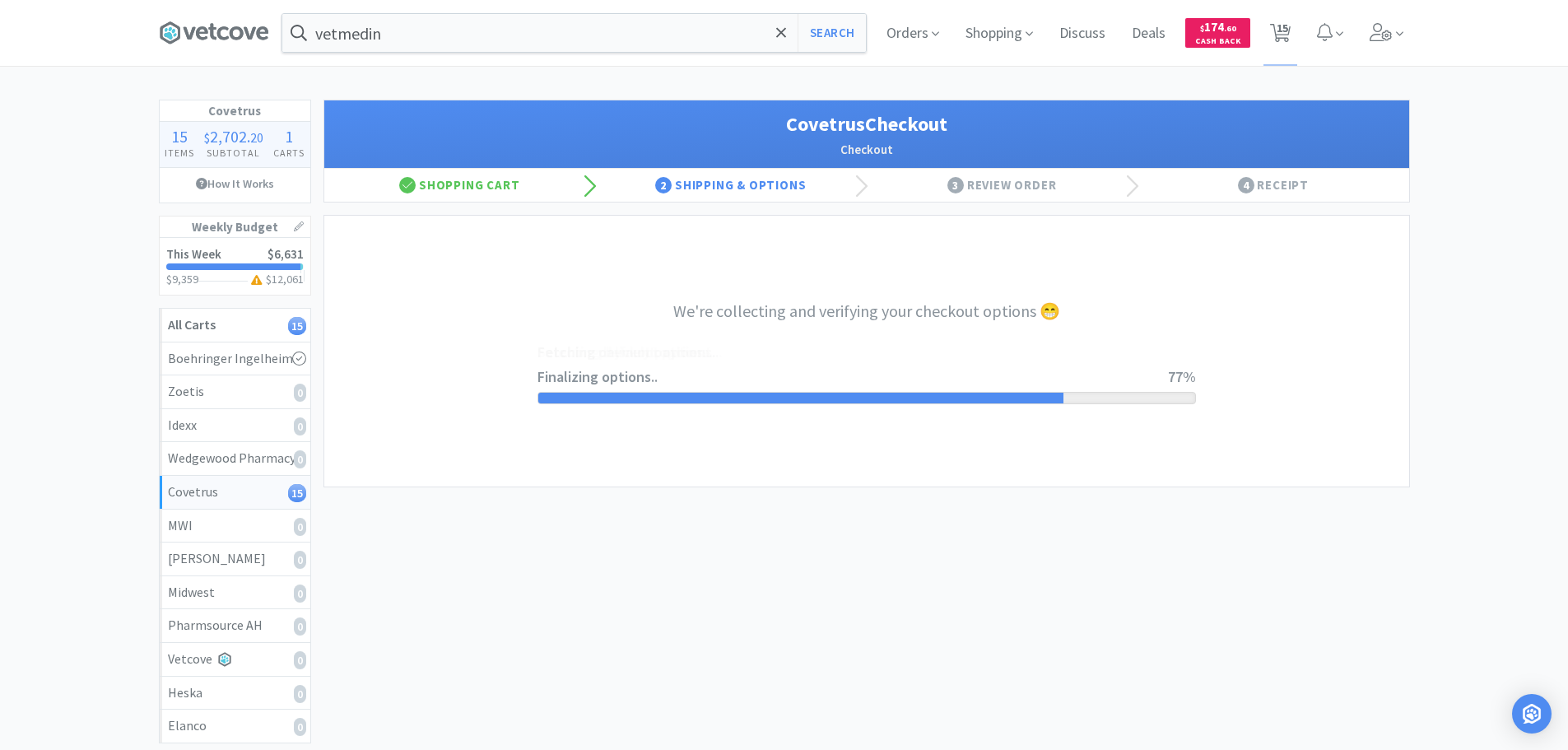
select select "ACCOUNT"
select select "cvt-standard-net"
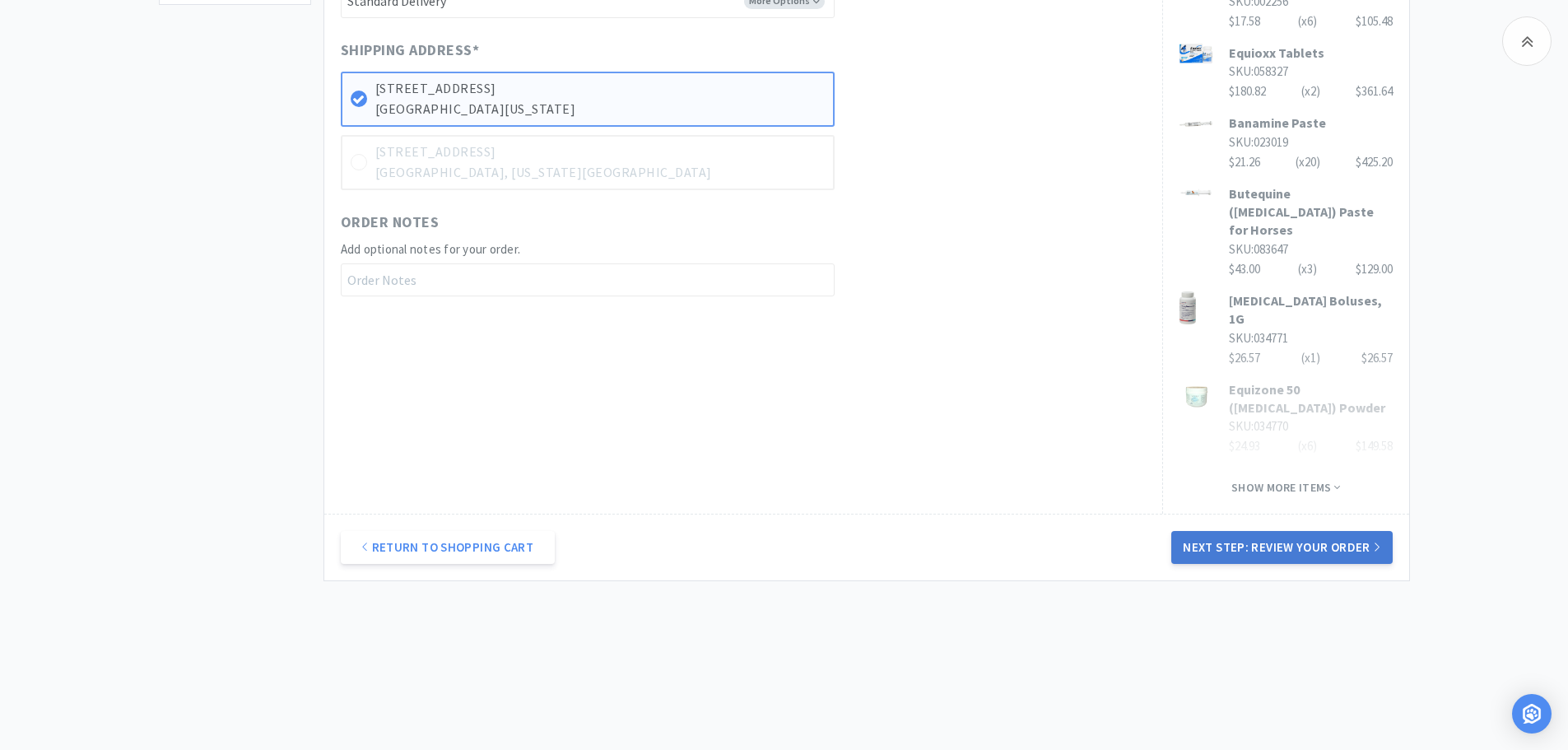
click at [1299, 545] on button "Next Step: Review Your Order" at bounding box center [1282, 548] width 221 height 33
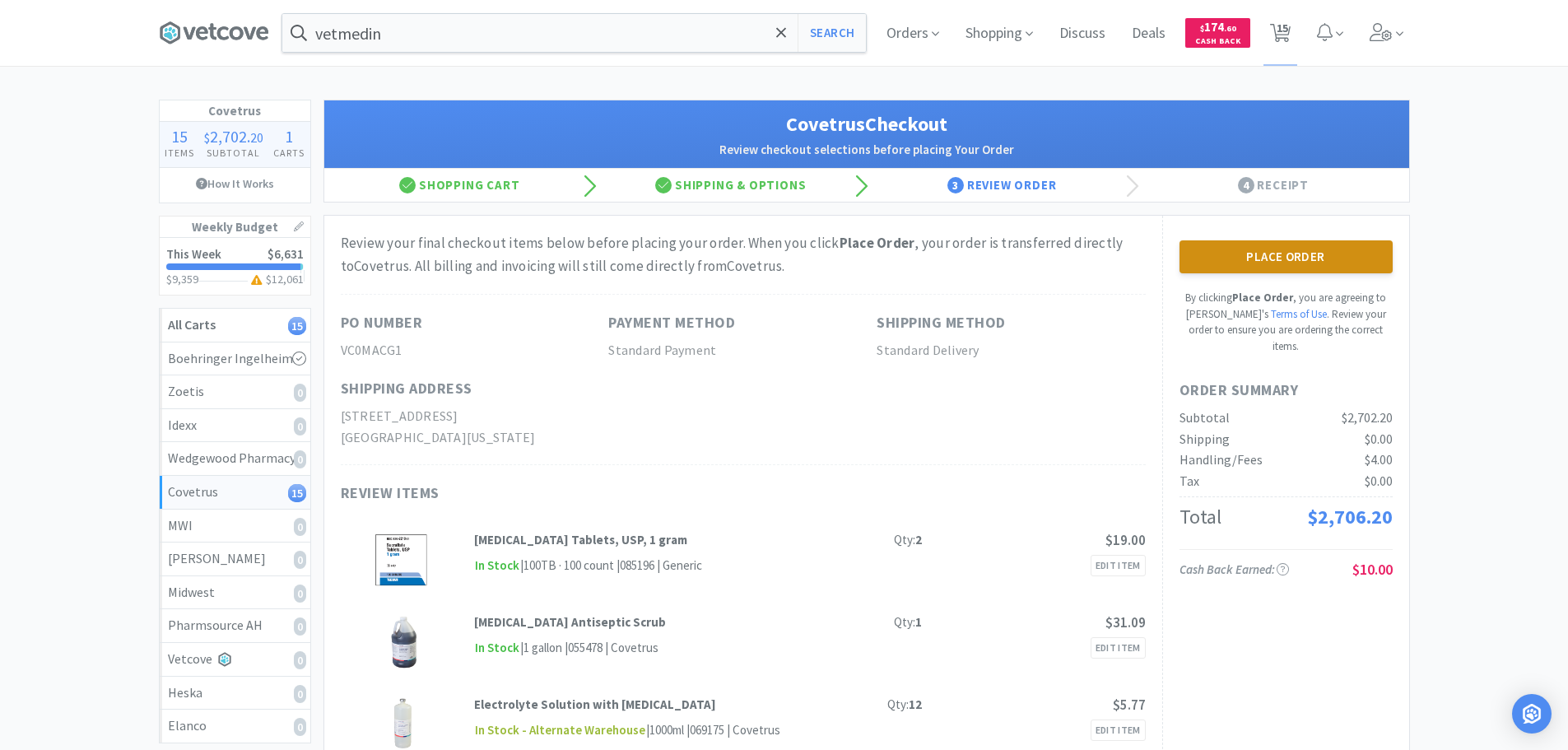
click at [1288, 259] on button "Place Order" at bounding box center [1286, 257] width 213 height 33
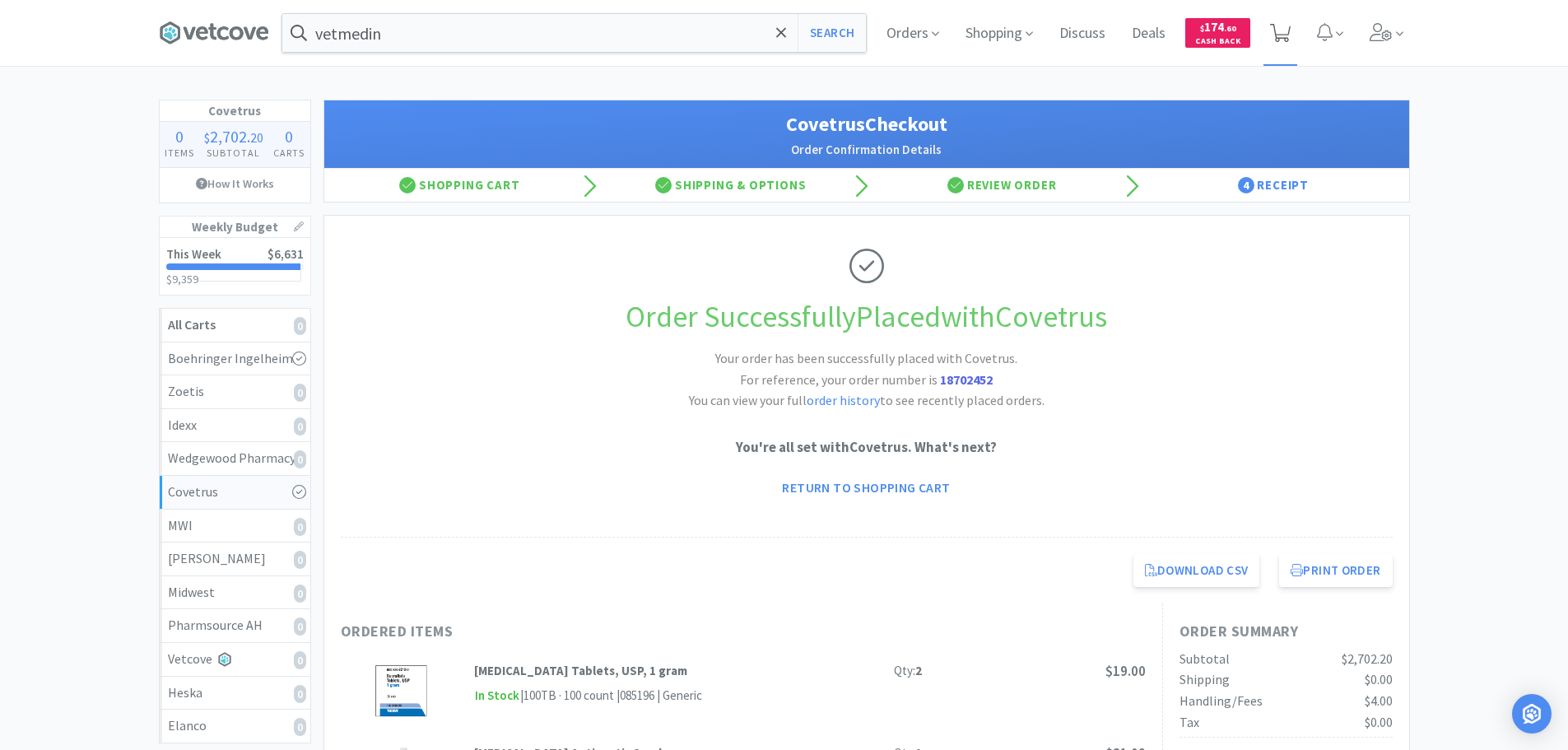
click at [1286, 33] on icon at bounding box center [1280, 32] width 20 height 18
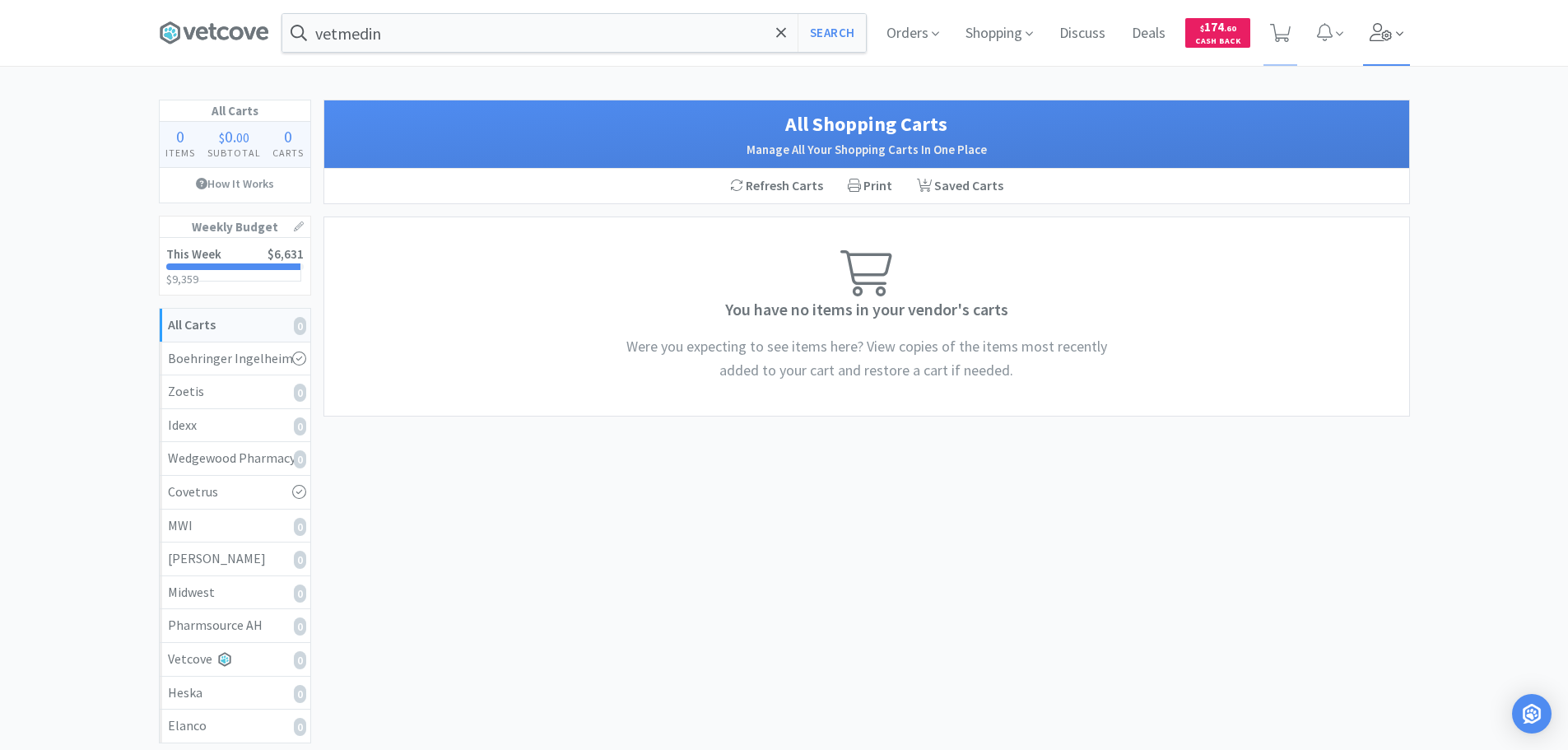
click at [1391, 28] on icon at bounding box center [1381, 31] width 23 height 18
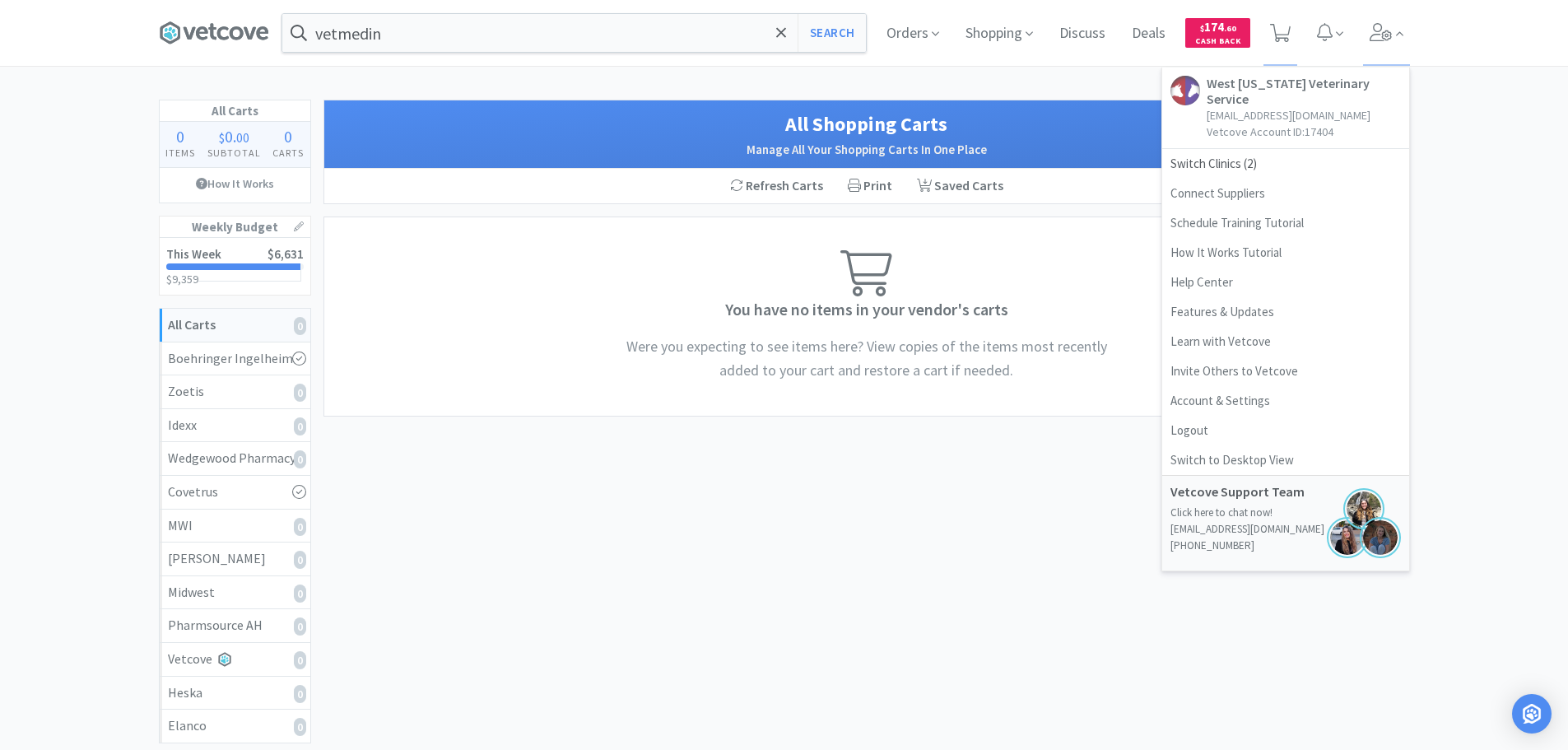
click at [1521, 264] on div "All Carts 0 Items $ 0 . 00 Subtotal 0 Carts How It Works Weekly Budget This Wee…" at bounding box center [784, 493] width 1568 height 788
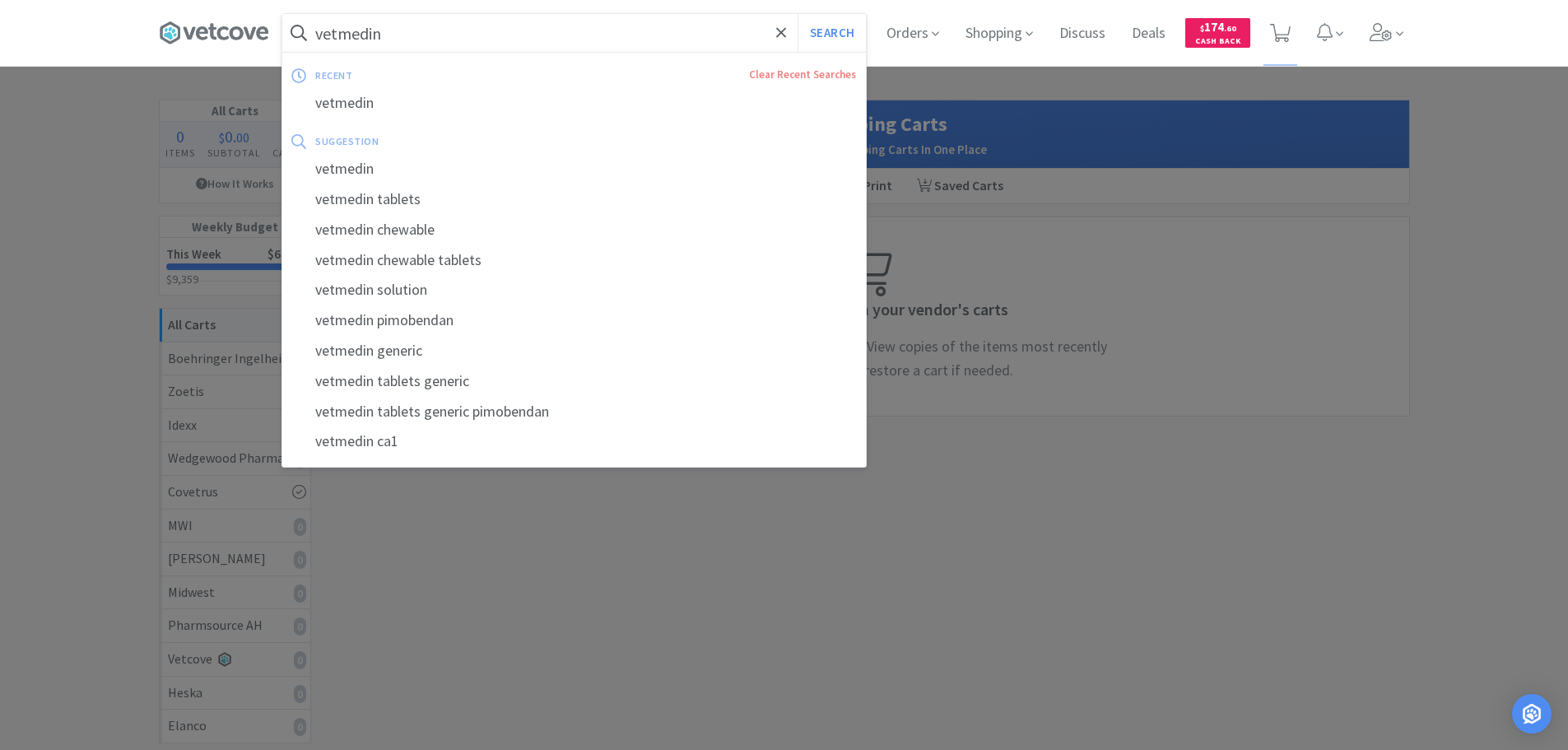
click at [556, 43] on input "vetmedin" at bounding box center [574, 32] width 584 height 38
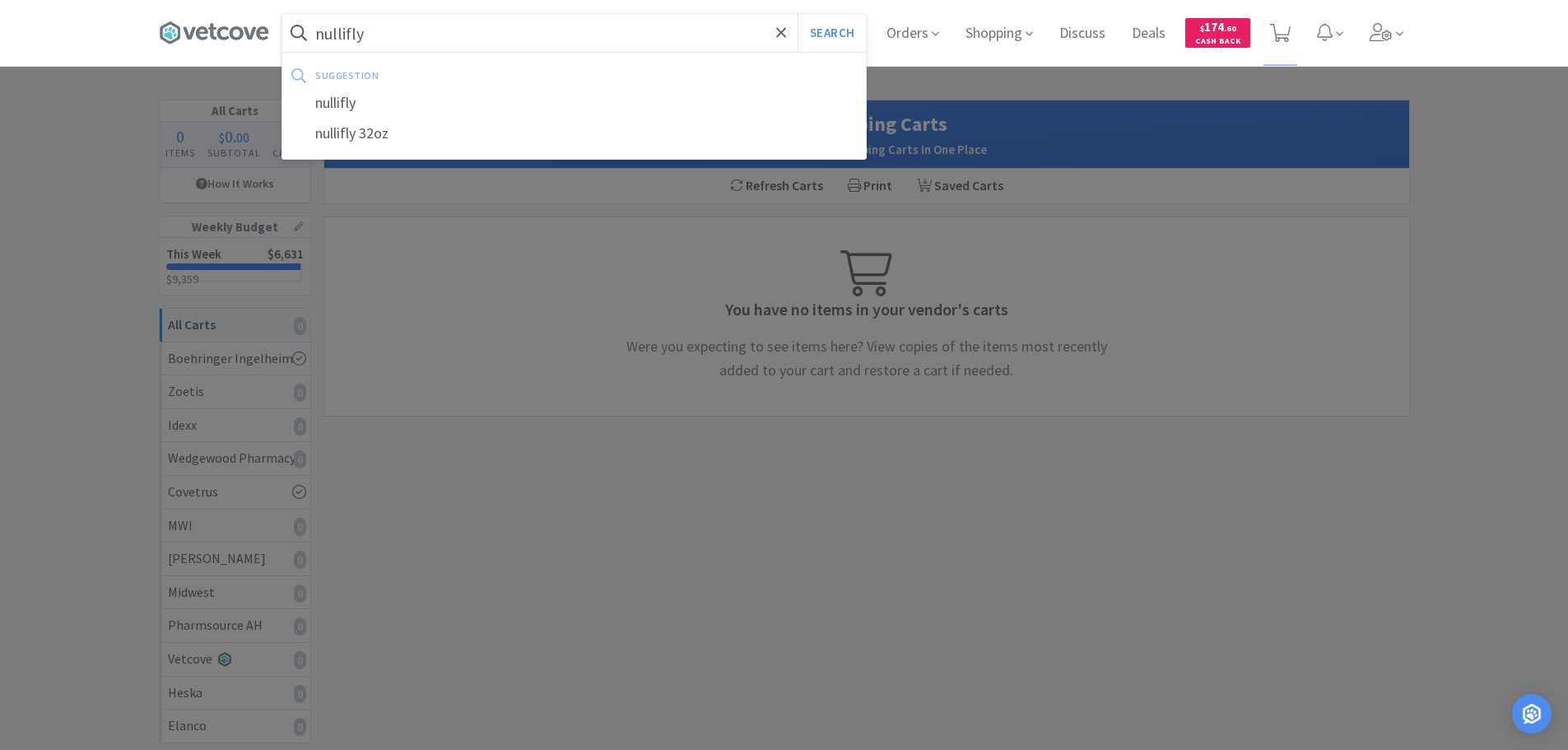
type input "nullifly"
click at [797, 14] on button "Search" at bounding box center [831, 32] width 68 height 38
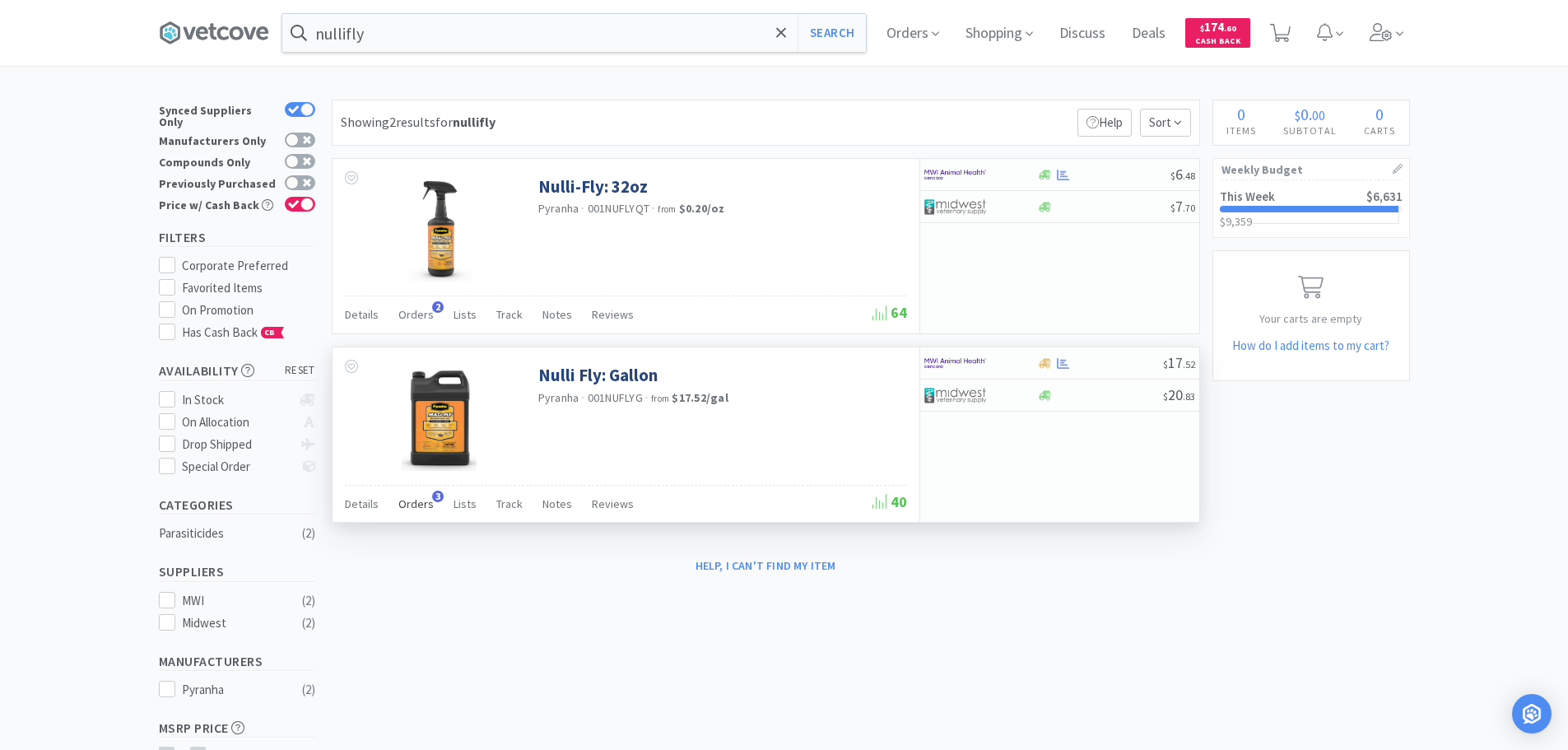
click at [420, 509] on span "Orders" at bounding box center [416, 503] width 36 height 14
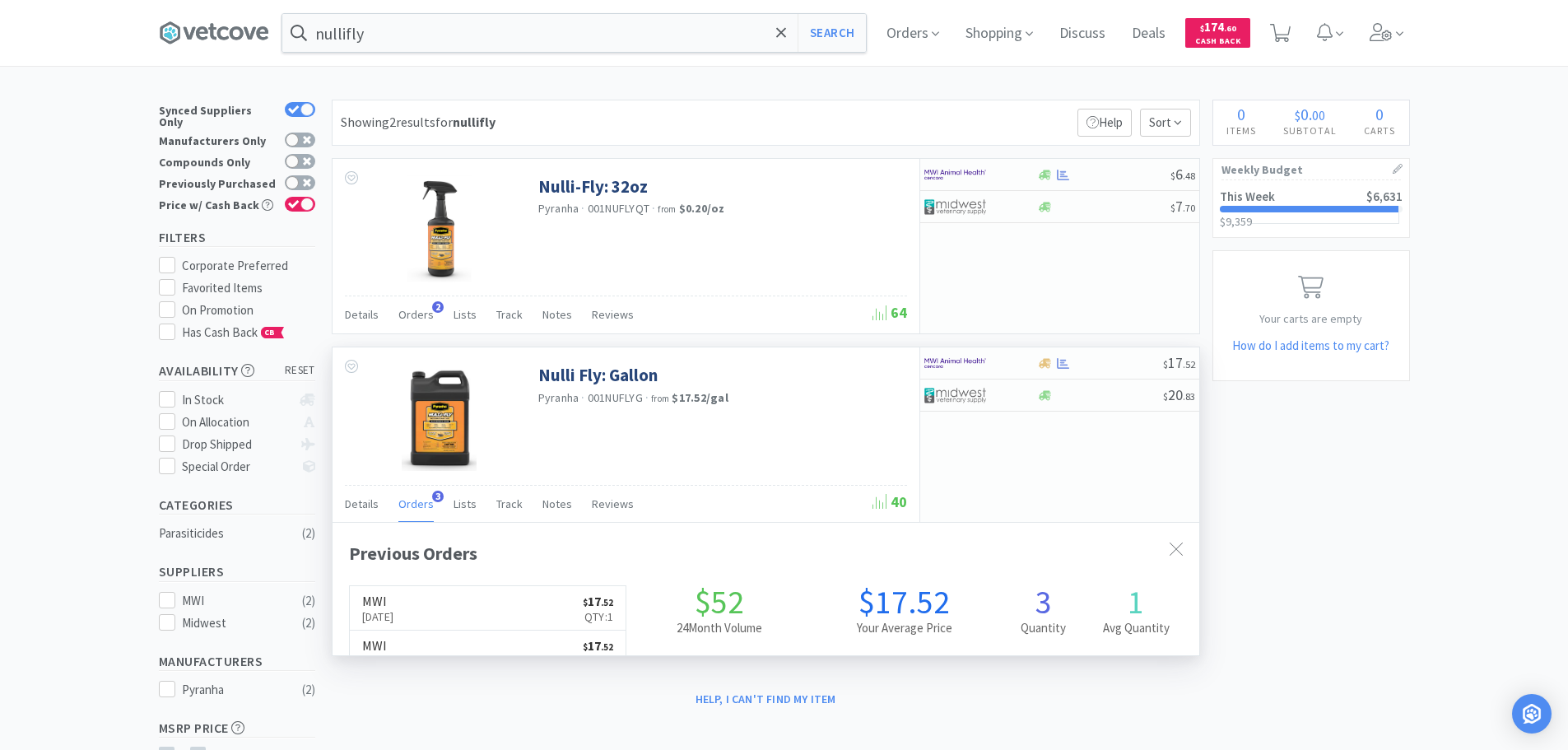
scroll to position [427, 867]
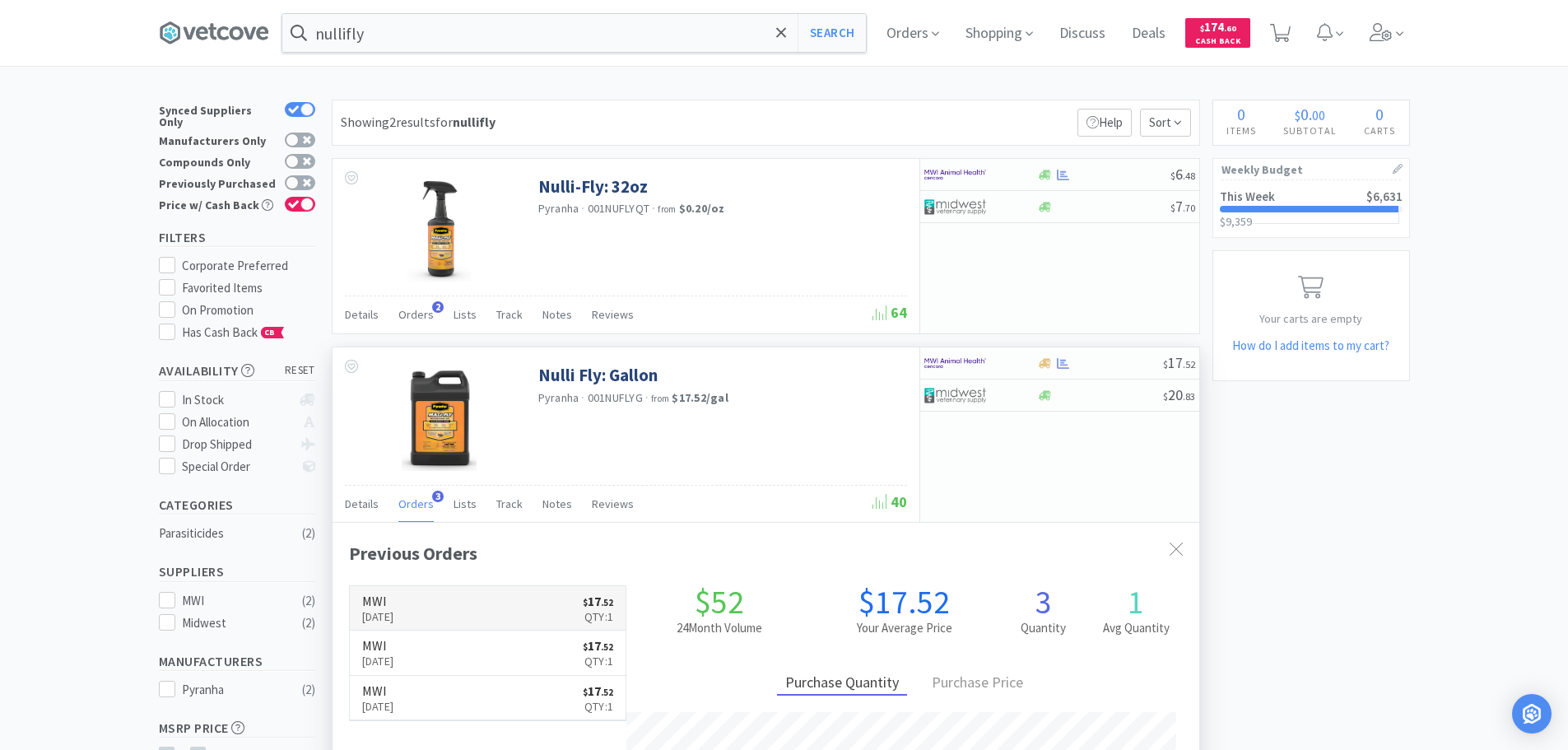
click at [441, 611] on link "MWI [DATE] $ 17 . 52 Qty: 1" at bounding box center [488, 609] width 276 height 45
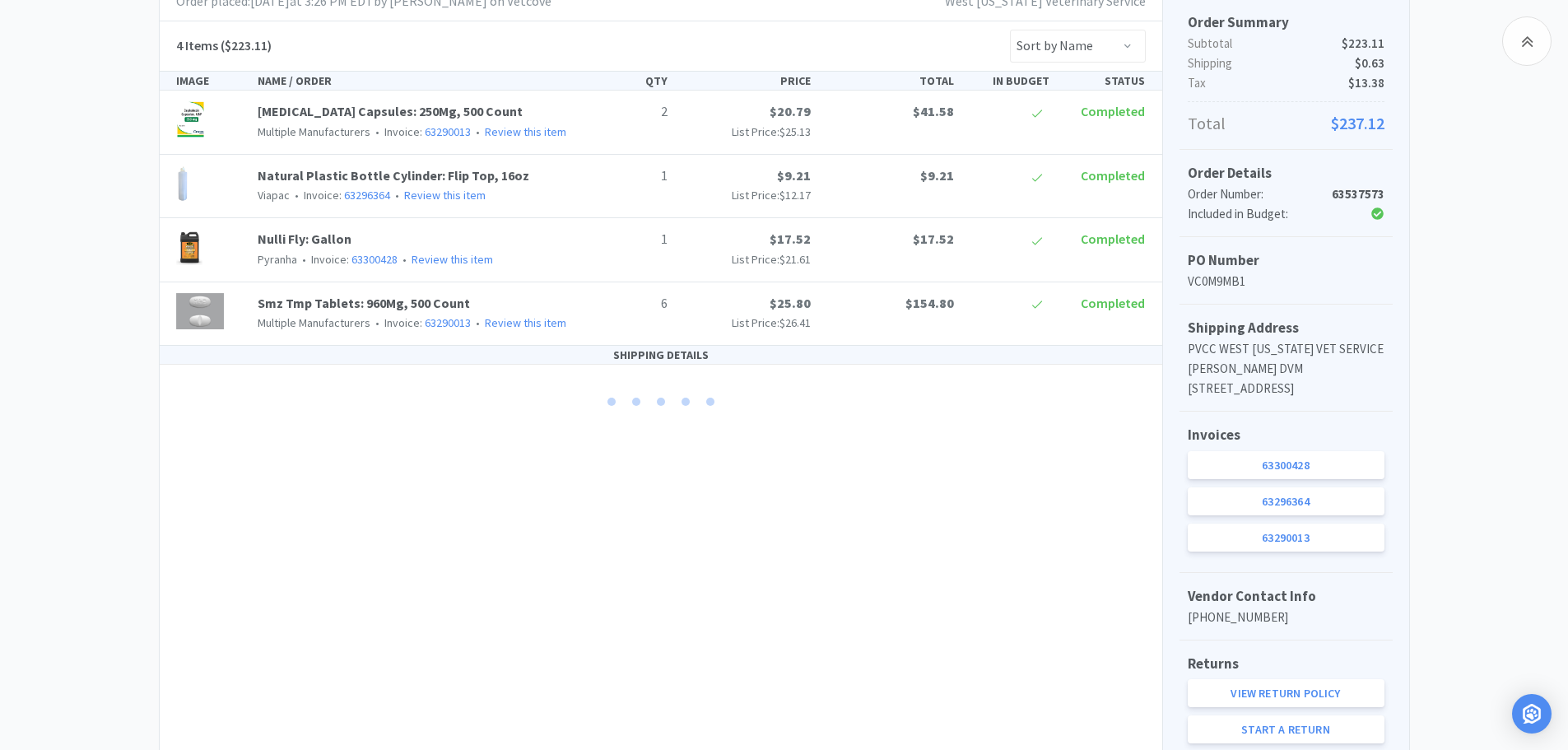
scroll to position [398, 0]
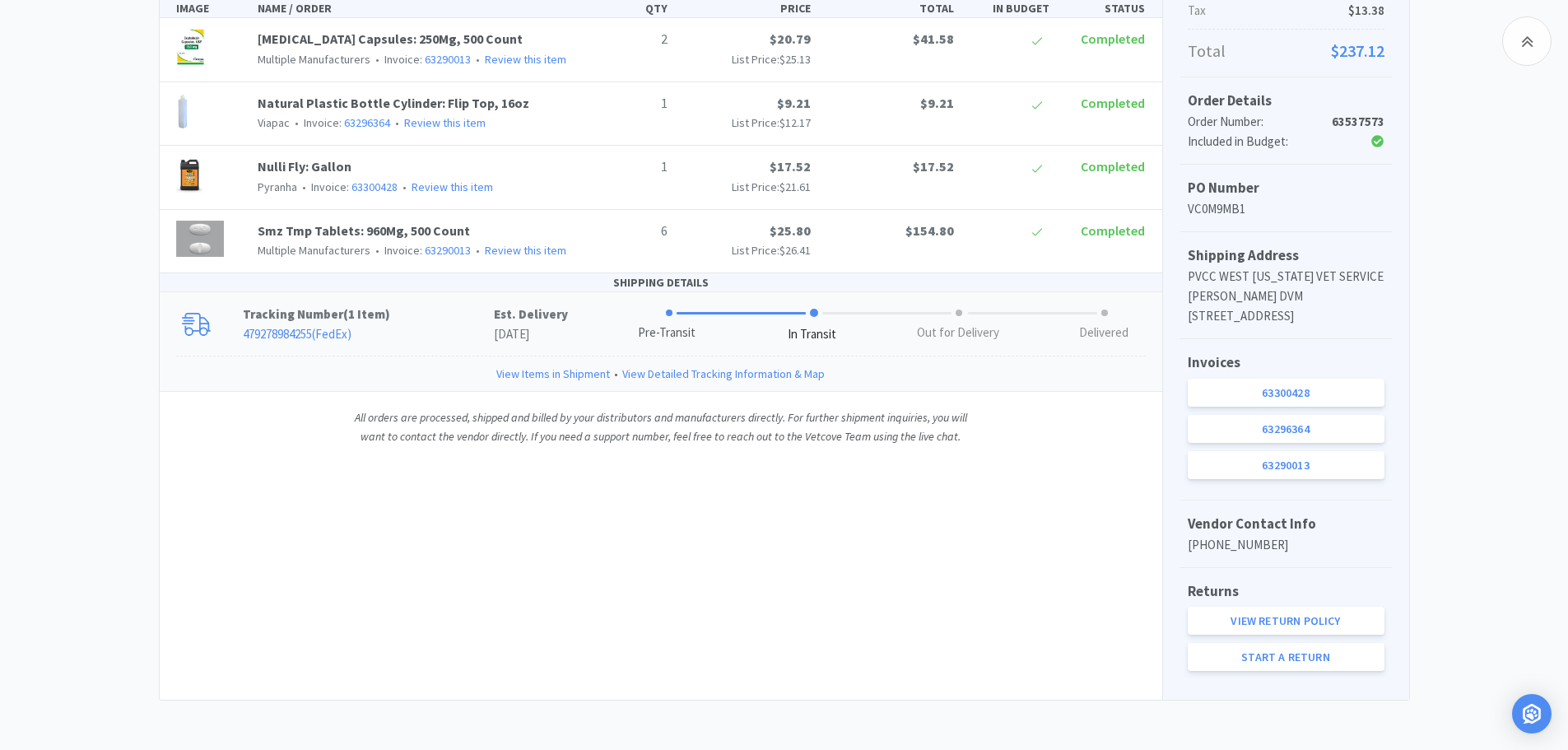
click at [678, 376] on link "View Detailed Tracking Information & Map" at bounding box center [723, 373] width 202 height 18
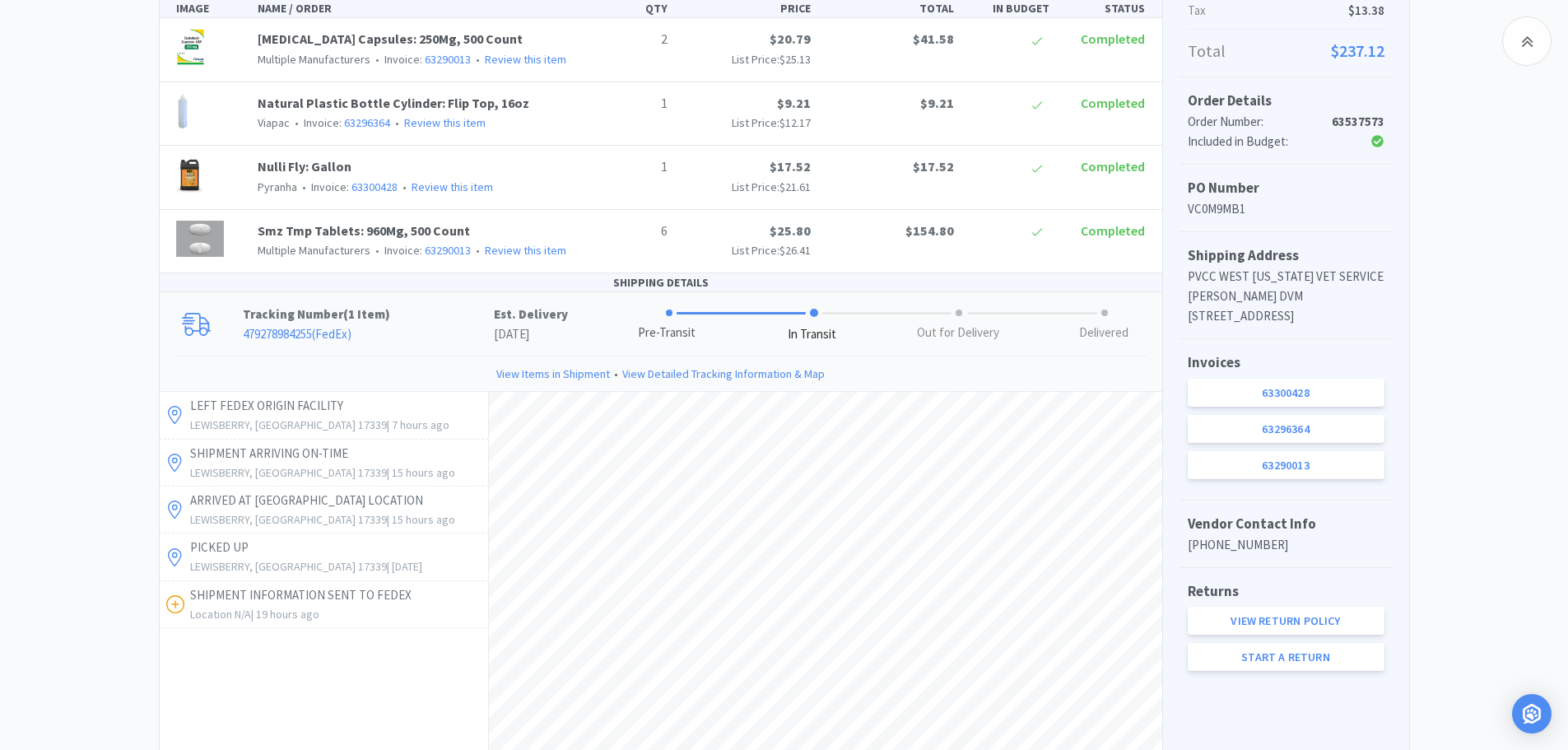
click at [582, 369] on link "View Items in Shipment" at bounding box center [553, 373] width 114 height 18
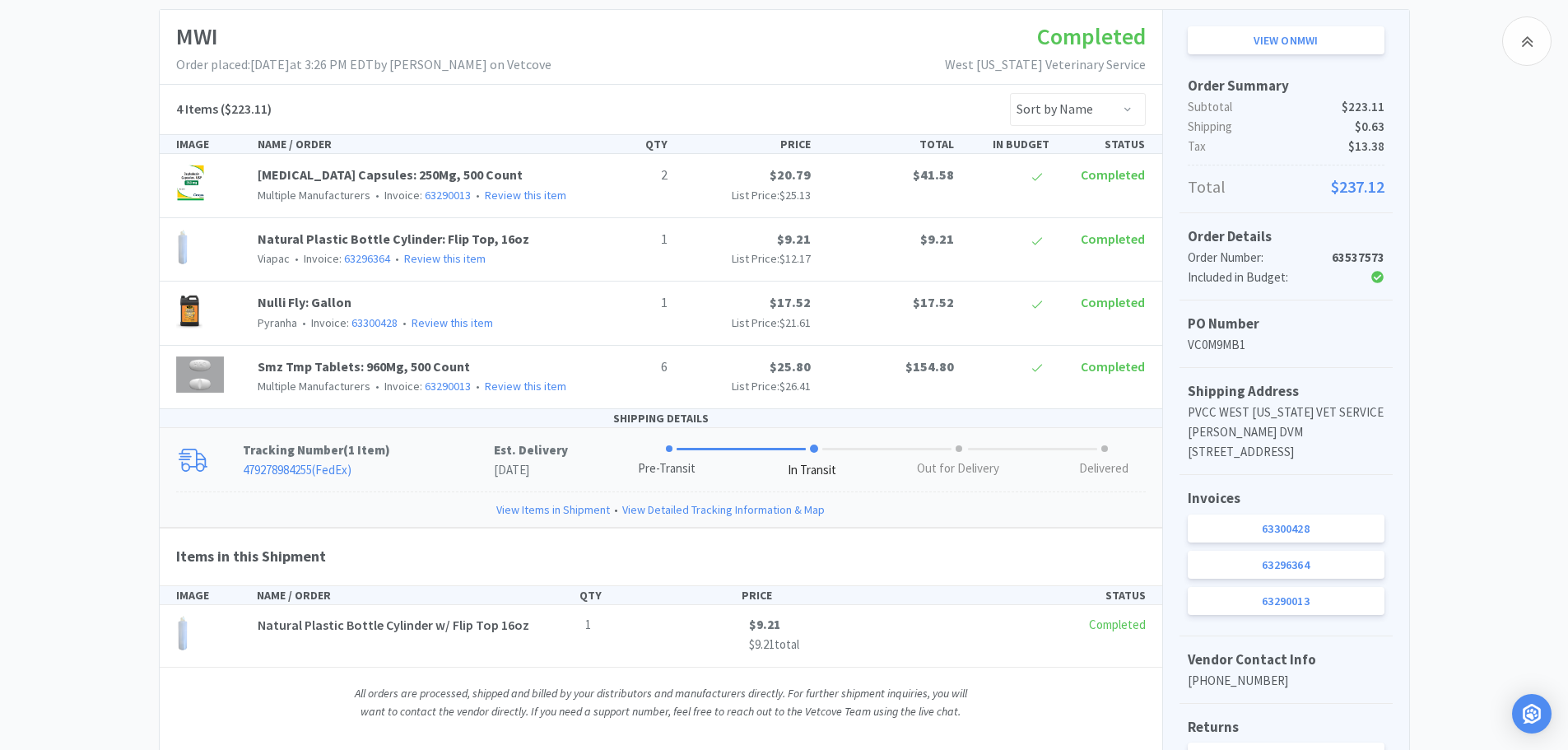
scroll to position [233, 0]
